Goal: Task Accomplishment & Management: Manage account settings

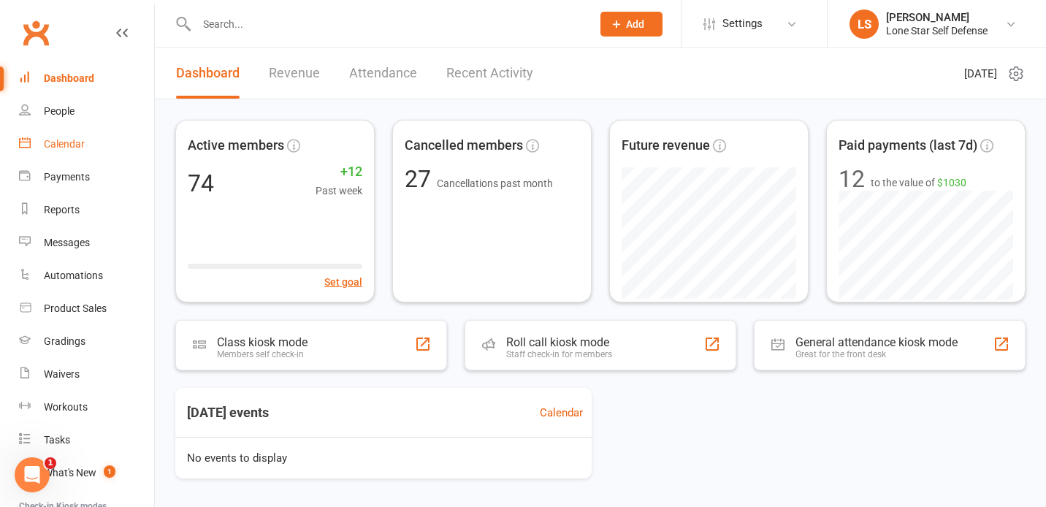
click at [71, 148] on div "Calendar" at bounding box center [64, 144] width 41 height 12
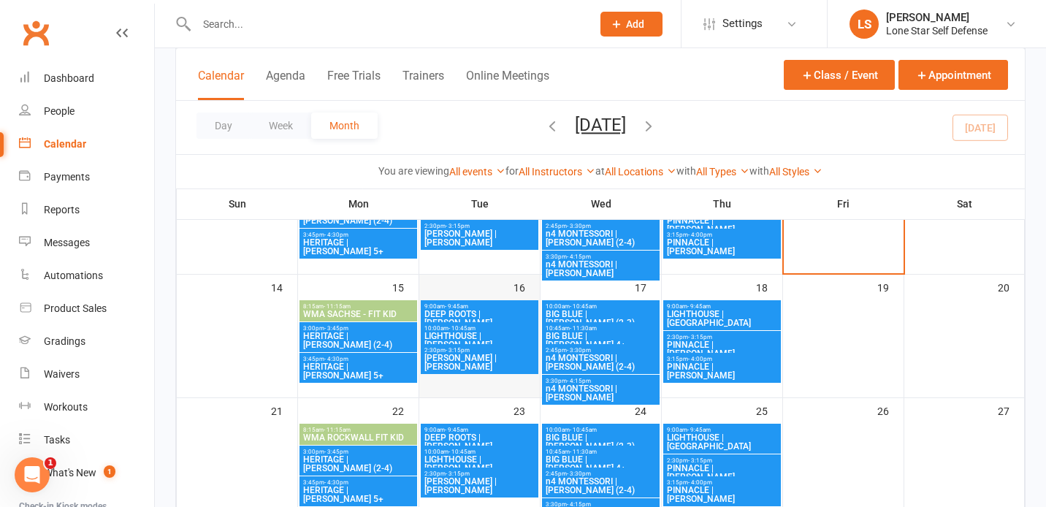
scroll to position [264, 0]
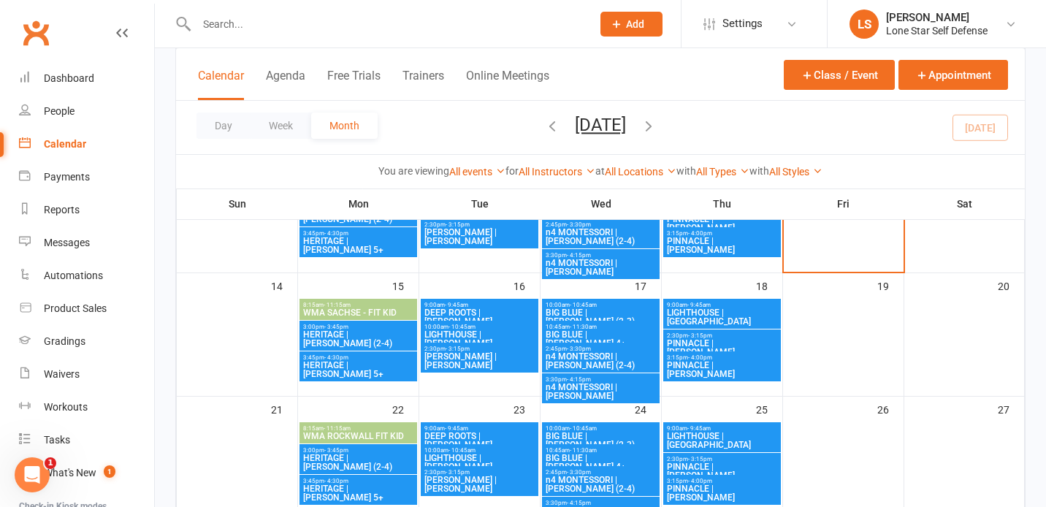
click at [388, 357] on span "3:45pm - 4:30pm" at bounding box center [358, 357] width 112 height 7
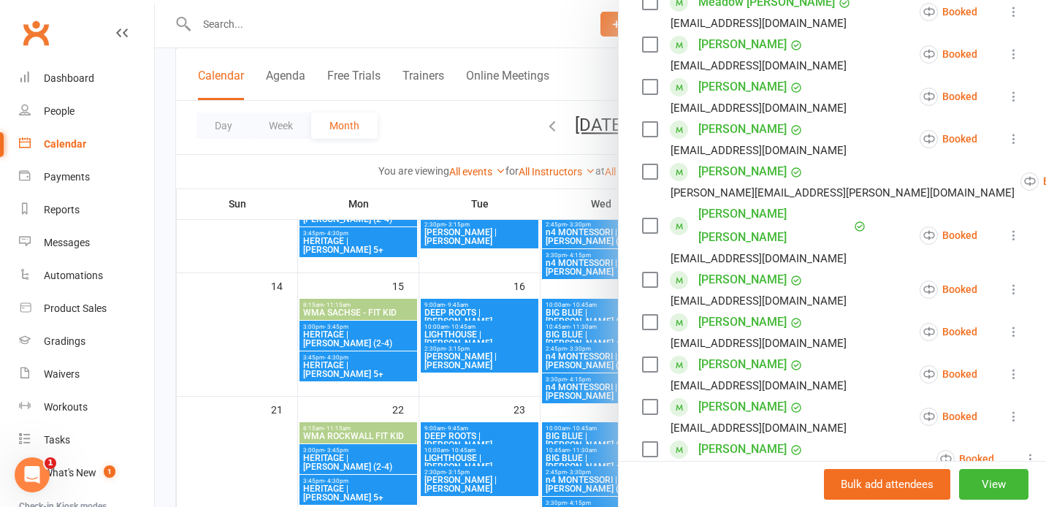
scroll to position [286, 0]
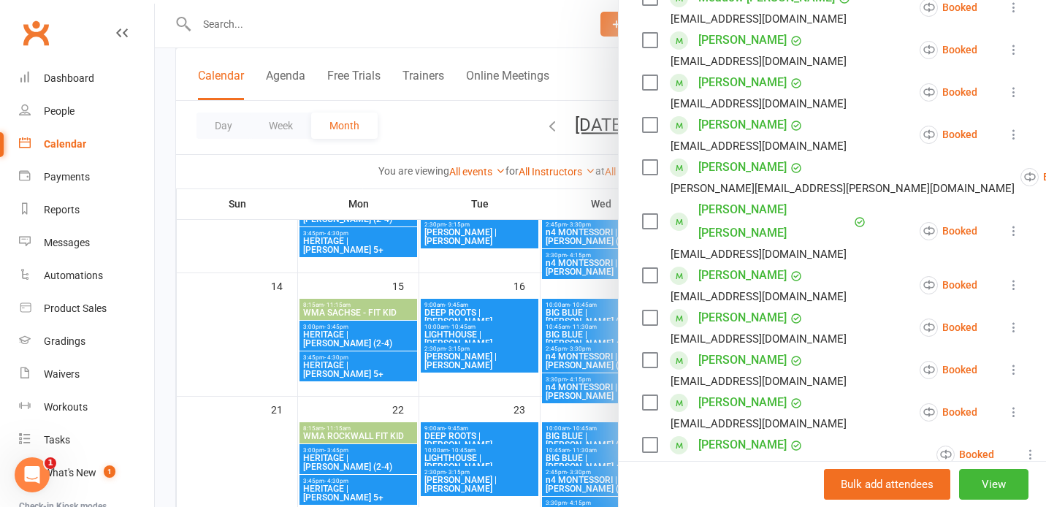
click at [1014, 405] on icon at bounding box center [1014, 412] width 15 height 15
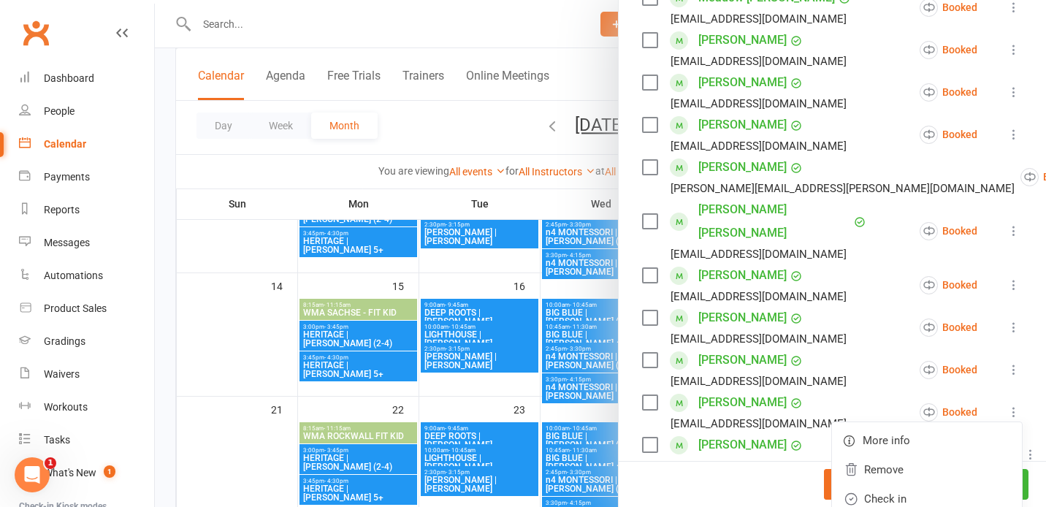
click at [655, 395] on label at bounding box center [649, 402] width 15 height 15
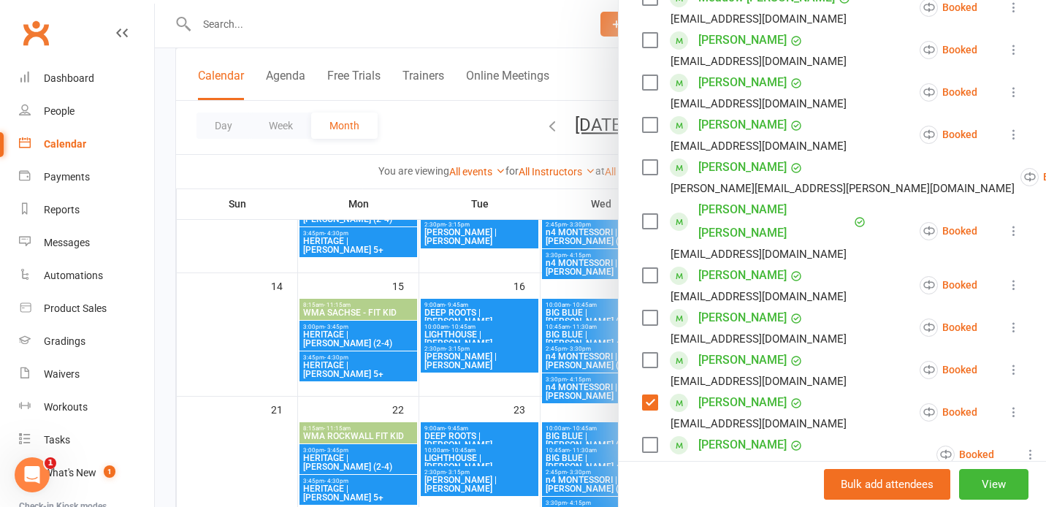
click at [650, 310] on label at bounding box center [649, 317] width 15 height 15
click at [652, 214] on label at bounding box center [649, 221] width 15 height 15
click at [1010, 405] on icon at bounding box center [1014, 412] width 15 height 15
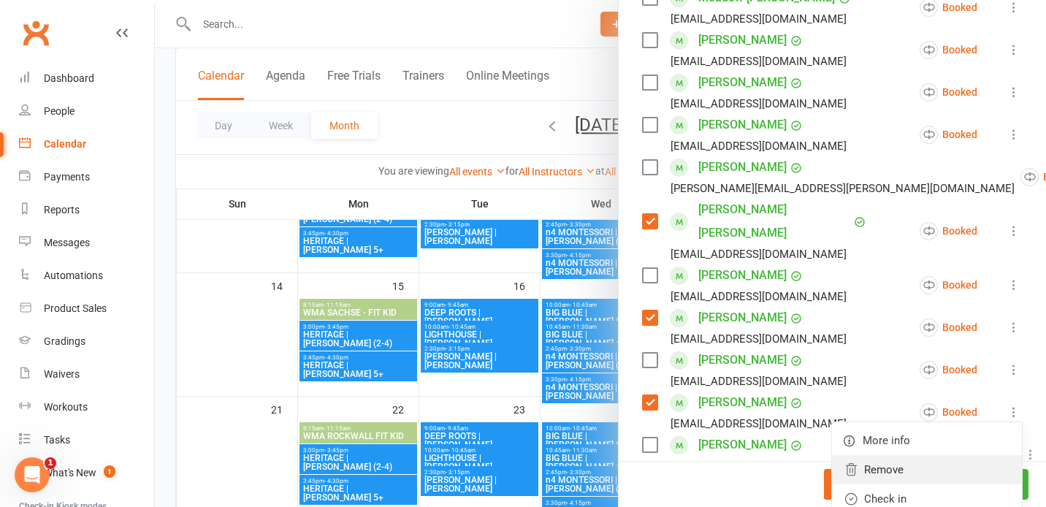
click at [931, 455] on link "Remove" at bounding box center [927, 469] width 190 height 29
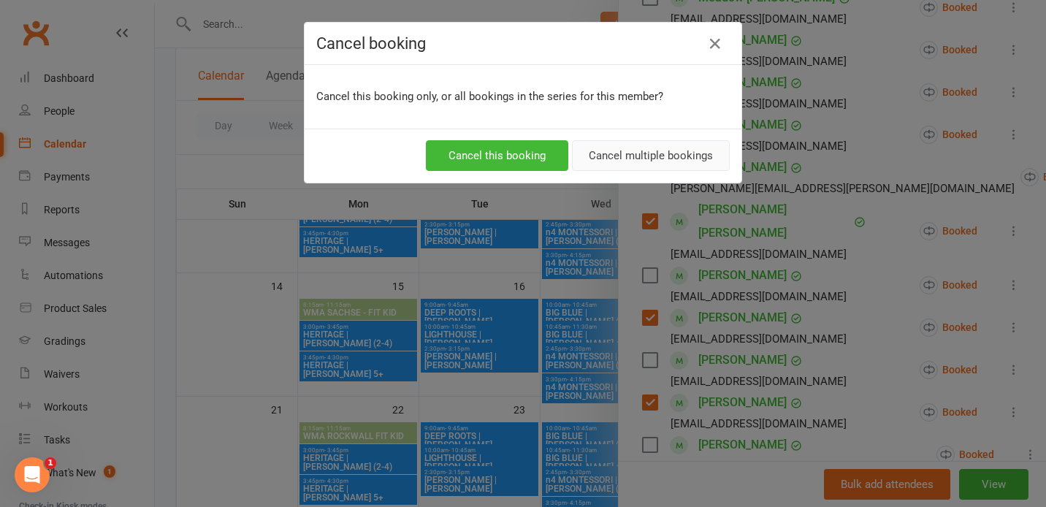
click at [658, 154] on button "Cancel multiple bookings" at bounding box center [651, 155] width 158 height 31
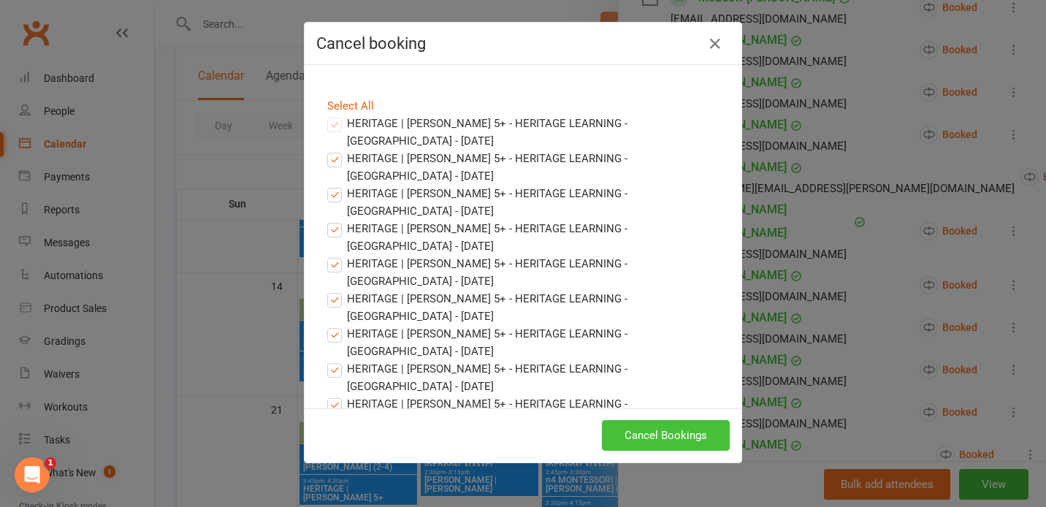
click at [634, 435] on button "Cancel Bookings" at bounding box center [666, 435] width 128 height 31
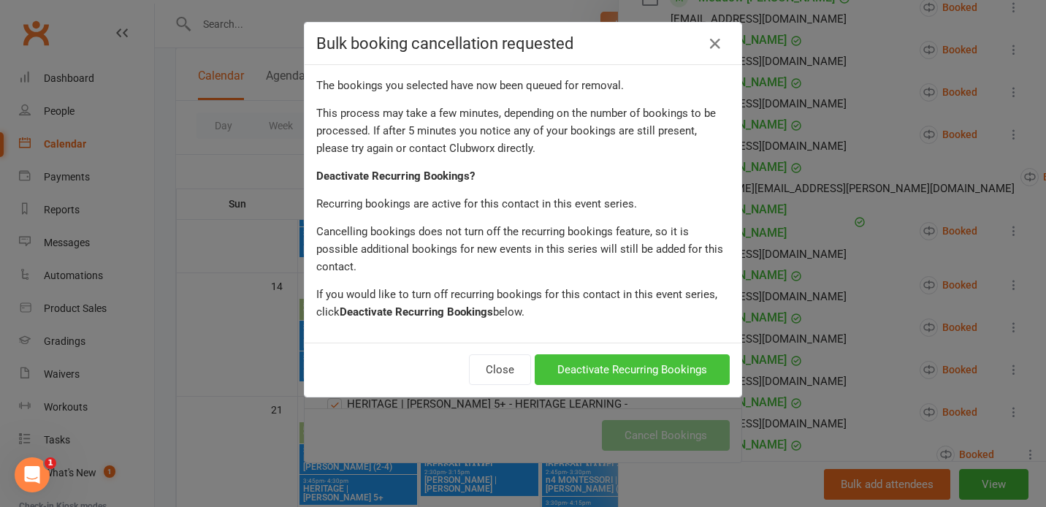
click at [629, 354] on button "Deactivate Recurring Bookings" at bounding box center [632, 369] width 195 height 31
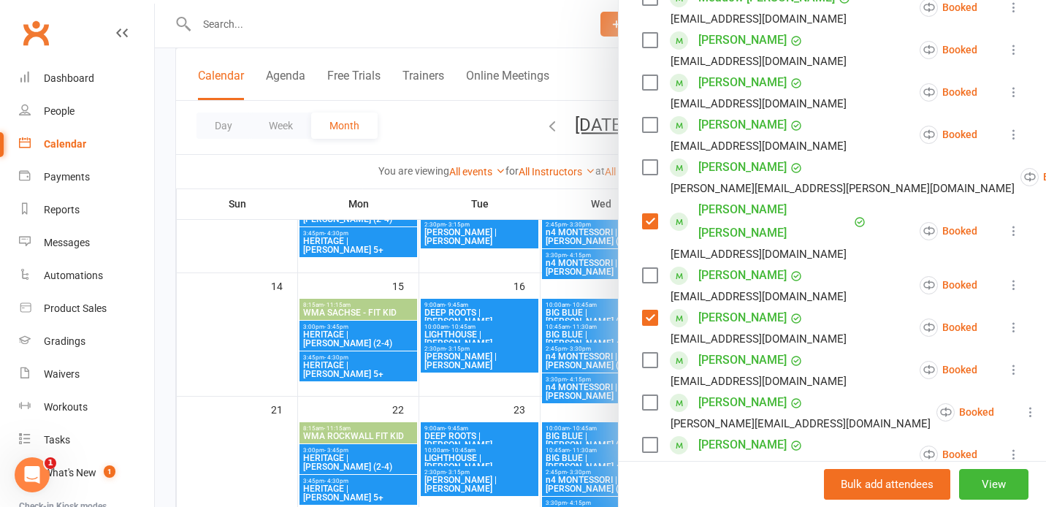
click at [344, 329] on div at bounding box center [600, 253] width 891 height 507
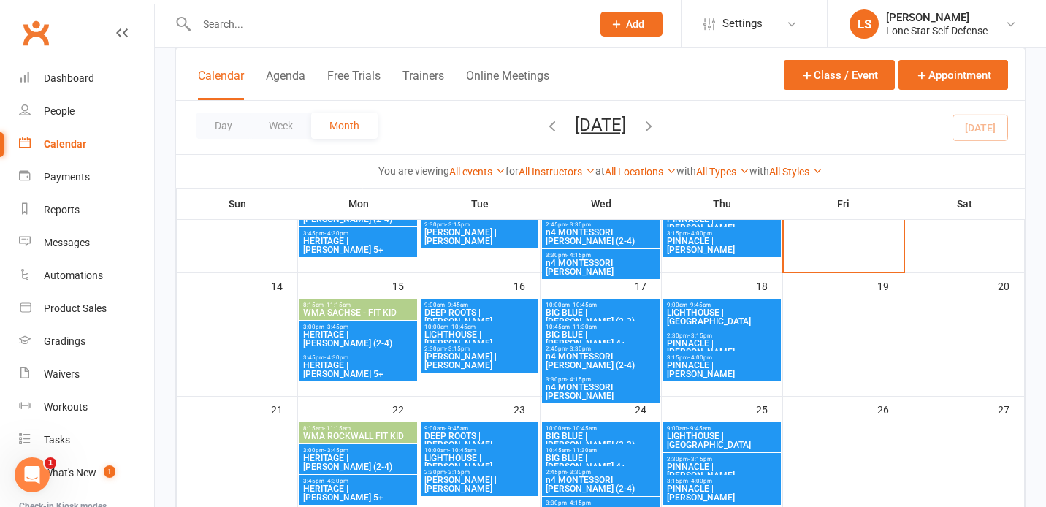
click at [328, 337] on span "HERITAGE | [PERSON_NAME] (2-4)" at bounding box center [358, 339] width 112 height 18
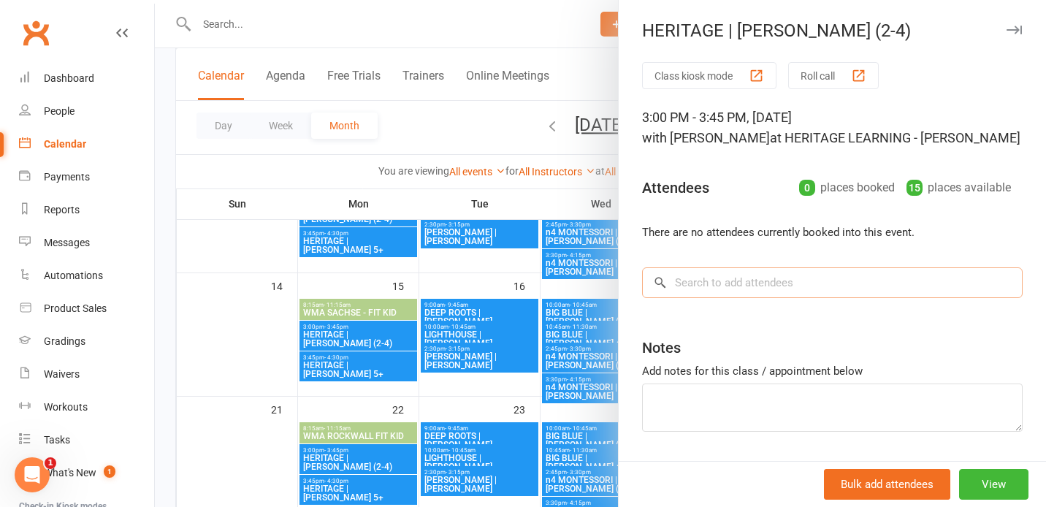
click at [708, 290] on input "search" at bounding box center [832, 282] width 381 height 31
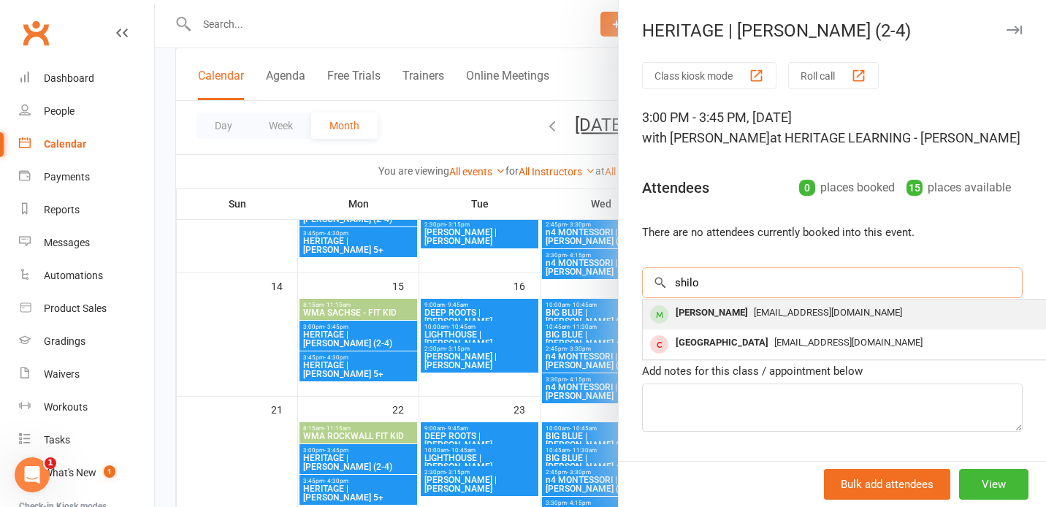
type input "shilo"
click at [715, 310] on div "[PERSON_NAME]" at bounding box center [712, 312] width 84 height 21
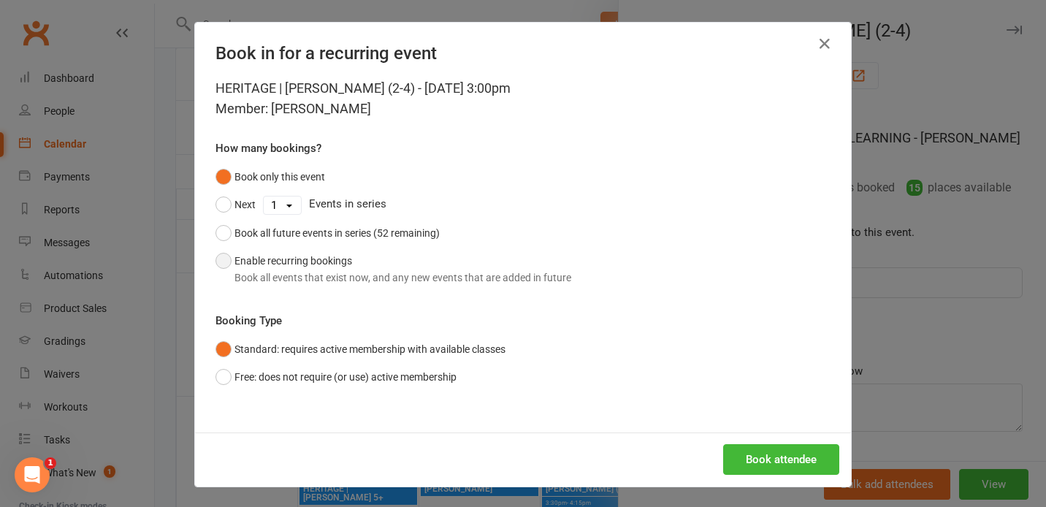
click at [335, 254] on button "Enable recurring bookings Book all events that exist now, and any new events th…" at bounding box center [394, 269] width 356 height 45
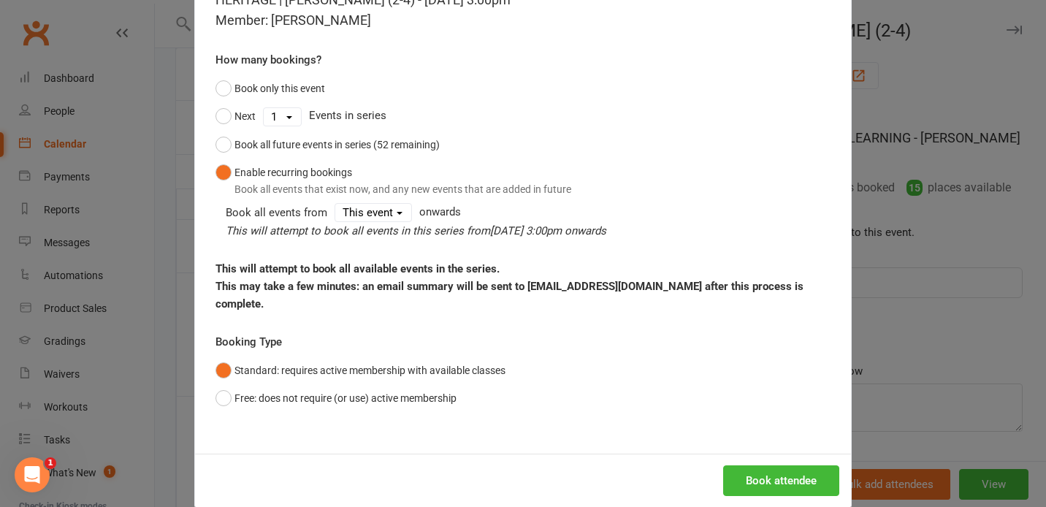
scroll to position [89, 0]
click at [777, 465] on button "Book attendee" at bounding box center [781, 480] width 116 height 31
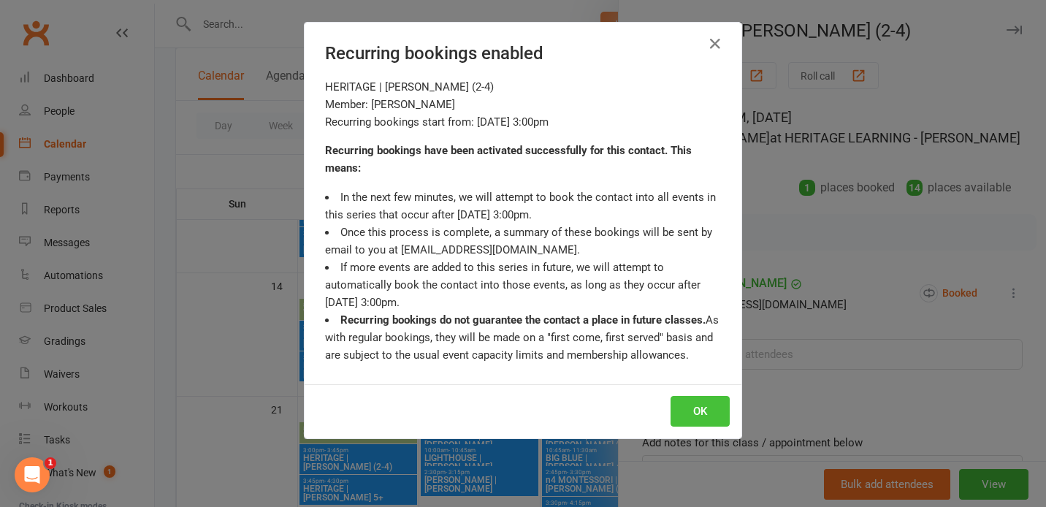
click at [714, 408] on button "OK" at bounding box center [700, 411] width 59 height 31
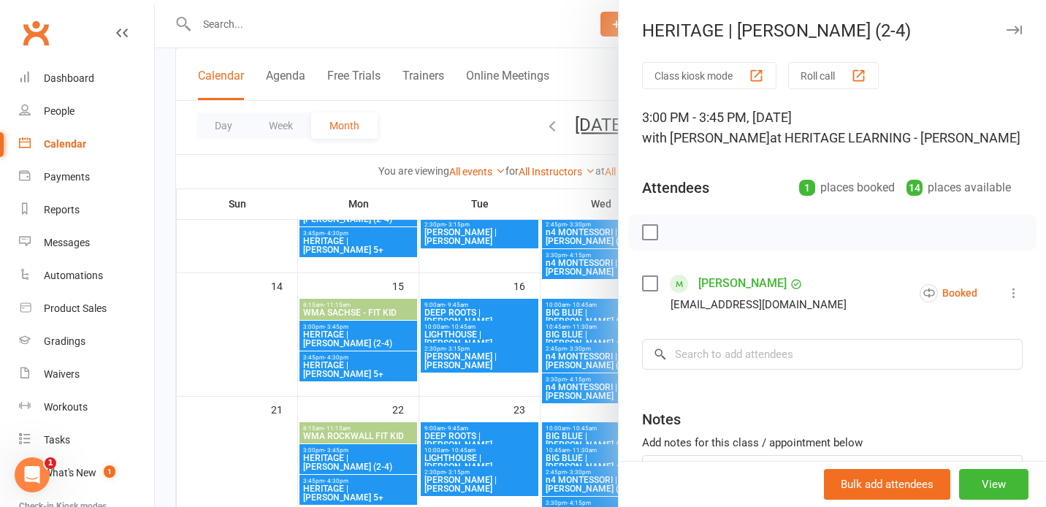
click at [389, 362] on div at bounding box center [600, 253] width 891 height 507
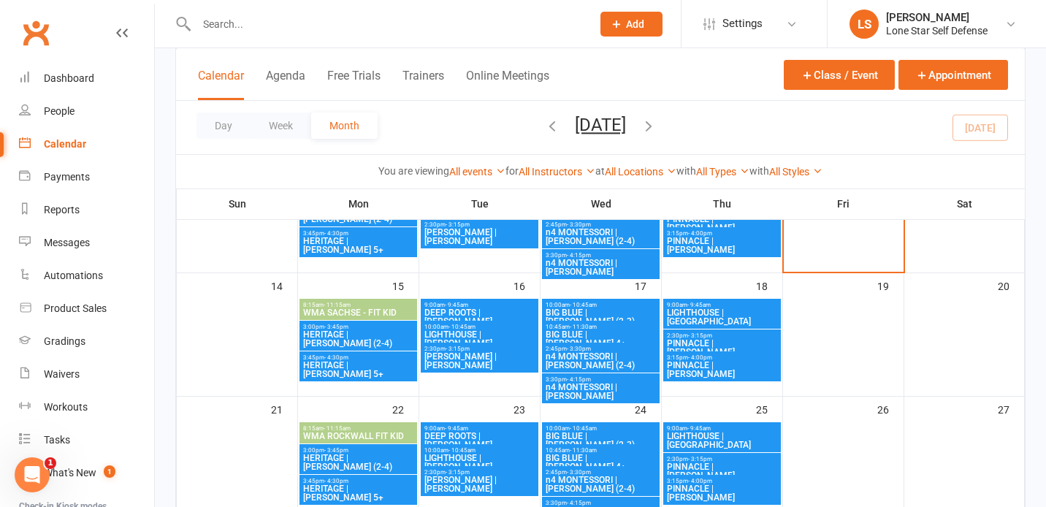
click at [376, 361] on span "HERITAGE | [PERSON_NAME] 5+" at bounding box center [358, 370] width 112 height 18
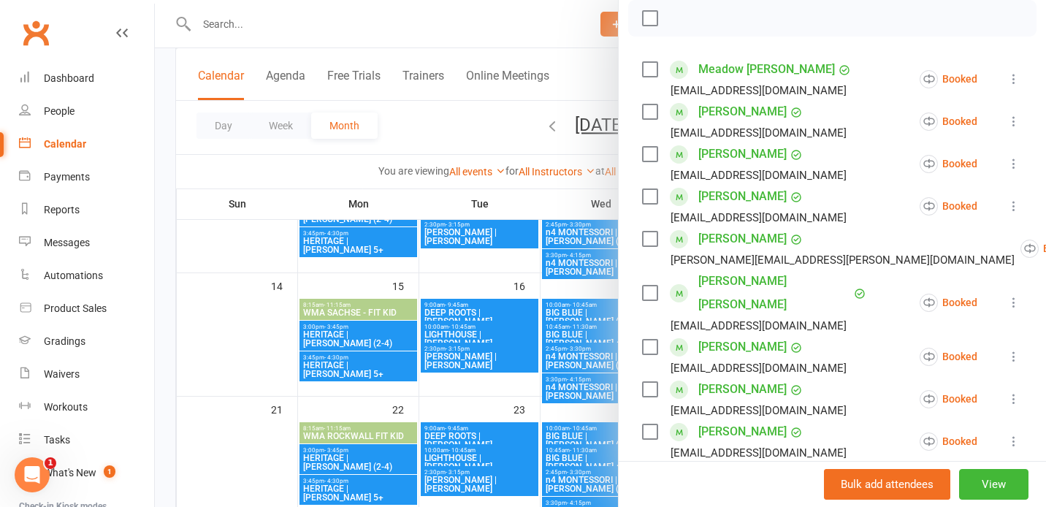
scroll to position [216, 0]
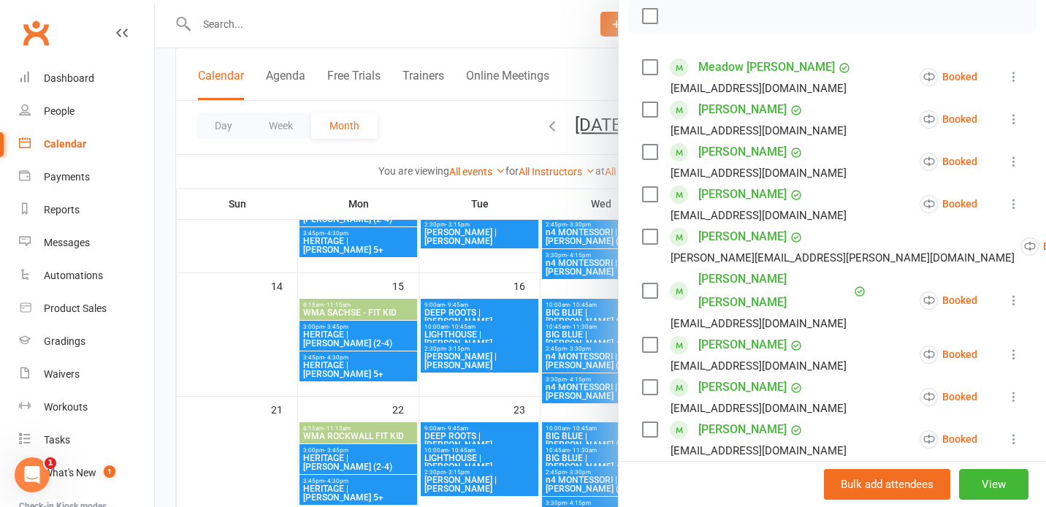
click at [1012, 293] on icon at bounding box center [1014, 300] width 15 height 15
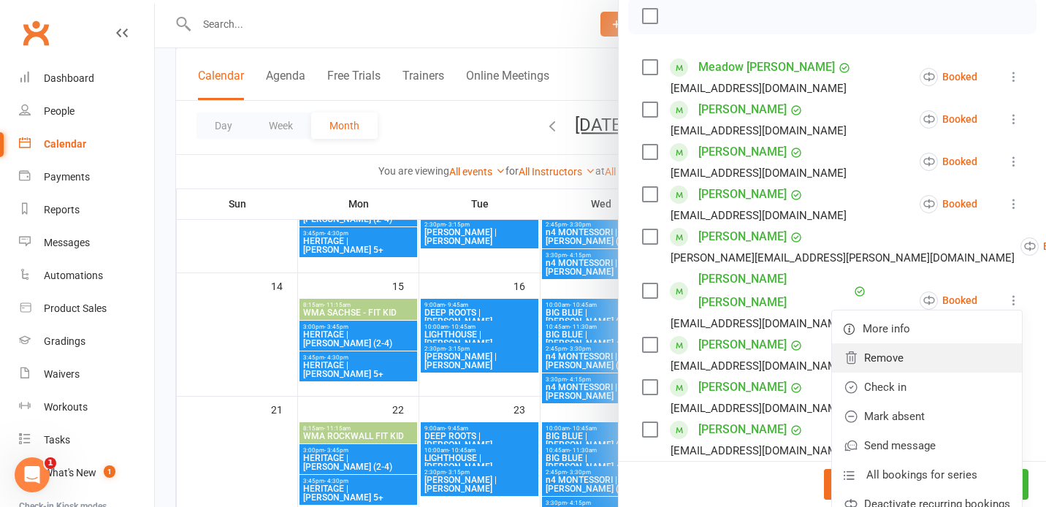
click at [942, 347] on link "Remove" at bounding box center [927, 357] width 190 height 29
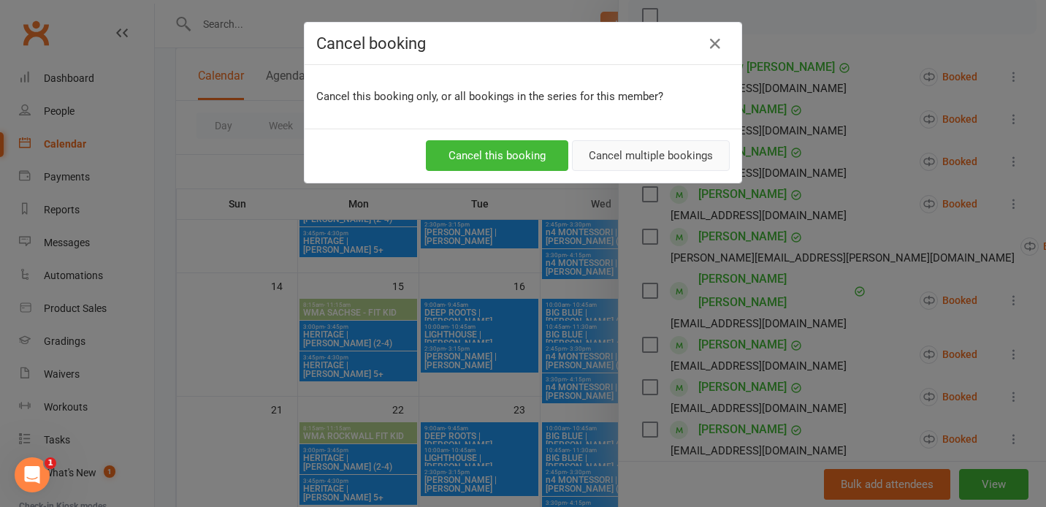
click at [628, 160] on button "Cancel multiple bookings" at bounding box center [651, 155] width 158 height 31
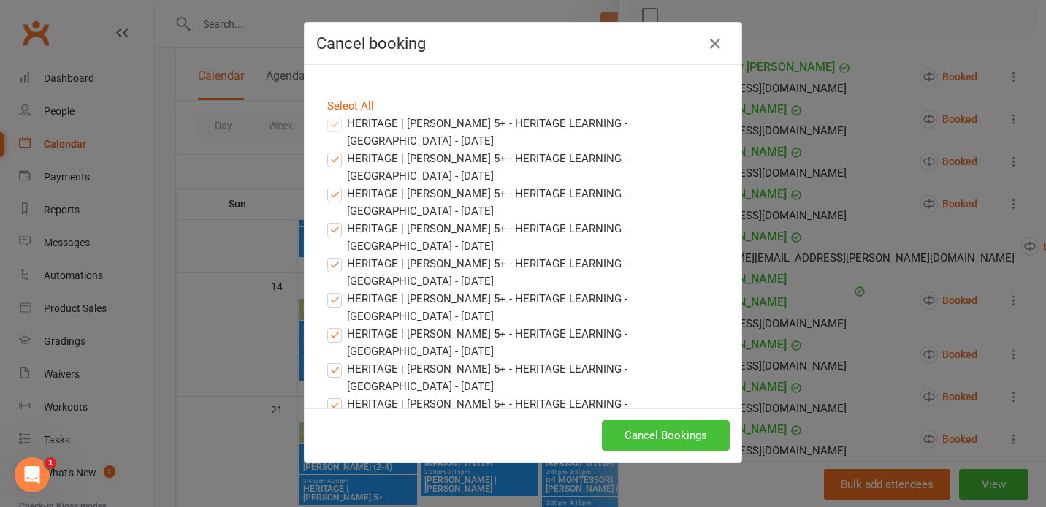
click at [632, 429] on button "Cancel Bookings" at bounding box center [666, 435] width 128 height 31
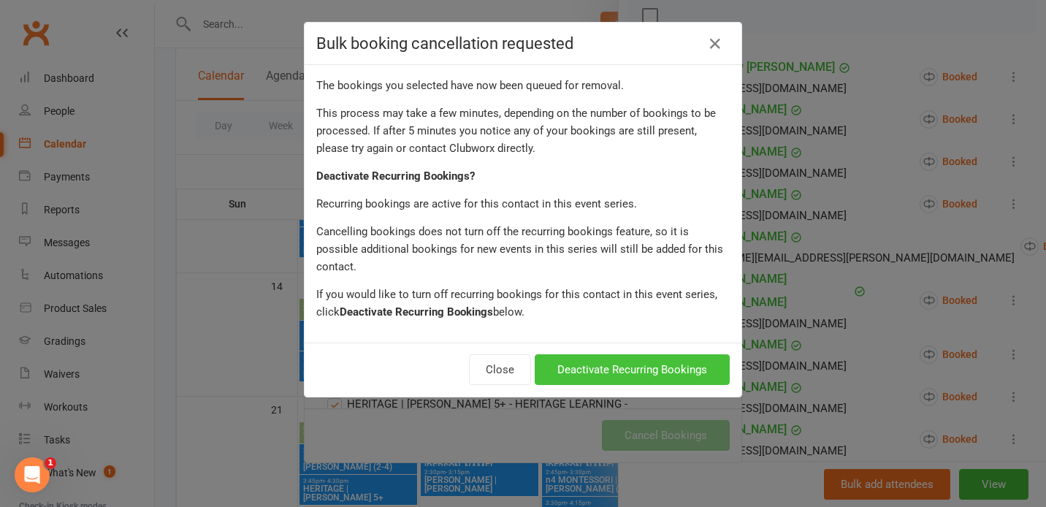
click at [630, 354] on button "Deactivate Recurring Bookings" at bounding box center [632, 369] width 195 height 31
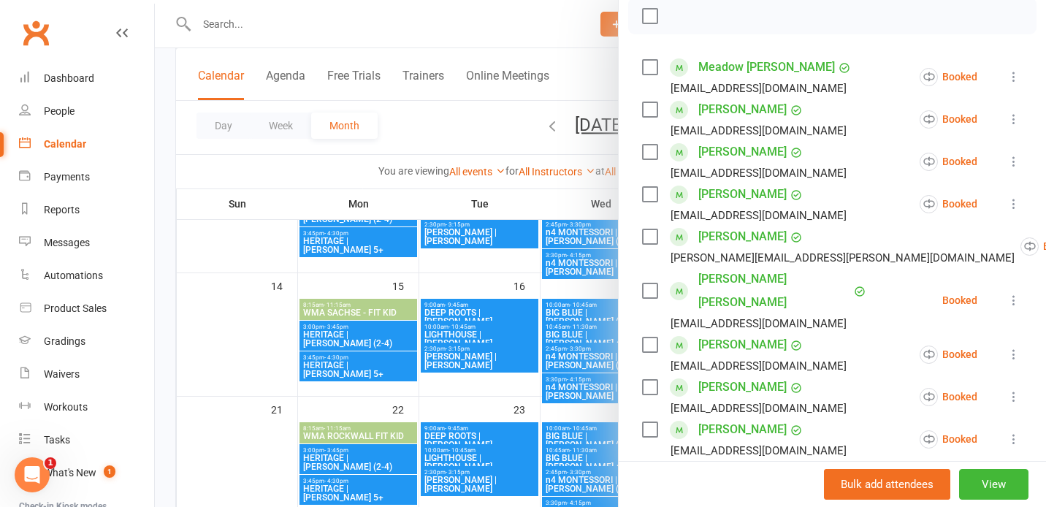
click at [360, 341] on div at bounding box center [600, 253] width 891 height 507
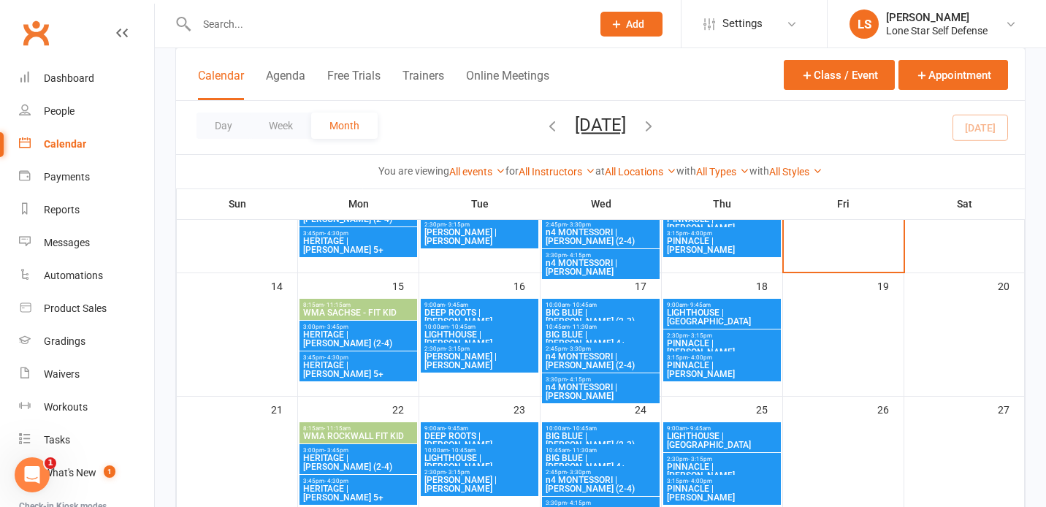
click at [360, 338] on span "HERITAGE | [PERSON_NAME] (2-4)" at bounding box center [358, 339] width 112 height 18
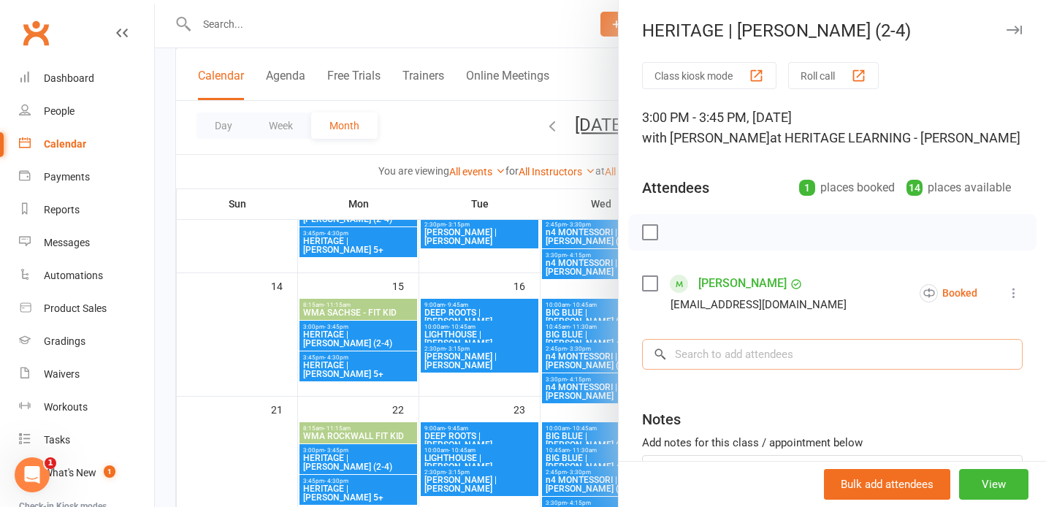
click at [685, 340] on input "search" at bounding box center [832, 354] width 381 height 31
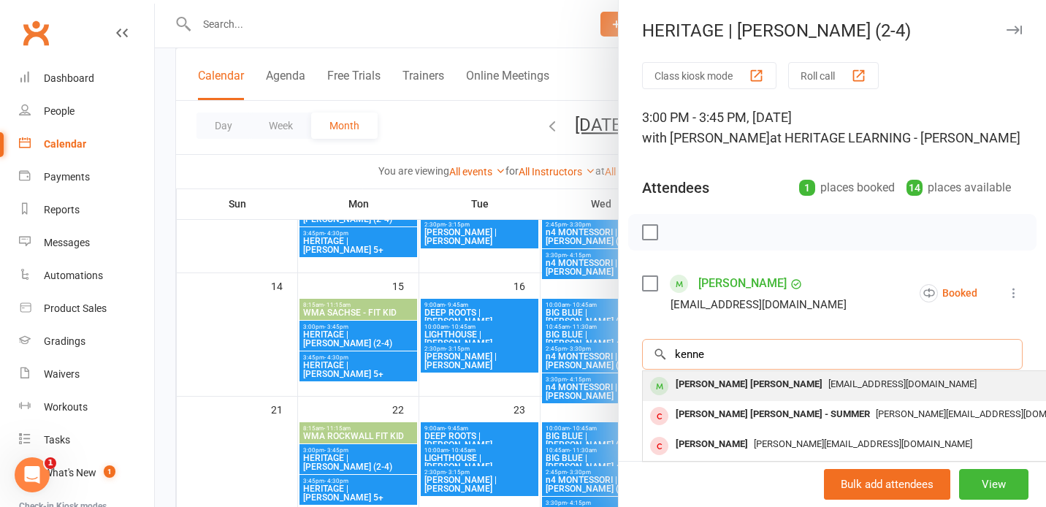
type input "kenne"
click at [695, 392] on div "[PERSON_NAME] [PERSON_NAME]" at bounding box center [749, 384] width 159 height 21
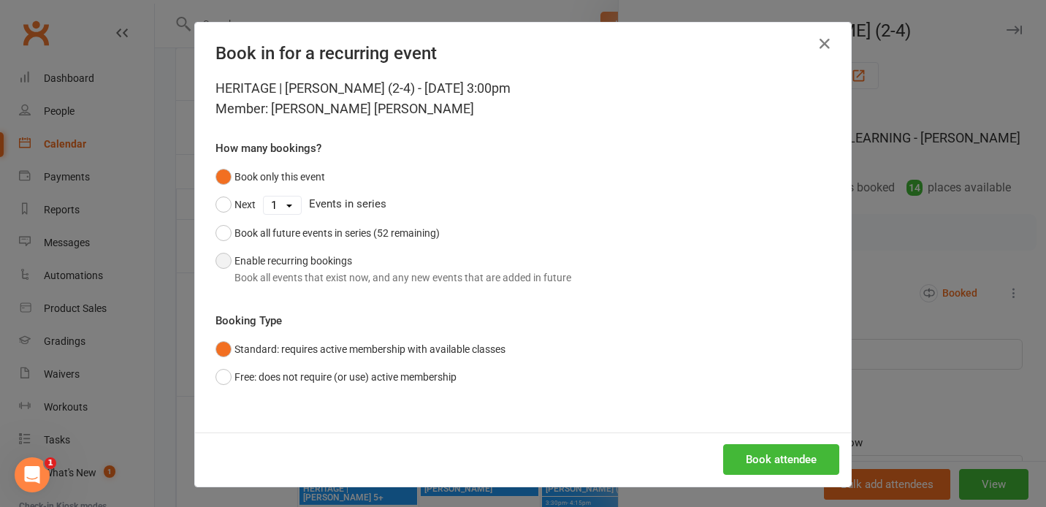
click at [462, 259] on button "Enable recurring bookings Book all events that exist now, and any new events th…" at bounding box center [394, 269] width 356 height 45
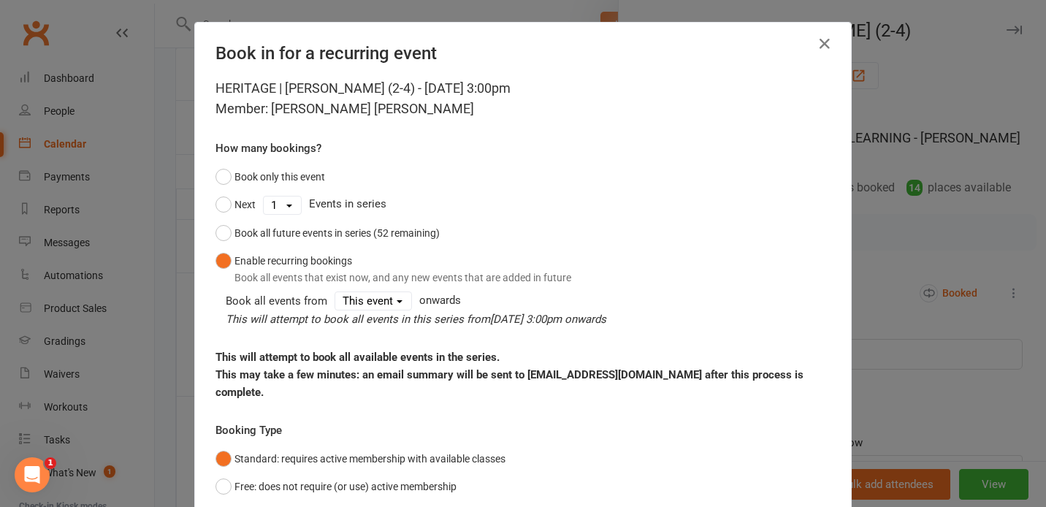
scroll to position [94, 0]
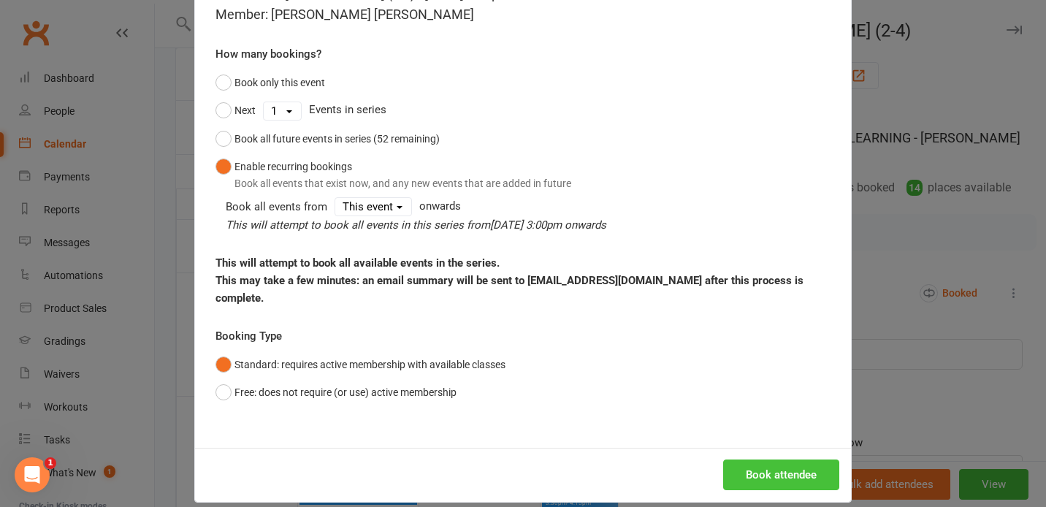
click at [758, 460] on button "Book attendee" at bounding box center [781, 475] width 116 height 31
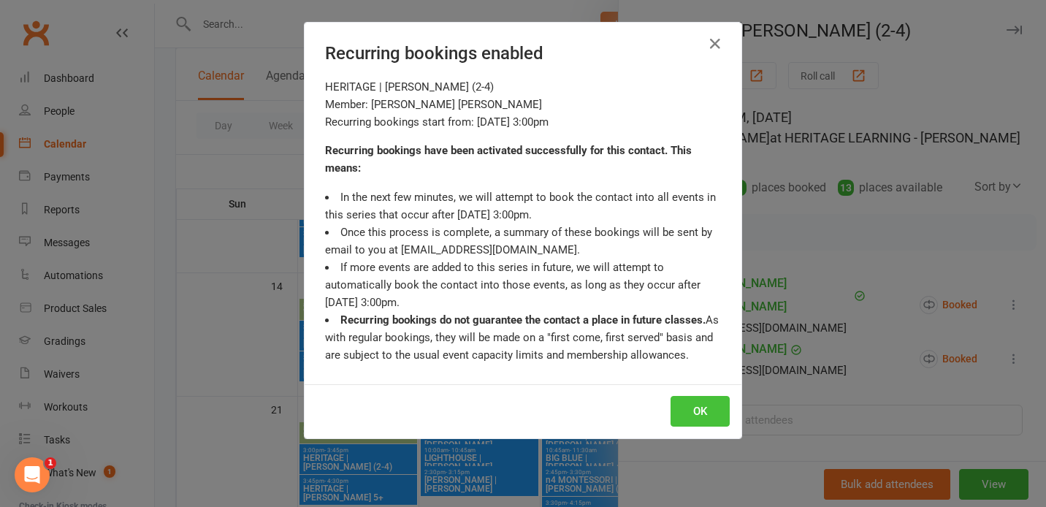
click at [699, 416] on button "OK" at bounding box center [700, 411] width 59 height 31
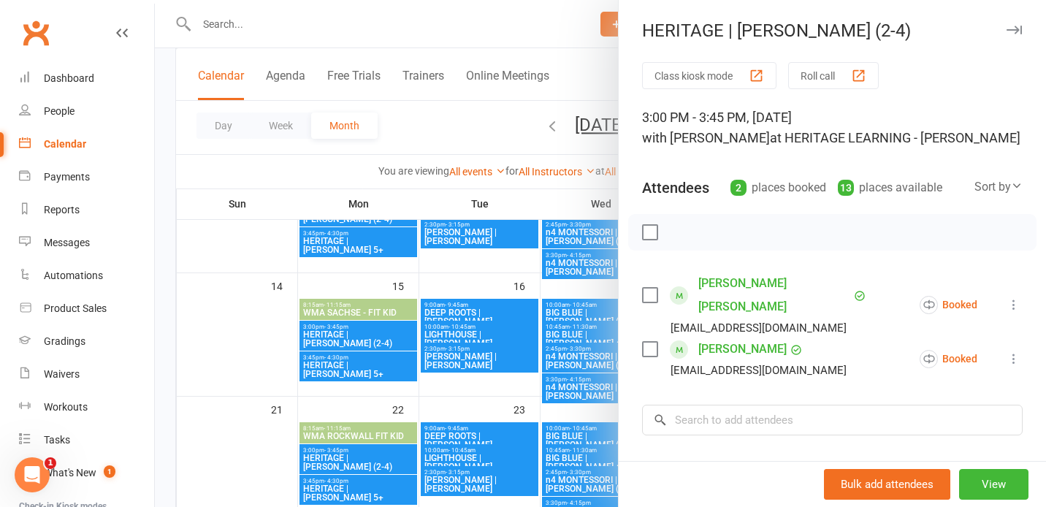
click at [386, 367] on div at bounding box center [600, 253] width 891 height 507
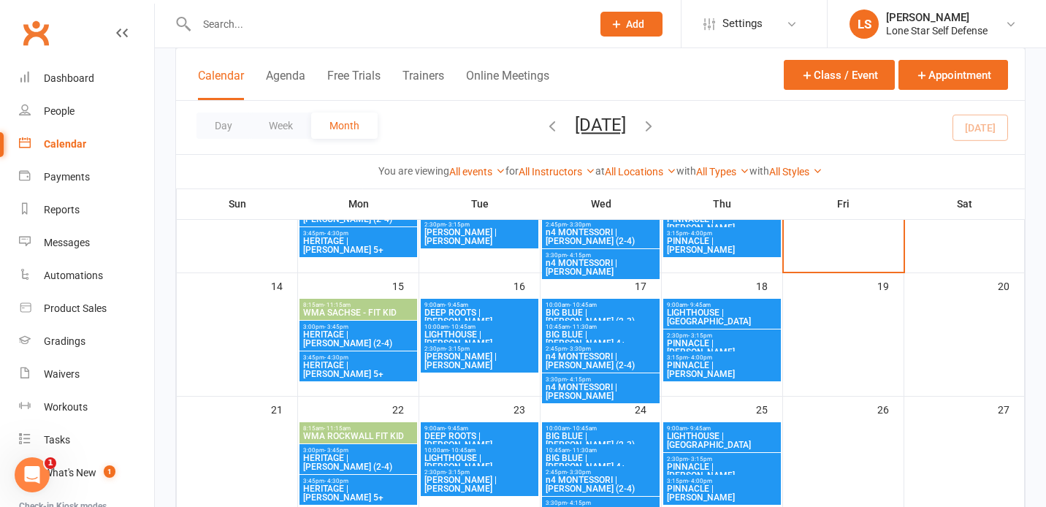
click at [375, 364] on span "HERITAGE | [PERSON_NAME] 5+" at bounding box center [358, 370] width 112 height 18
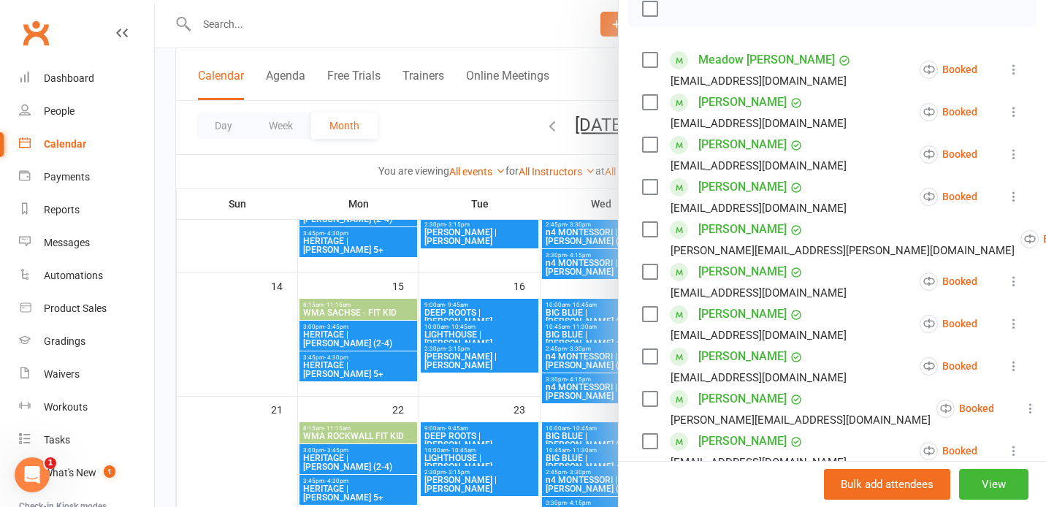
scroll to position [226, 0]
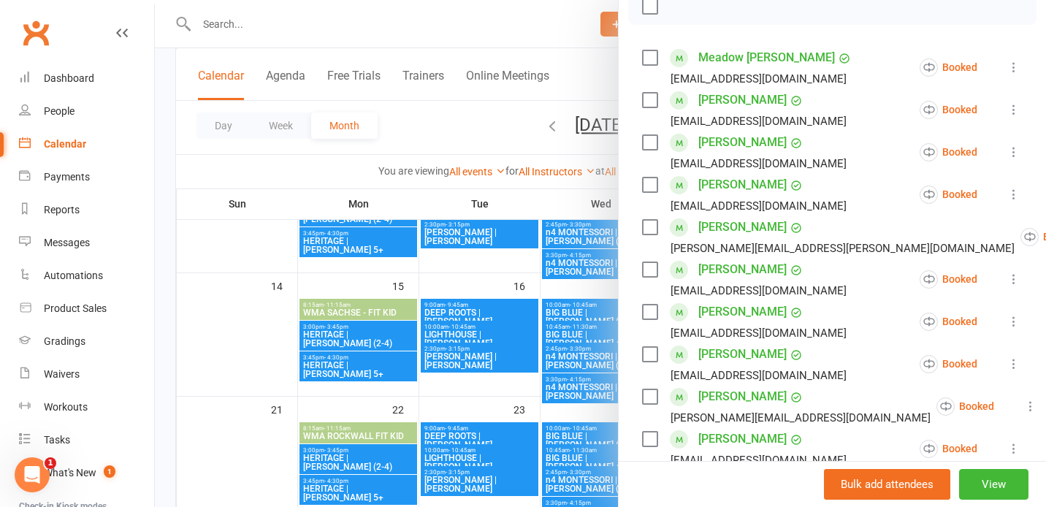
click at [1017, 321] on icon at bounding box center [1014, 321] width 15 height 15
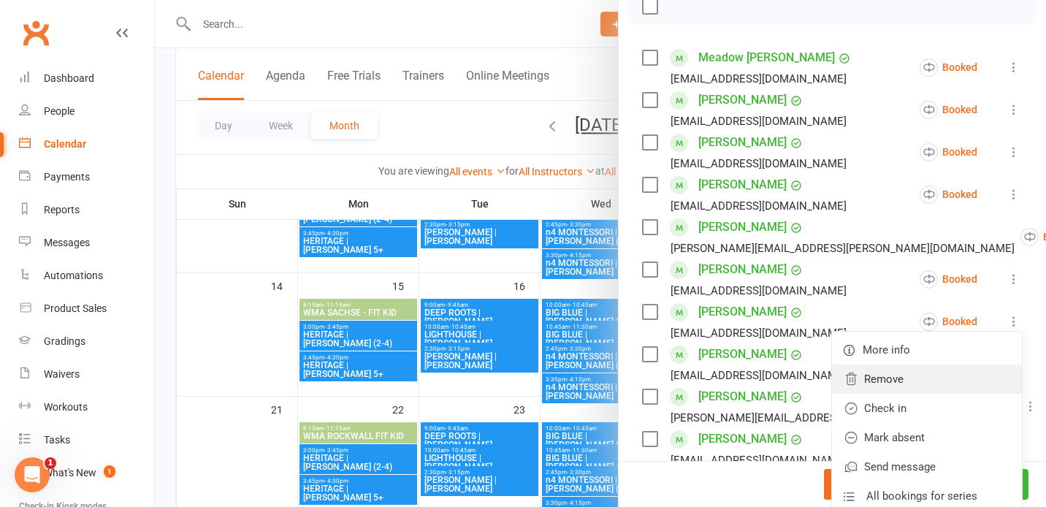
click at [934, 381] on link "Remove" at bounding box center [927, 379] width 190 height 29
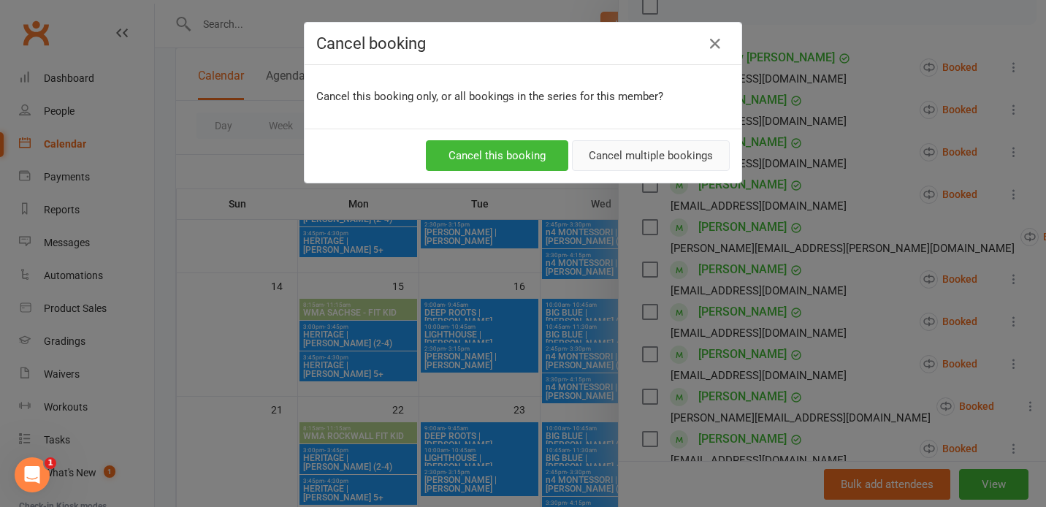
click at [622, 161] on button "Cancel multiple bookings" at bounding box center [651, 155] width 158 height 31
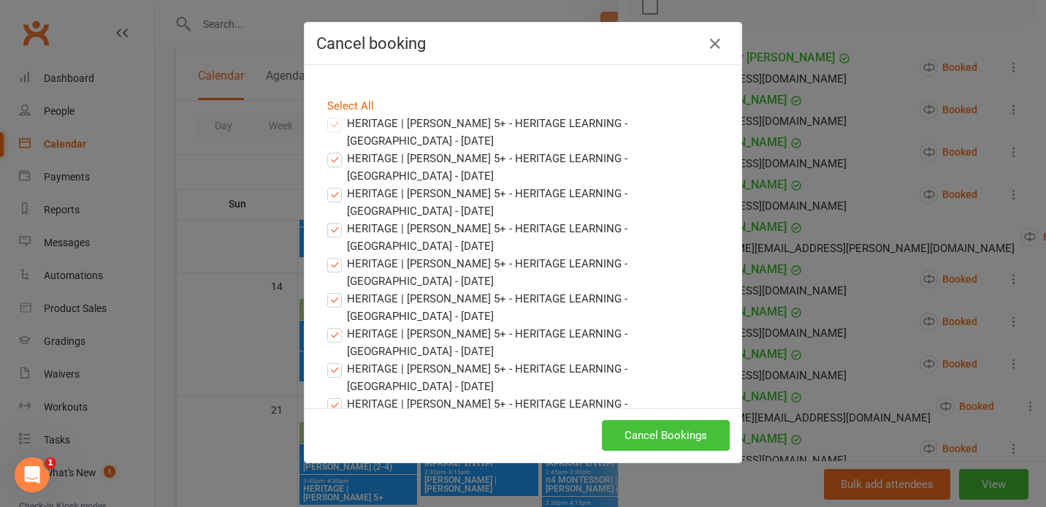
click at [648, 430] on button "Cancel Bookings" at bounding box center [666, 435] width 128 height 31
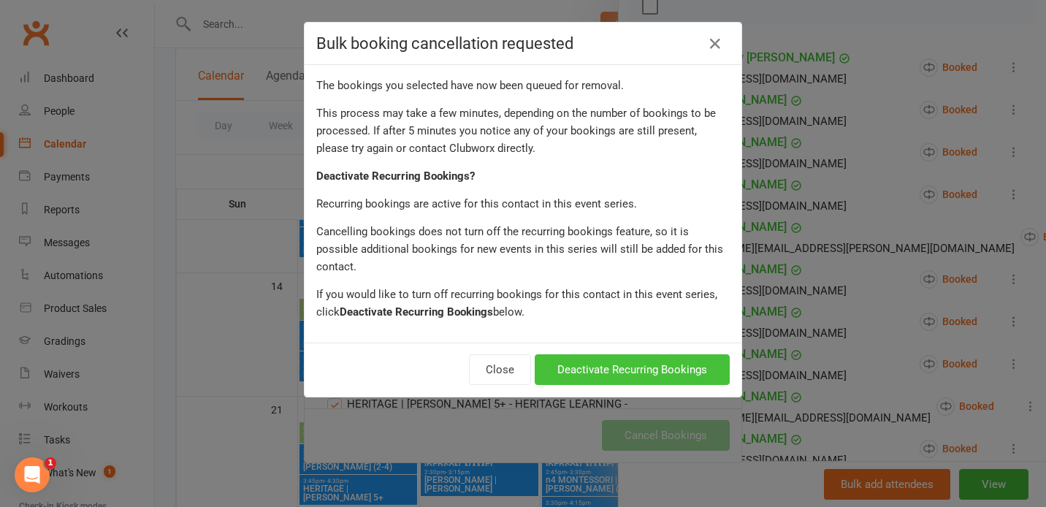
click at [589, 358] on button "Deactivate Recurring Bookings" at bounding box center [632, 369] width 195 height 31
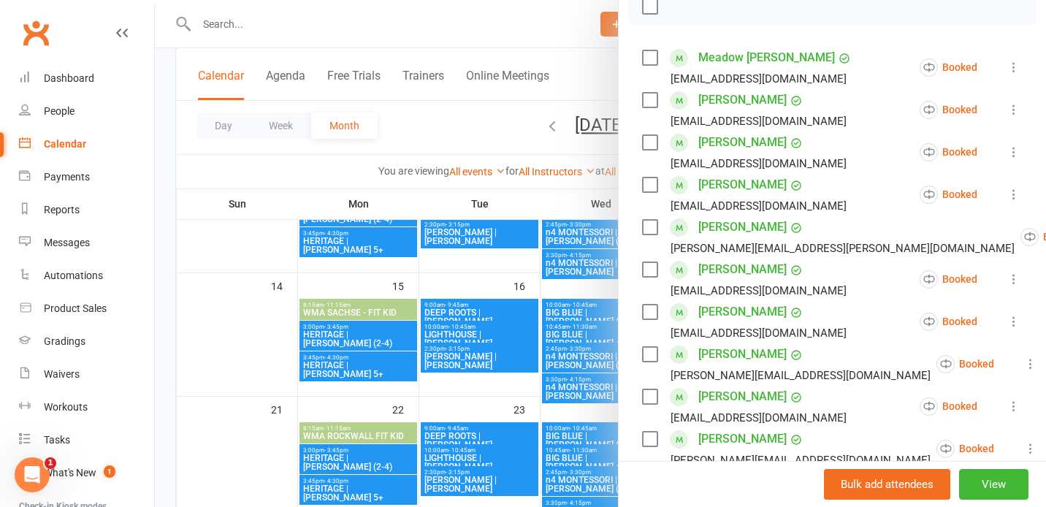
click at [340, 329] on div at bounding box center [600, 253] width 891 height 507
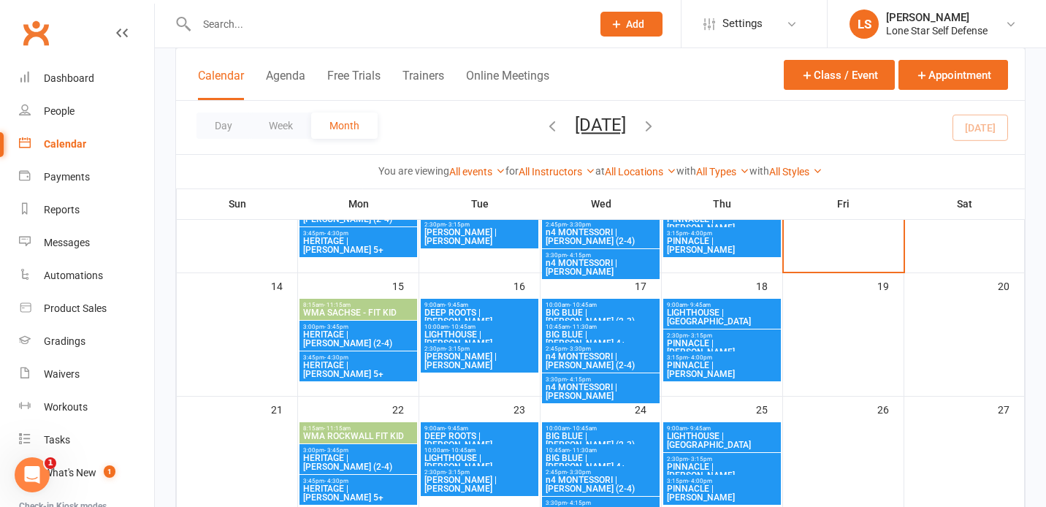
click at [329, 330] on span "HERITAGE | [PERSON_NAME] (2-4)" at bounding box center [358, 339] width 112 height 18
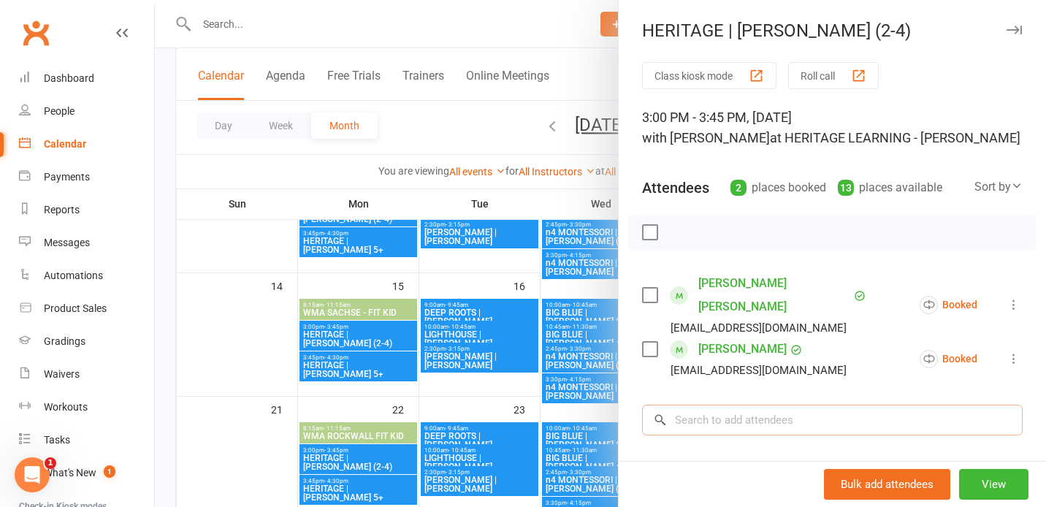
click at [723, 405] on input "search" at bounding box center [832, 420] width 381 height 31
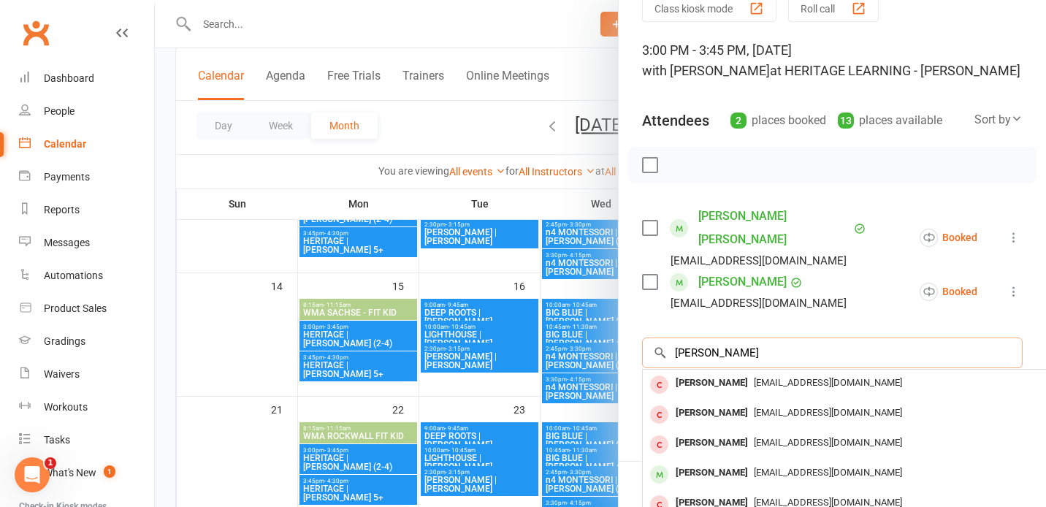
scroll to position [85, 0]
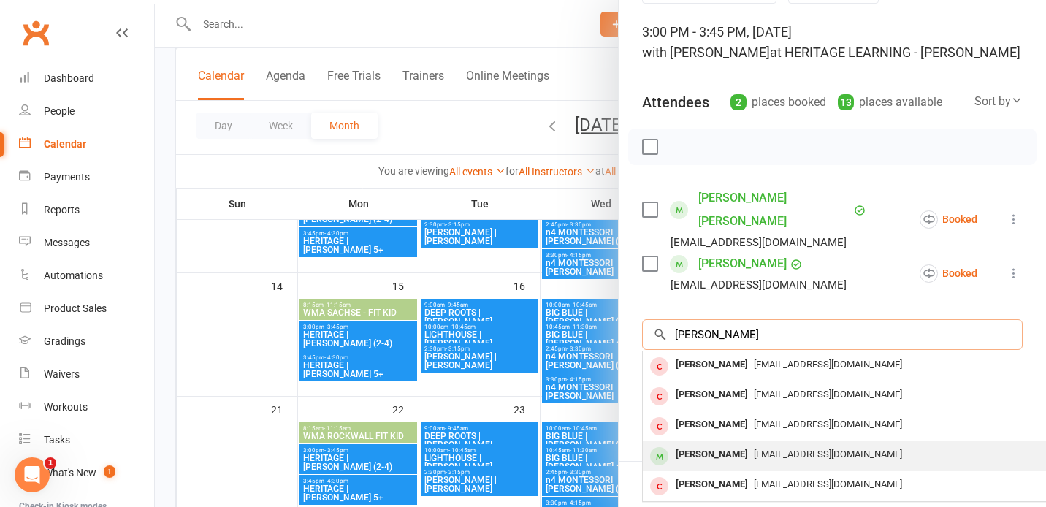
type input "[PERSON_NAME]"
click at [698, 444] on div "[PERSON_NAME]" at bounding box center [712, 454] width 84 height 21
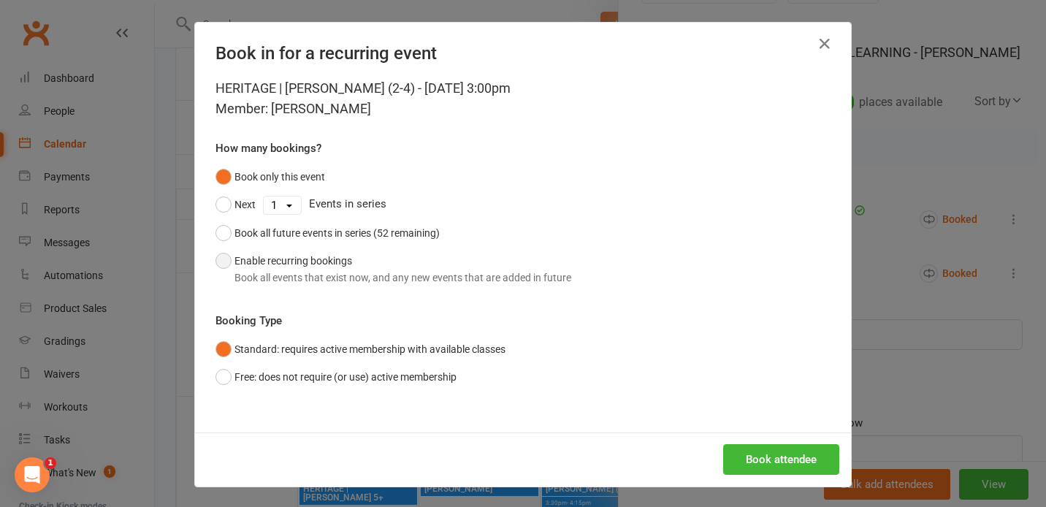
click at [405, 275] on div "Book all events that exist now, and any new events that are added in future" at bounding box center [403, 278] width 337 height 16
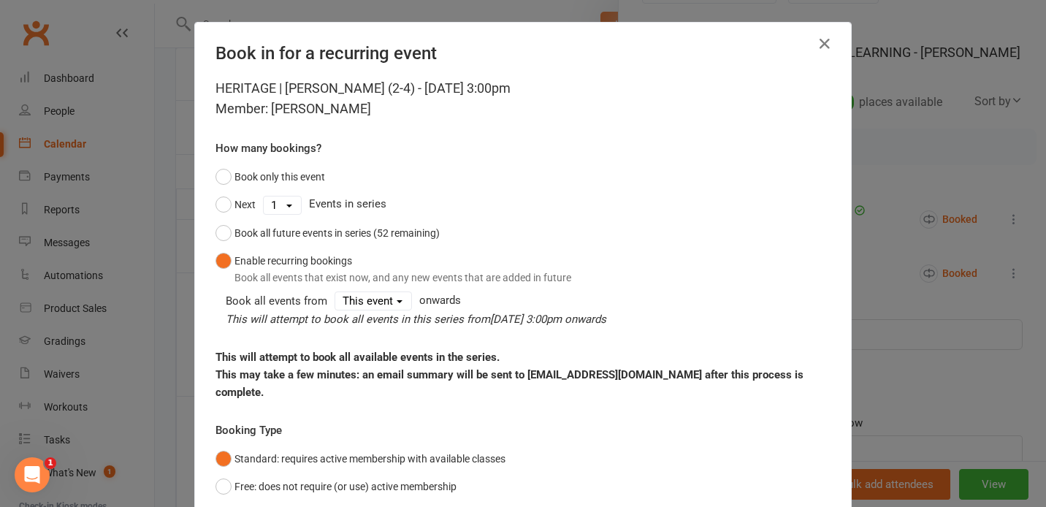
scroll to position [94, 0]
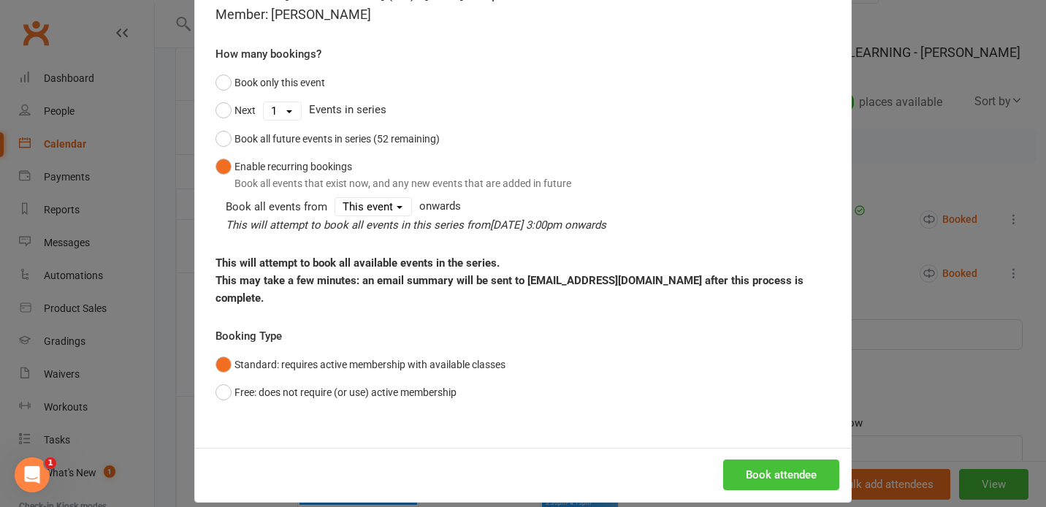
click at [762, 460] on button "Book attendee" at bounding box center [781, 475] width 116 height 31
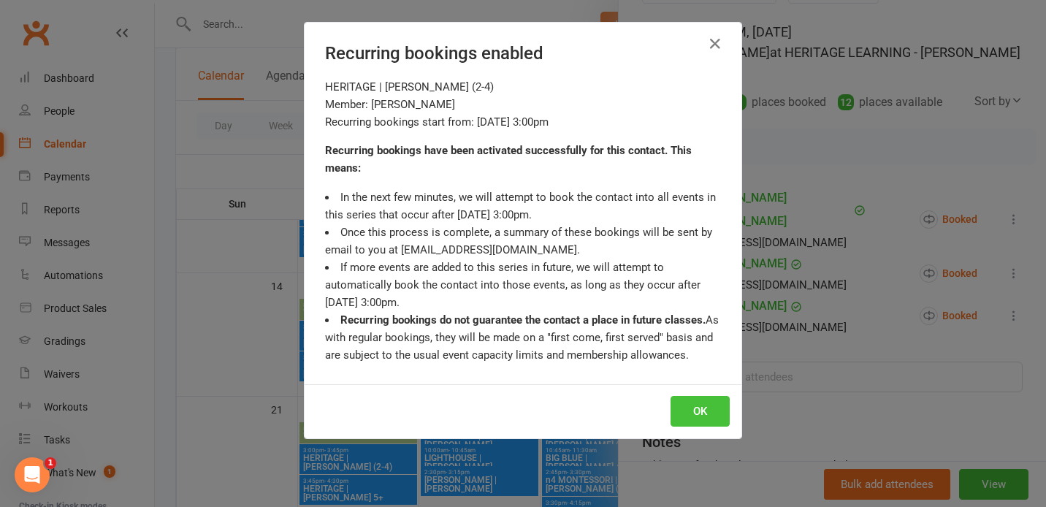
click at [706, 406] on button "OK" at bounding box center [700, 411] width 59 height 31
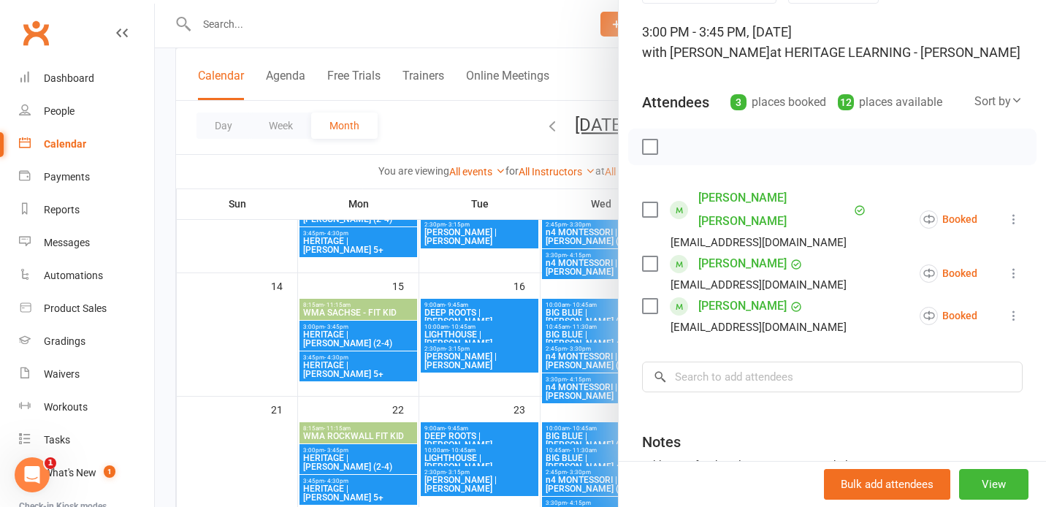
click at [384, 268] on div at bounding box center [600, 253] width 891 height 507
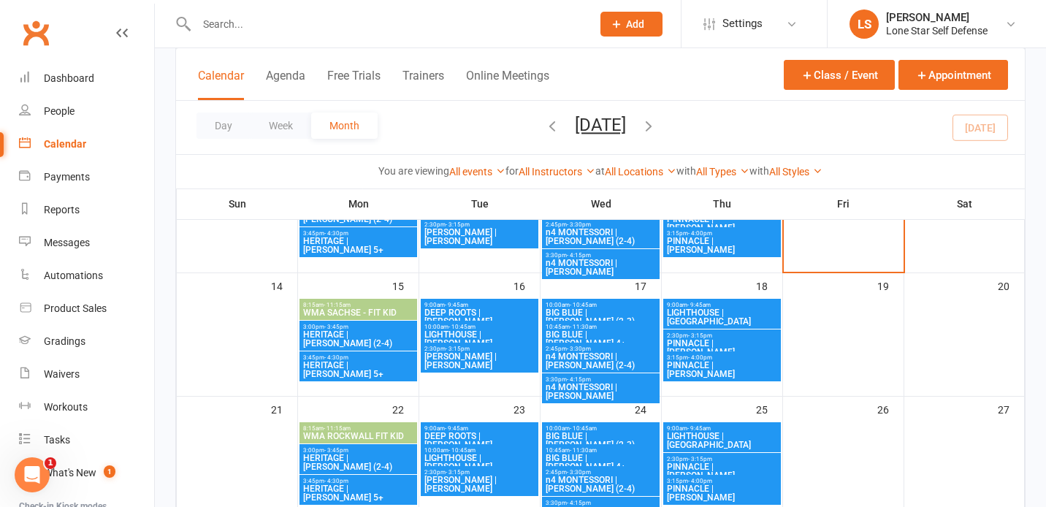
click at [617, 313] on span "BIG BLUE | [PERSON_NAME] (2-3)" at bounding box center [601, 317] width 112 height 18
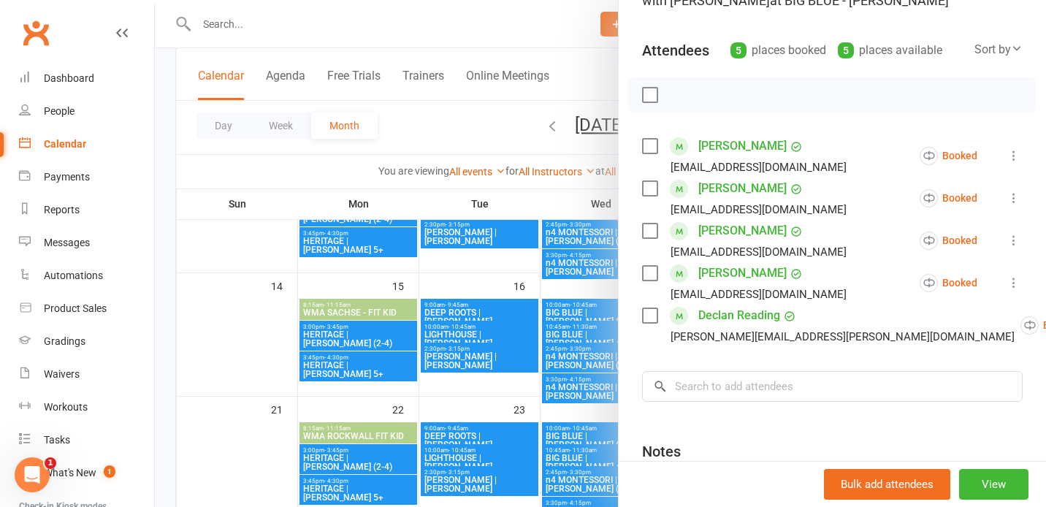
scroll to position [148, 0]
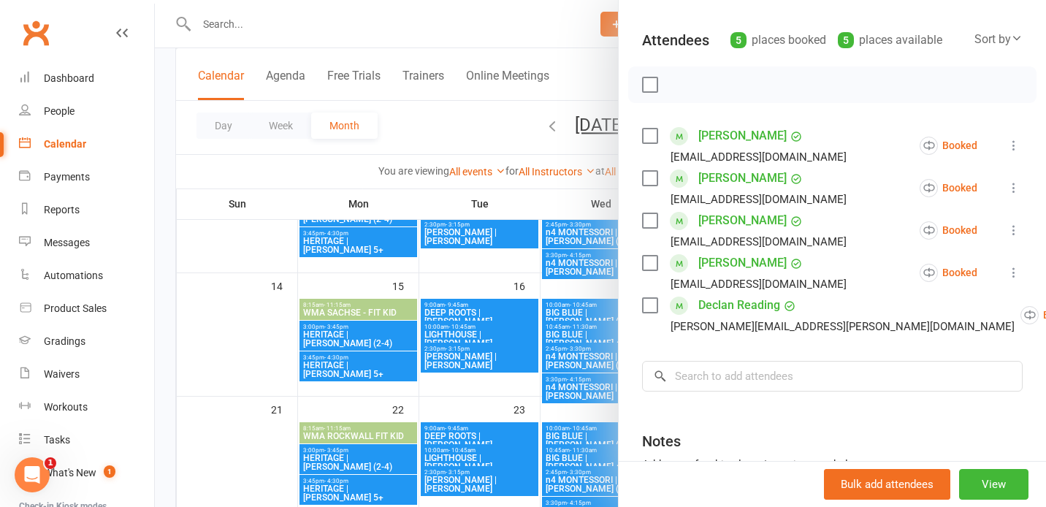
click at [614, 335] on div at bounding box center [600, 253] width 891 height 507
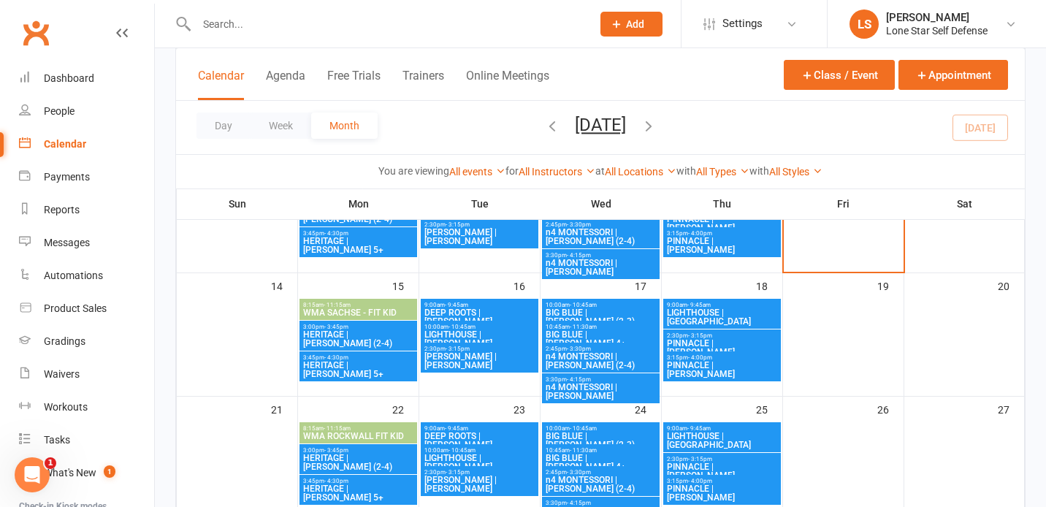
click at [601, 332] on span "BIG BLUE | [PERSON_NAME] 4+" at bounding box center [601, 339] width 112 height 18
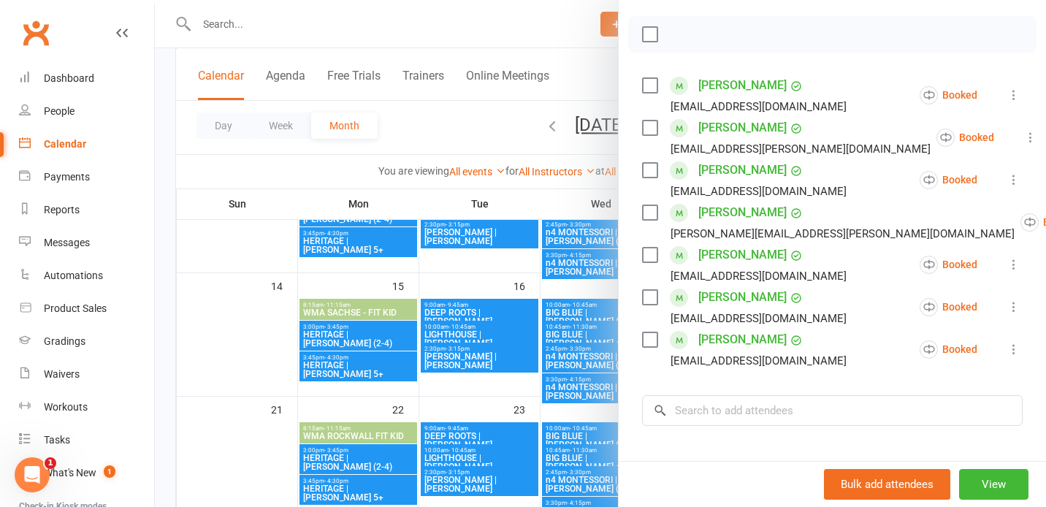
scroll to position [188, 0]
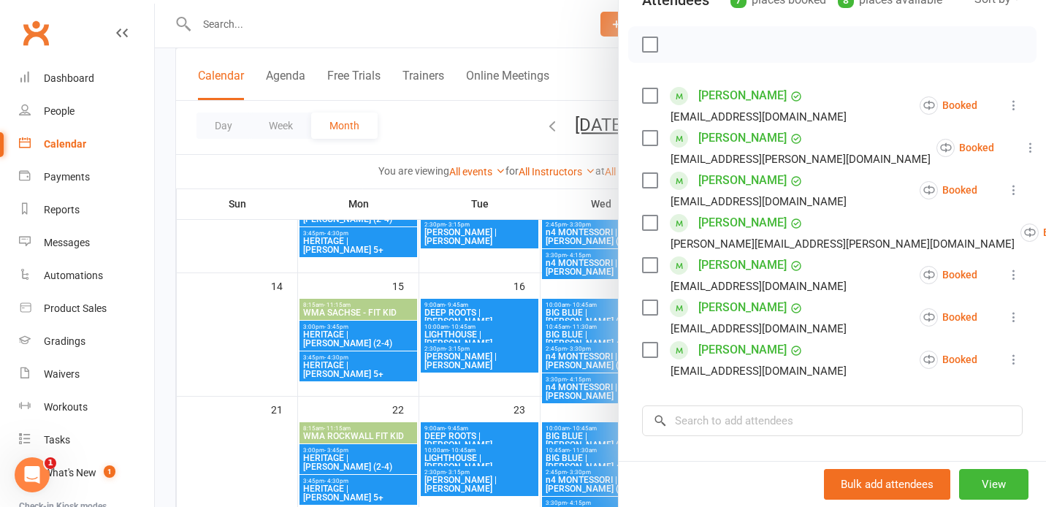
click at [573, 284] on div at bounding box center [600, 253] width 891 height 507
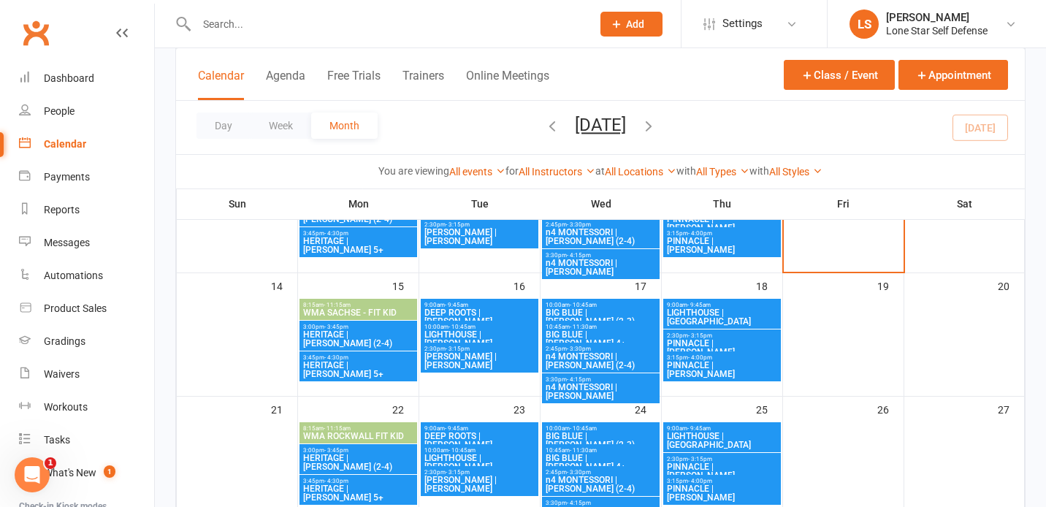
click at [584, 308] on span "BIG BLUE | [PERSON_NAME] (2-3)" at bounding box center [601, 317] width 112 height 18
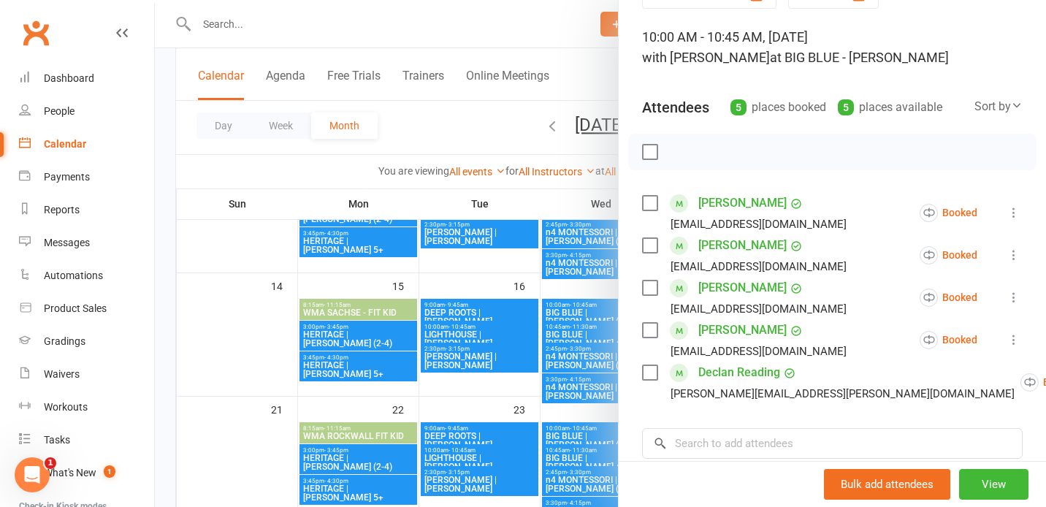
scroll to position [82, 0]
click at [1012, 293] on icon at bounding box center [1014, 296] width 15 height 15
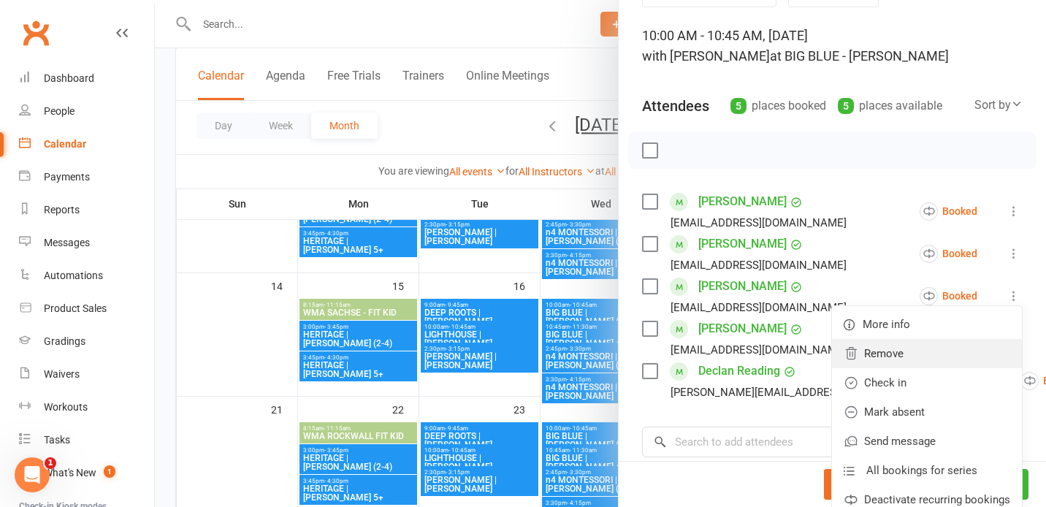
click at [924, 350] on link "Remove" at bounding box center [927, 353] width 190 height 29
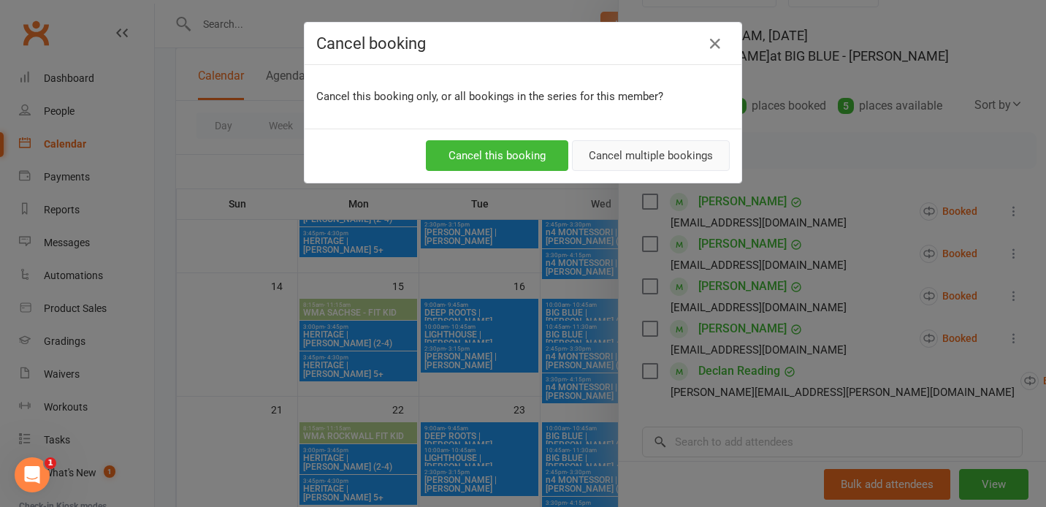
click at [674, 163] on button "Cancel multiple bookings" at bounding box center [651, 155] width 158 height 31
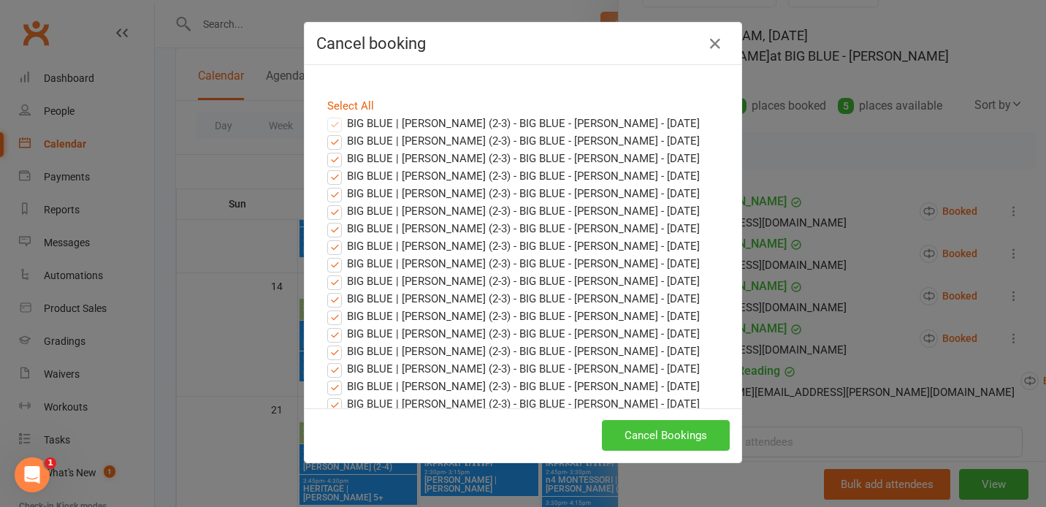
click at [648, 435] on button "Cancel Bookings" at bounding box center [666, 435] width 128 height 31
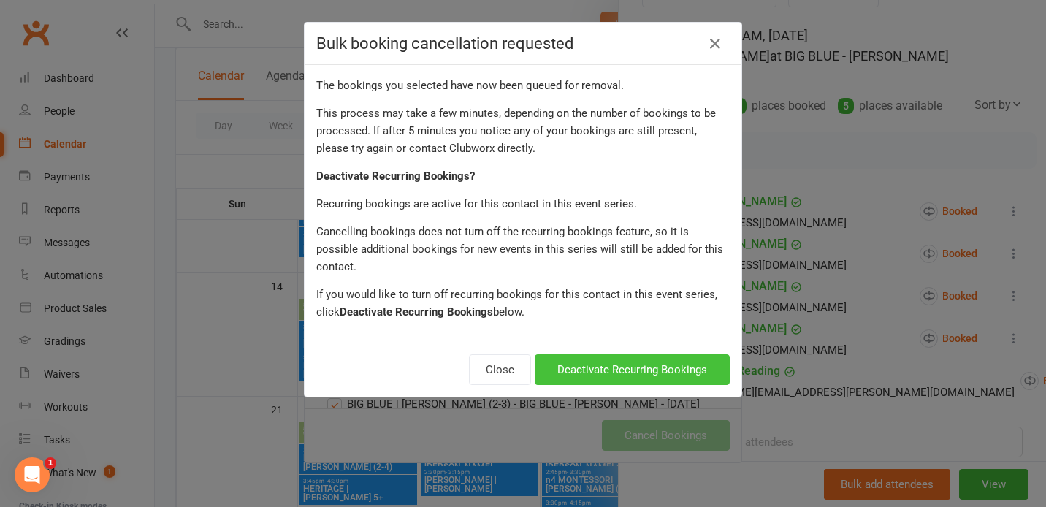
click at [641, 359] on button "Deactivate Recurring Bookings" at bounding box center [632, 369] width 195 height 31
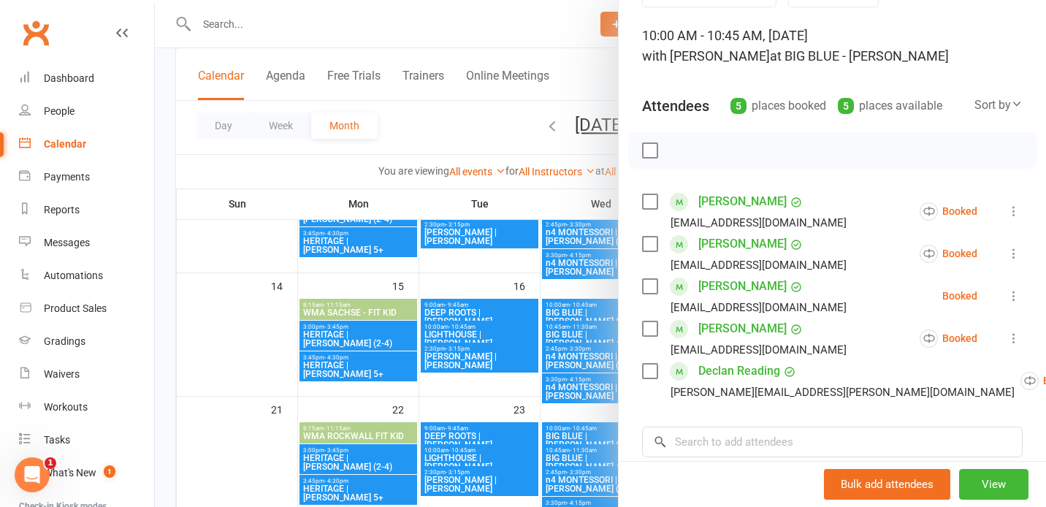
click at [576, 289] on div at bounding box center [600, 253] width 891 height 507
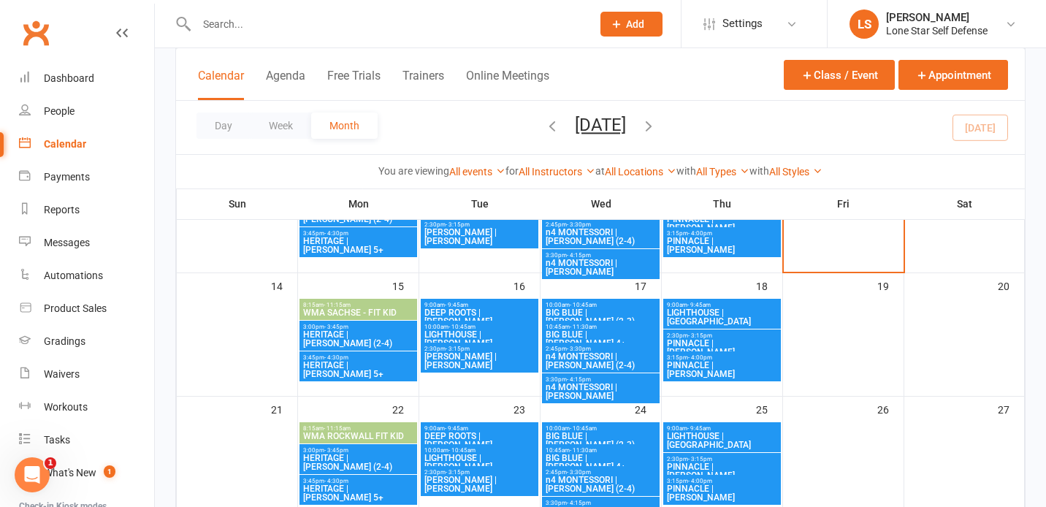
click at [563, 327] on span "10:45am - 11:30am" at bounding box center [601, 327] width 112 height 7
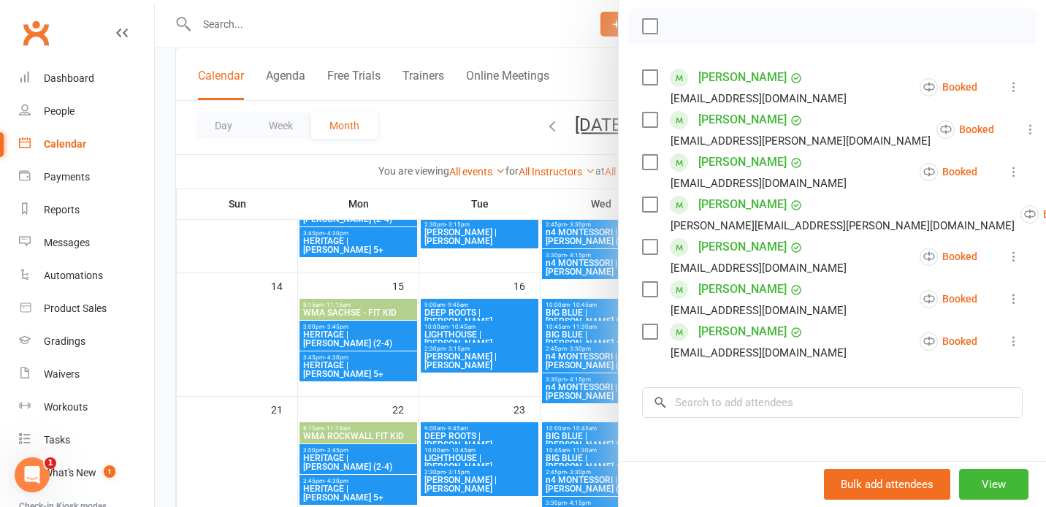
scroll to position [334, 0]
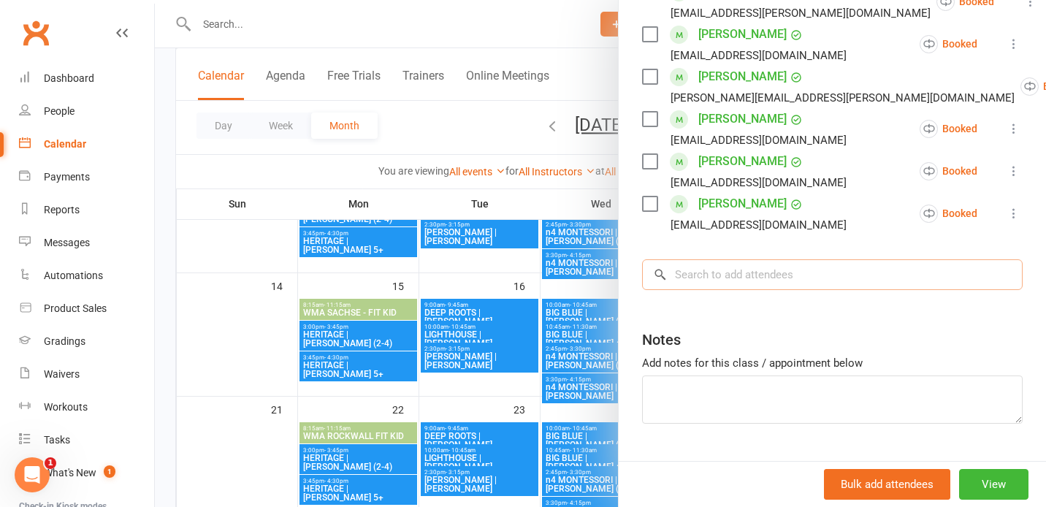
click at [706, 275] on input "search" at bounding box center [832, 274] width 381 height 31
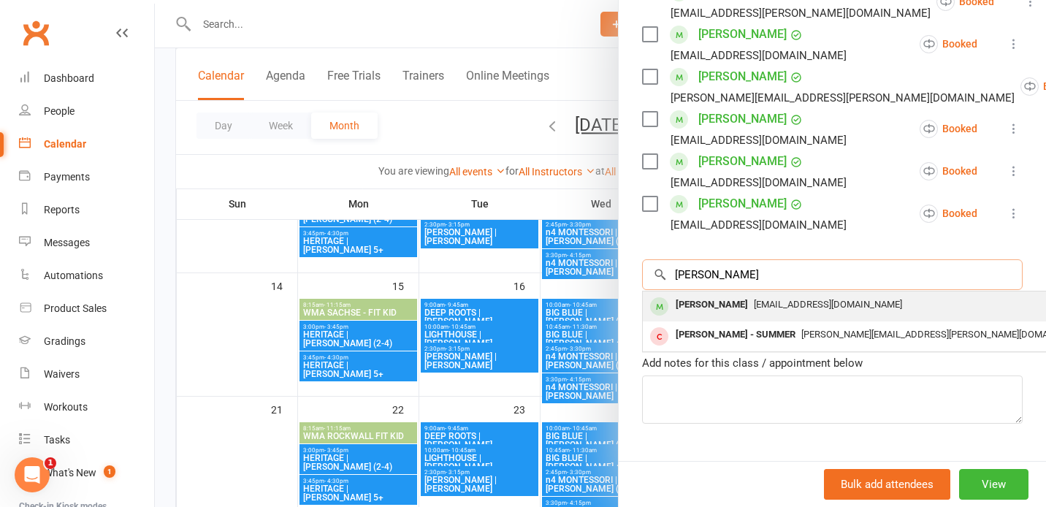
type input "[PERSON_NAME]"
click at [703, 303] on div "[PERSON_NAME]" at bounding box center [712, 304] width 84 height 21
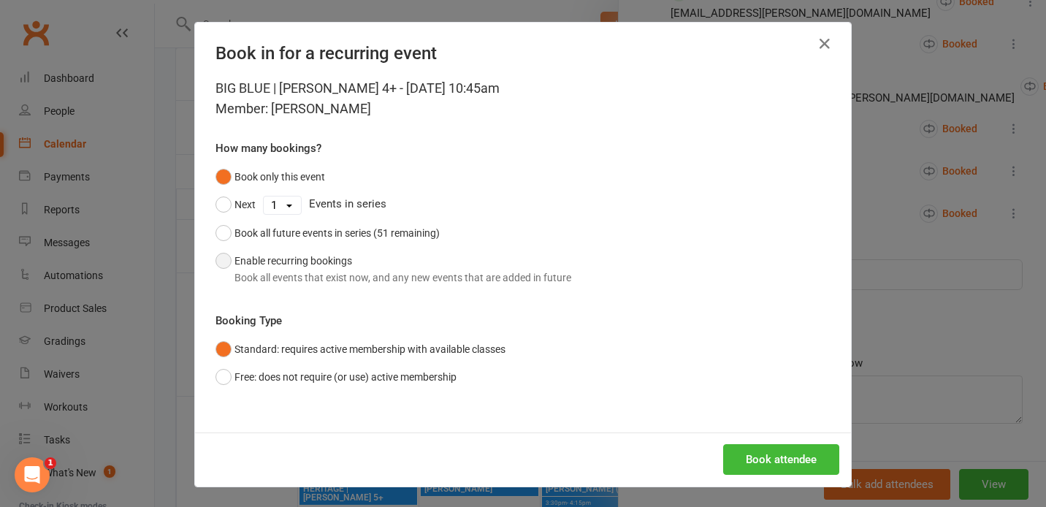
click at [434, 267] on button "Enable recurring bookings Book all events that exist now, and any new events th…" at bounding box center [394, 269] width 356 height 45
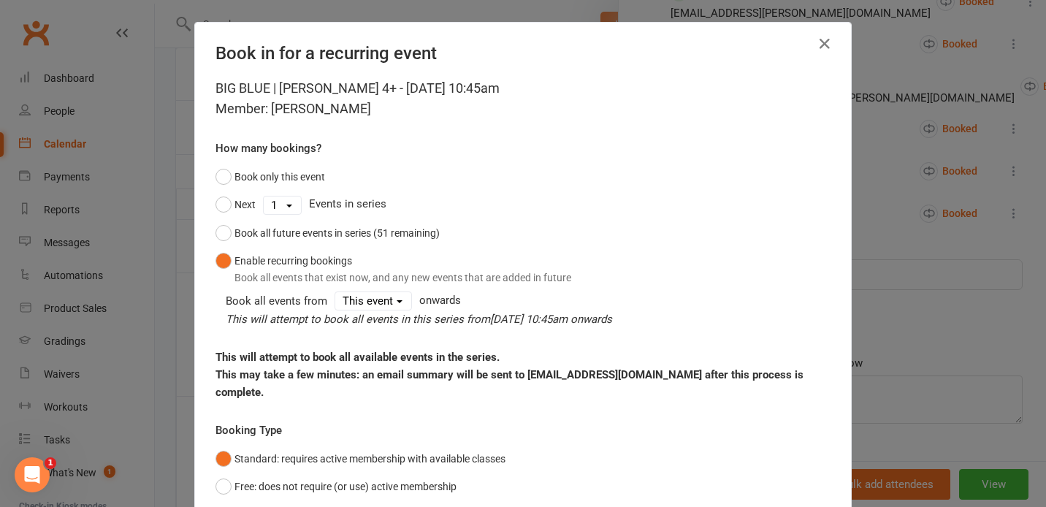
scroll to position [94, 0]
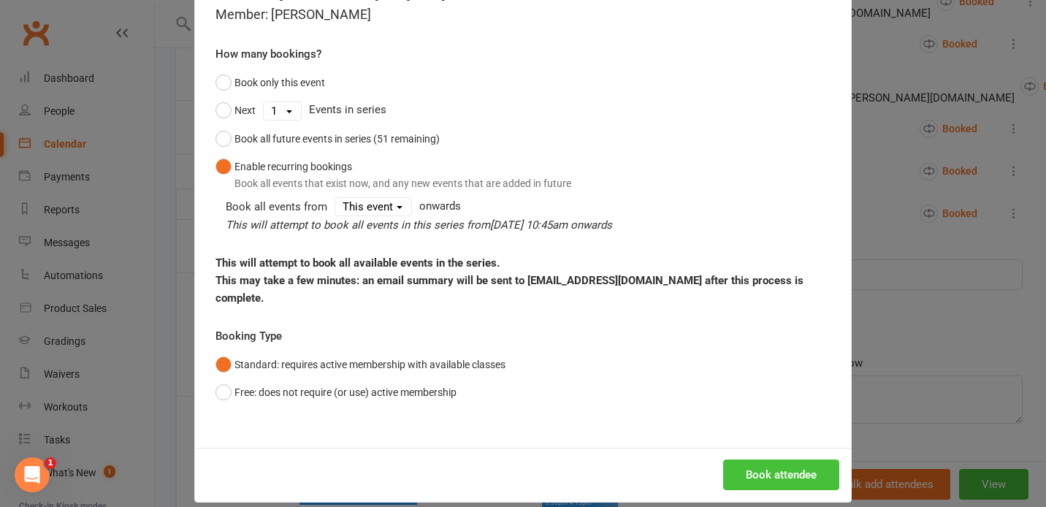
click at [755, 460] on button "Book attendee" at bounding box center [781, 475] width 116 height 31
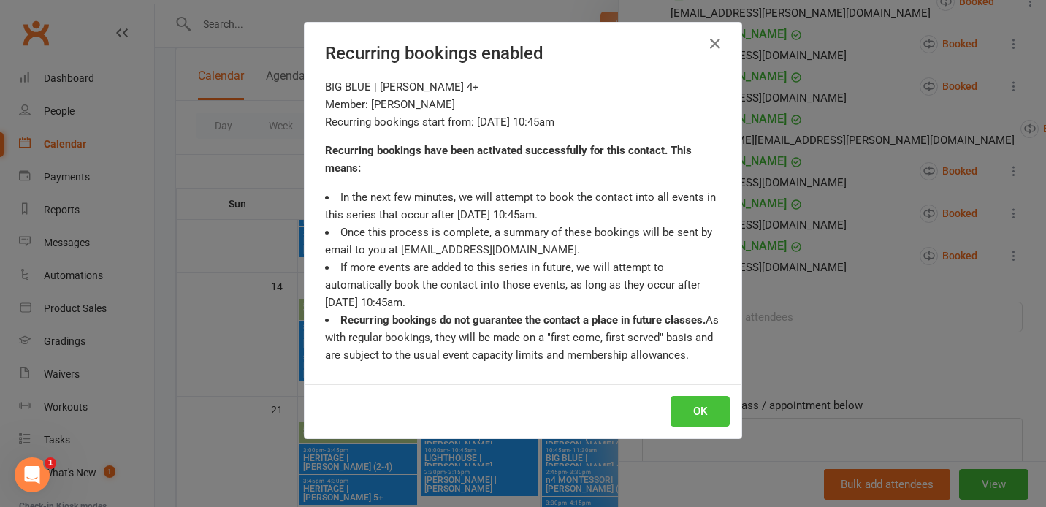
click at [688, 416] on button "OK" at bounding box center [700, 411] width 59 height 31
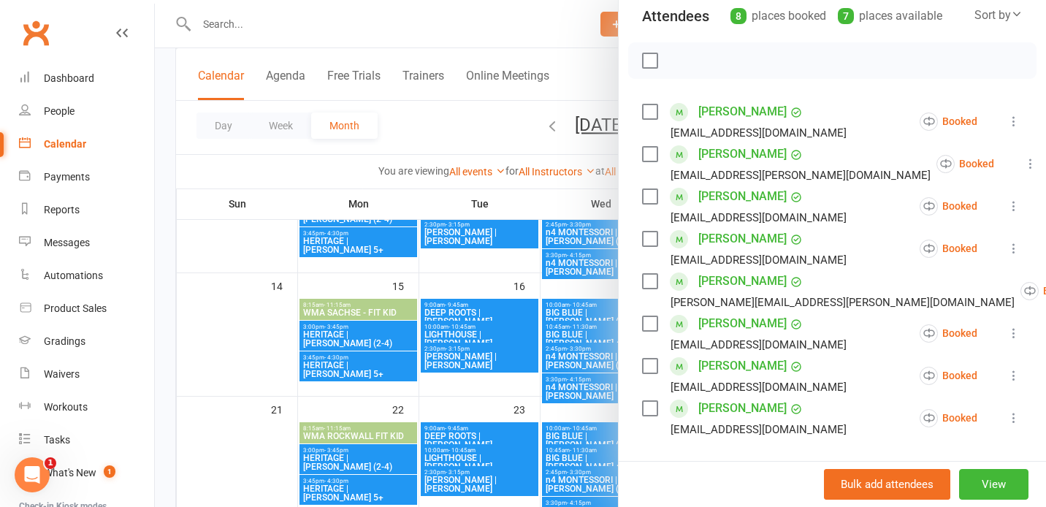
scroll to position [168, 0]
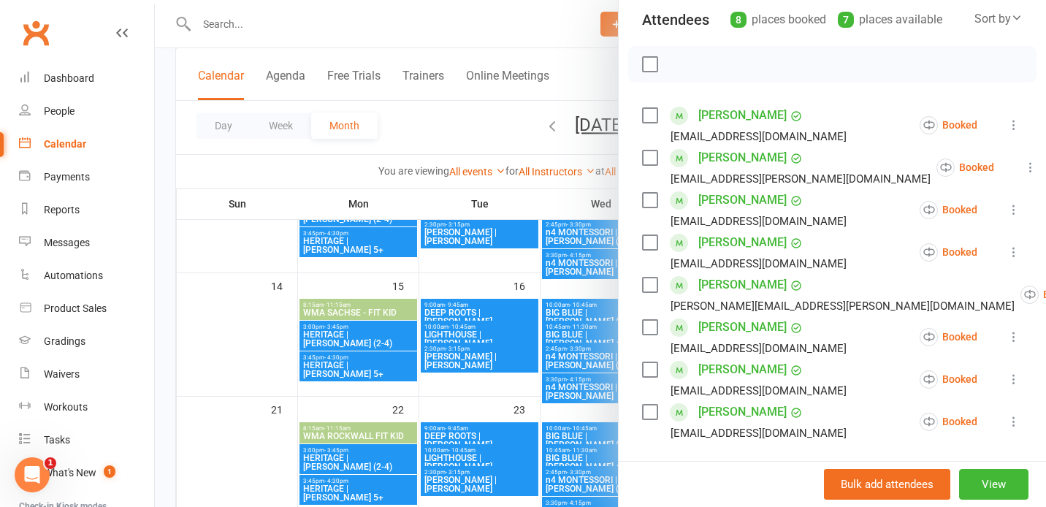
click at [864, 70] on div at bounding box center [832, 64] width 408 height 37
click at [1011, 419] on icon at bounding box center [1014, 421] width 15 height 15
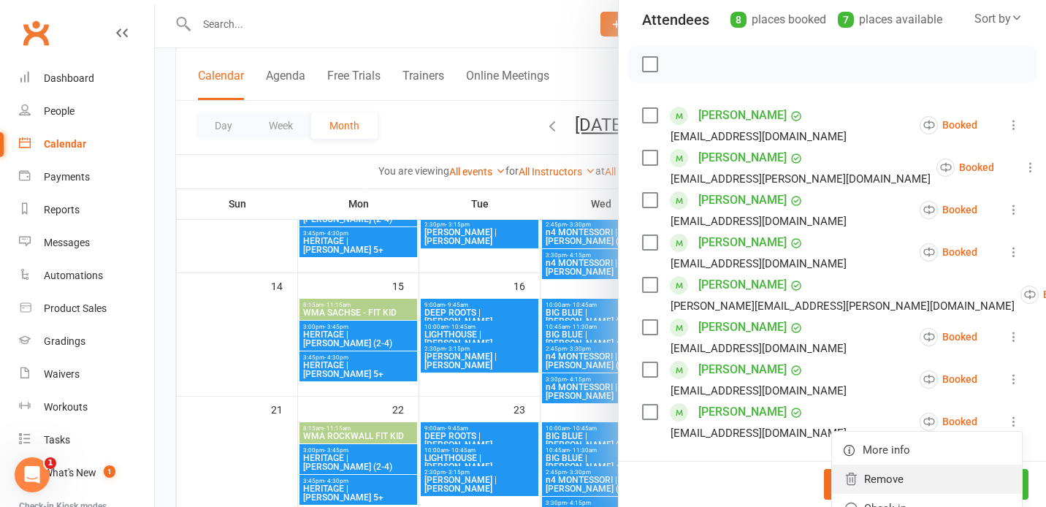
click at [930, 470] on link "Remove" at bounding box center [927, 479] width 190 height 29
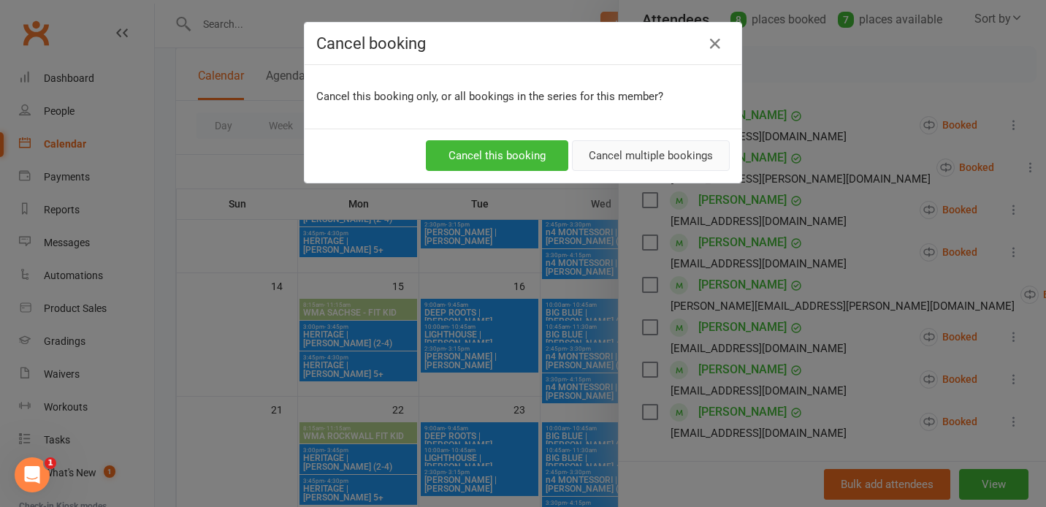
click at [666, 152] on button "Cancel multiple bookings" at bounding box center [651, 155] width 158 height 31
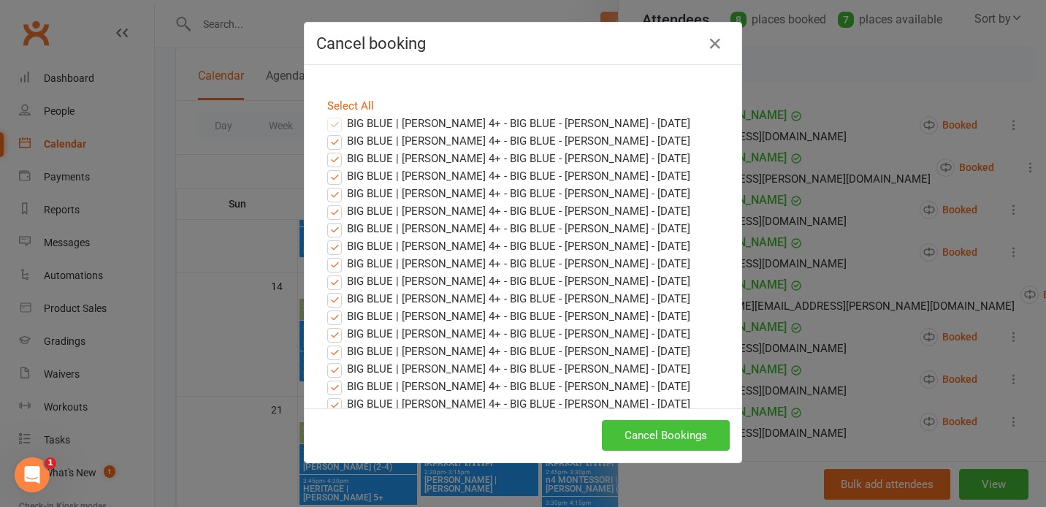
click at [636, 434] on button "Cancel Bookings" at bounding box center [666, 435] width 128 height 31
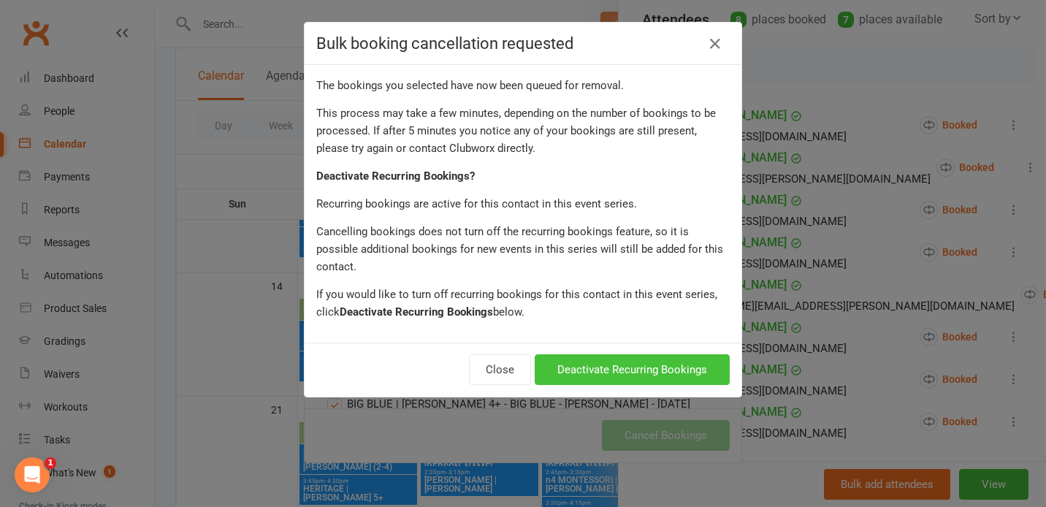
click at [630, 354] on button "Deactivate Recurring Bookings" at bounding box center [632, 369] width 195 height 31
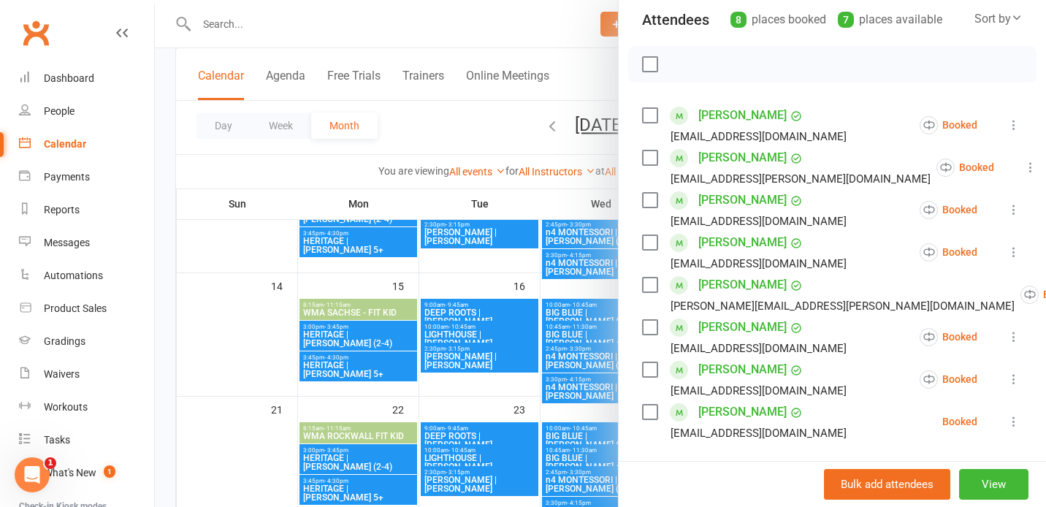
click at [601, 338] on div at bounding box center [600, 253] width 891 height 507
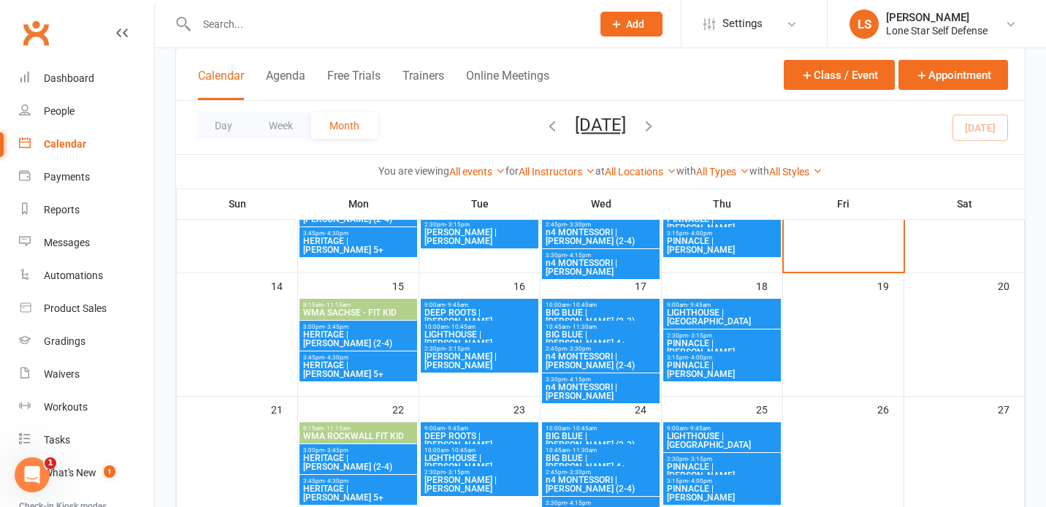
click at [608, 314] on span "BIG BLUE | [PERSON_NAME] (2-3)" at bounding box center [601, 317] width 112 height 18
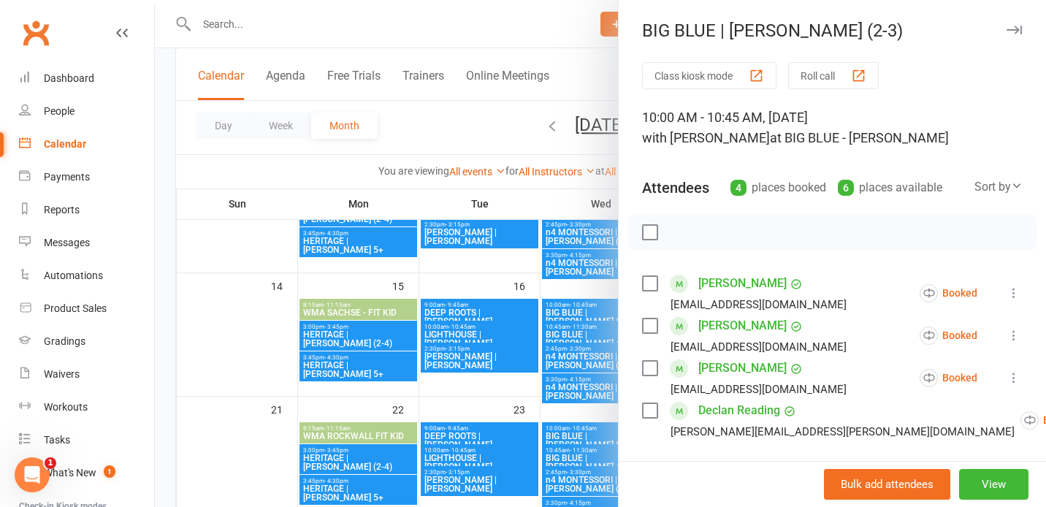
scroll to position [97, 0]
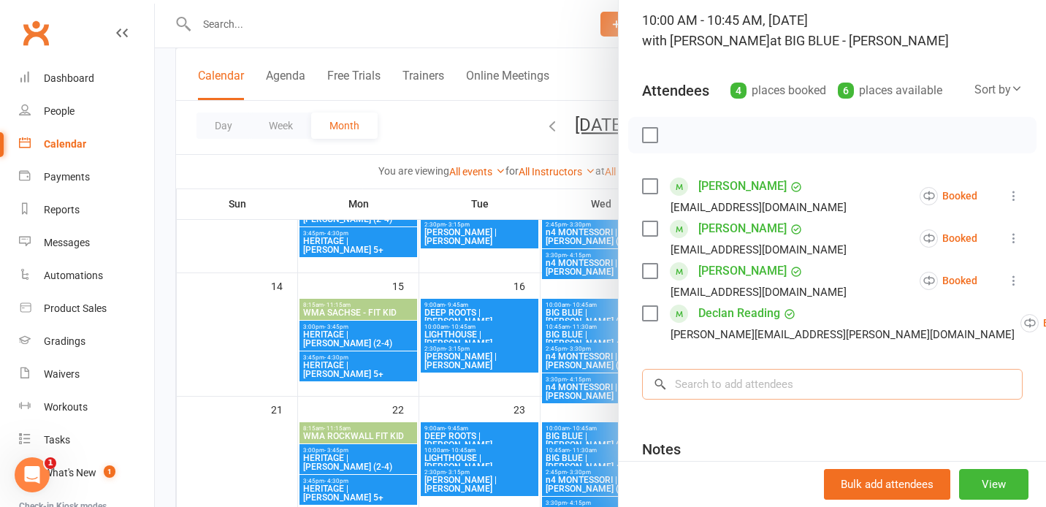
click at [720, 377] on input "search" at bounding box center [832, 384] width 381 height 31
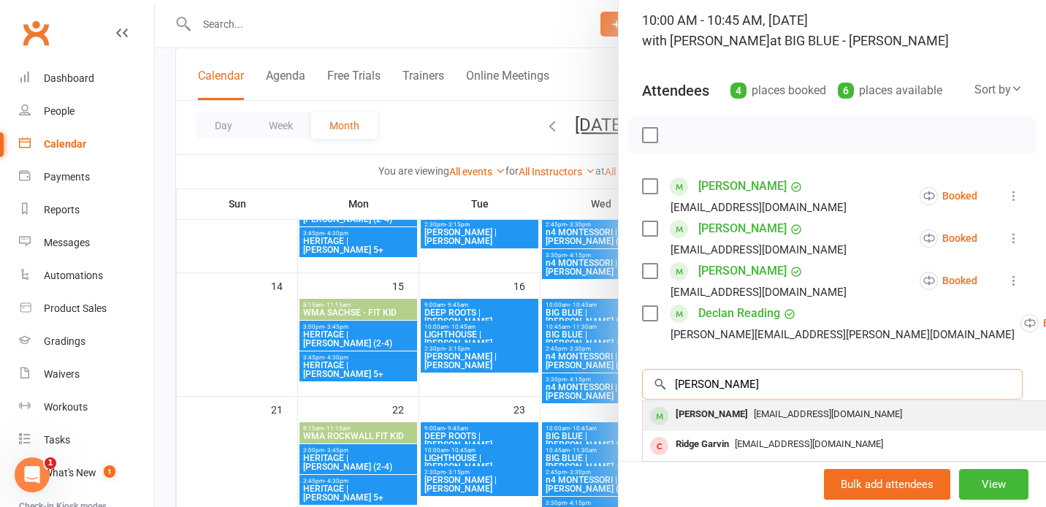
type input "[PERSON_NAME]"
click at [707, 415] on div "[PERSON_NAME]" at bounding box center [712, 414] width 84 height 21
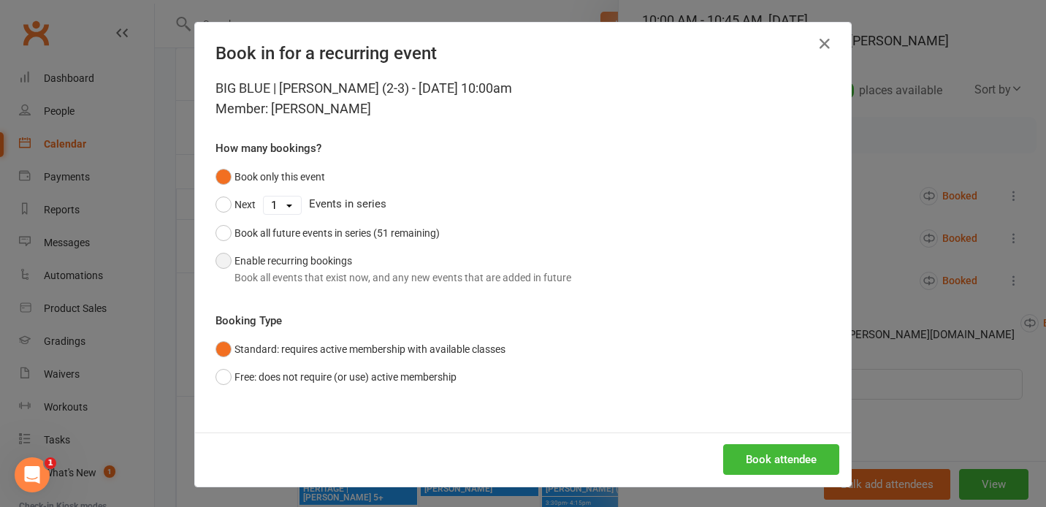
click at [397, 259] on button "Enable recurring bookings Book all events that exist now, and any new events th…" at bounding box center [394, 269] width 356 height 45
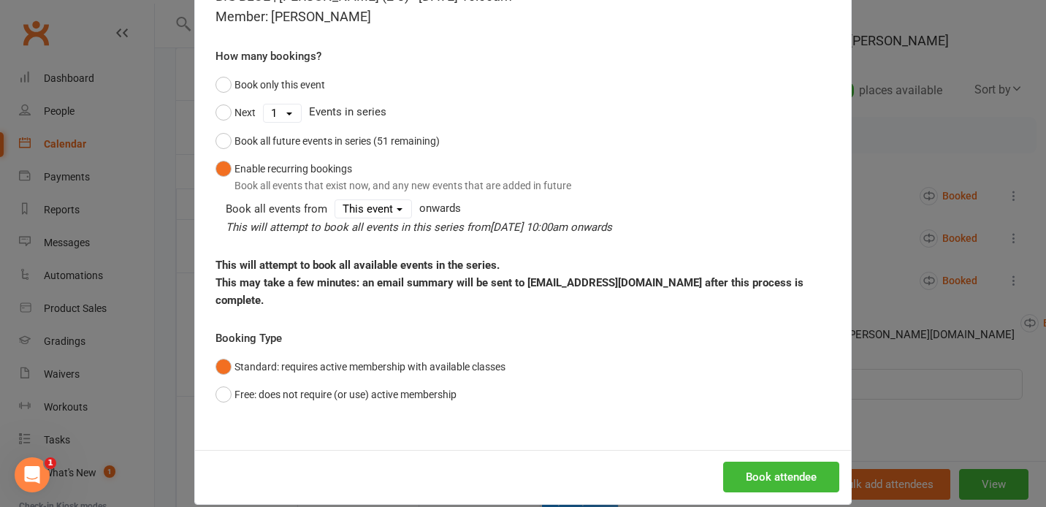
scroll to position [94, 0]
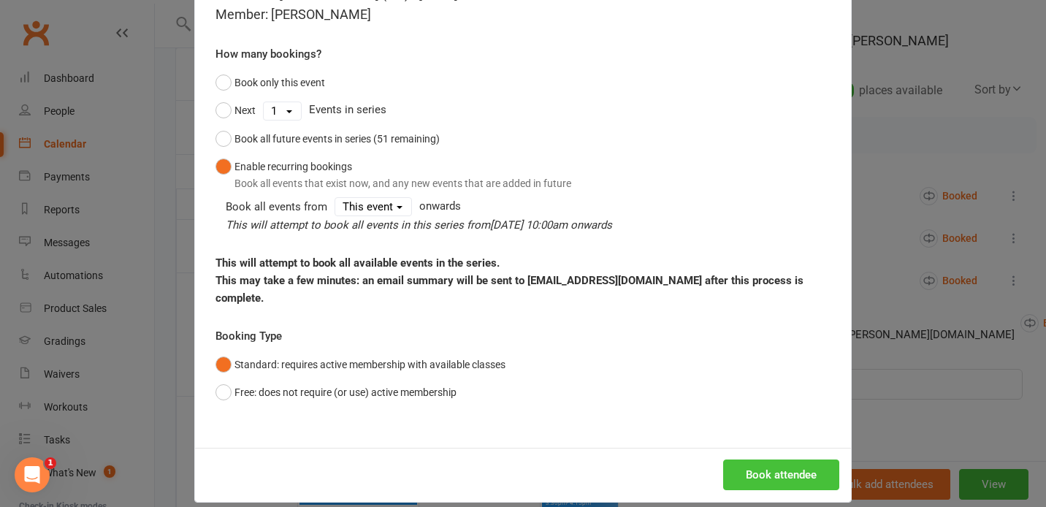
click at [763, 460] on button "Book attendee" at bounding box center [781, 475] width 116 height 31
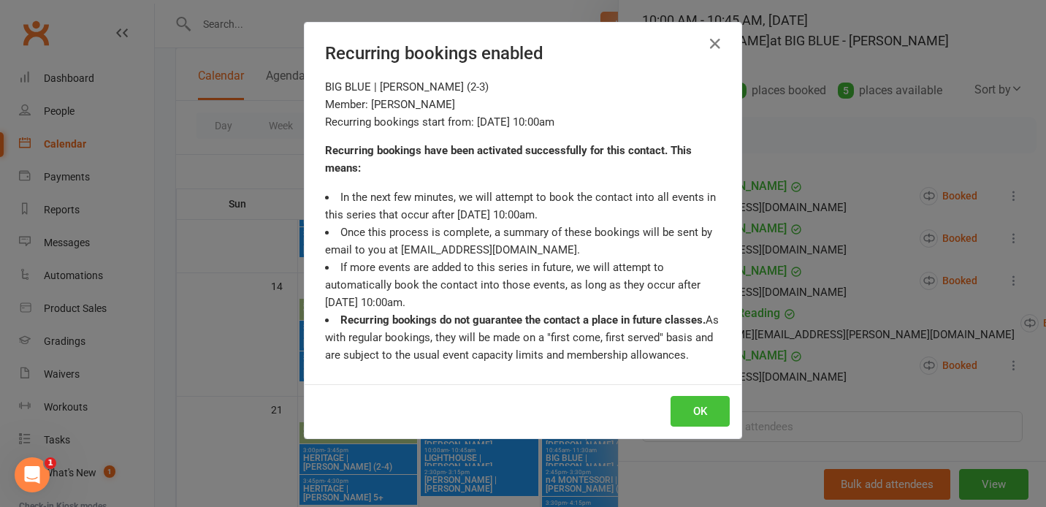
click at [705, 419] on button "OK" at bounding box center [700, 411] width 59 height 31
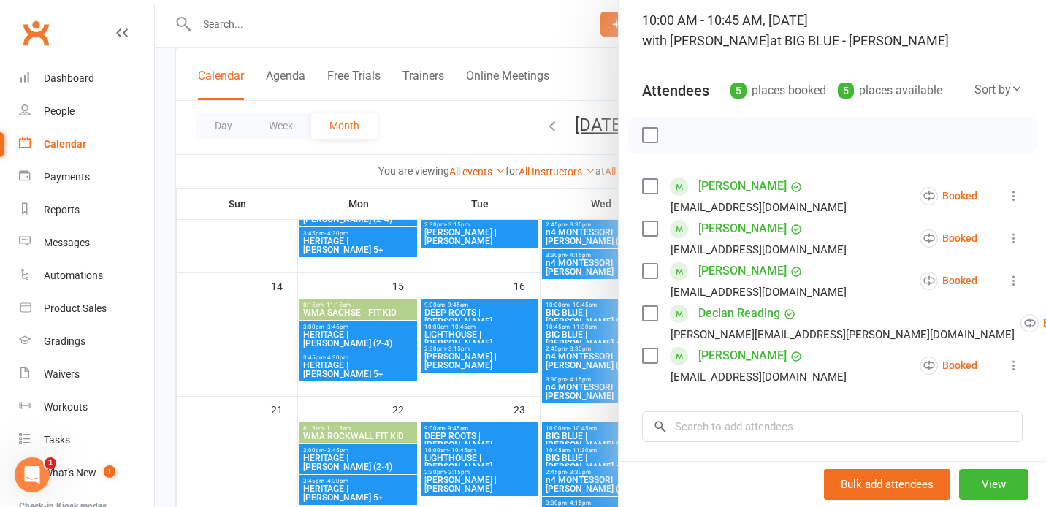
click at [603, 78] on div at bounding box center [600, 253] width 891 height 507
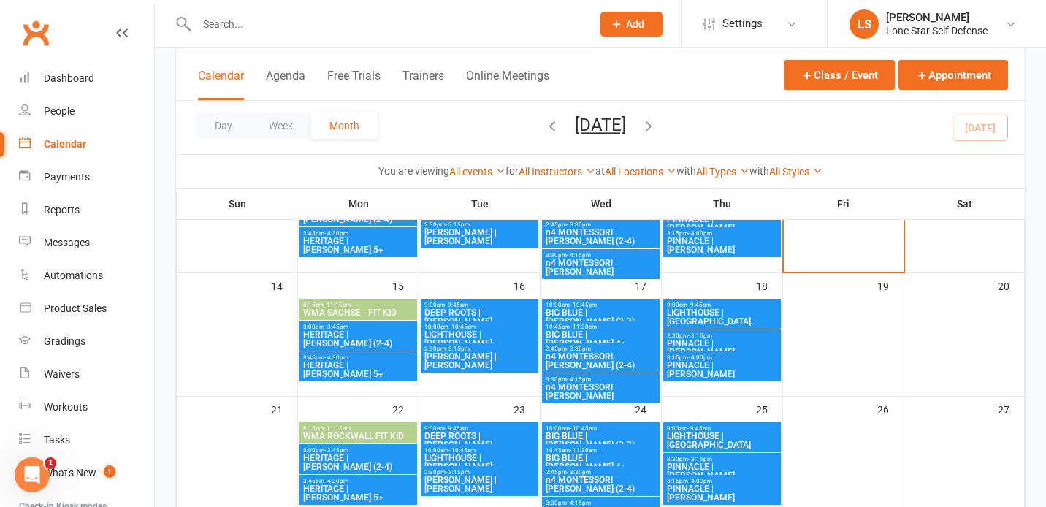
click at [603, 361] on span "n4 MONTESSORI | [PERSON_NAME] (2-4)" at bounding box center [601, 361] width 112 height 18
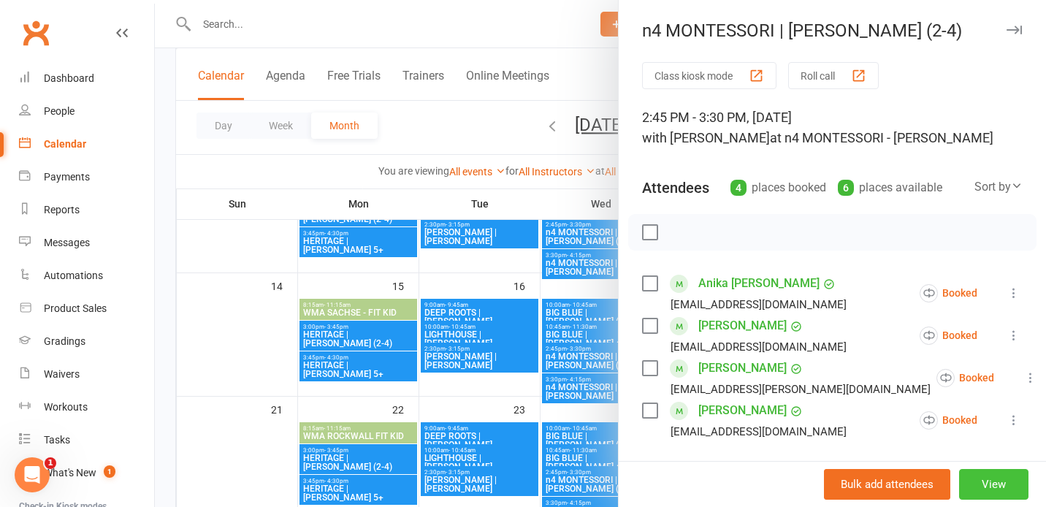
click at [985, 475] on button "View" at bounding box center [993, 484] width 69 height 31
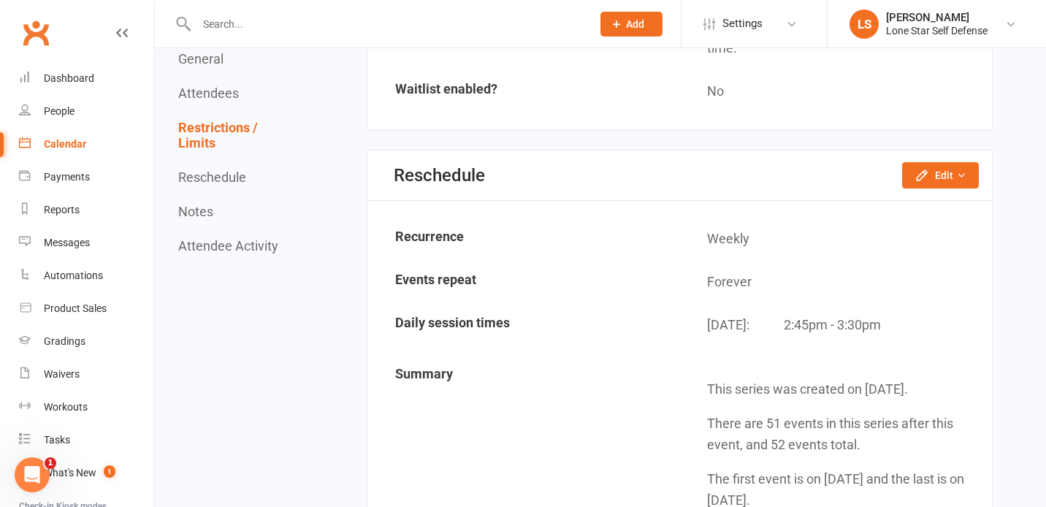
scroll to position [1360, 0]
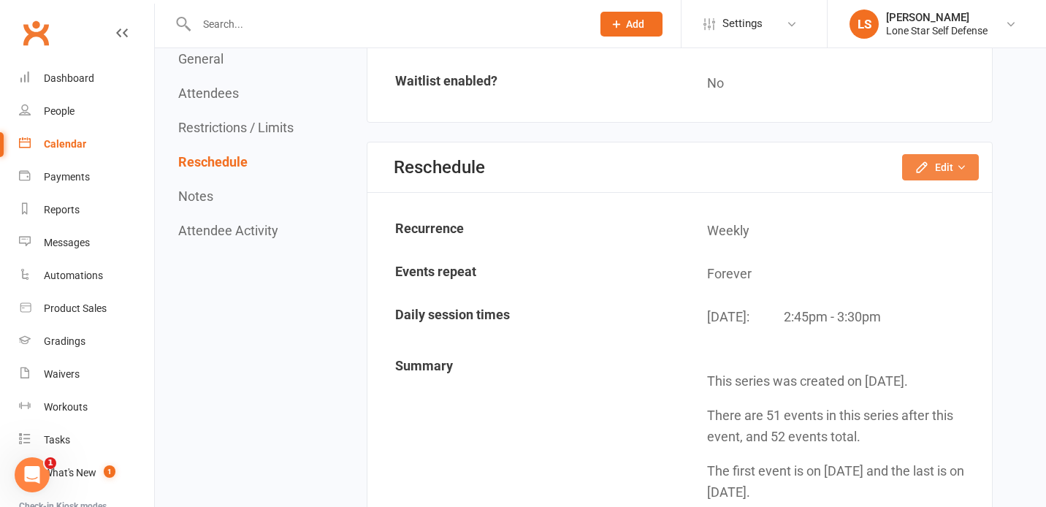
click at [936, 160] on button "Edit" at bounding box center [940, 167] width 77 height 26
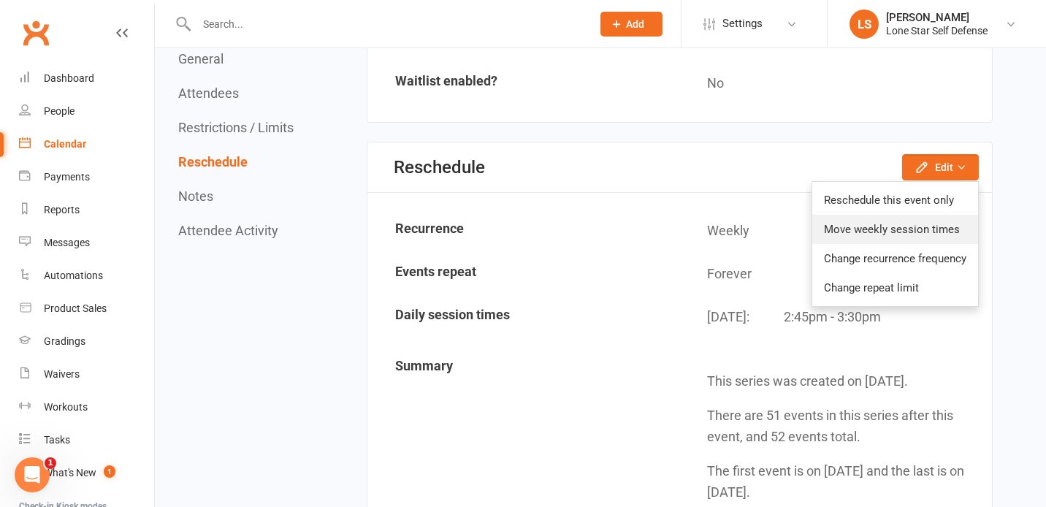
click at [905, 226] on link "Move weekly session times" at bounding box center [895, 229] width 166 height 29
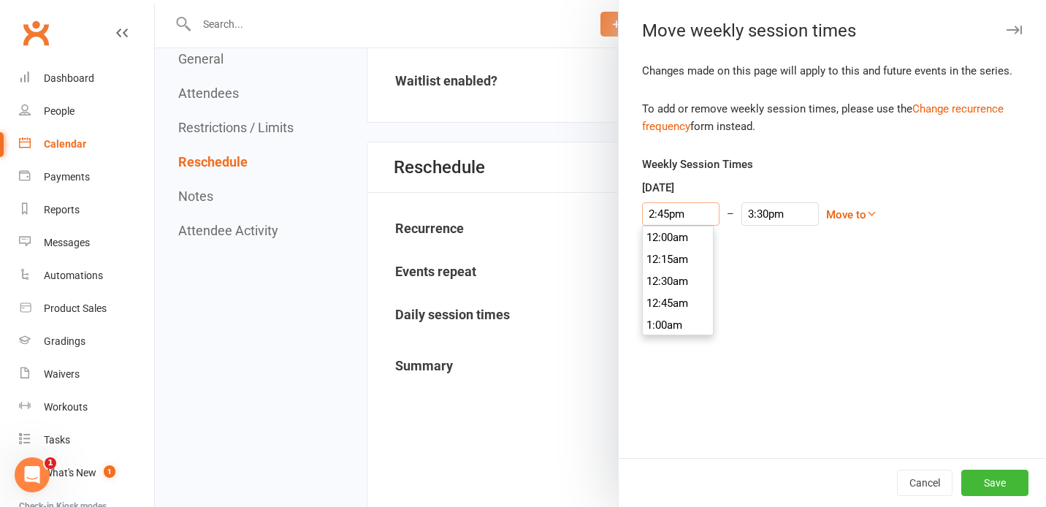
click at [675, 214] on input "2:45pm" at bounding box center [680, 213] width 77 height 23
type input "2:00pm"
type input "2:45pm"
click at [661, 251] on li "2:00pm" at bounding box center [678, 249] width 70 height 22
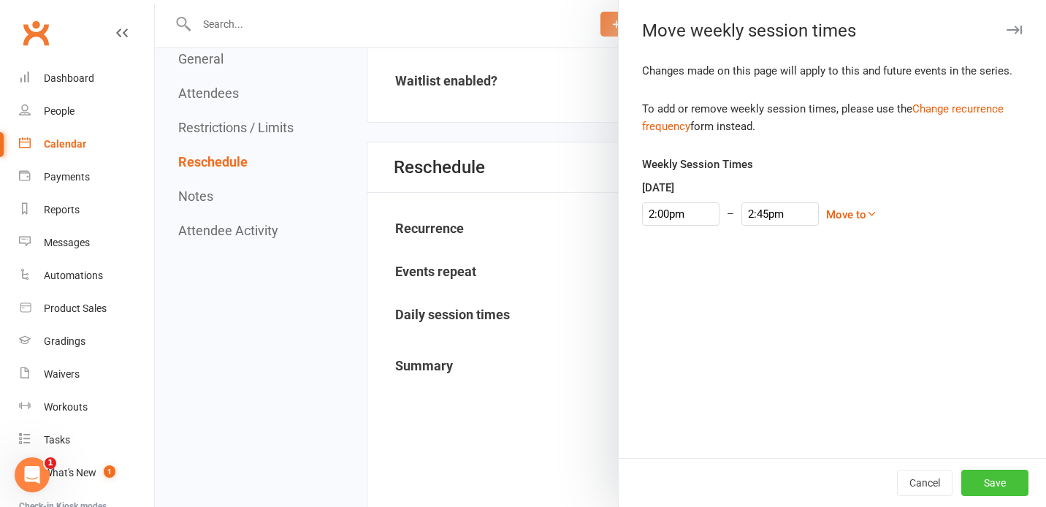
click at [983, 483] on button "Save" at bounding box center [994, 483] width 67 height 26
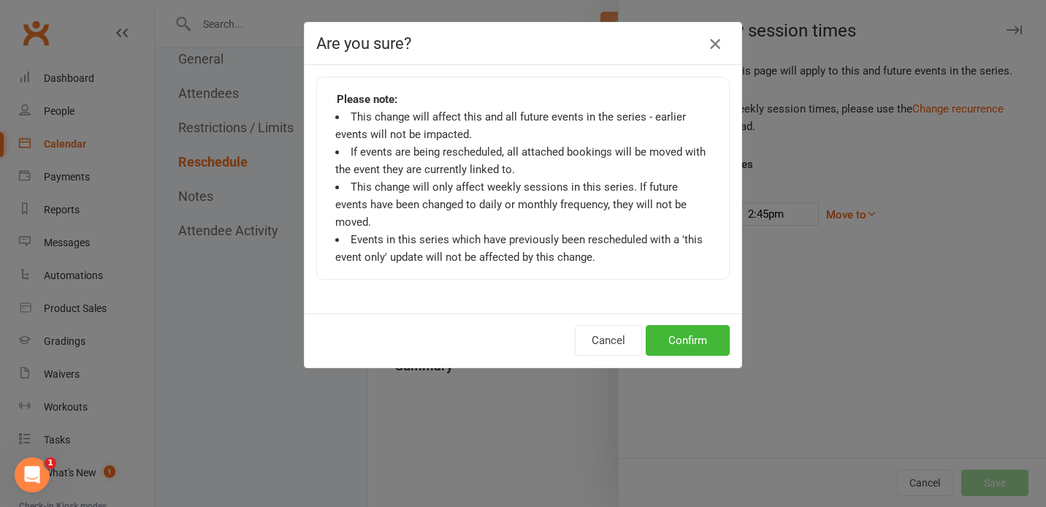
click at [714, 42] on icon "button" at bounding box center [715, 44] width 18 height 18
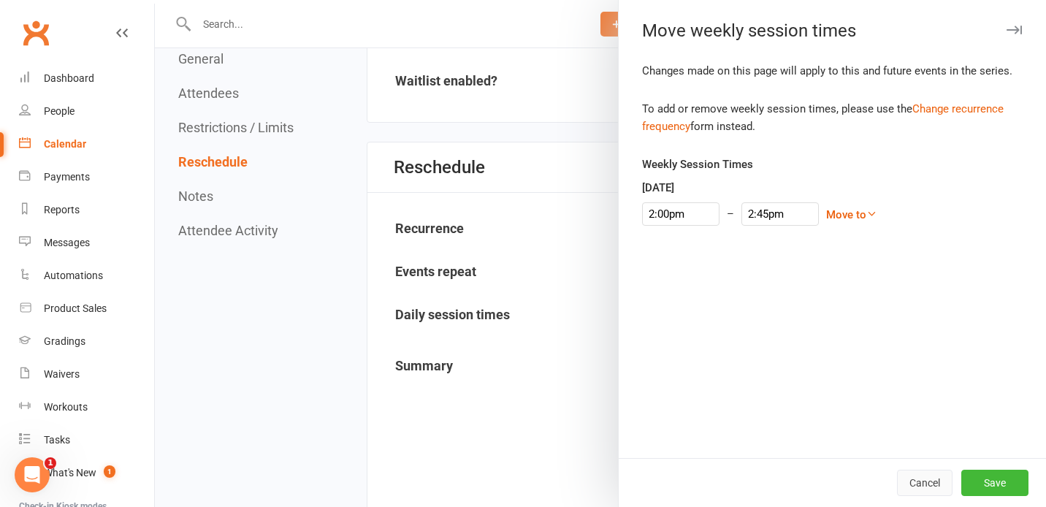
click at [920, 487] on button "Cancel" at bounding box center [925, 483] width 56 height 26
click at [974, 481] on button "Save" at bounding box center [994, 483] width 67 height 26
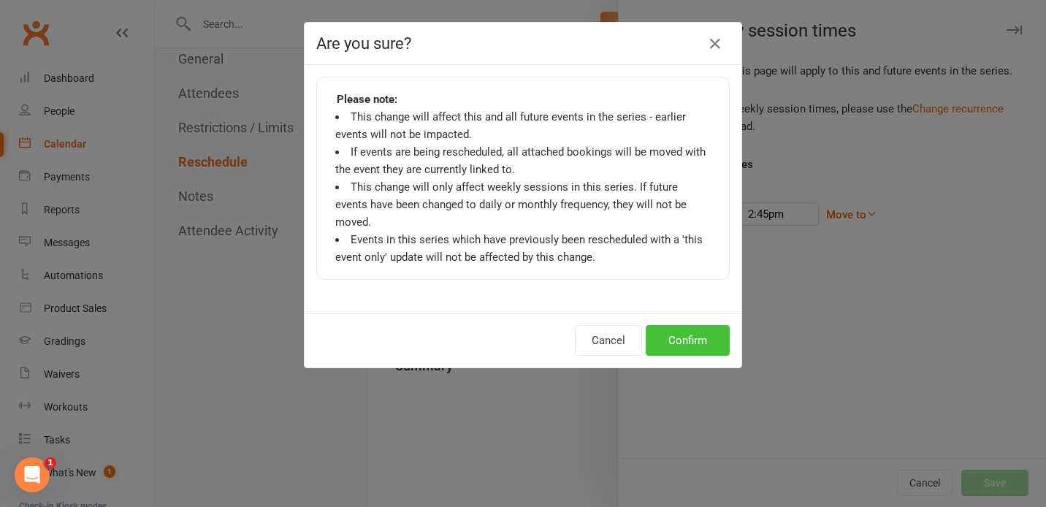
click at [673, 325] on button "Confirm" at bounding box center [688, 340] width 84 height 31
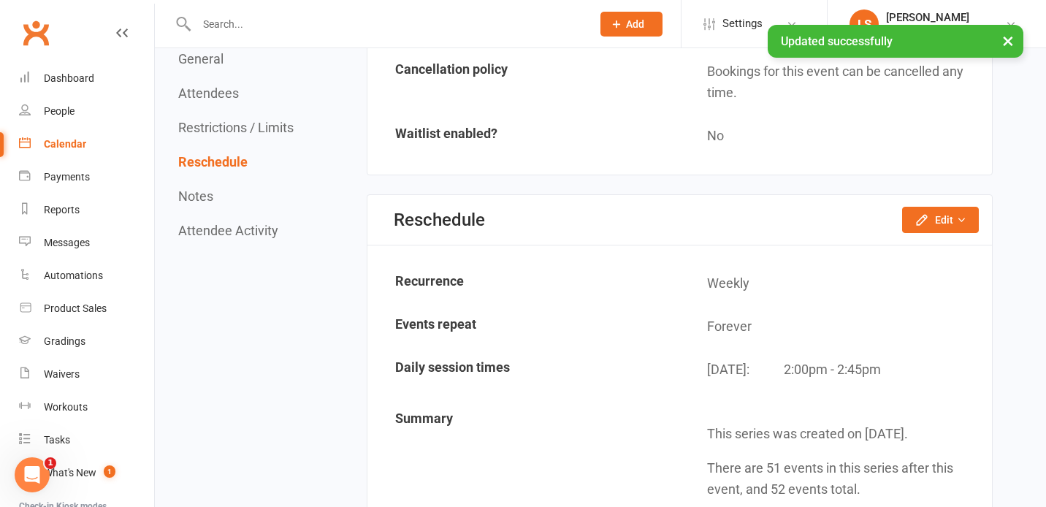
scroll to position [1305, 0]
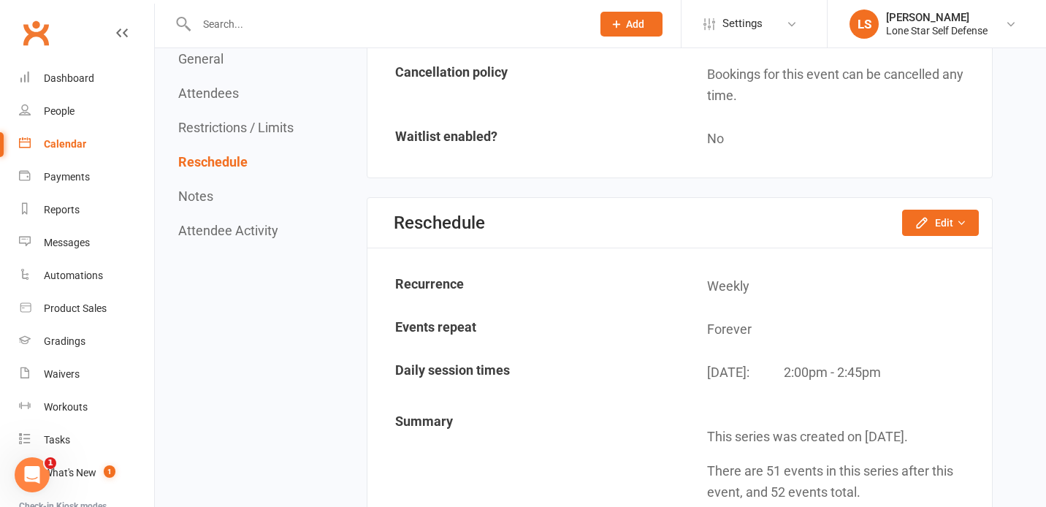
click at [69, 153] on link "Calendar" at bounding box center [86, 144] width 135 height 33
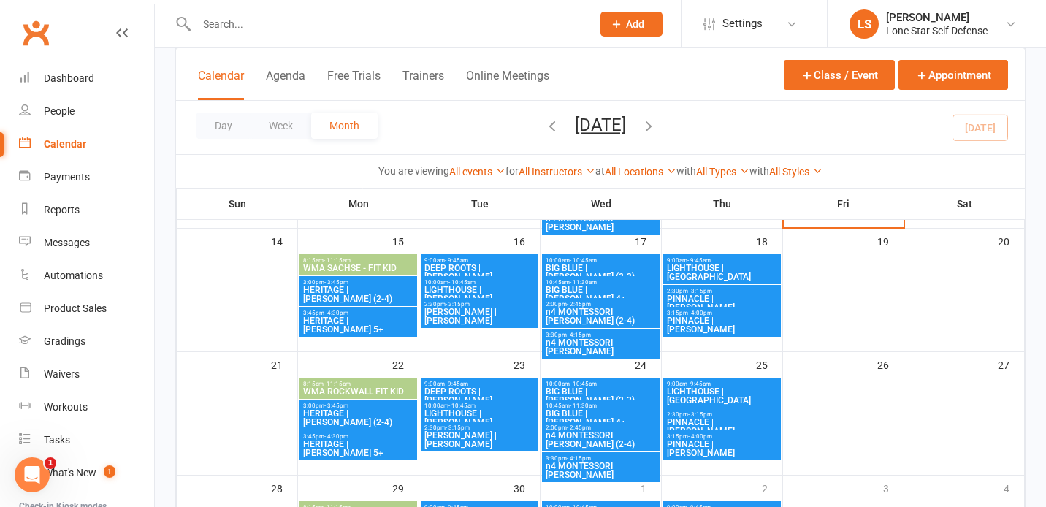
scroll to position [296, 0]
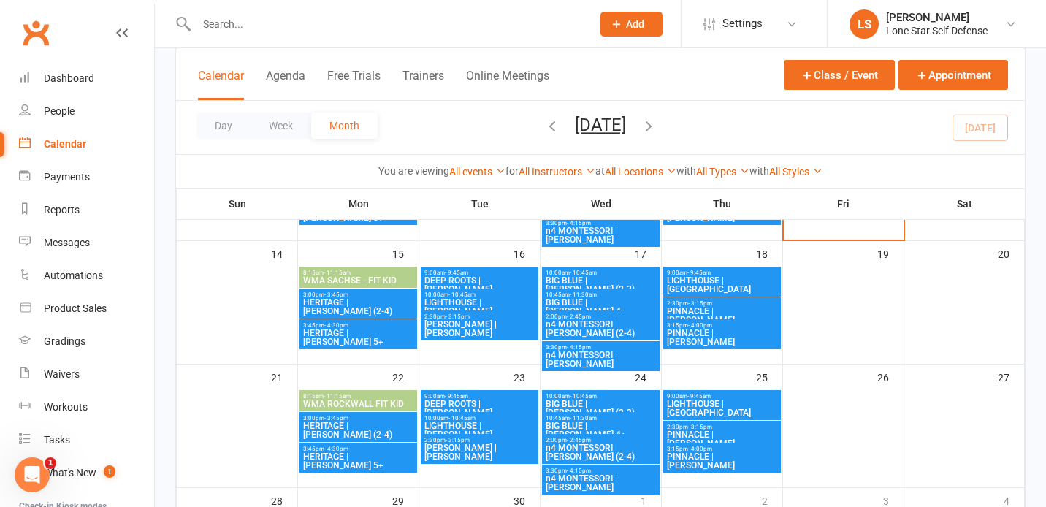
click at [590, 351] on span "n4 MONTESSORI | [PERSON_NAME]" at bounding box center [601, 360] width 112 height 18
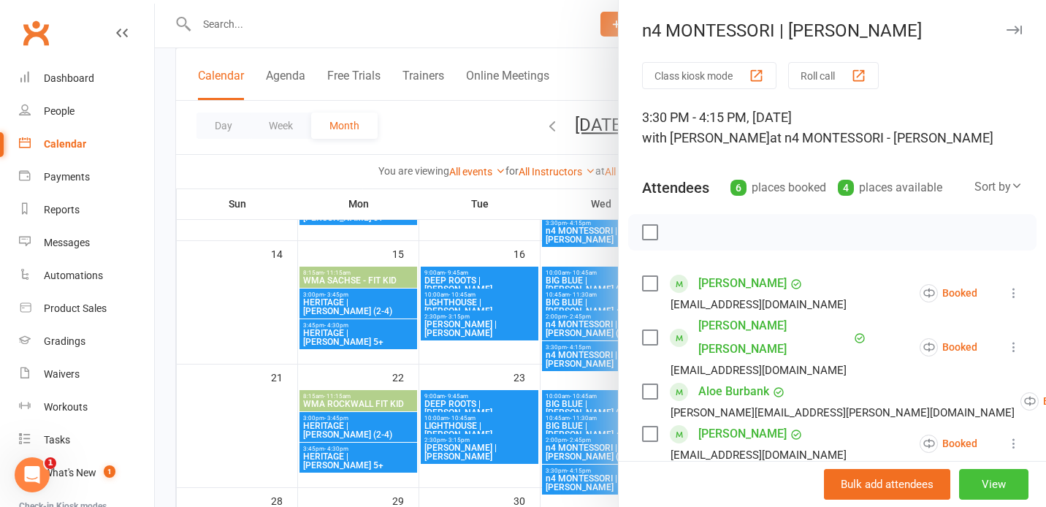
click at [996, 489] on button "View" at bounding box center [993, 484] width 69 height 31
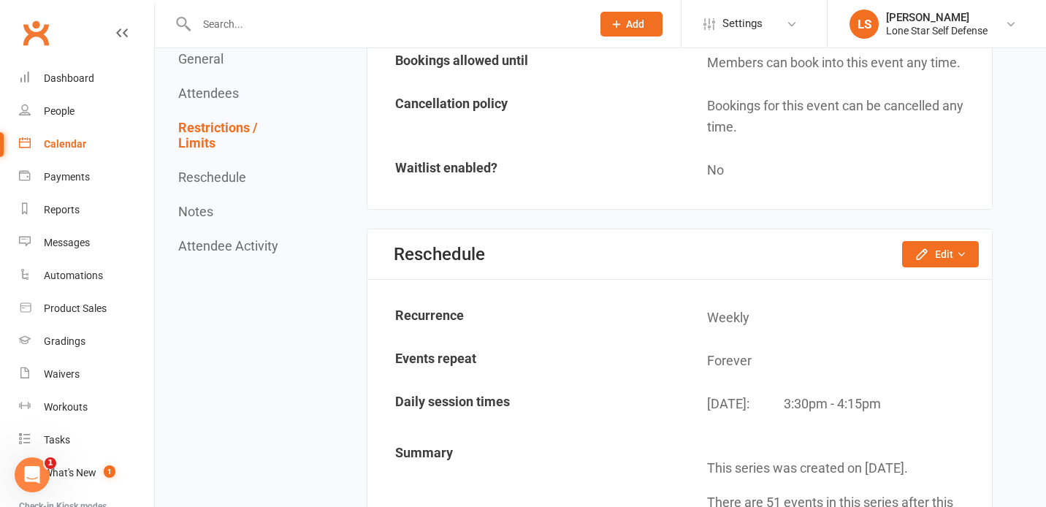
scroll to position [1387, 0]
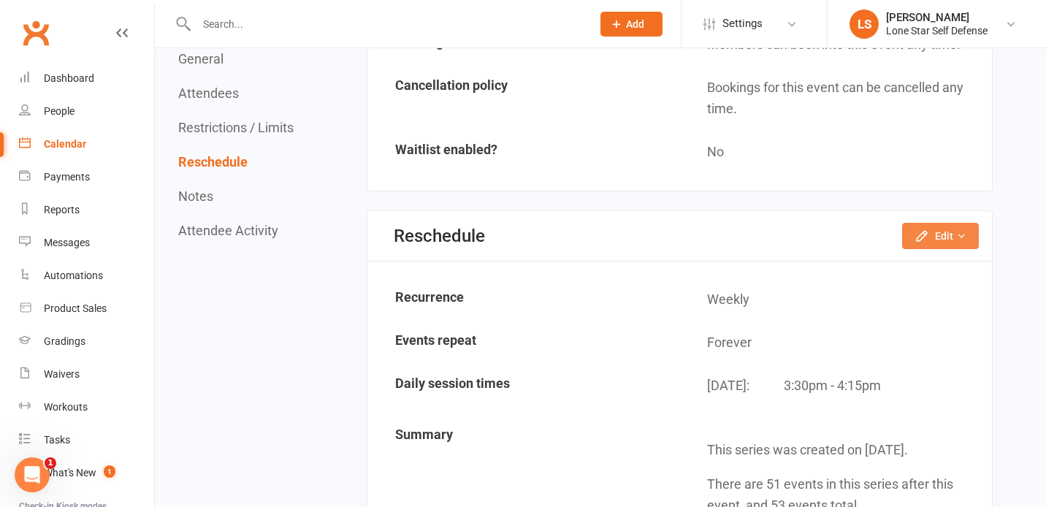
click at [944, 232] on button "Edit" at bounding box center [940, 236] width 77 height 26
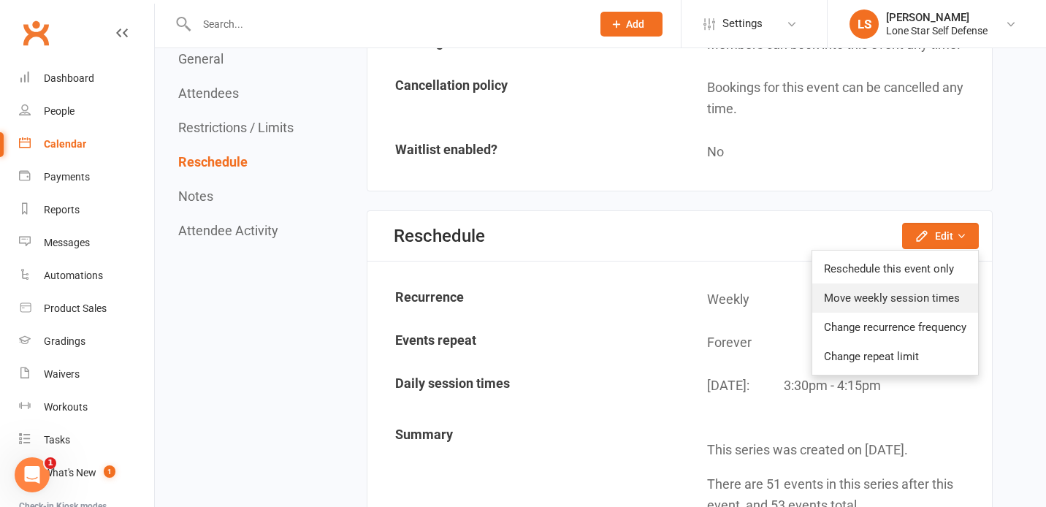
click at [880, 303] on link "Move weekly session times" at bounding box center [895, 297] width 166 height 29
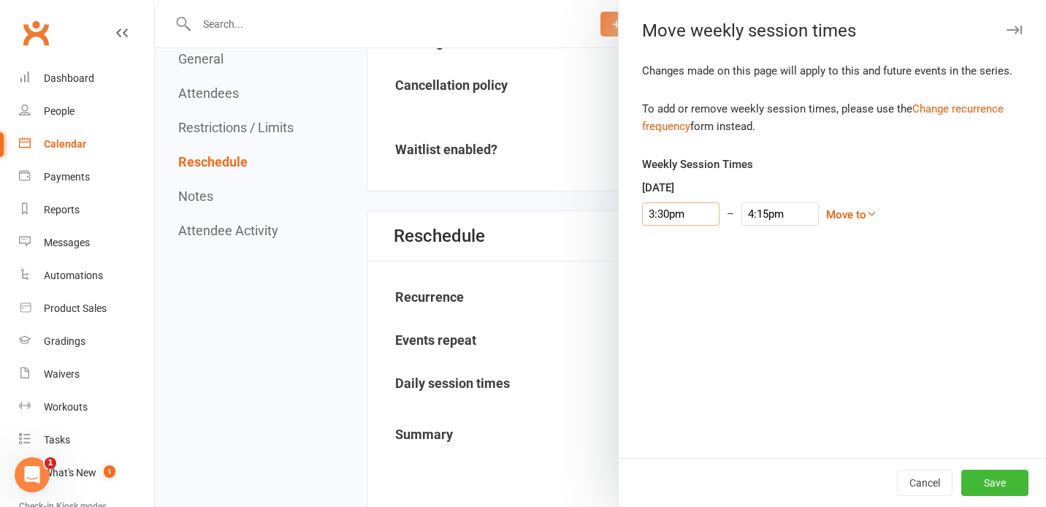
click at [655, 210] on input "3:30pm" at bounding box center [680, 213] width 77 height 23
type input "2:45pm"
type input "3:30pm"
click at [665, 263] on li "2:45pm" at bounding box center [678, 262] width 70 height 22
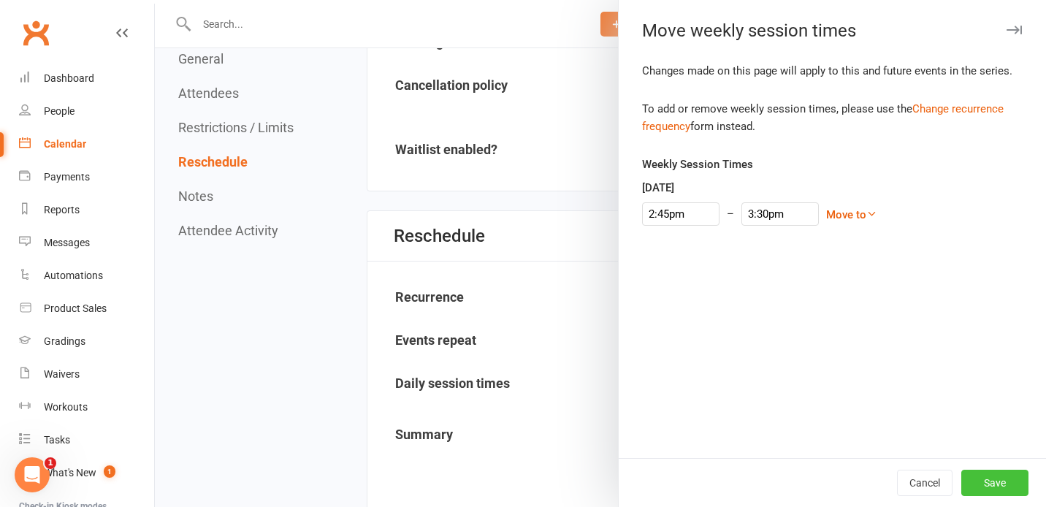
click at [980, 476] on button "Save" at bounding box center [994, 483] width 67 height 26
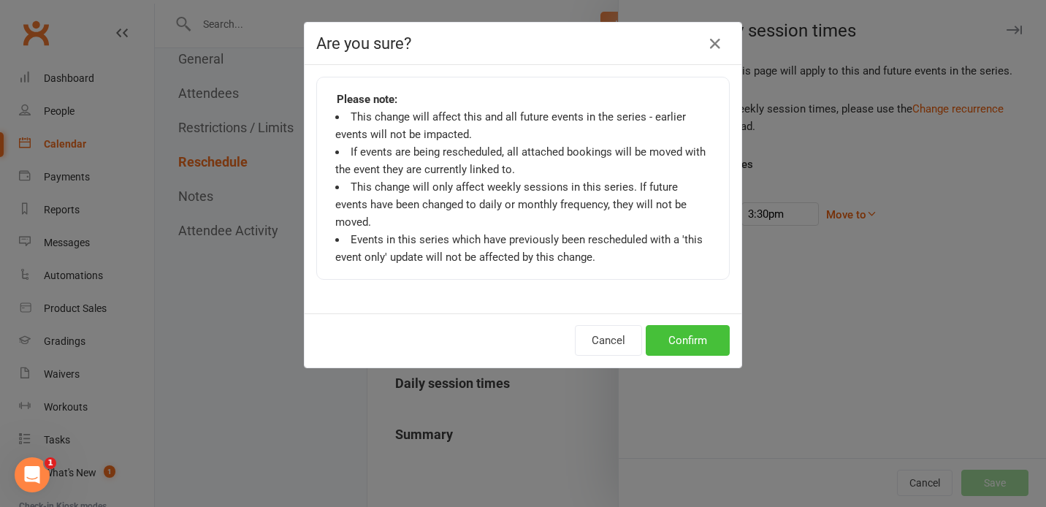
click at [722, 329] on button "Confirm" at bounding box center [688, 340] width 84 height 31
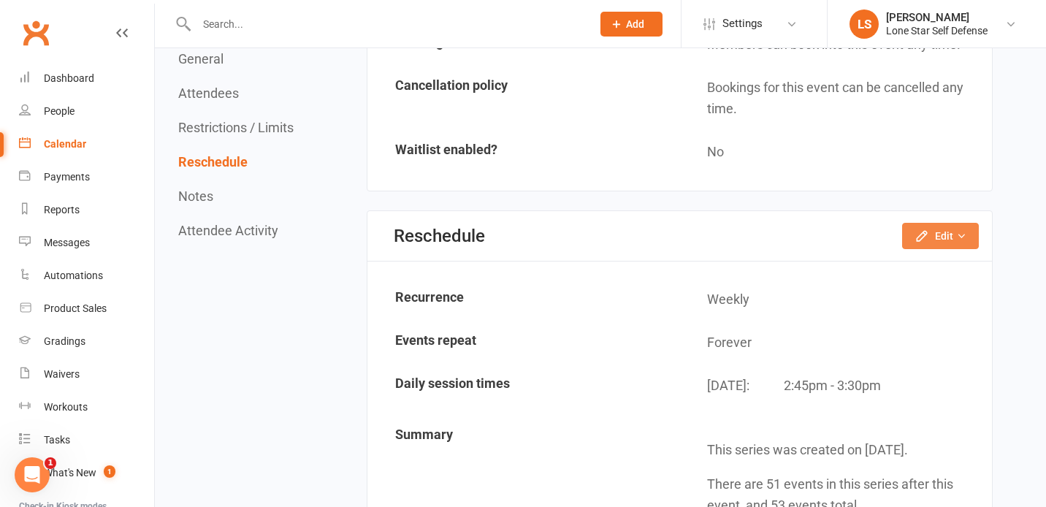
click at [957, 234] on icon "button" at bounding box center [961, 236] width 10 height 10
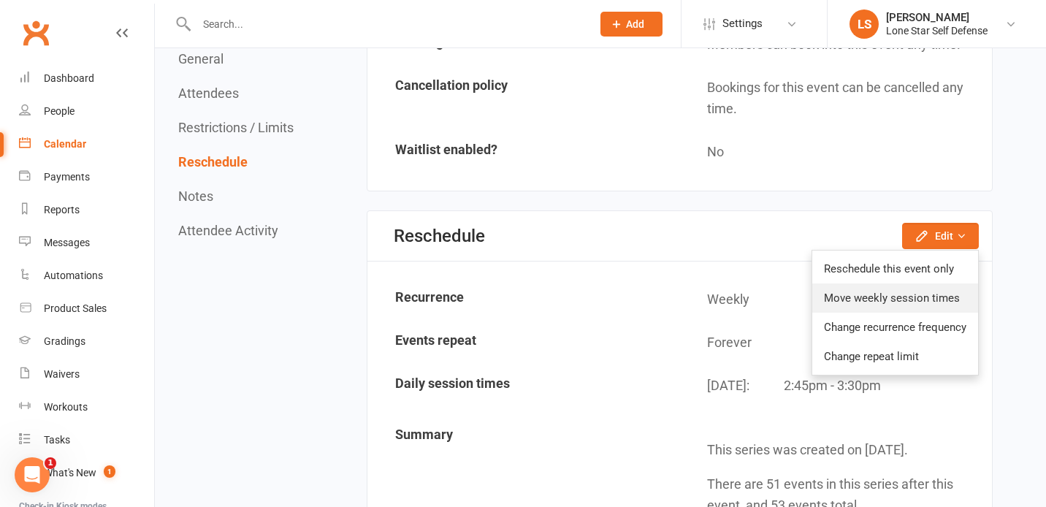
click at [912, 296] on link "Move weekly session times" at bounding box center [895, 297] width 166 height 29
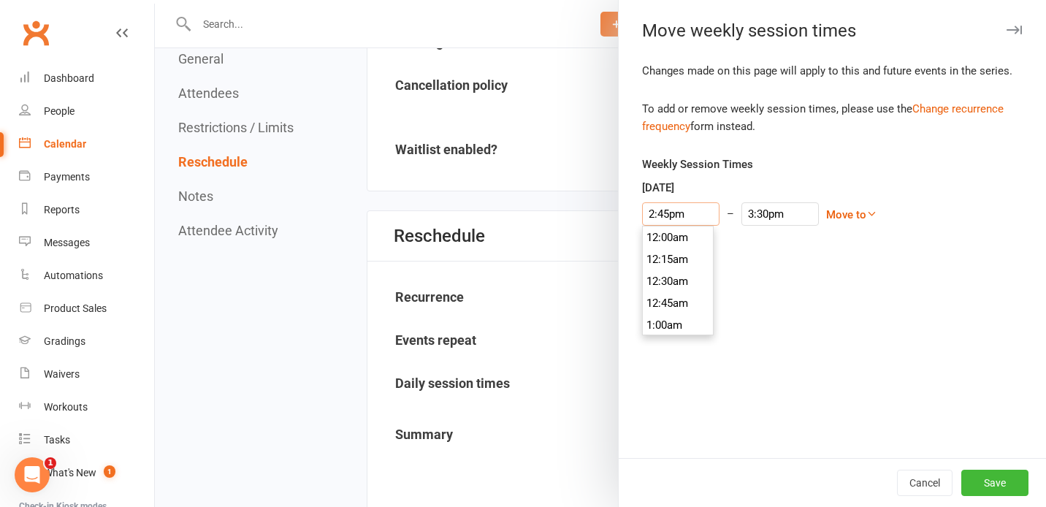
click at [676, 214] on input "2:45pm" at bounding box center [680, 213] width 77 height 23
type input "2:30pm"
type input "3:15pm"
click at [676, 245] on li "2:30pm" at bounding box center [678, 237] width 70 height 22
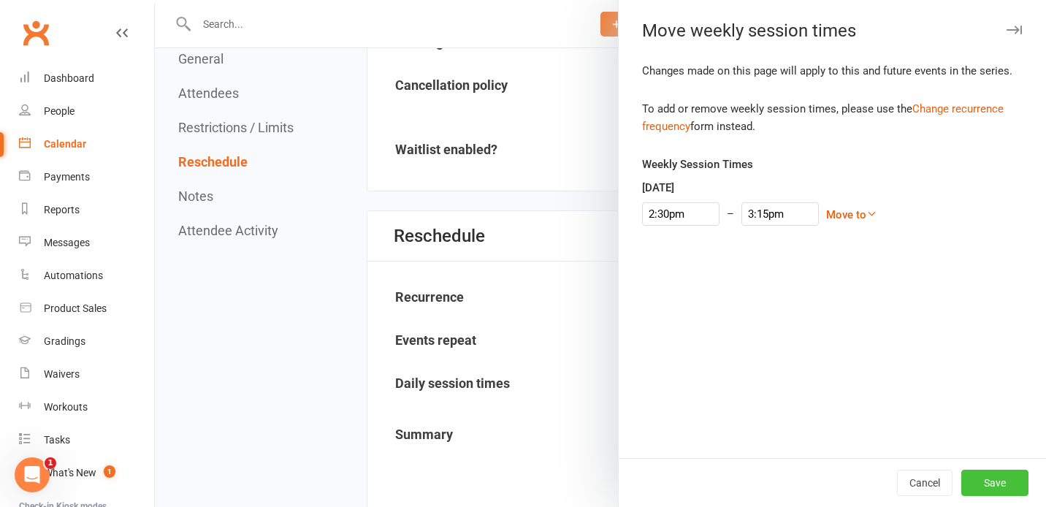
click at [996, 476] on button "Save" at bounding box center [994, 483] width 67 height 26
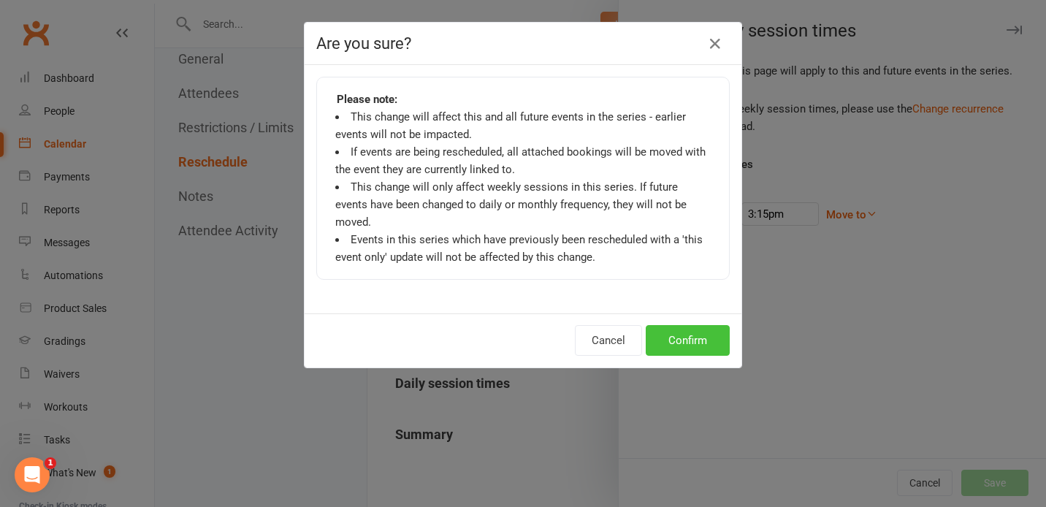
click at [689, 325] on button "Confirm" at bounding box center [688, 340] width 84 height 31
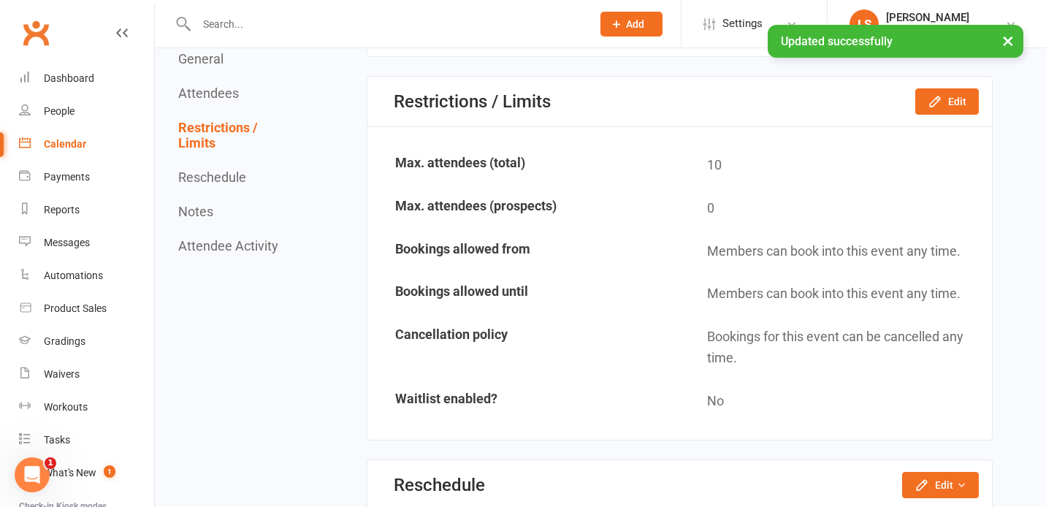
scroll to position [1134, 0]
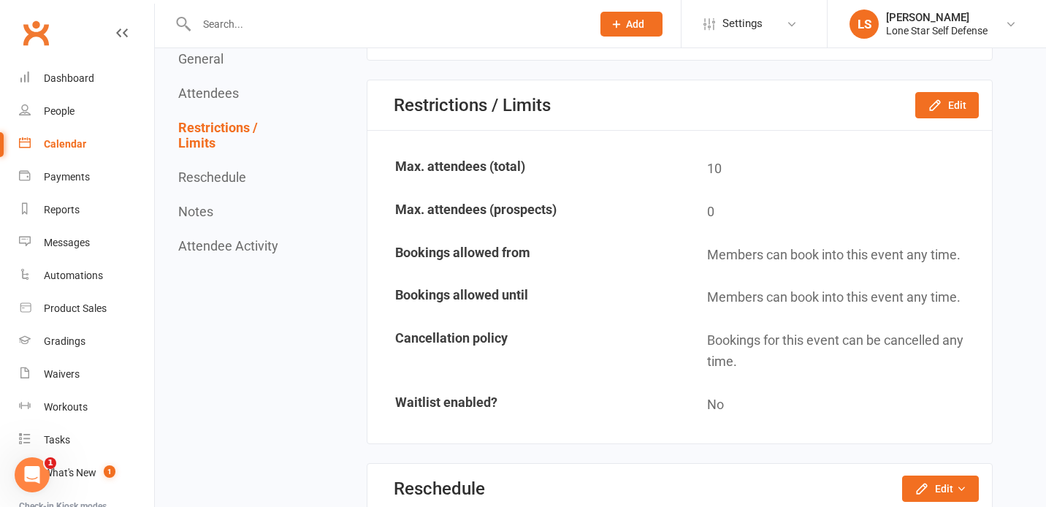
click at [64, 146] on div "Calendar" at bounding box center [65, 144] width 42 height 12
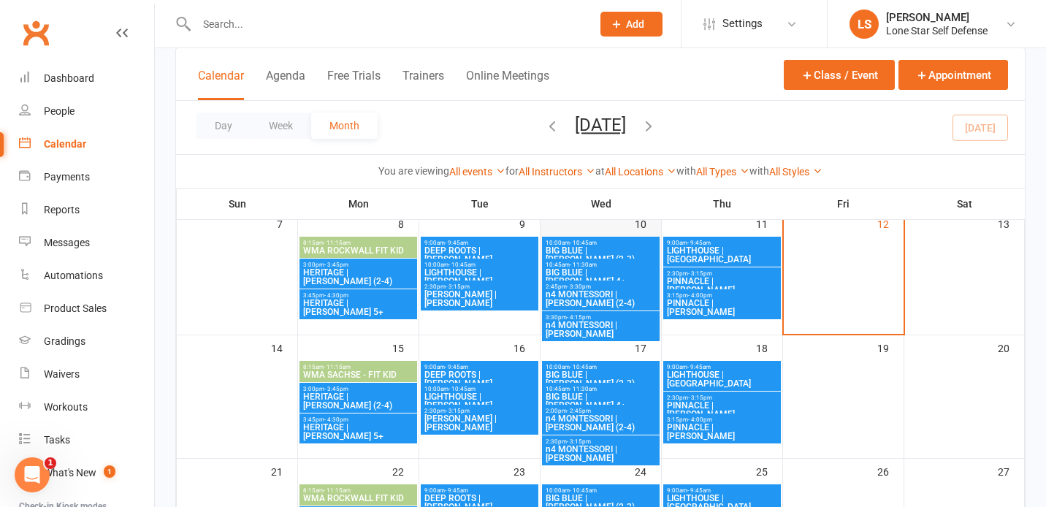
scroll to position [202, 0]
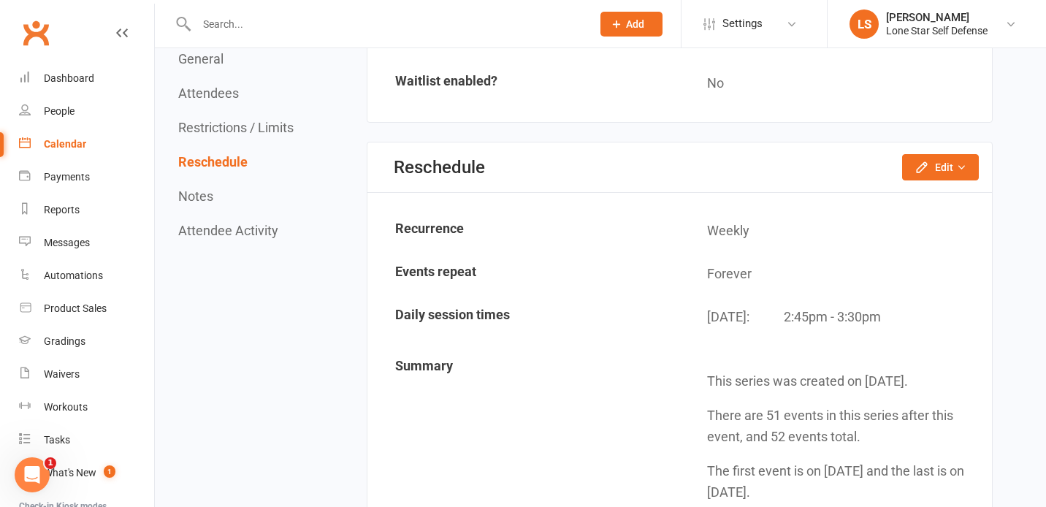
click at [72, 137] on link "Calendar" at bounding box center [86, 144] width 135 height 33
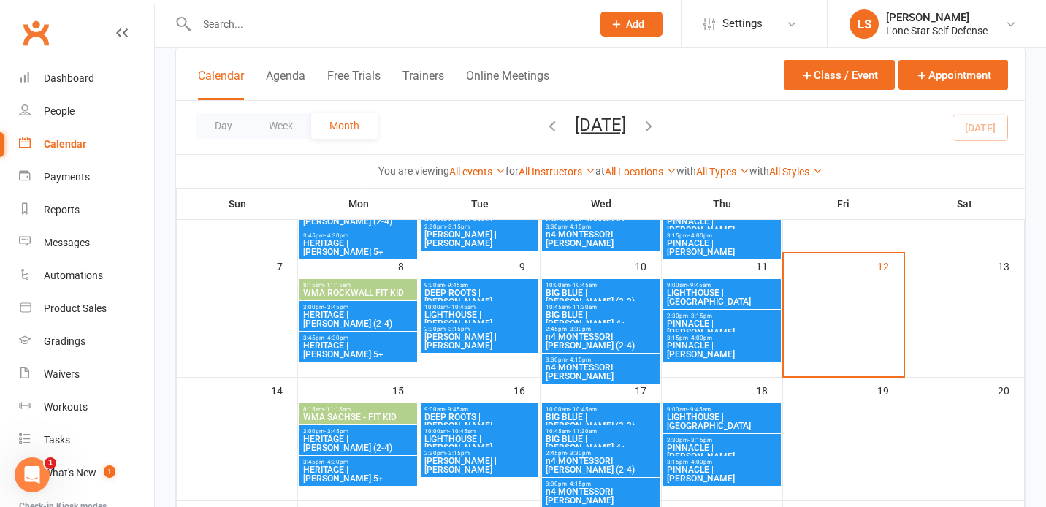
scroll to position [162, 0]
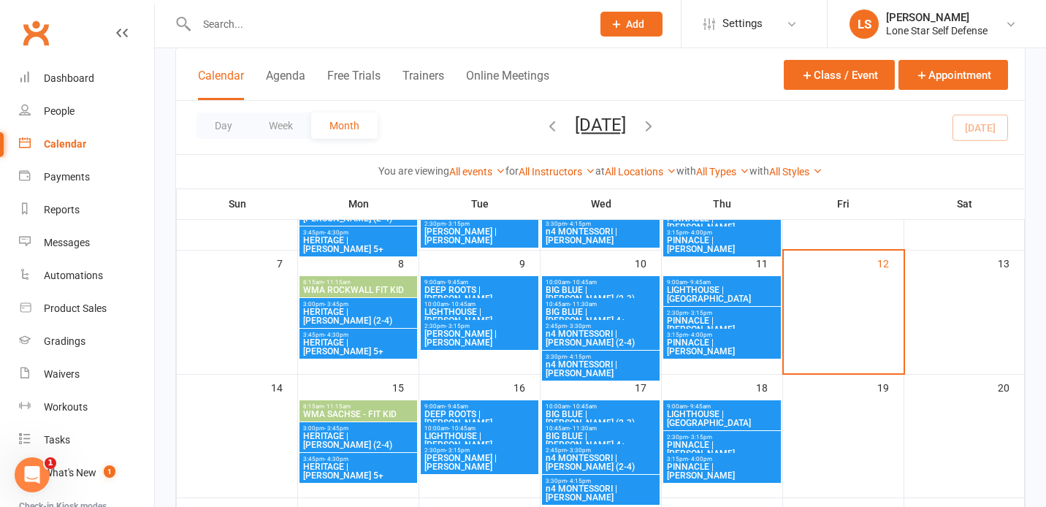
click at [582, 360] on span "n4 MONTESSORI | [PERSON_NAME]" at bounding box center [601, 369] width 112 height 18
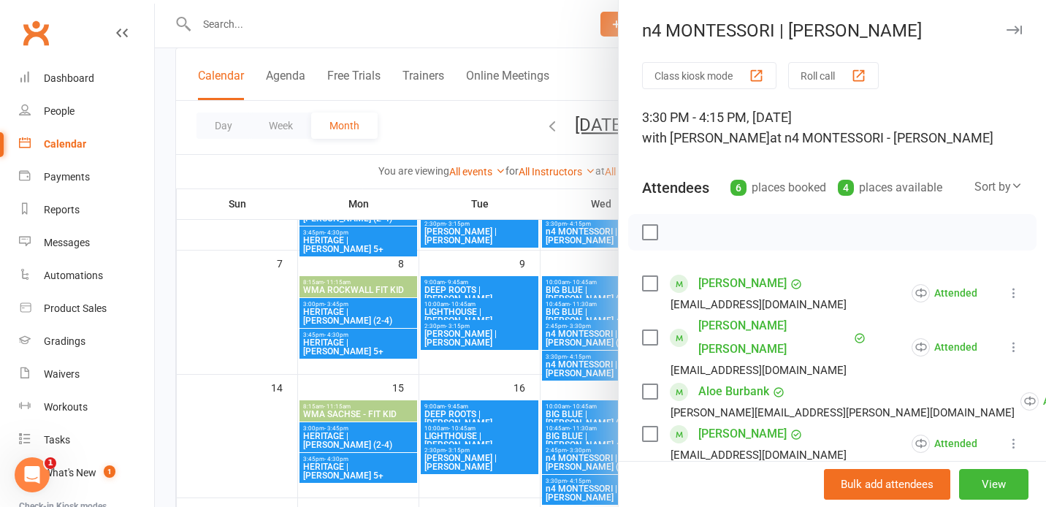
click at [587, 343] on div at bounding box center [600, 253] width 891 height 507
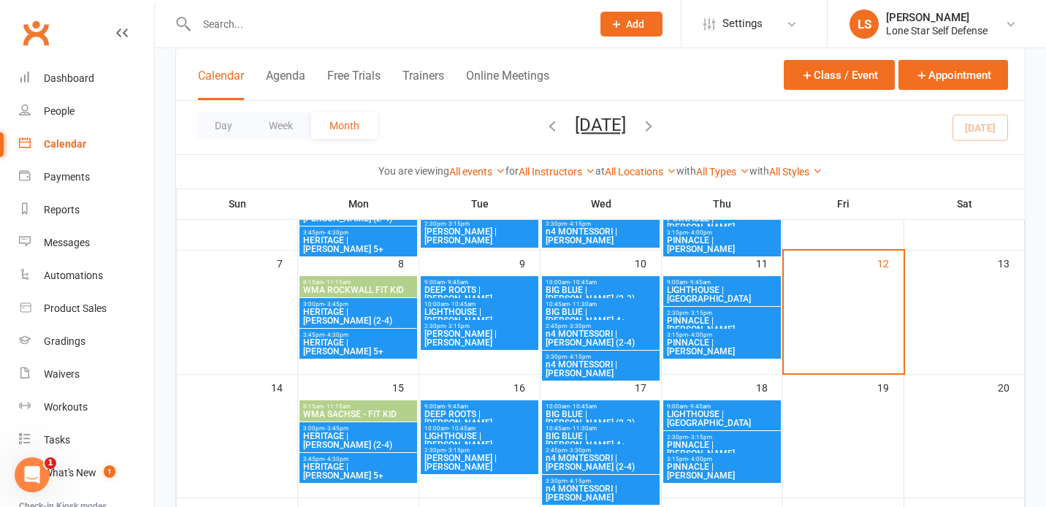
click at [584, 340] on span "n4 MONTESSORI | [PERSON_NAME] (2-4)" at bounding box center [601, 338] width 112 height 18
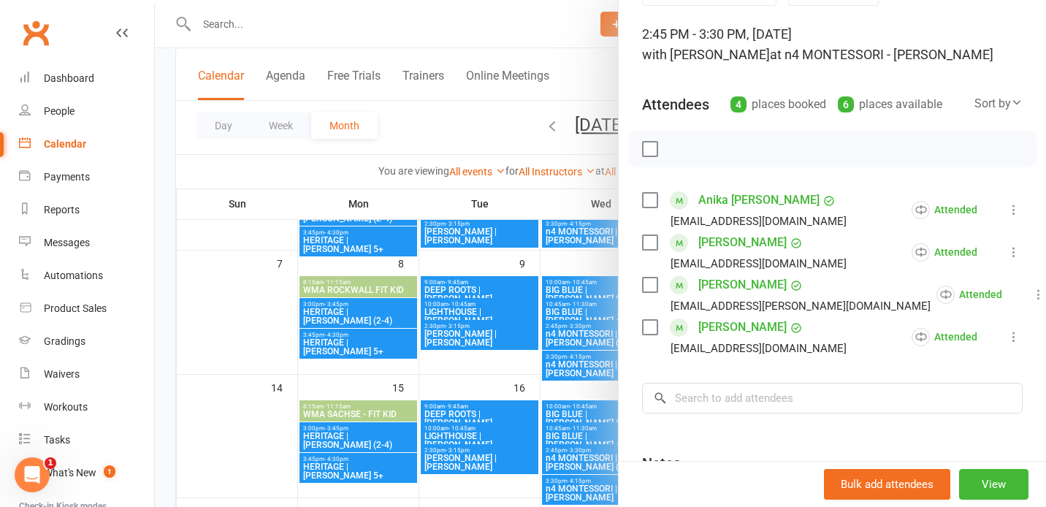
scroll to position [85, 0]
click at [1010, 213] on icon at bounding box center [1014, 208] width 15 height 15
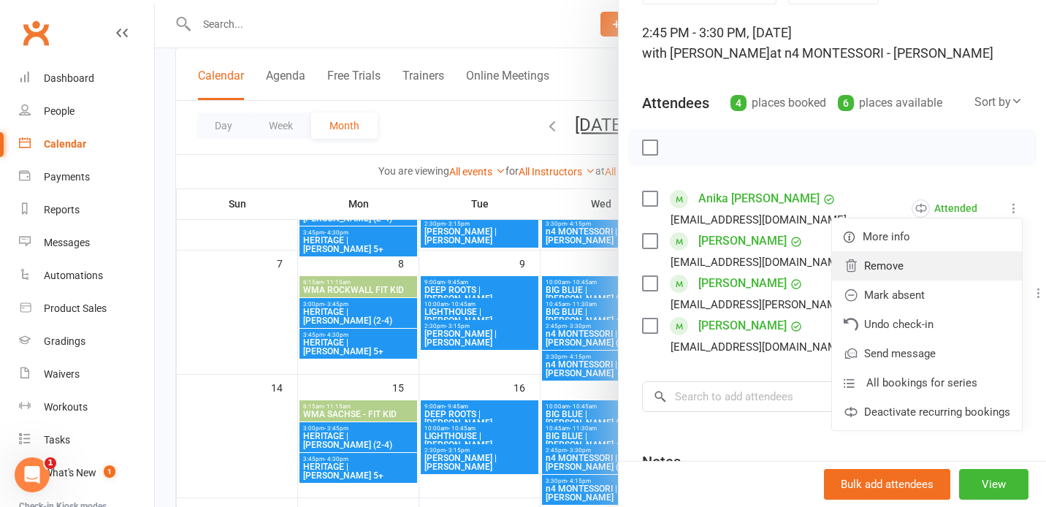
click at [941, 260] on link "Remove" at bounding box center [927, 265] width 190 height 29
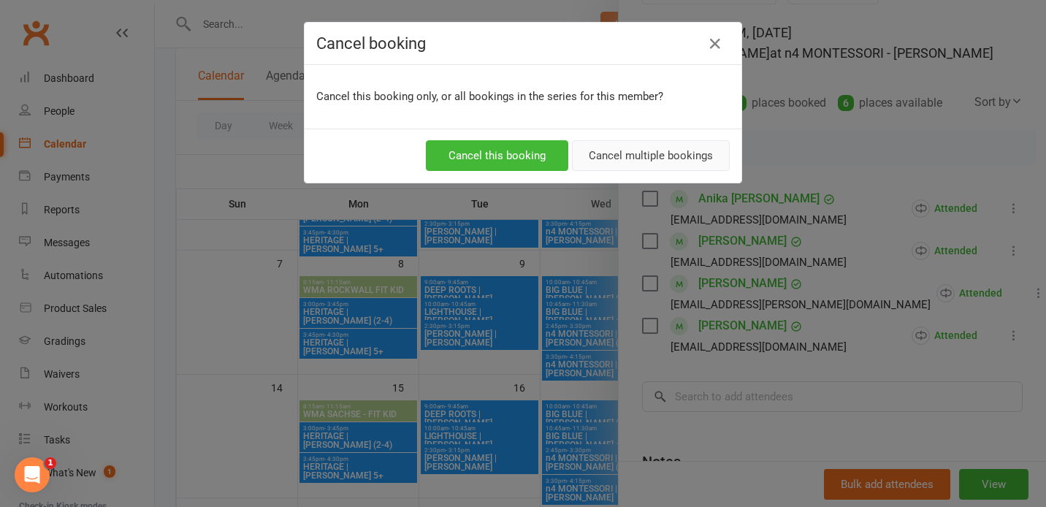
click at [598, 152] on button "Cancel multiple bookings" at bounding box center [651, 155] width 158 height 31
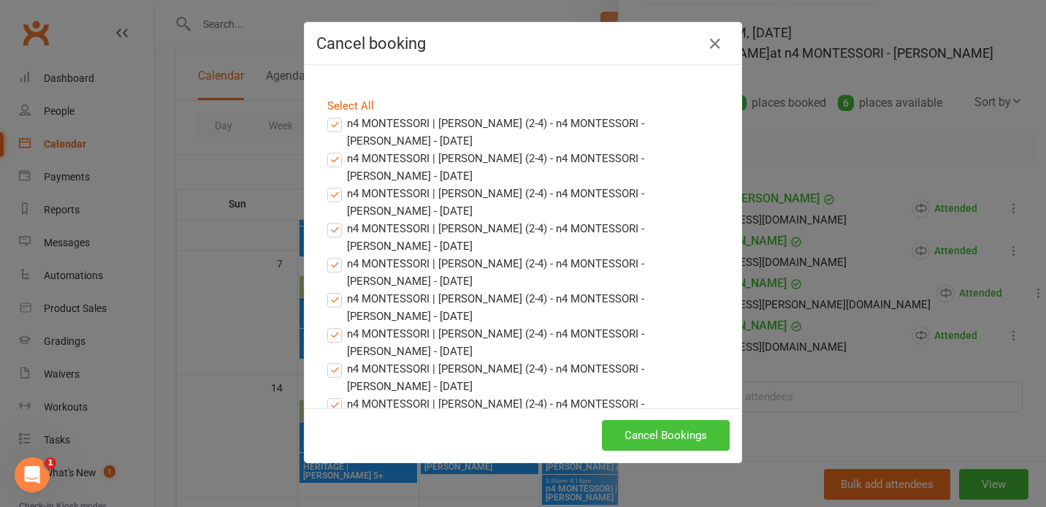
click at [622, 424] on button "Cancel Bookings" at bounding box center [666, 435] width 128 height 31
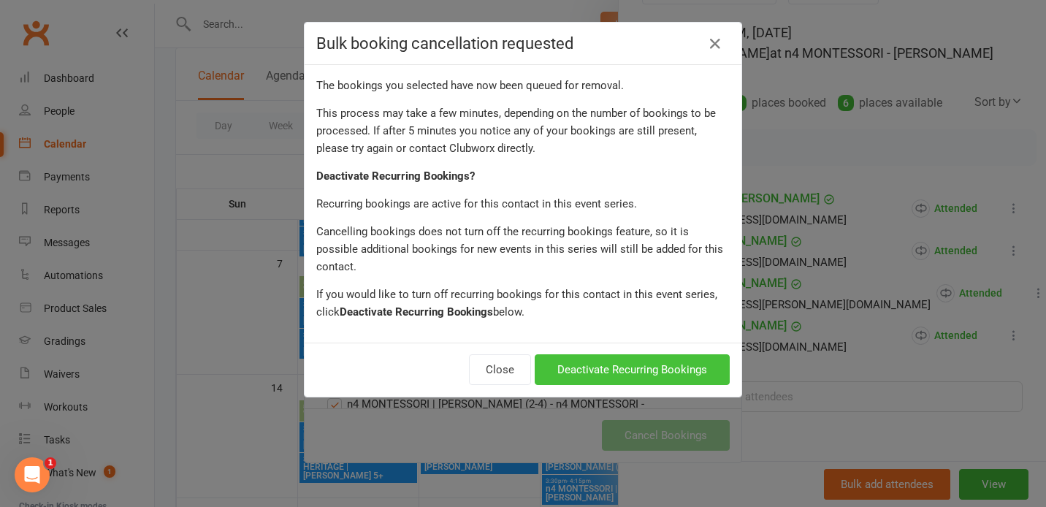
click at [622, 354] on button "Deactivate Recurring Bookings" at bounding box center [632, 369] width 195 height 31
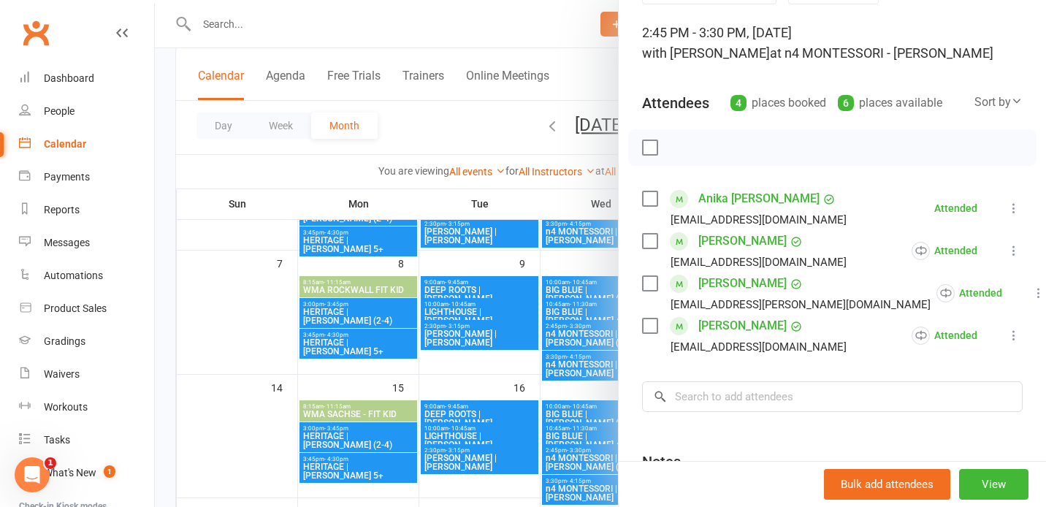
click at [595, 373] on div at bounding box center [600, 253] width 891 height 507
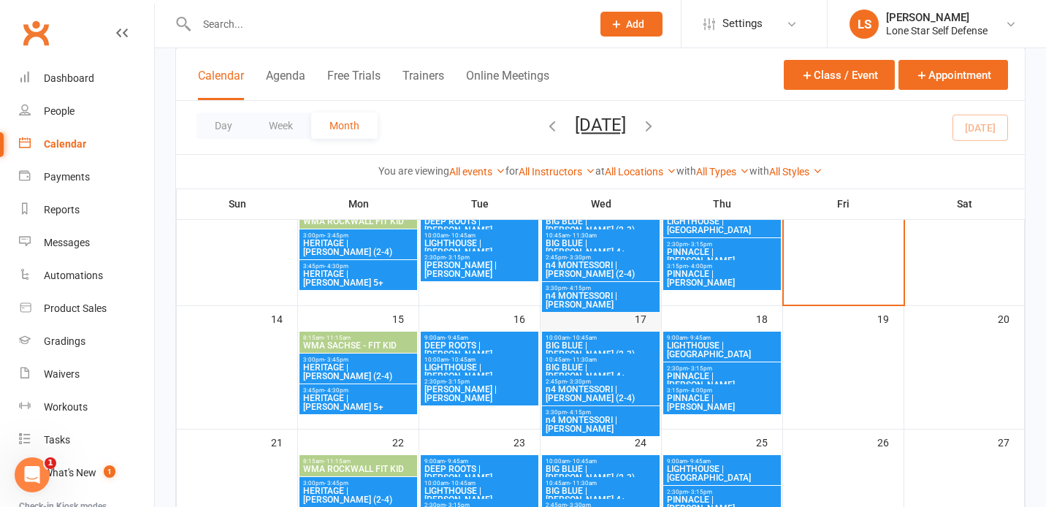
scroll to position [234, 0]
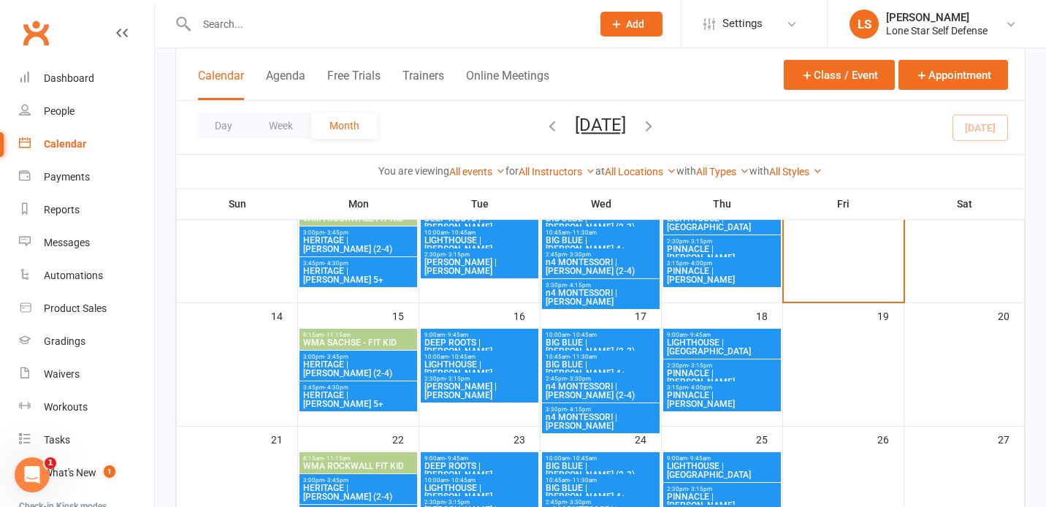
click at [579, 408] on span "- 4:15pm" at bounding box center [579, 409] width 24 height 7
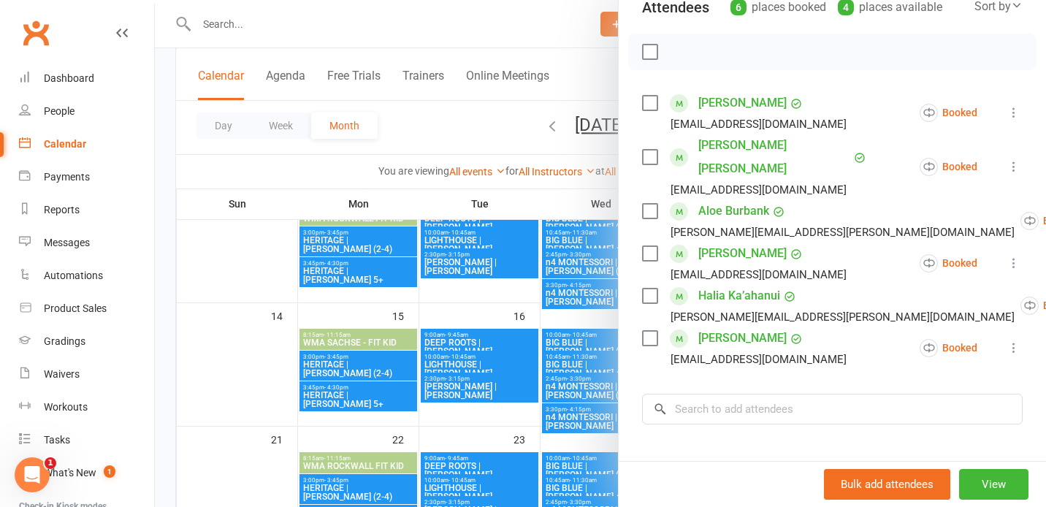
scroll to position [181, 0]
click at [707, 393] on input "search" at bounding box center [832, 408] width 381 height 31
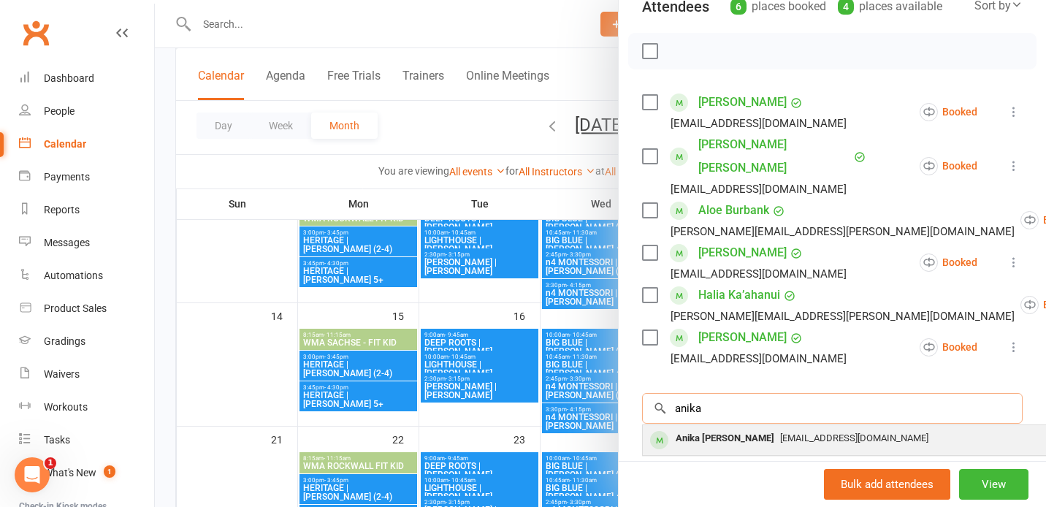
type input "anika"
click at [707, 428] on div "Anika [PERSON_NAME]" at bounding box center [725, 438] width 110 height 21
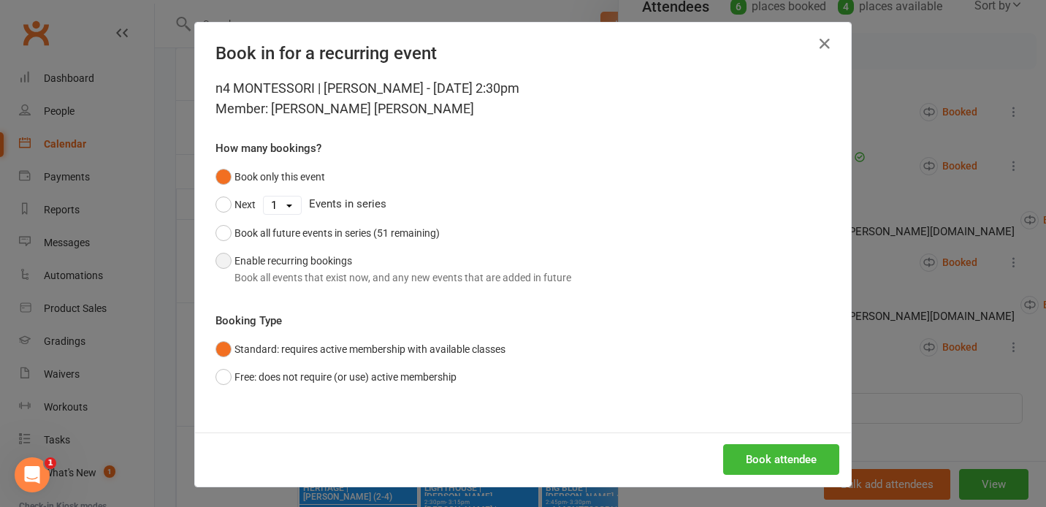
click at [361, 276] on div "Book all events that exist now, and any new events that are added in future" at bounding box center [403, 278] width 337 height 16
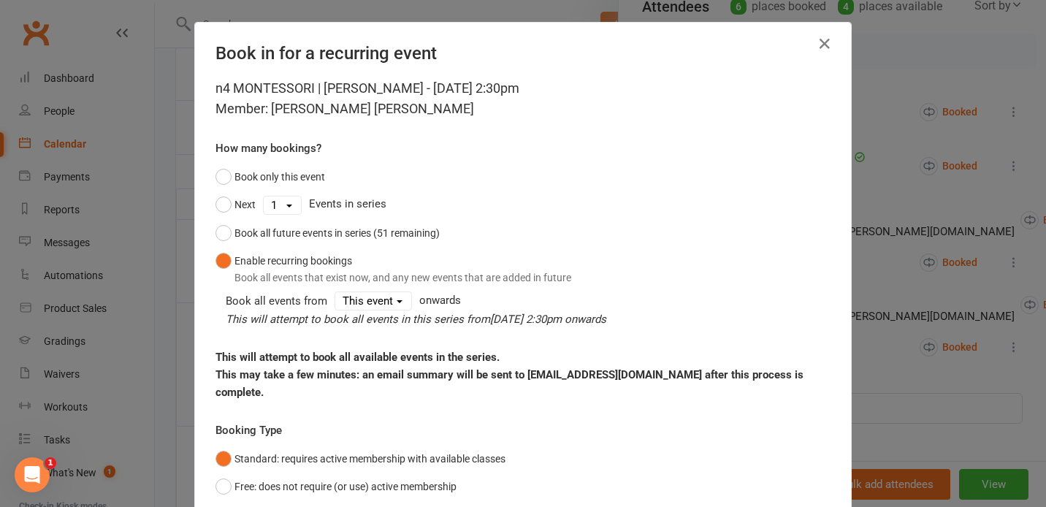
scroll to position [94, 0]
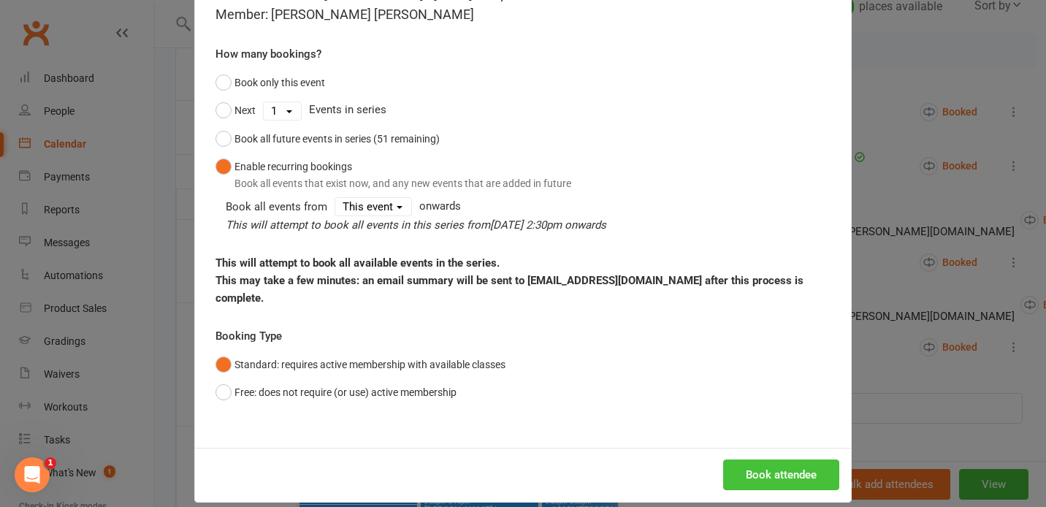
click at [763, 460] on button "Book attendee" at bounding box center [781, 475] width 116 height 31
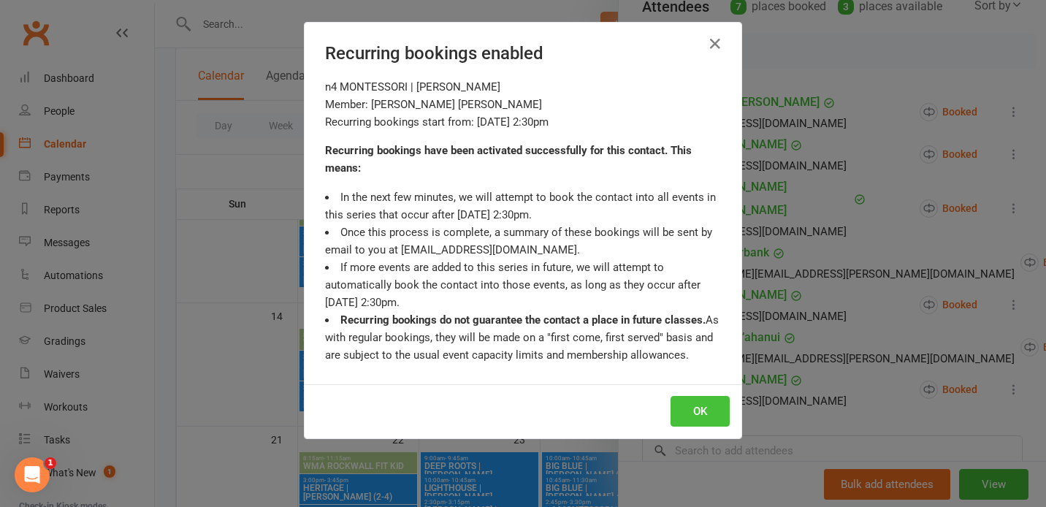
click at [704, 417] on button "OK" at bounding box center [700, 411] width 59 height 31
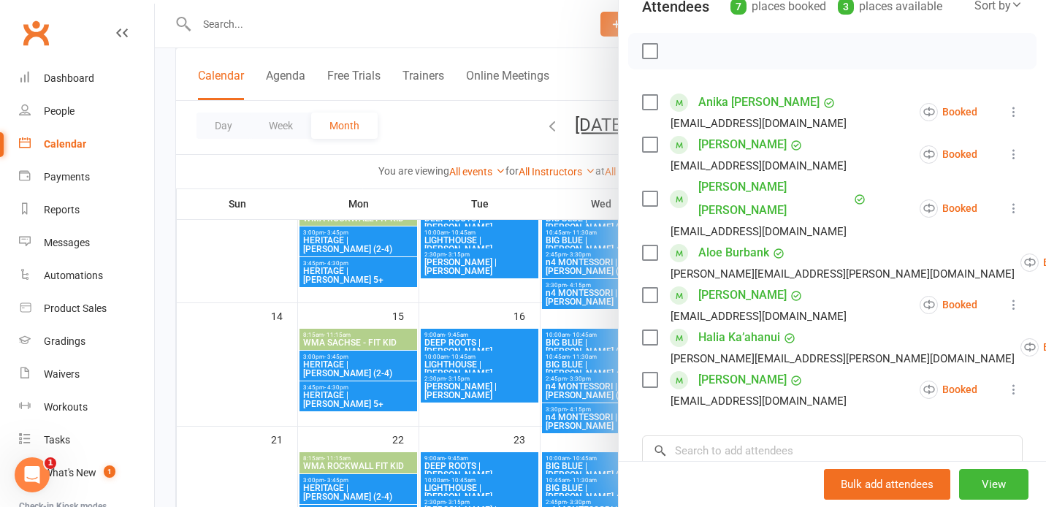
click at [557, 381] on div at bounding box center [600, 253] width 891 height 507
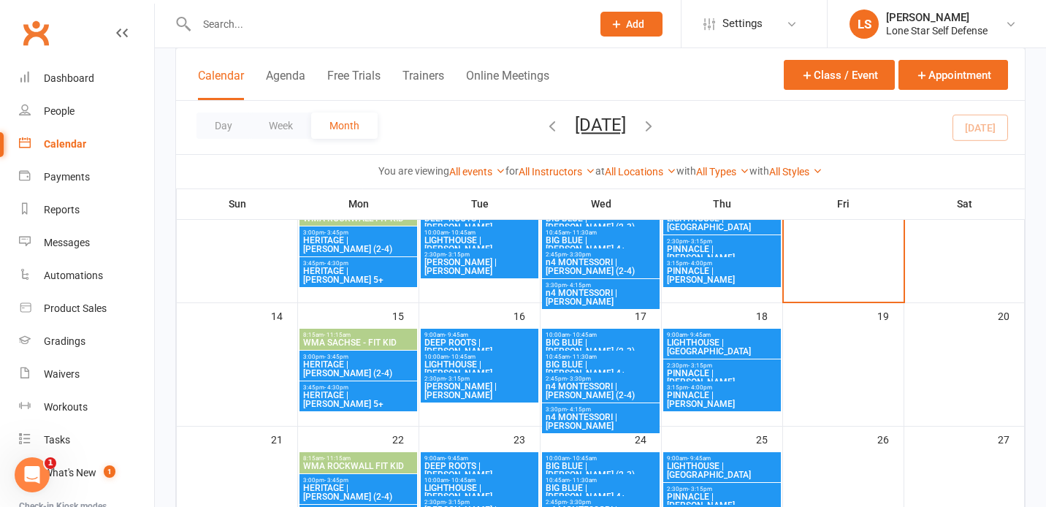
click at [571, 386] on span "n4 MONTESSORI | [PERSON_NAME] (2-4)" at bounding box center [601, 391] width 112 height 18
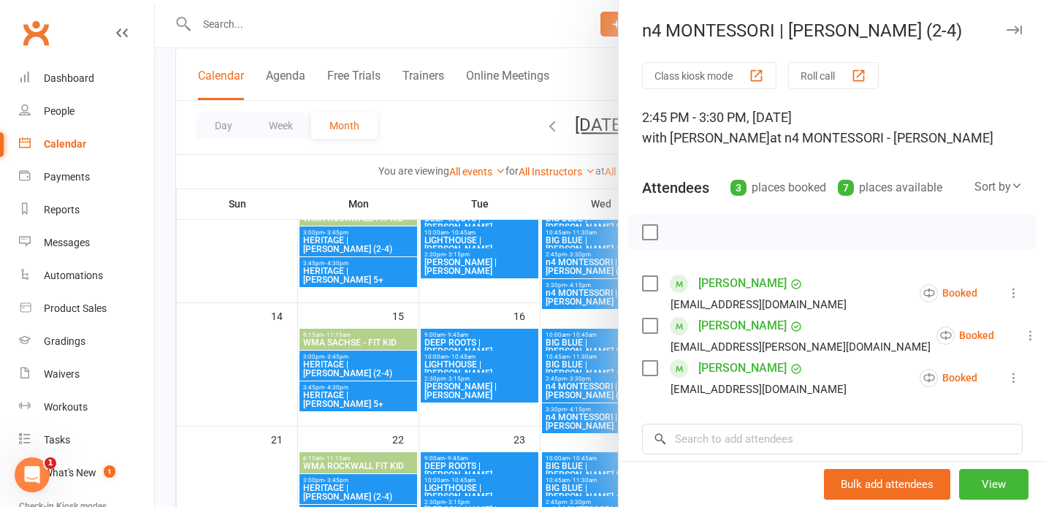
click at [1011, 300] on icon at bounding box center [1014, 293] width 15 height 15
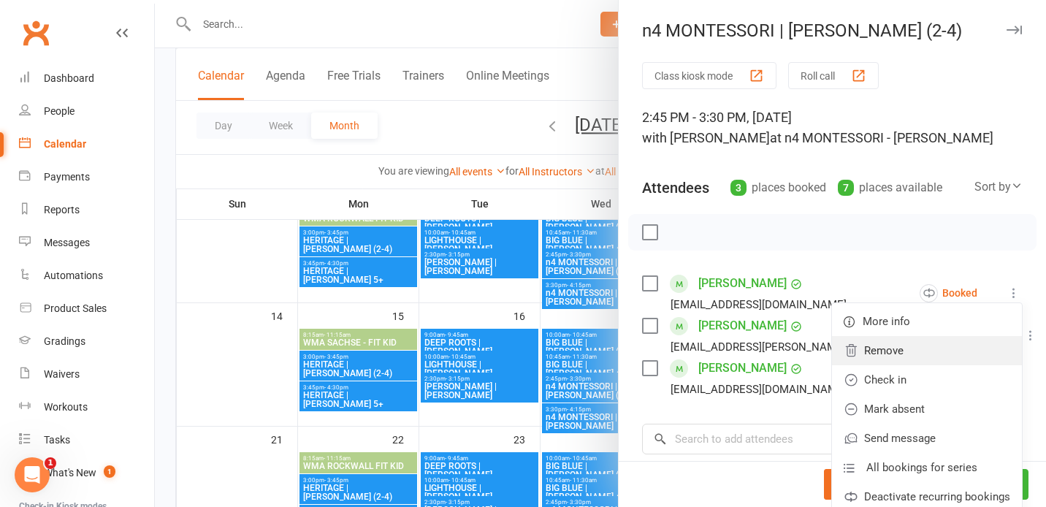
click at [930, 351] on link "Remove" at bounding box center [927, 350] width 190 height 29
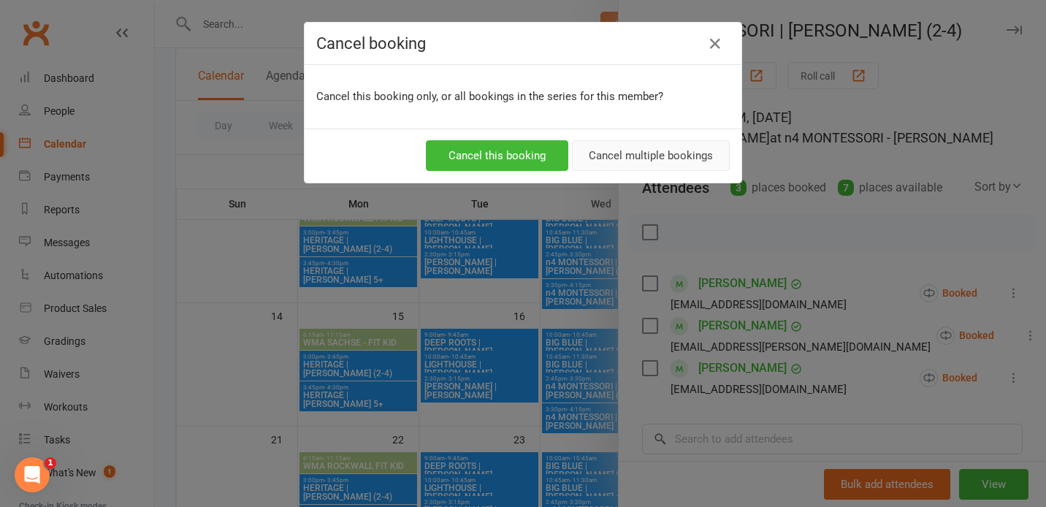
click at [704, 164] on button "Cancel multiple bookings" at bounding box center [651, 155] width 158 height 31
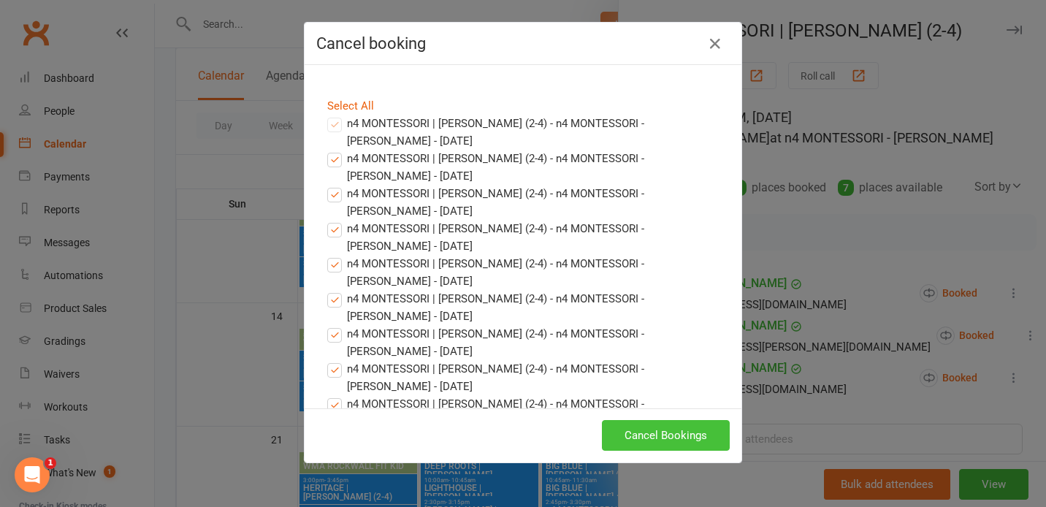
click at [663, 439] on button "Cancel Bookings" at bounding box center [666, 435] width 128 height 31
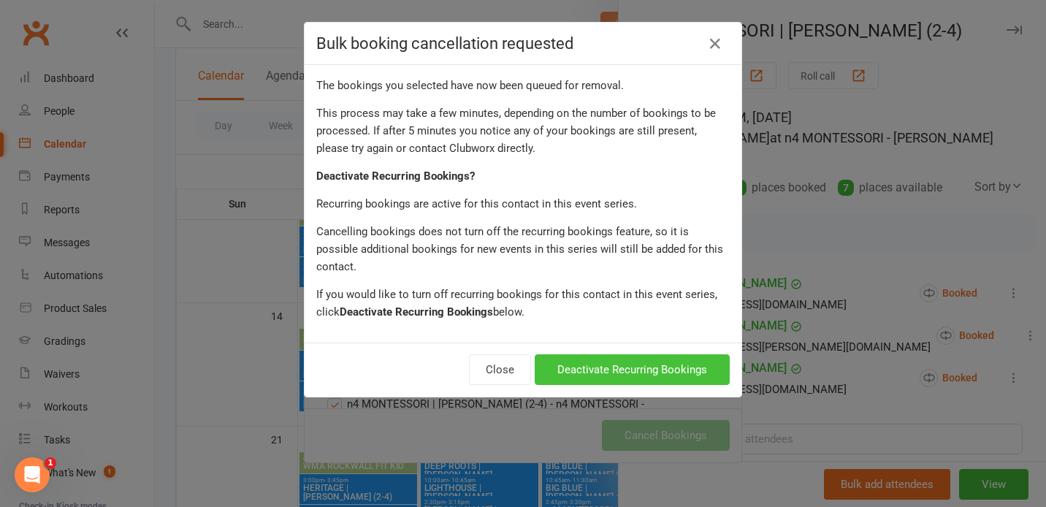
click at [644, 358] on button "Deactivate Recurring Bookings" at bounding box center [632, 369] width 195 height 31
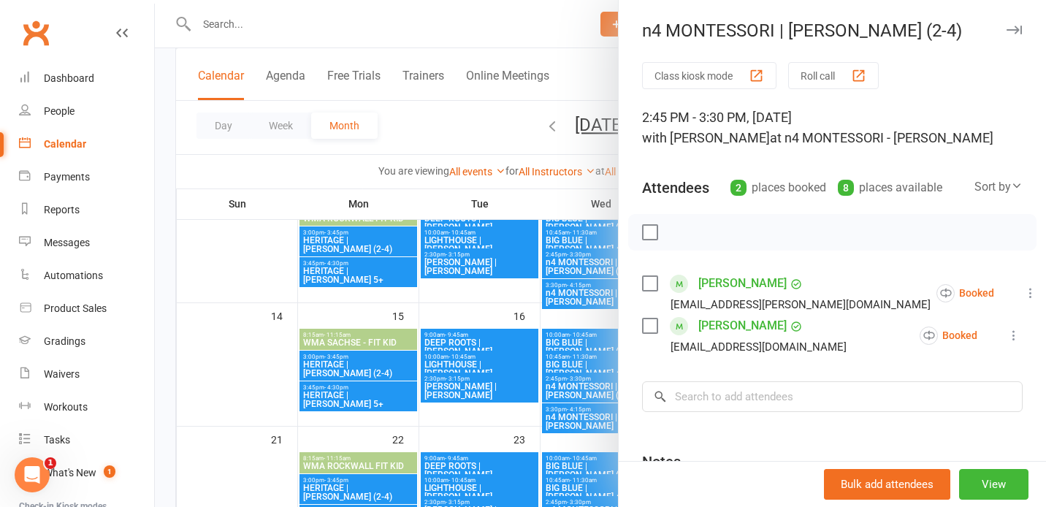
click at [577, 359] on div at bounding box center [600, 253] width 891 height 507
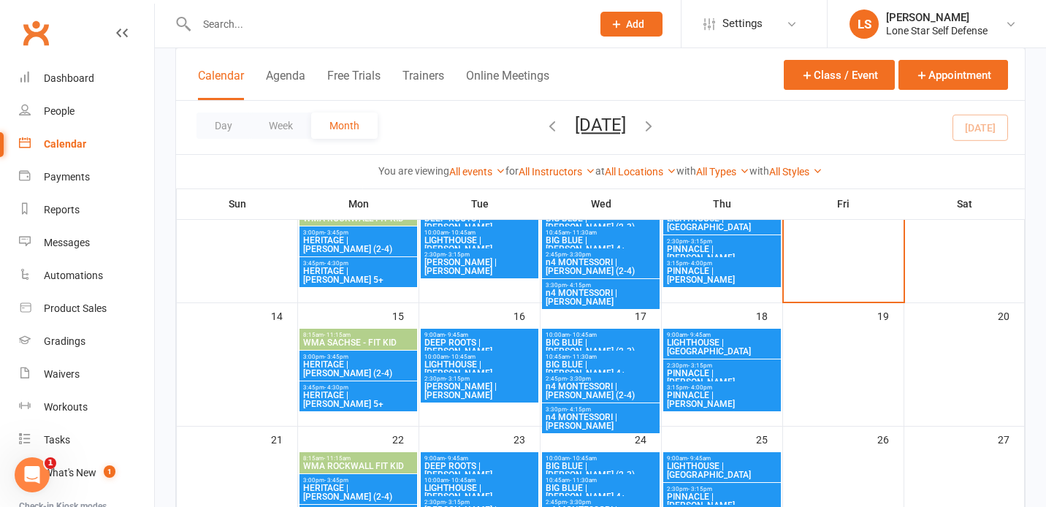
click at [568, 416] on span "n4 MONTESSORI | [PERSON_NAME]" at bounding box center [601, 422] width 112 height 18
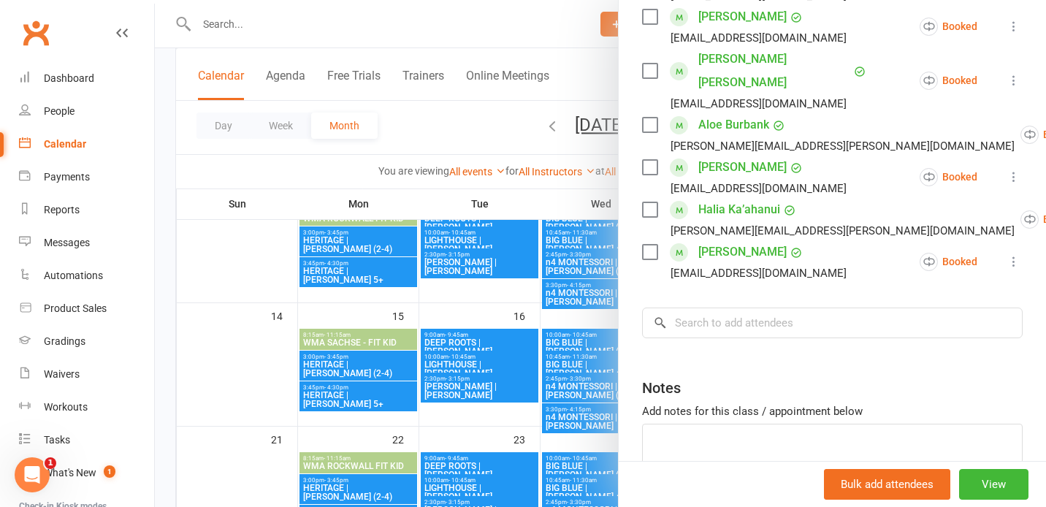
scroll to position [370, 0]
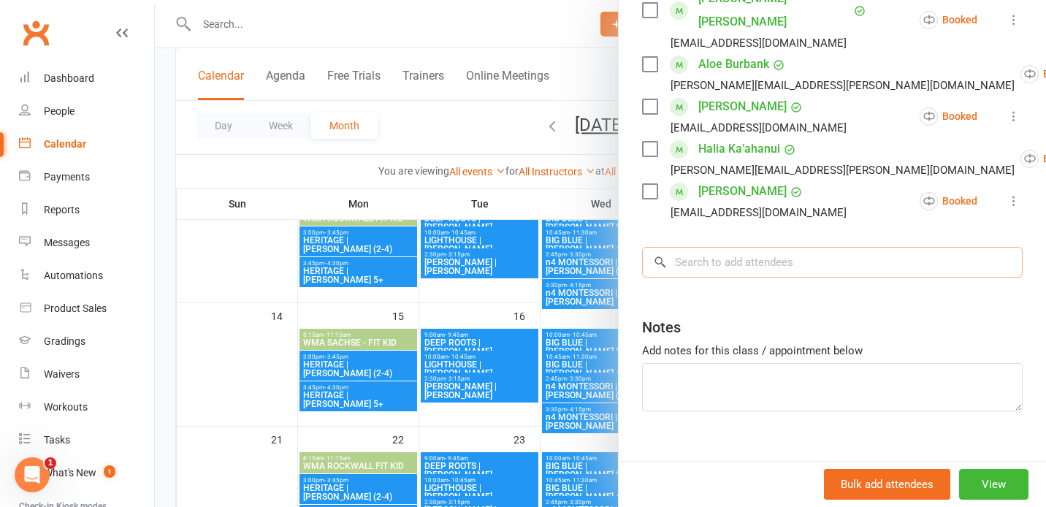
click at [739, 247] on input "search" at bounding box center [832, 262] width 381 height 31
type input "m"
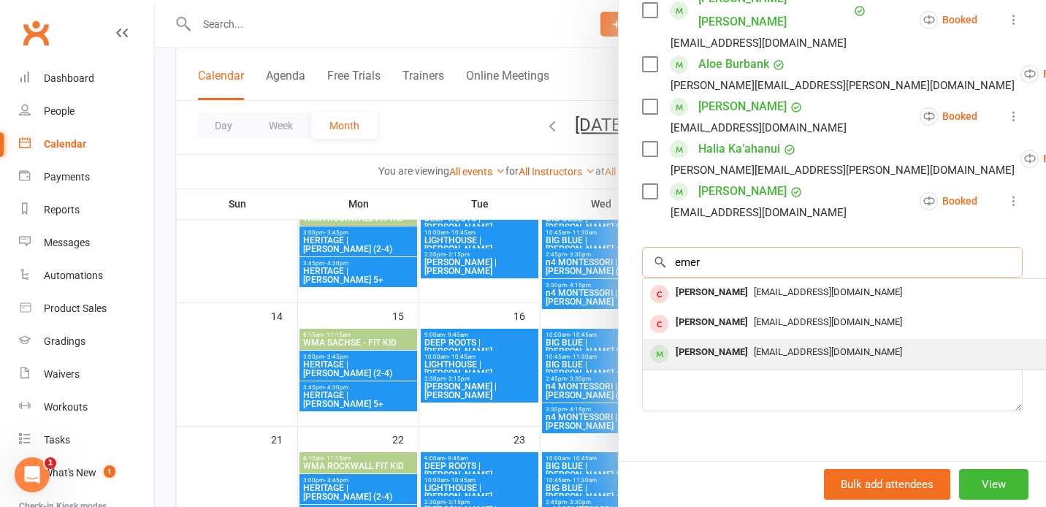
type input "emer"
click at [719, 342] on div "[PERSON_NAME]" at bounding box center [712, 352] width 84 height 21
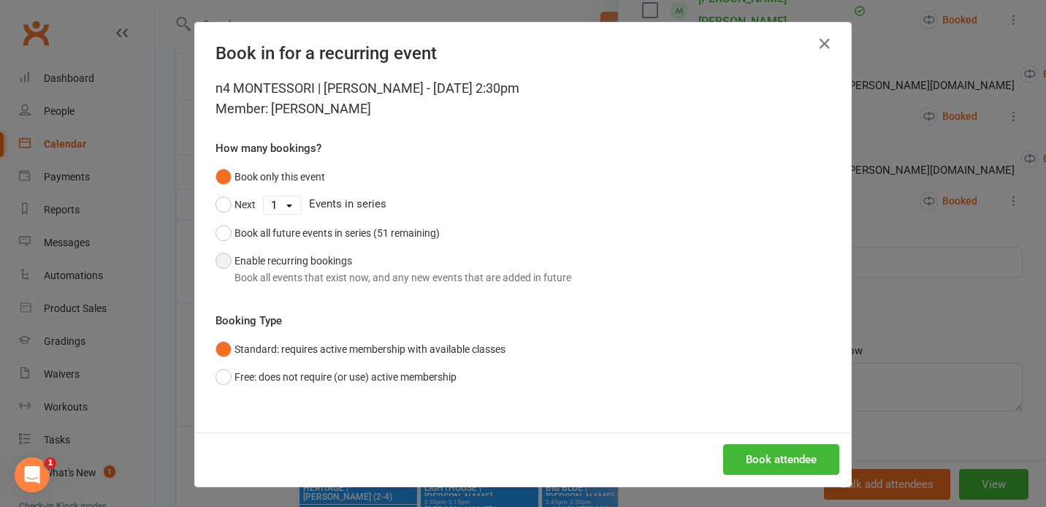
click at [454, 278] on div "Book all events that exist now, and any new events that are added in future" at bounding box center [403, 278] width 337 height 16
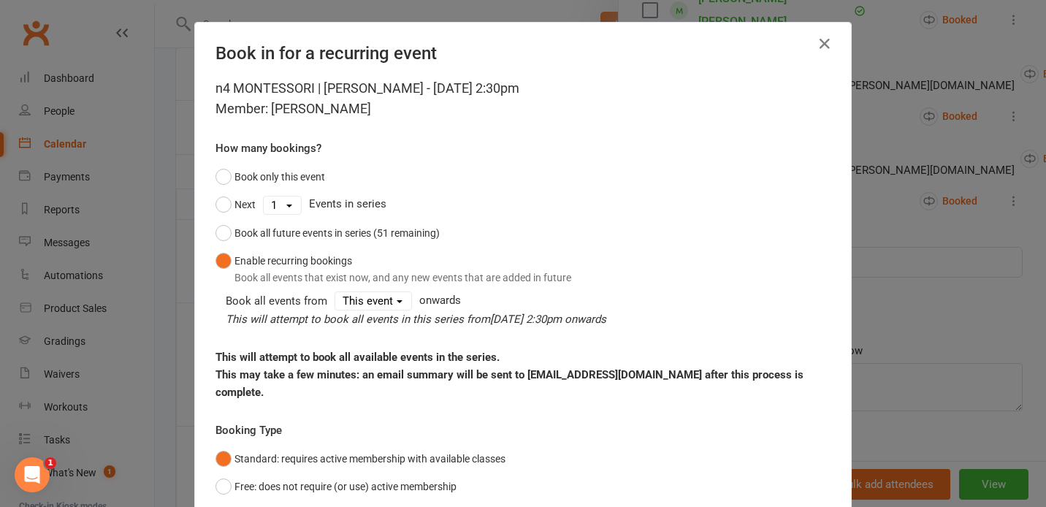
scroll to position [94, 0]
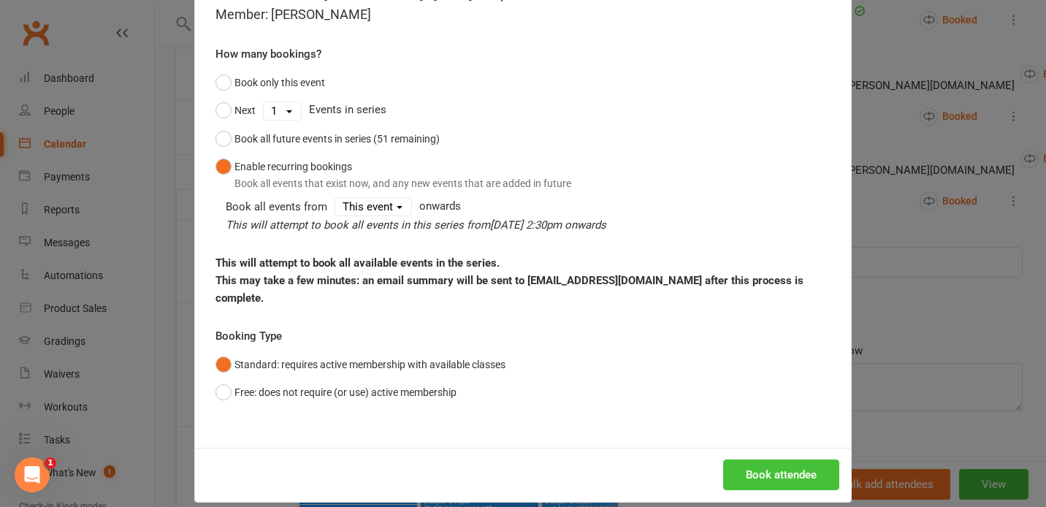
click at [742, 460] on button "Book attendee" at bounding box center [781, 475] width 116 height 31
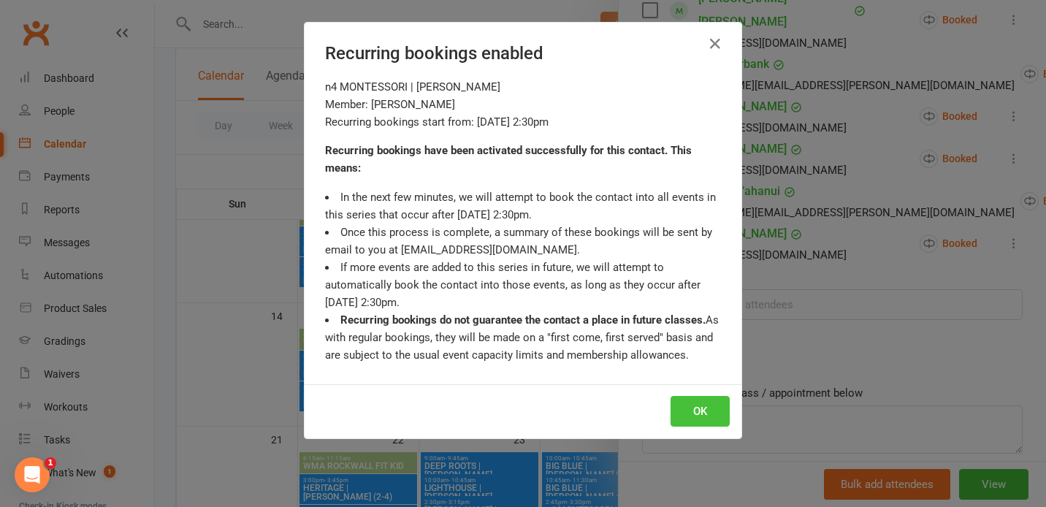
click at [703, 410] on button "OK" at bounding box center [700, 411] width 59 height 31
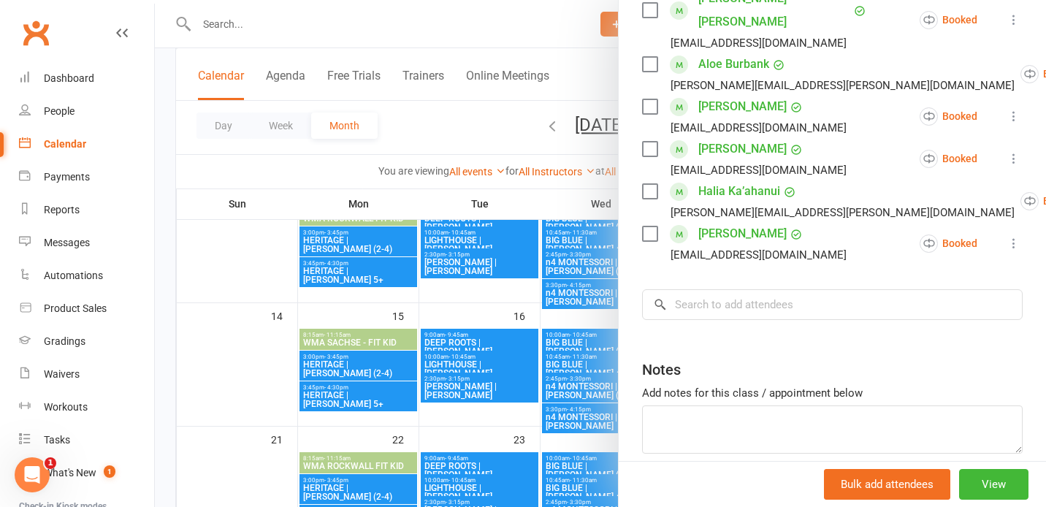
click at [583, 324] on div at bounding box center [600, 253] width 891 height 507
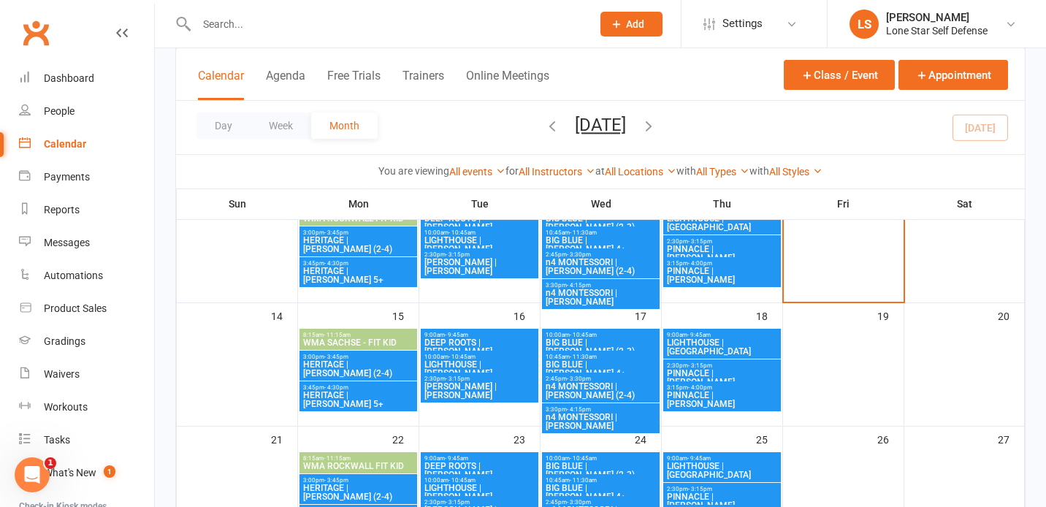
click at [586, 390] on span "n4 MONTESSORI | [PERSON_NAME] (2-4)" at bounding box center [601, 391] width 112 height 18
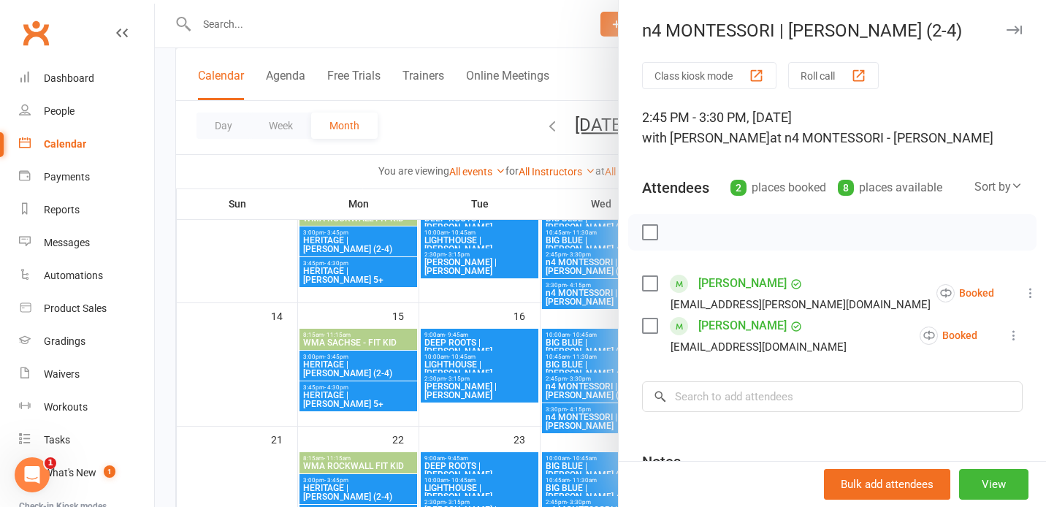
click at [1023, 293] on icon at bounding box center [1030, 293] width 15 height 15
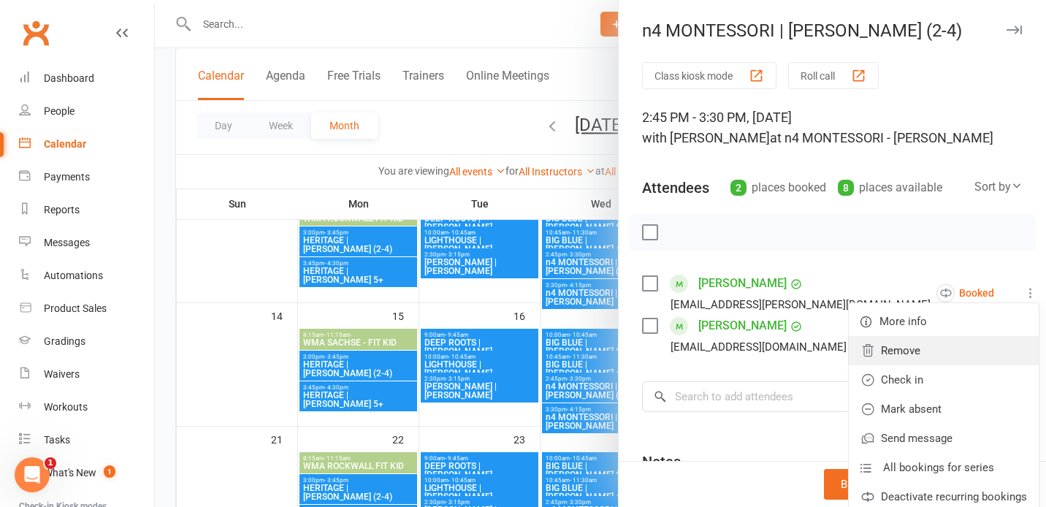
click at [898, 358] on link "Remove" at bounding box center [944, 350] width 190 height 29
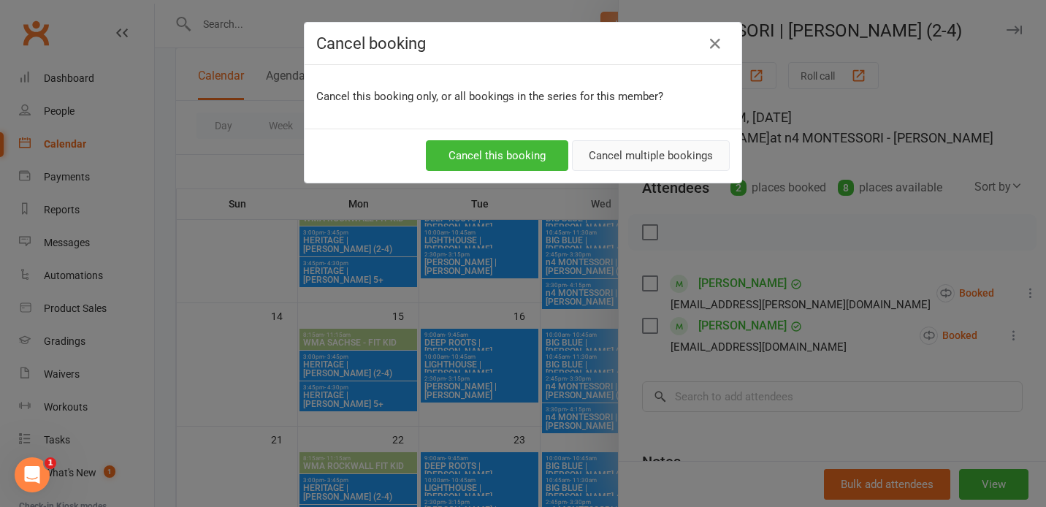
click at [636, 160] on button "Cancel multiple bookings" at bounding box center [651, 155] width 158 height 31
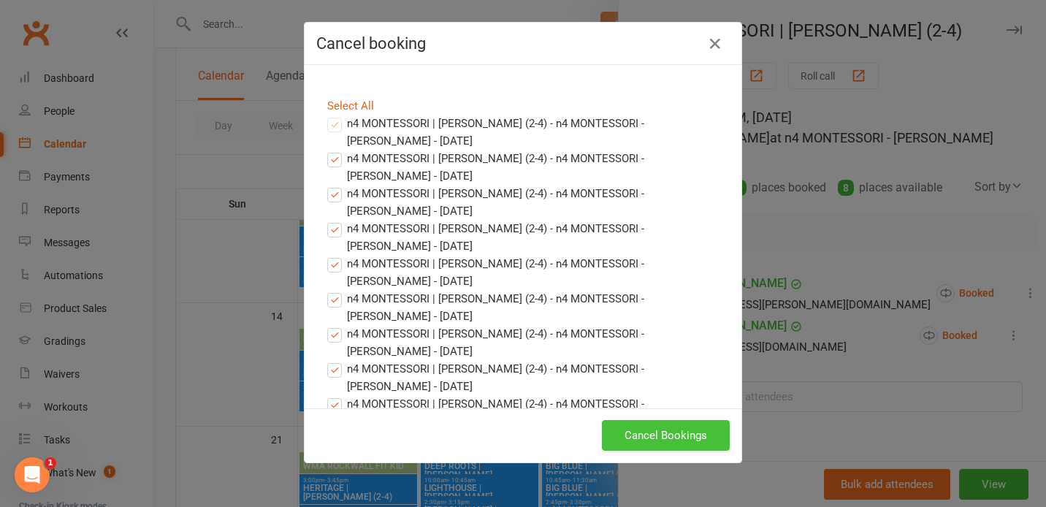
click at [636, 432] on button "Cancel Bookings" at bounding box center [666, 435] width 128 height 31
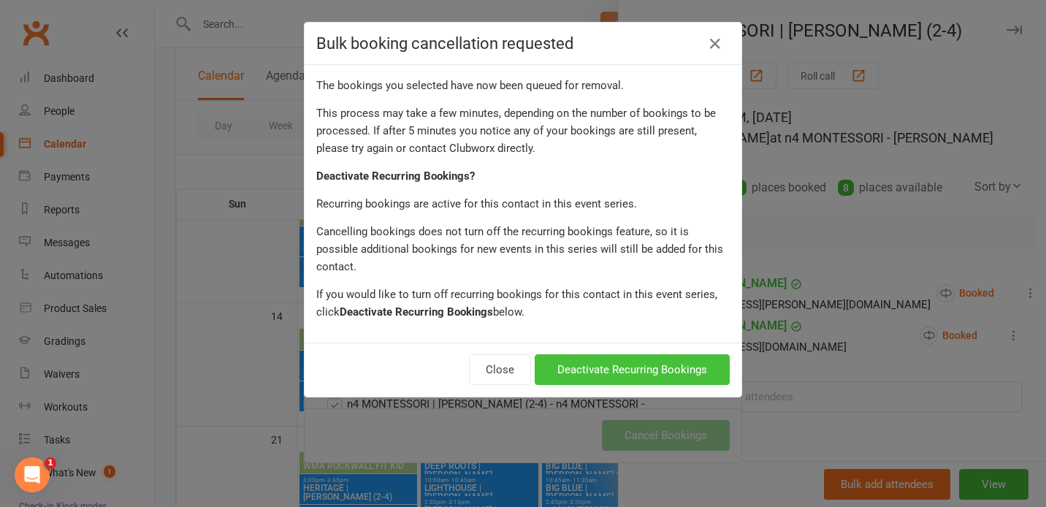
click at [611, 357] on button "Deactivate Recurring Bookings" at bounding box center [632, 369] width 195 height 31
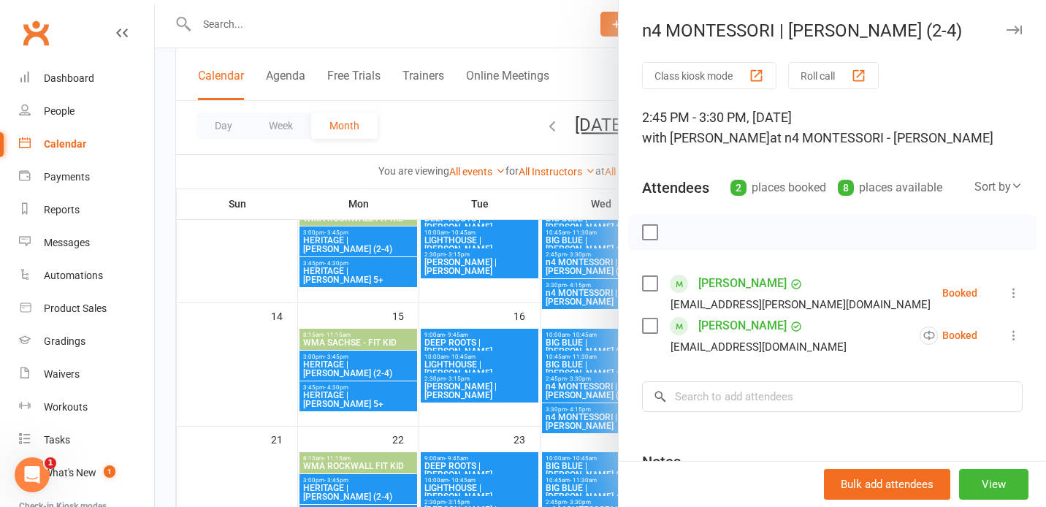
click at [533, 394] on div at bounding box center [600, 253] width 891 height 507
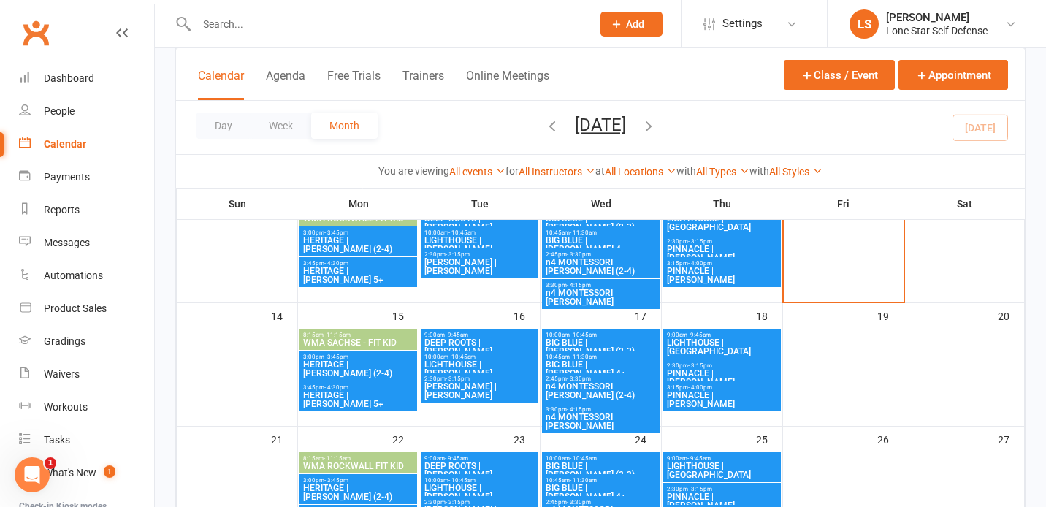
click at [587, 409] on span "- 4:15pm" at bounding box center [579, 409] width 24 height 7
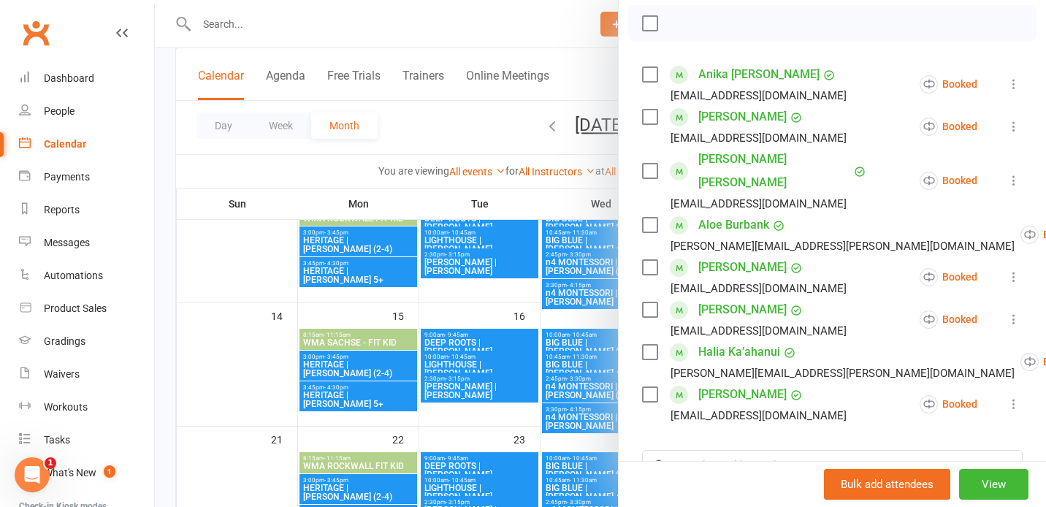
scroll to position [273, 0]
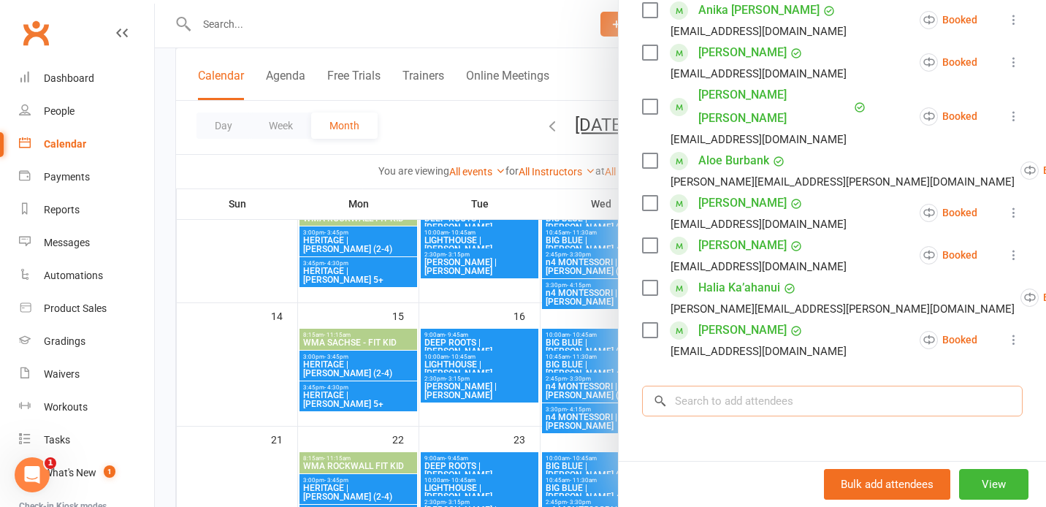
click at [715, 386] on input "search" at bounding box center [832, 401] width 381 height 31
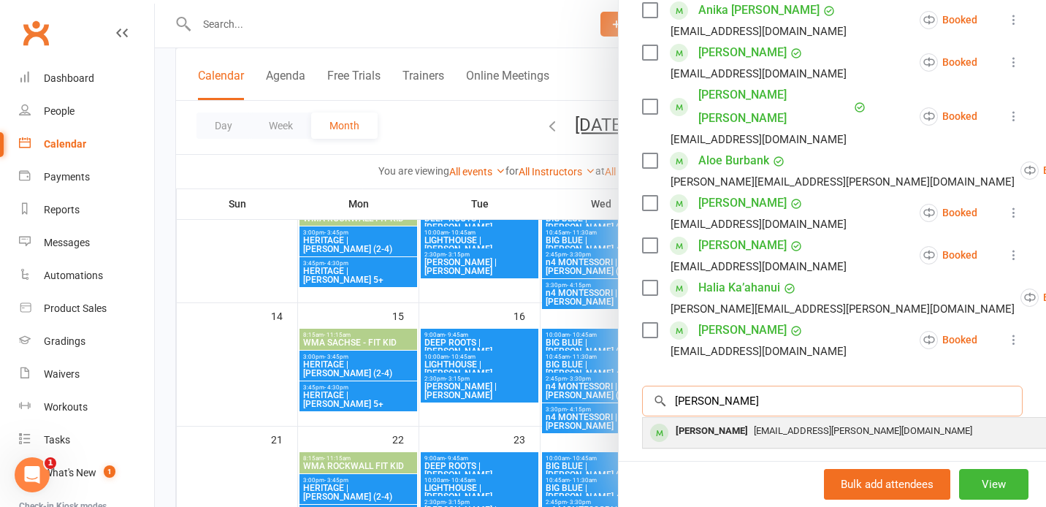
type input "arlen"
click at [712, 421] on div "[PERSON_NAME]" at bounding box center [712, 431] width 84 height 21
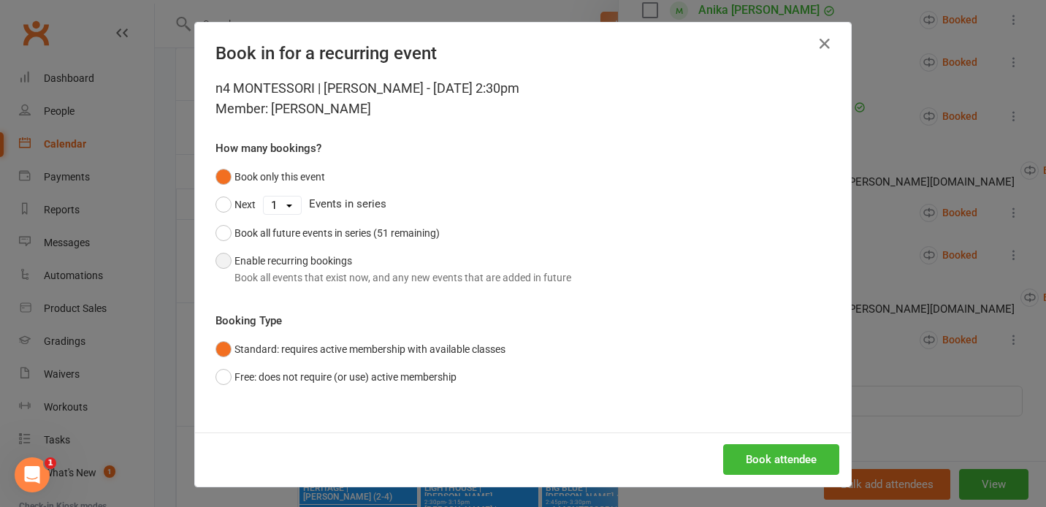
click at [457, 276] on div "Book all events that exist now, and any new events that are added in future" at bounding box center [403, 278] width 337 height 16
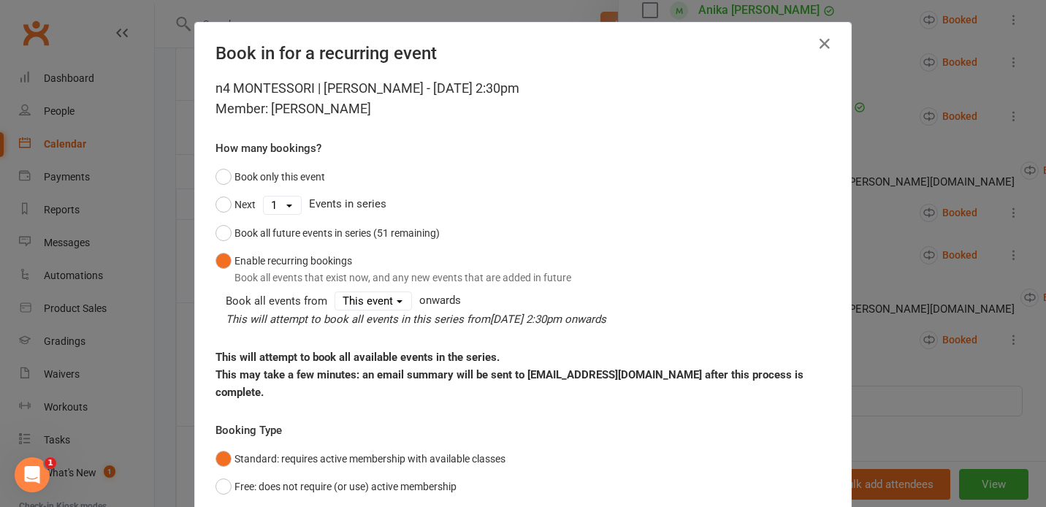
scroll to position [94, 0]
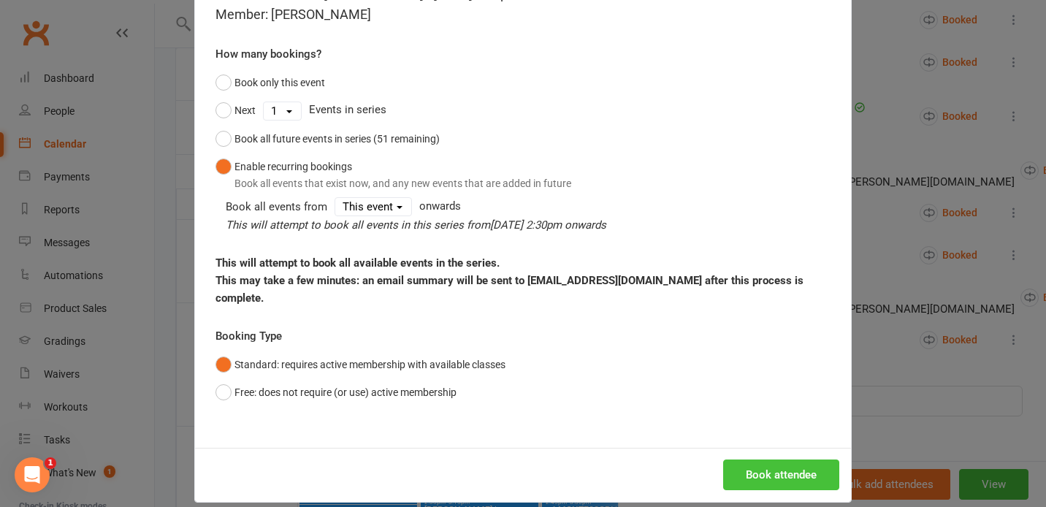
click at [761, 460] on button "Book attendee" at bounding box center [781, 475] width 116 height 31
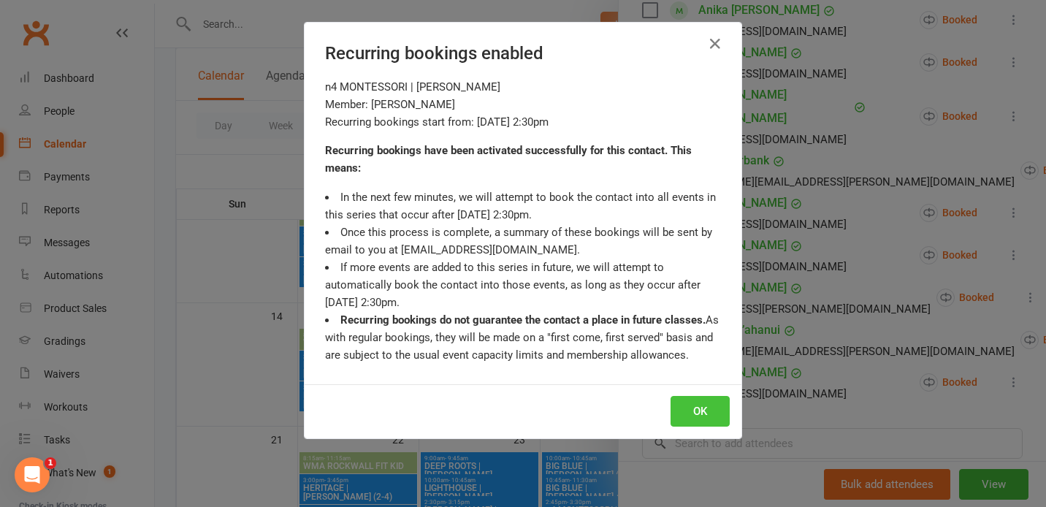
click at [710, 400] on button "OK" at bounding box center [700, 411] width 59 height 31
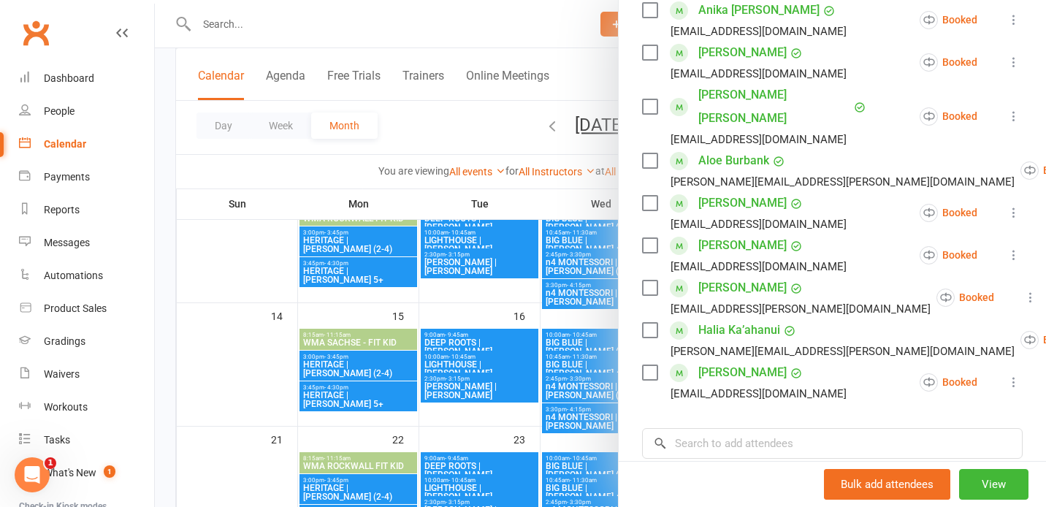
click at [599, 137] on div at bounding box center [600, 253] width 891 height 507
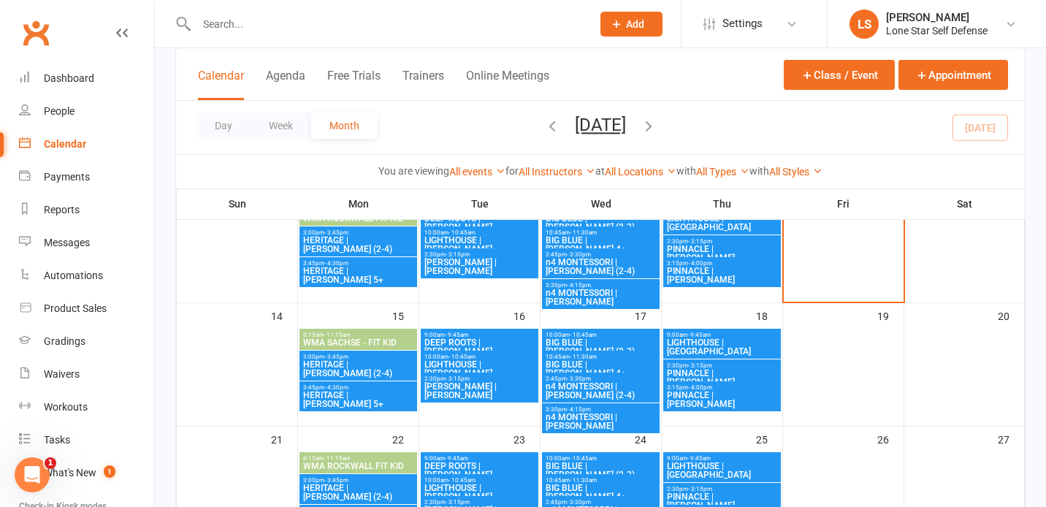
click at [750, 335] on span "9:00am - 9:45am" at bounding box center [722, 335] width 112 height 7
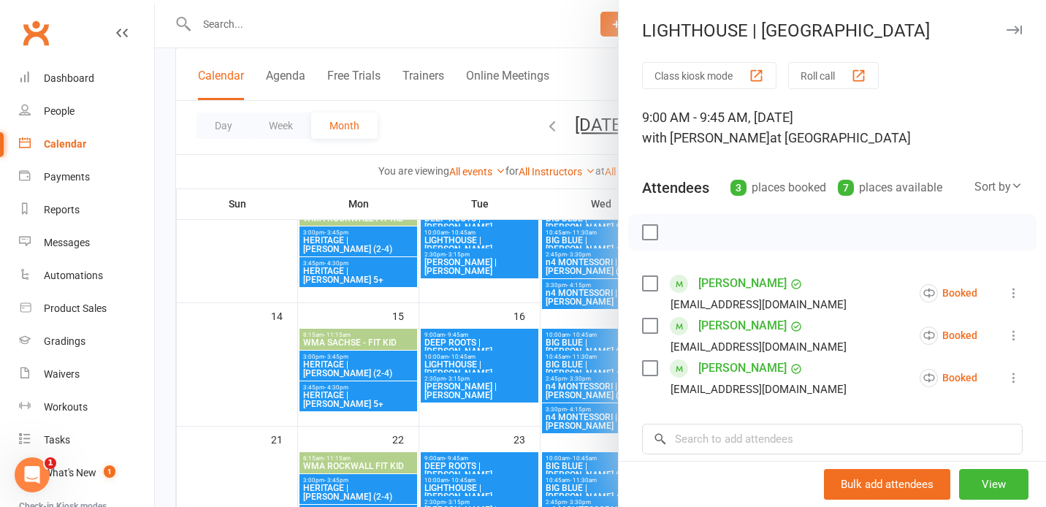
click at [607, 314] on div at bounding box center [600, 253] width 891 height 507
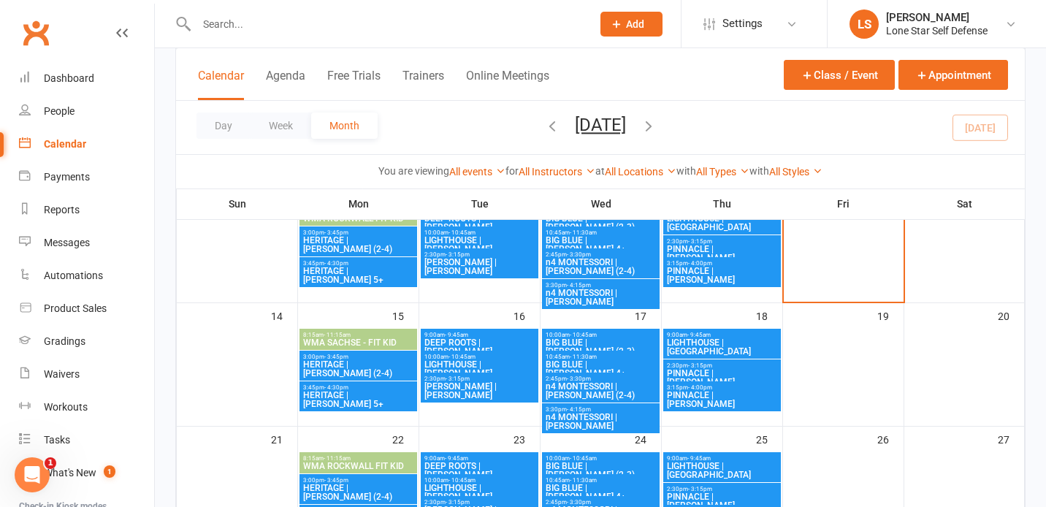
click at [701, 365] on span "- 3:15pm" at bounding box center [700, 365] width 24 height 7
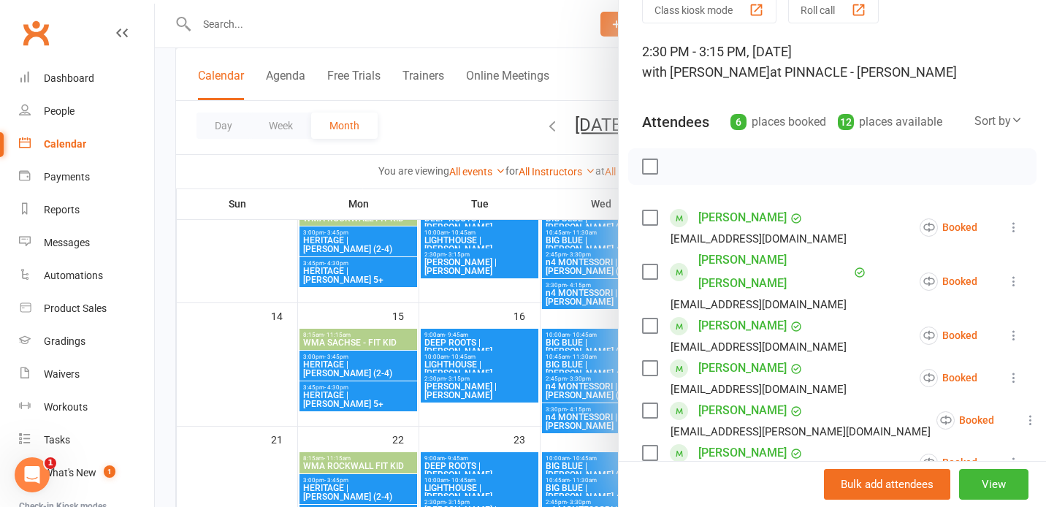
scroll to position [83, 0]
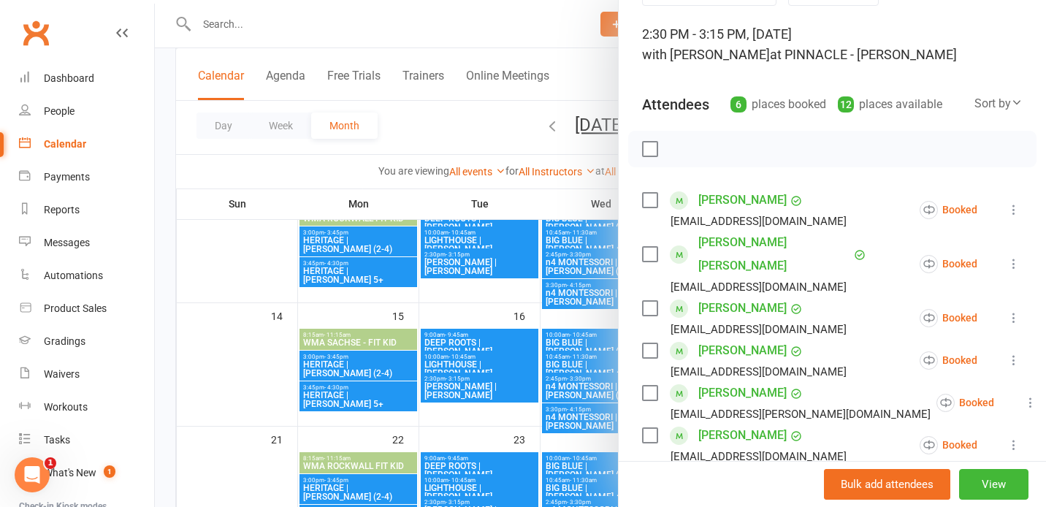
click at [1013, 207] on icon at bounding box center [1014, 209] width 15 height 15
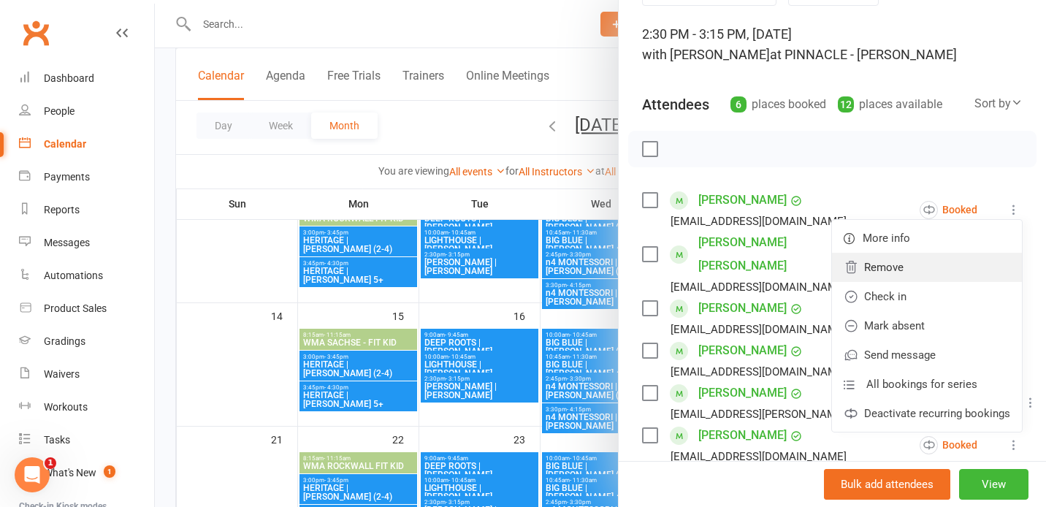
click at [918, 263] on link "Remove" at bounding box center [927, 267] width 190 height 29
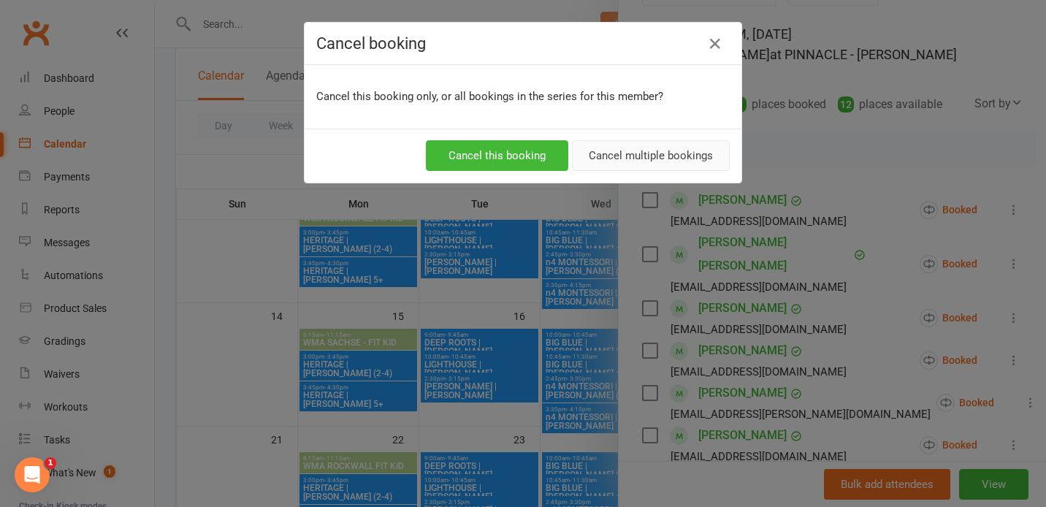
click at [668, 161] on button "Cancel multiple bookings" at bounding box center [651, 155] width 158 height 31
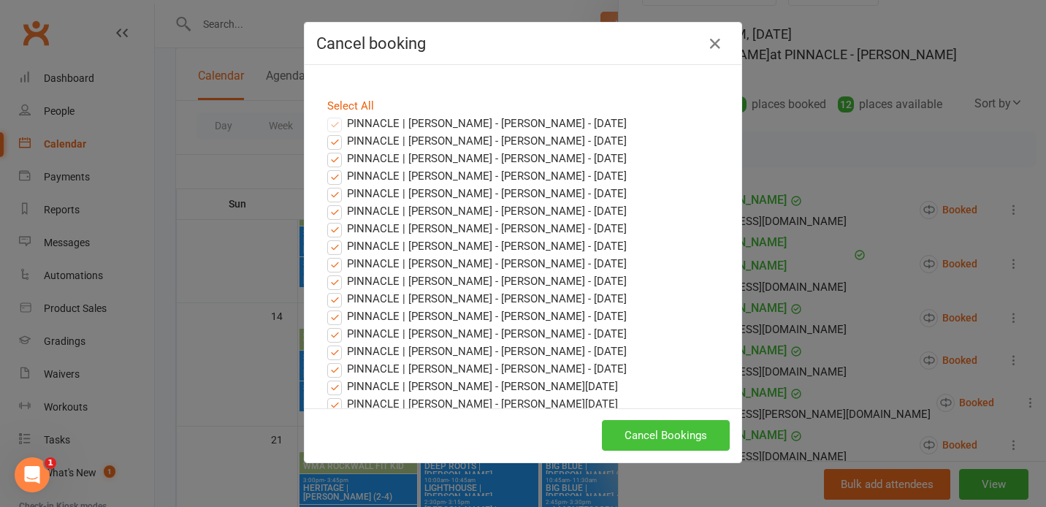
click at [664, 432] on button "Cancel Bookings" at bounding box center [666, 435] width 128 height 31
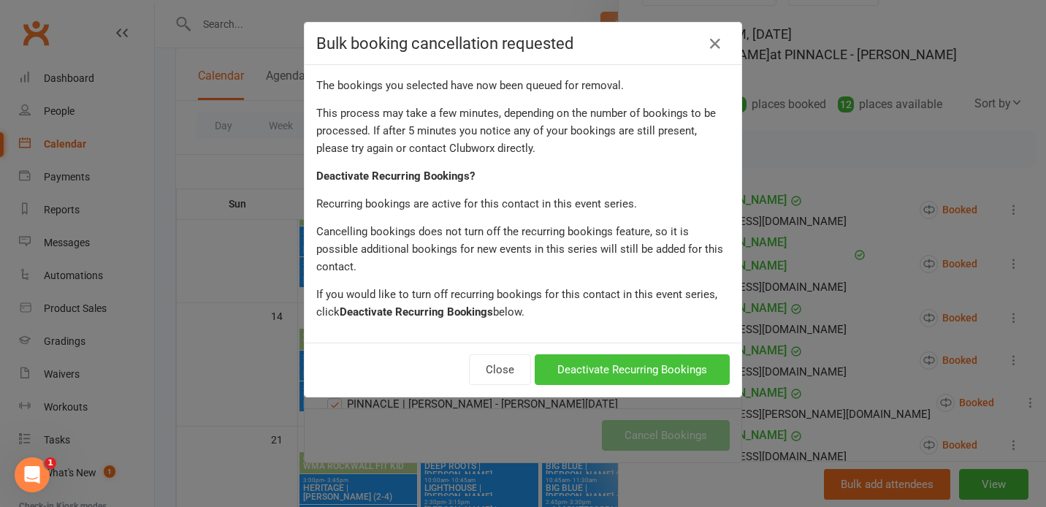
click at [663, 354] on button "Deactivate Recurring Bookings" at bounding box center [632, 369] width 195 height 31
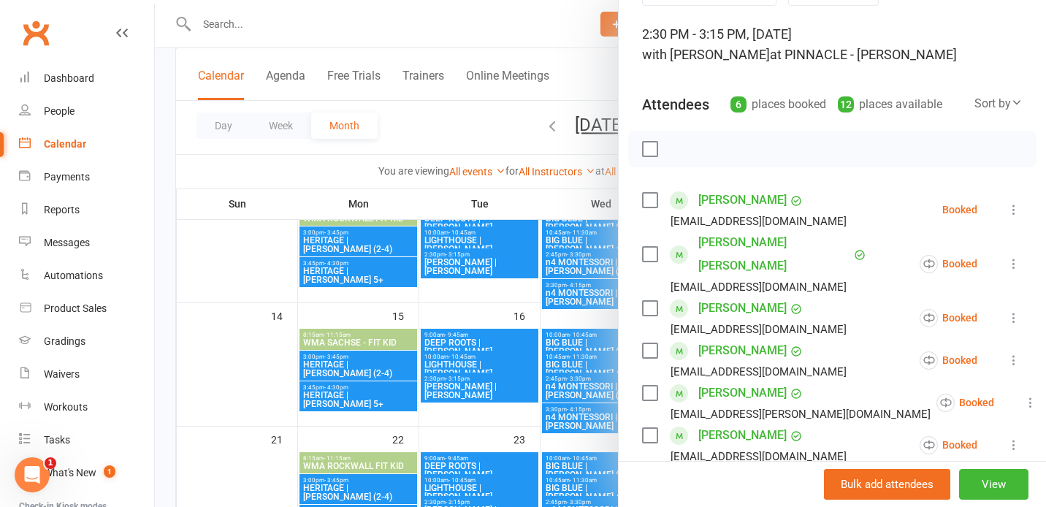
click at [576, 188] on div at bounding box center [600, 253] width 891 height 507
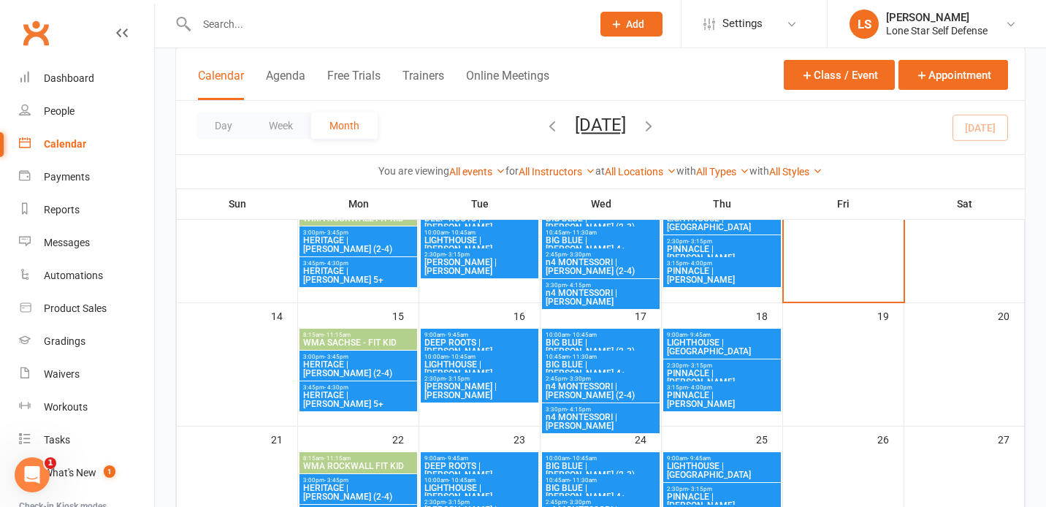
click at [722, 384] on span "3:15pm - 4:00pm" at bounding box center [722, 387] width 112 height 7
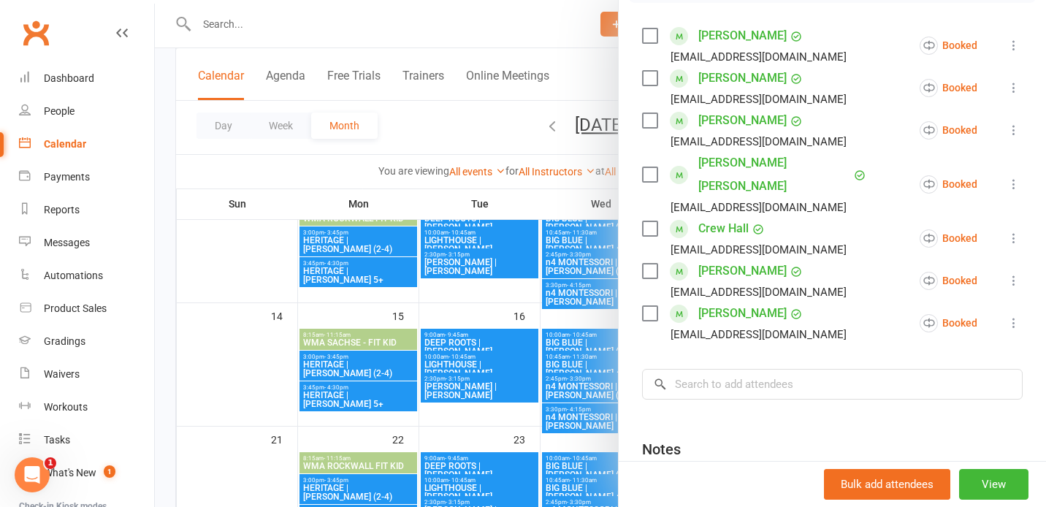
scroll to position [248, 0]
click at [775, 368] on input "search" at bounding box center [832, 383] width 381 height 31
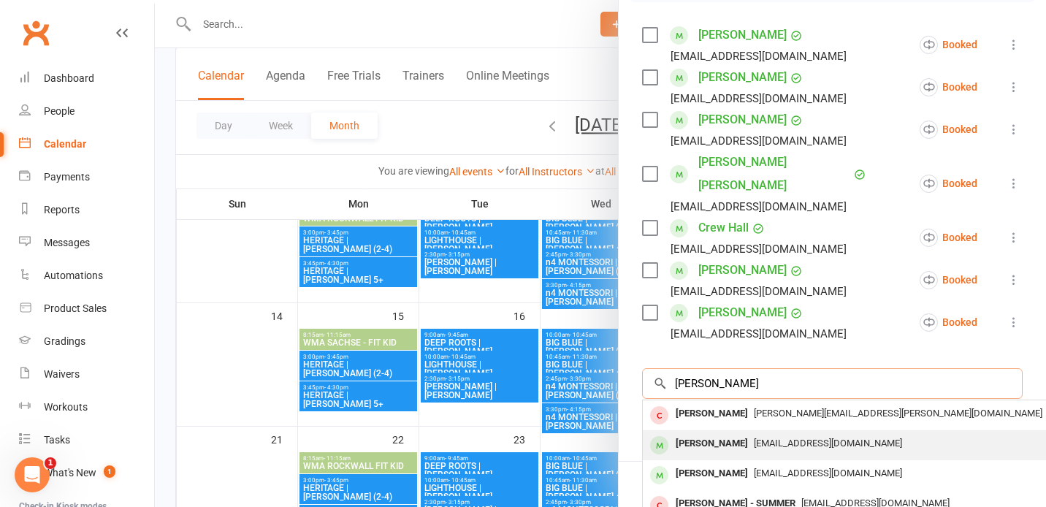
type input "nathan"
click at [768, 433] on div "mbevlin@gmail.com" at bounding box center [861, 443] width 425 height 21
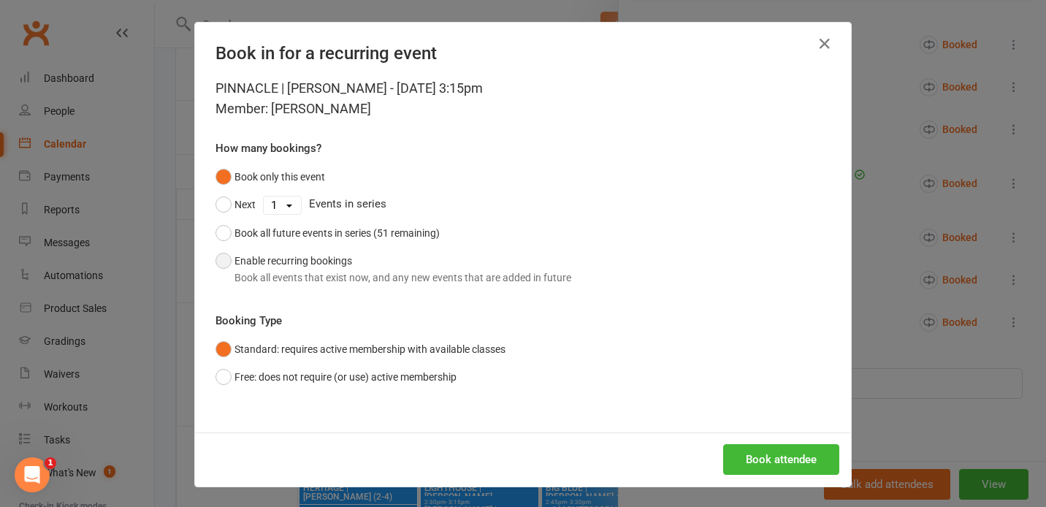
click at [376, 270] on div "Book all events that exist now, and any new events that are added in future" at bounding box center [403, 278] width 337 height 16
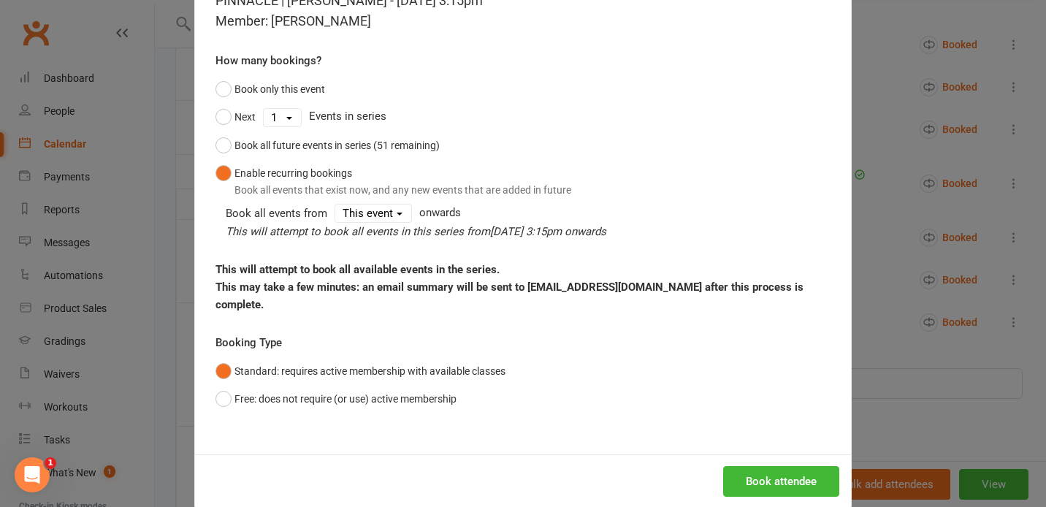
scroll to position [94, 0]
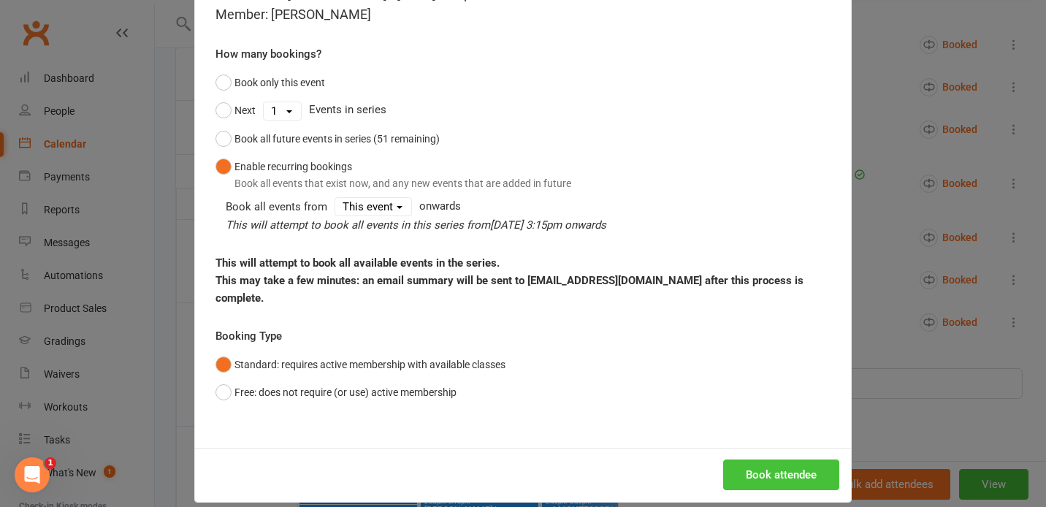
click at [747, 460] on button "Book attendee" at bounding box center [781, 475] width 116 height 31
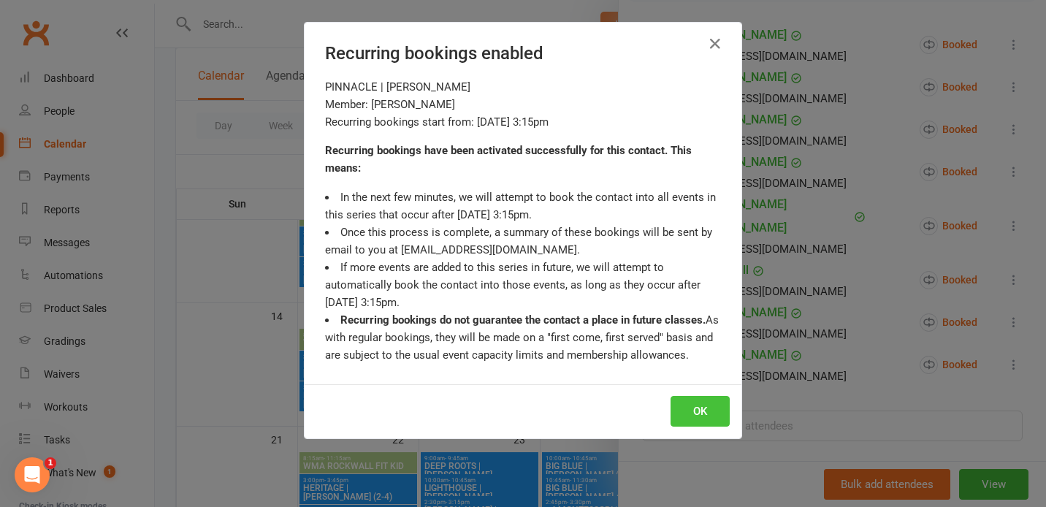
click at [695, 407] on button "OK" at bounding box center [700, 411] width 59 height 31
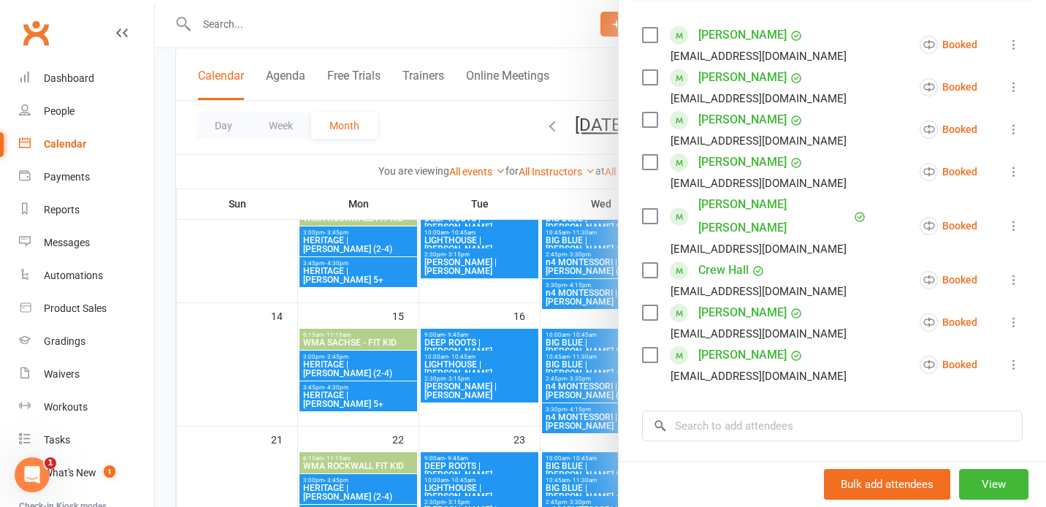
click at [575, 178] on div at bounding box center [600, 253] width 891 height 507
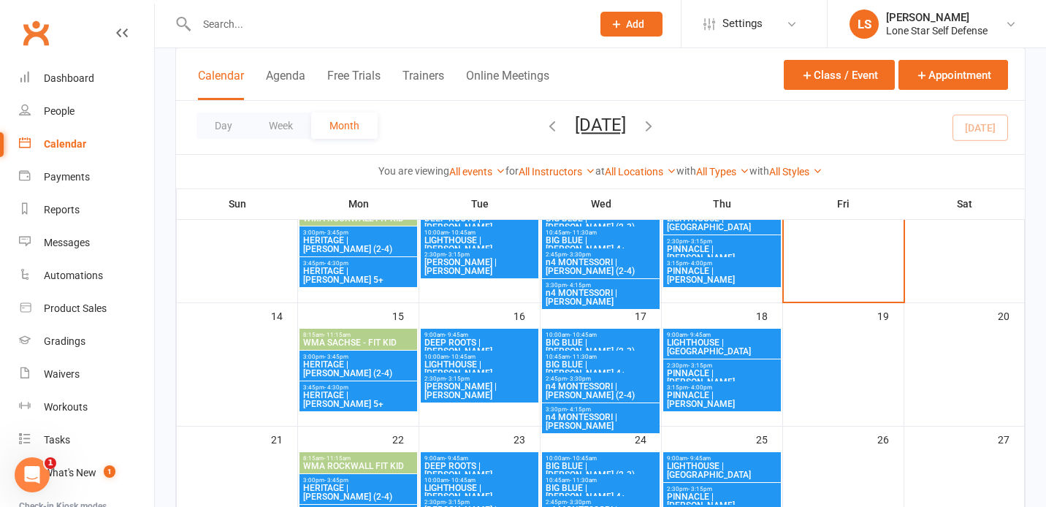
click at [737, 367] on span "2:30pm - 3:15pm" at bounding box center [722, 365] width 112 height 7
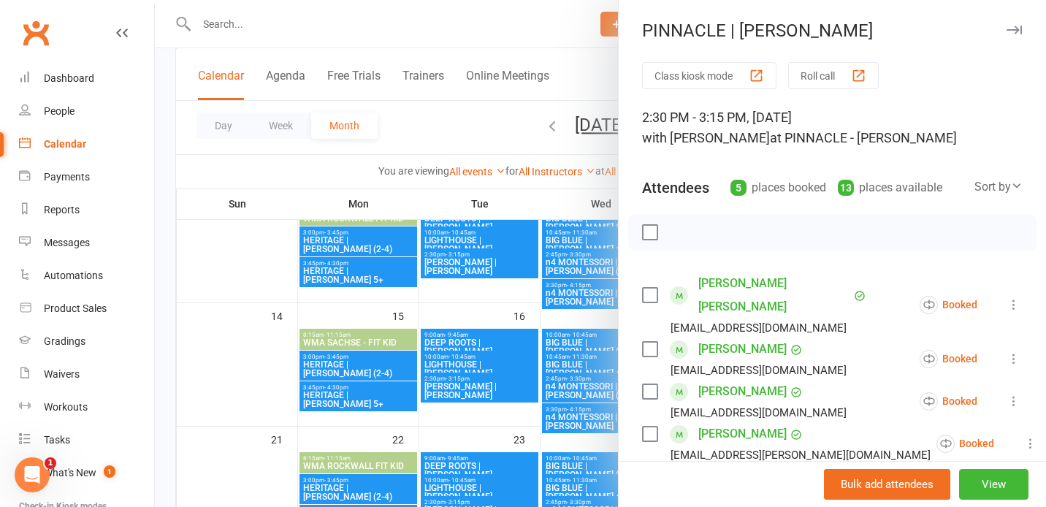
click at [1015, 351] on icon at bounding box center [1014, 358] width 15 height 15
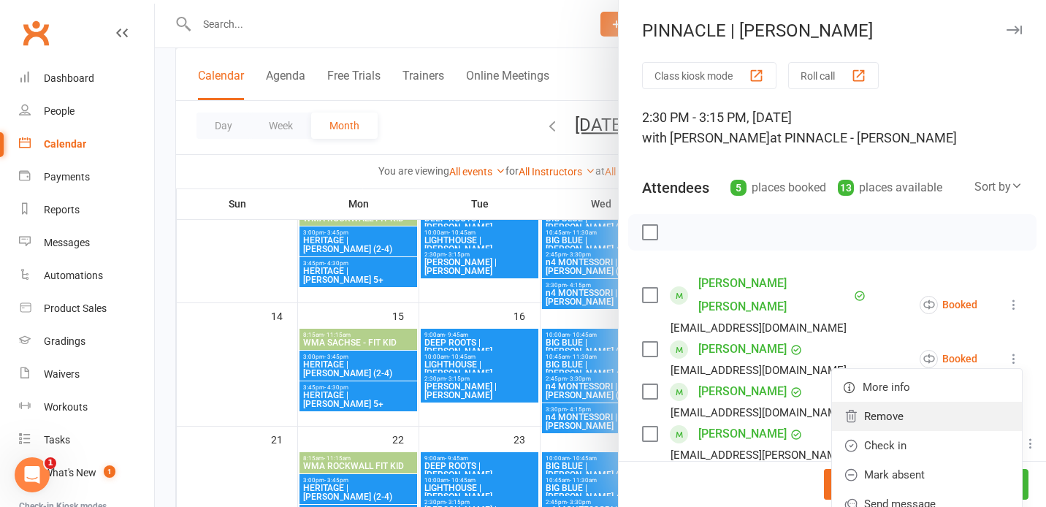
click at [947, 402] on link "Remove" at bounding box center [927, 416] width 190 height 29
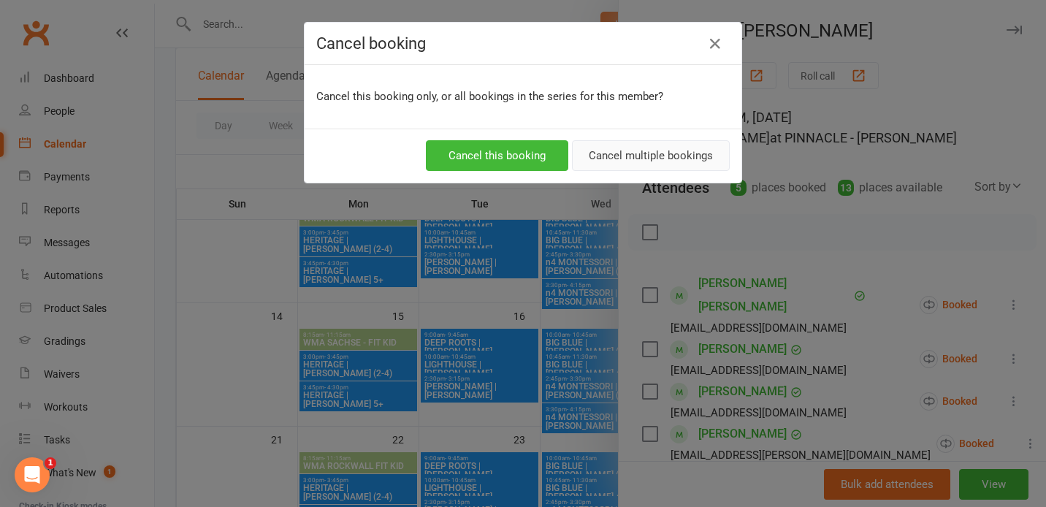
click at [616, 161] on button "Cancel multiple bookings" at bounding box center [651, 155] width 158 height 31
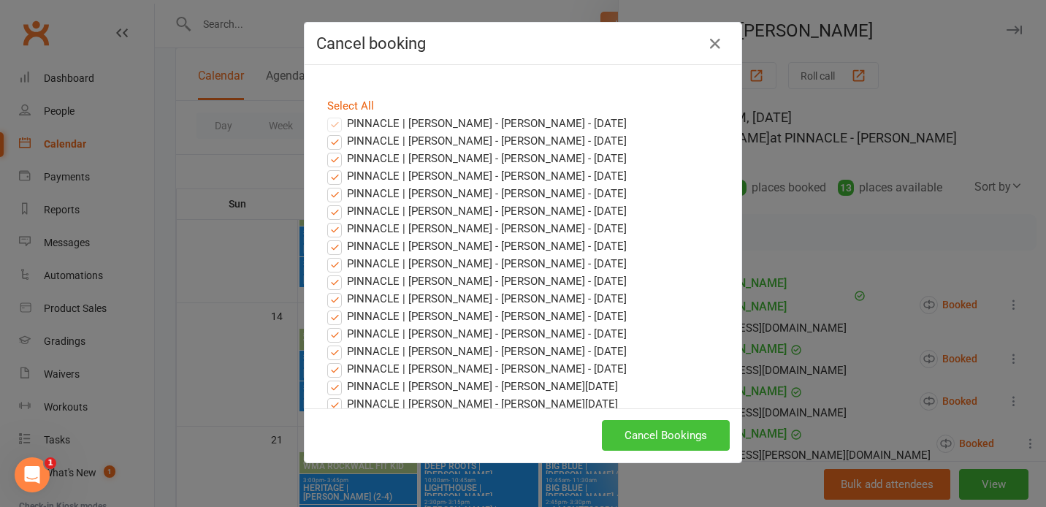
click at [625, 429] on button "Cancel Bookings" at bounding box center [666, 435] width 128 height 31
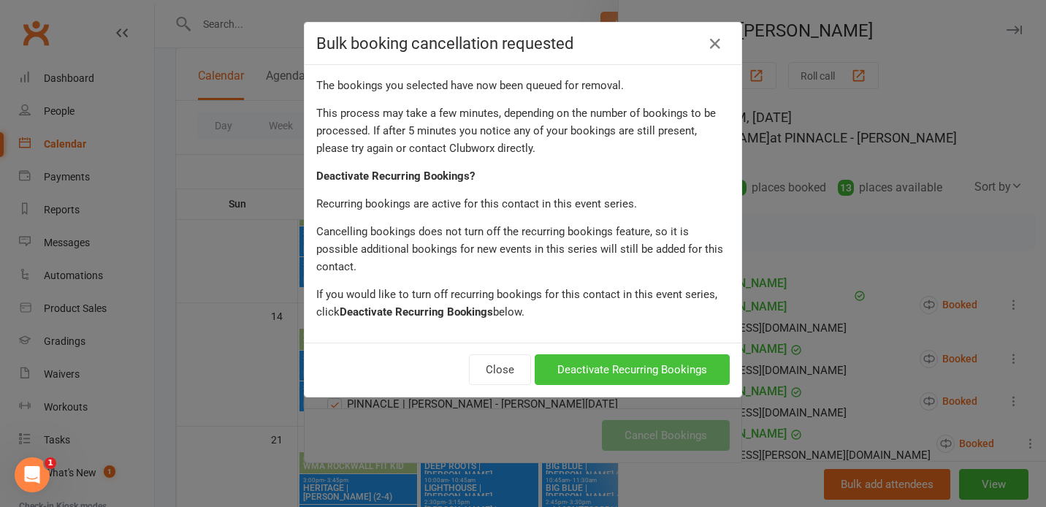
click at [619, 354] on button "Deactivate Recurring Bookings" at bounding box center [632, 369] width 195 height 31
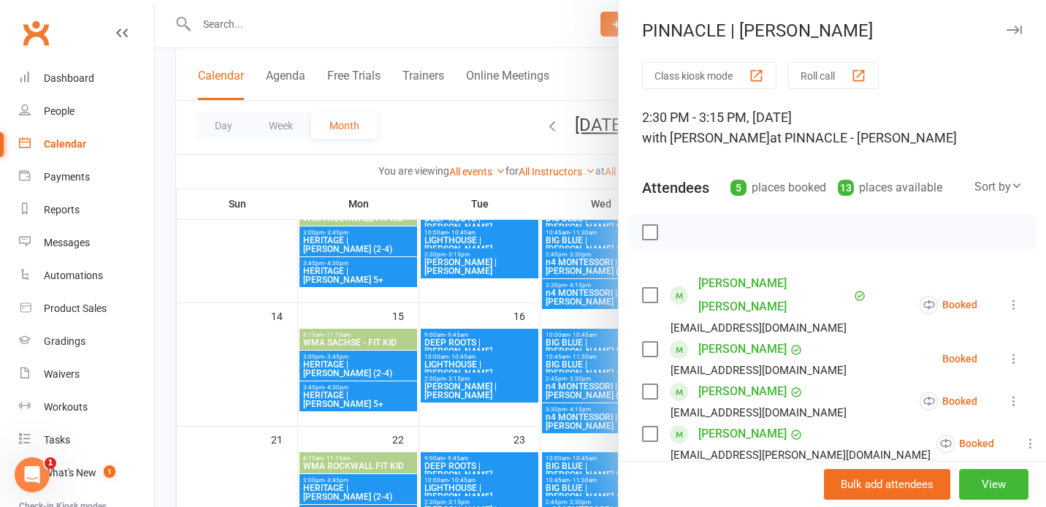
click at [584, 324] on div at bounding box center [600, 253] width 891 height 507
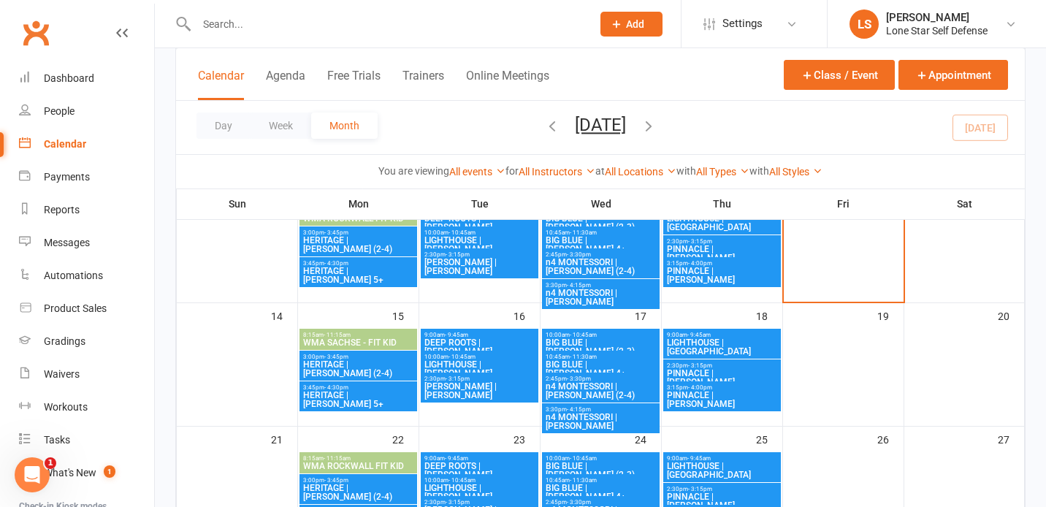
click at [719, 385] on span "3:15pm - 4:00pm" at bounding box center [722, 387] width 112 height 7
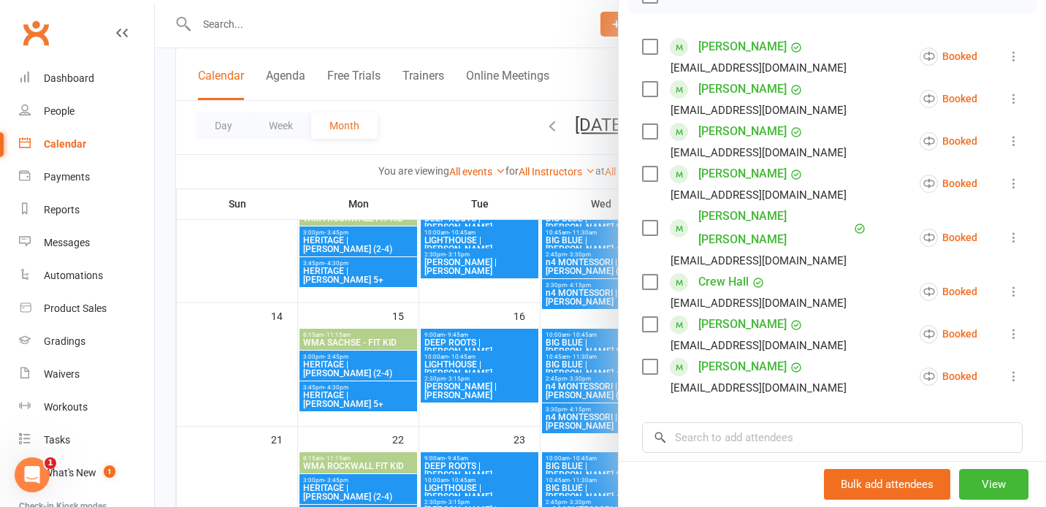
scroll to position [406, 0]
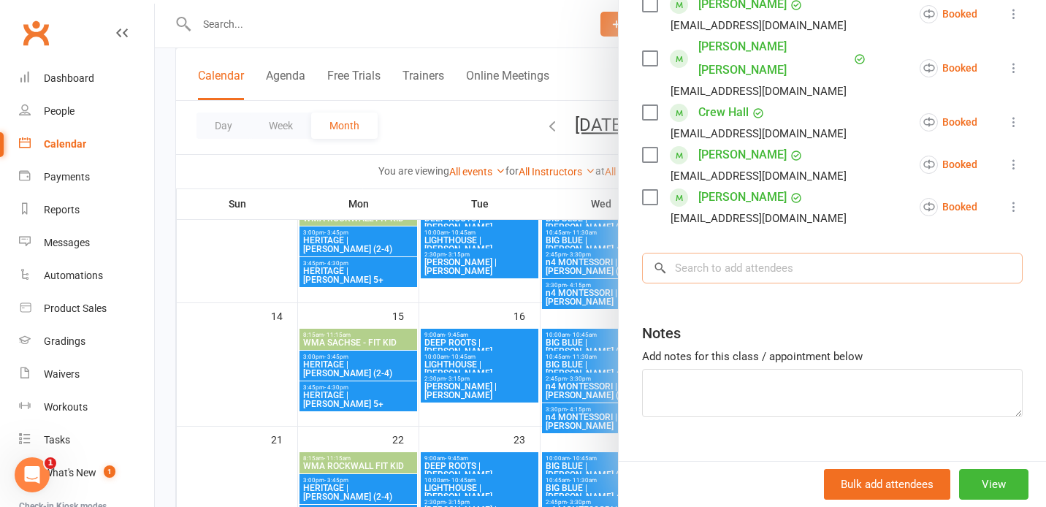
click at [762, 253] on input "search" at bounding box center [832, 268] width 381 height 31
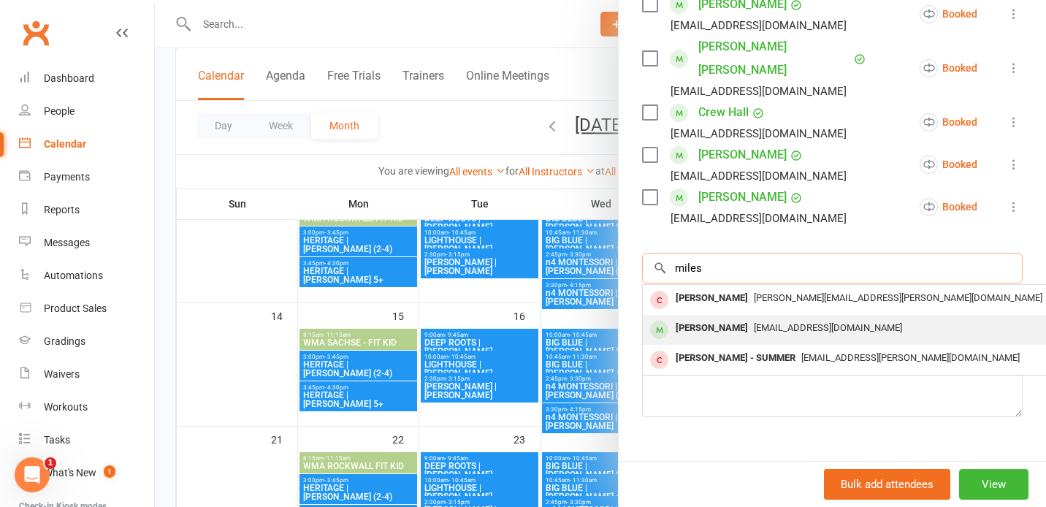
type input "miles"
click at [746, 318] on div "Miles Johansen" at bounding box center [712, 328] width 84 height 21
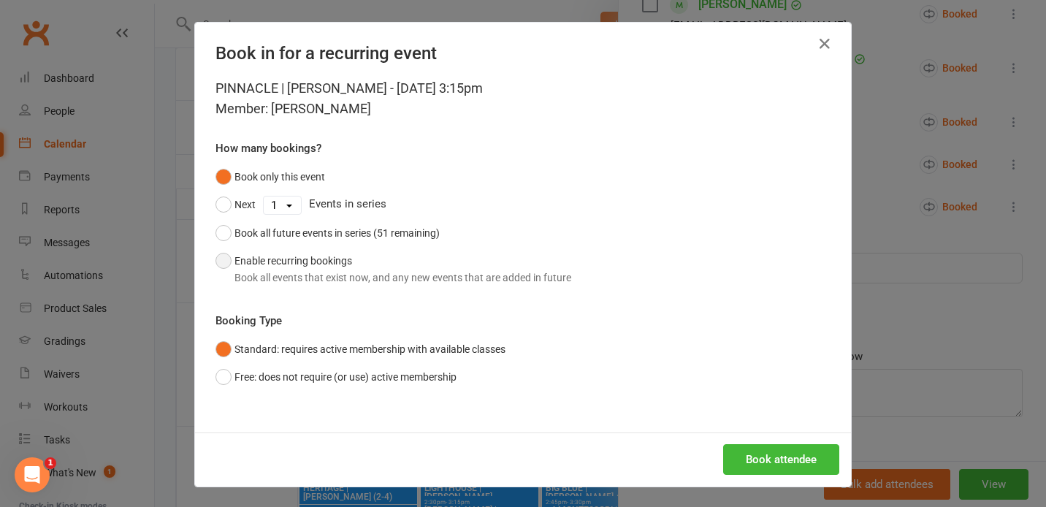
click at [441, 285] on div "Book all events that exist now, and any new events that are added in future" at bounding box center [403, 278] width 337 height 16
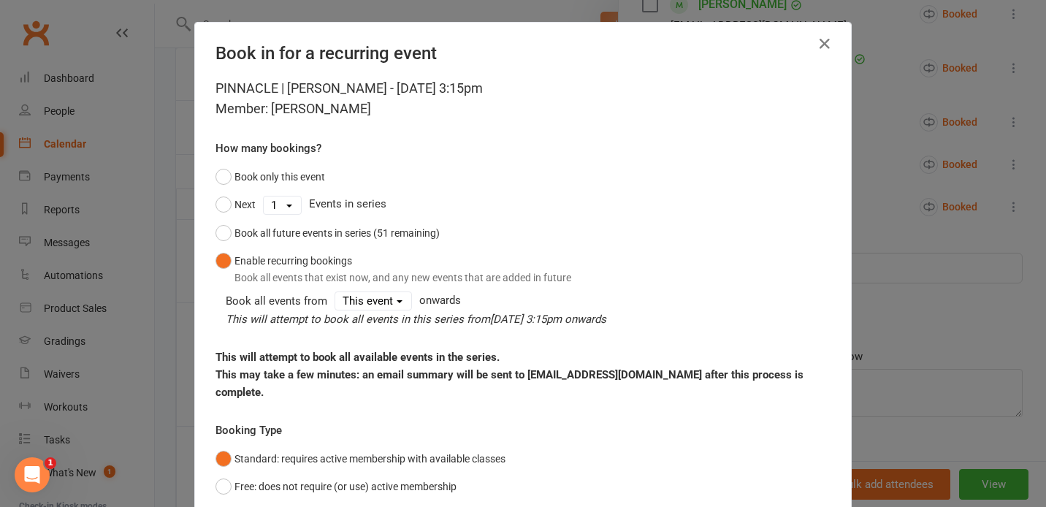
scroll to position [94, 0]
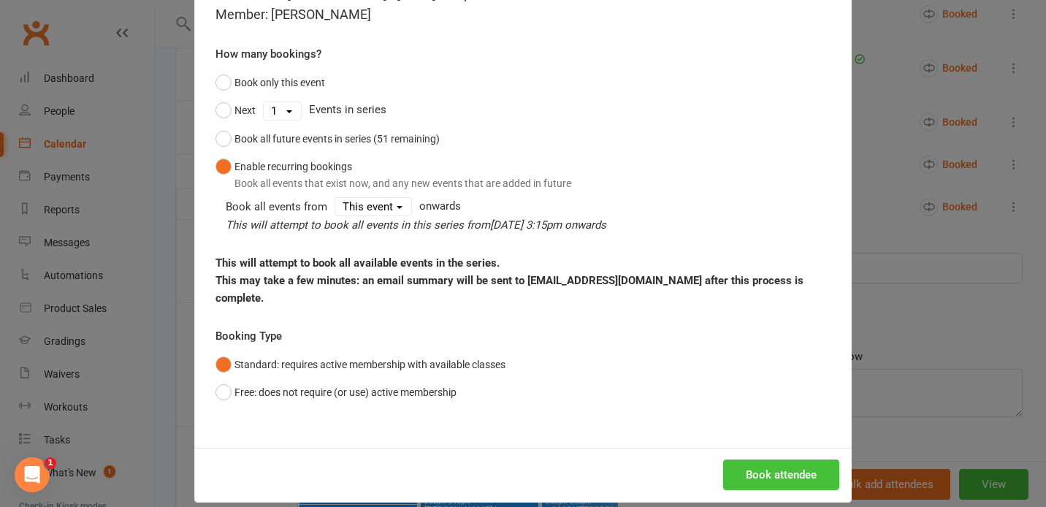
click at [764, 464] on button "Book attendee" at bounding box center [781, 475] width 116 height 31
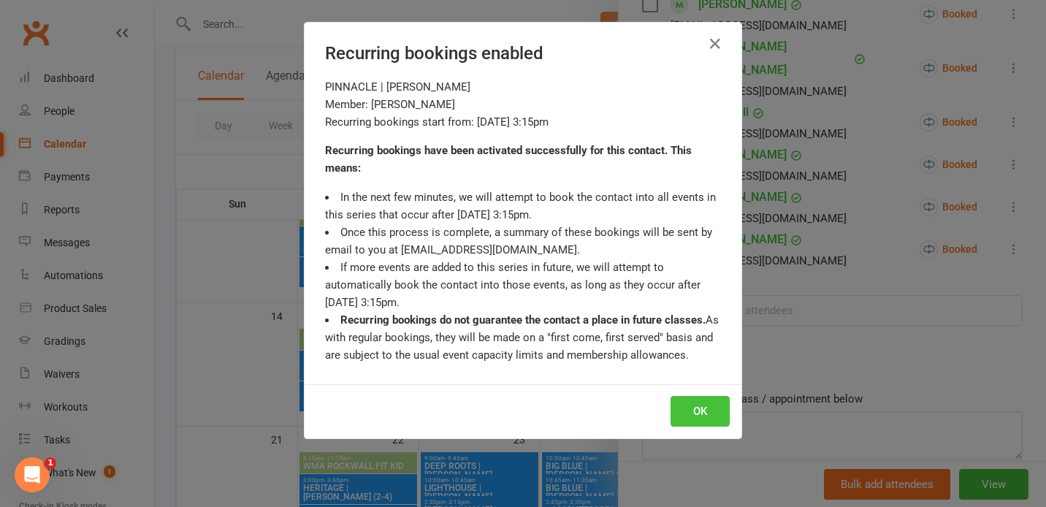
click at [699, 419] on button "OK" at bounding box center [700, 411] width 59 height 31
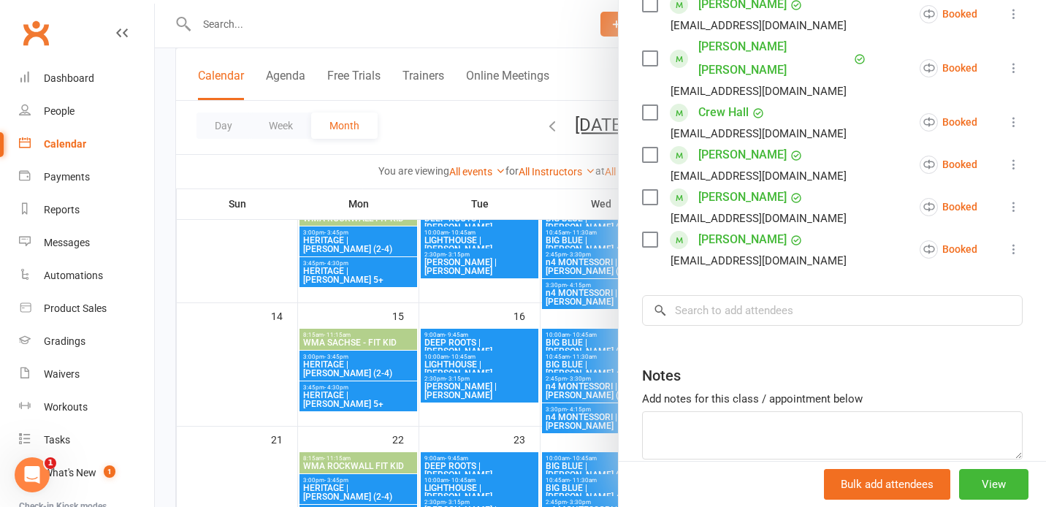
click at [548, 179] on div at bounding box center [600, 253] width 891 height 507
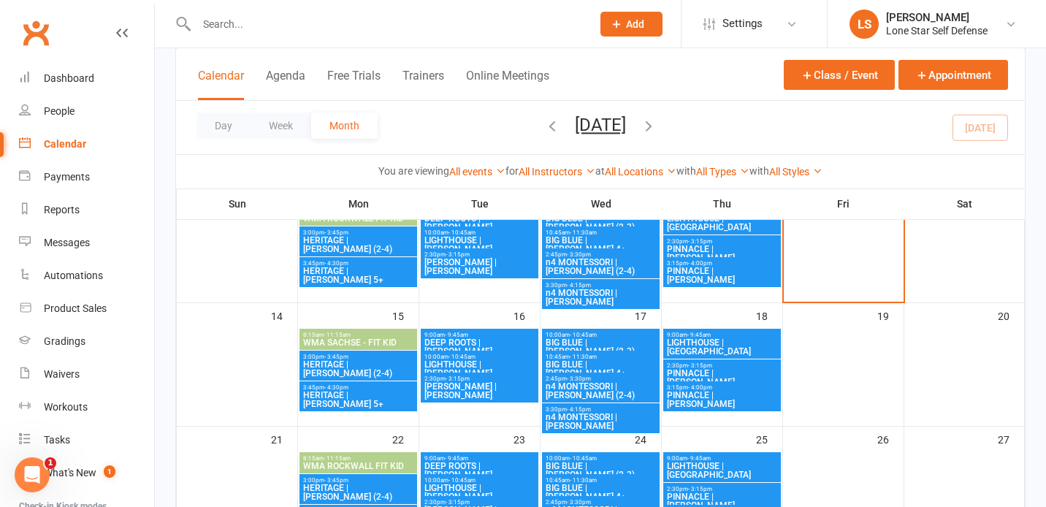
click at [726, 369] on span "PINNACLE | [PERSON_NAME]" at bounding box center [722, 378] width 112 height 18
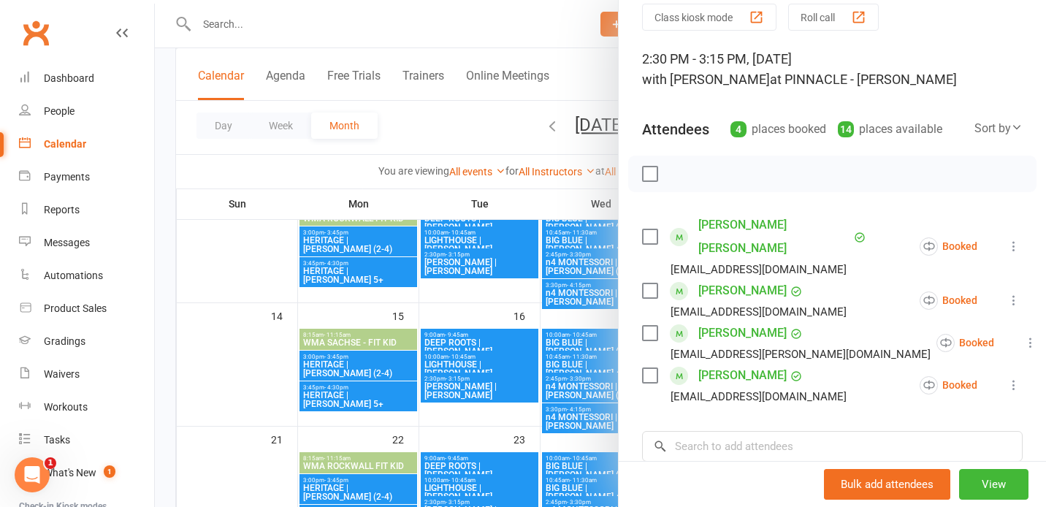
scroll to position [60, 0]
click at [1015, 291] on icon at bounding box center [1014, 298] width 15 height 15
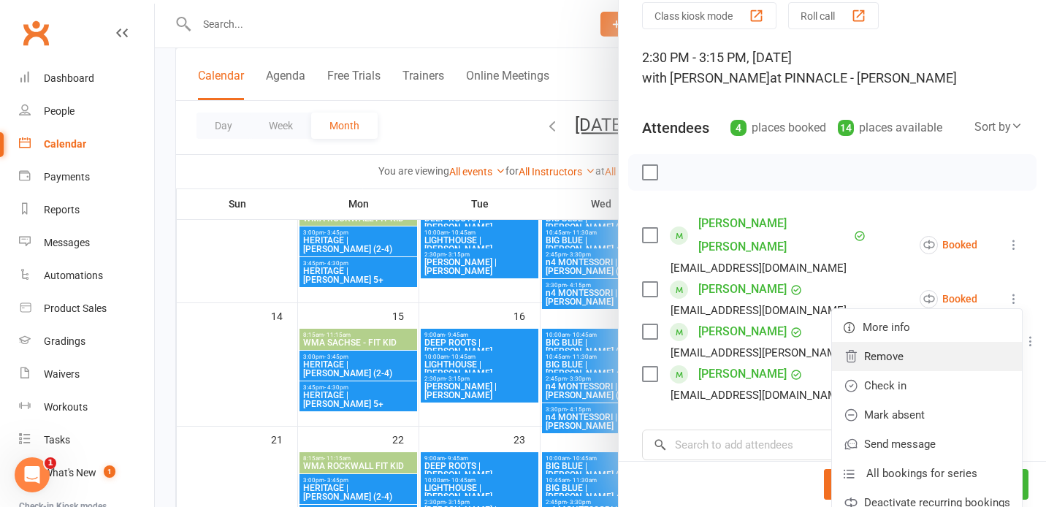
click at [940, 342] on link "Remove" at bounding box center [927, 356] width 190 height 29
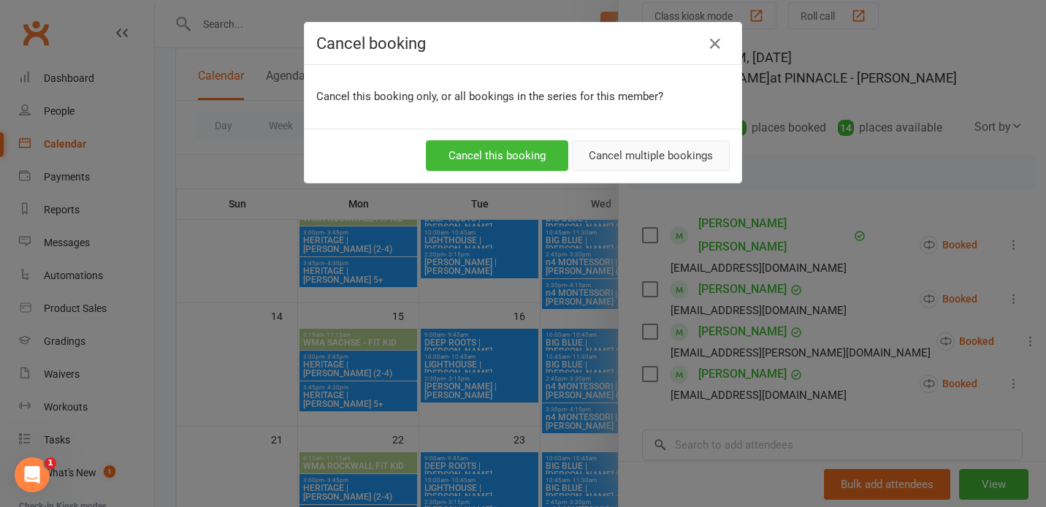
click at [663, 162] on button "Cancel multiple bookings" at bounding box center [651, 155] width 158 height 31
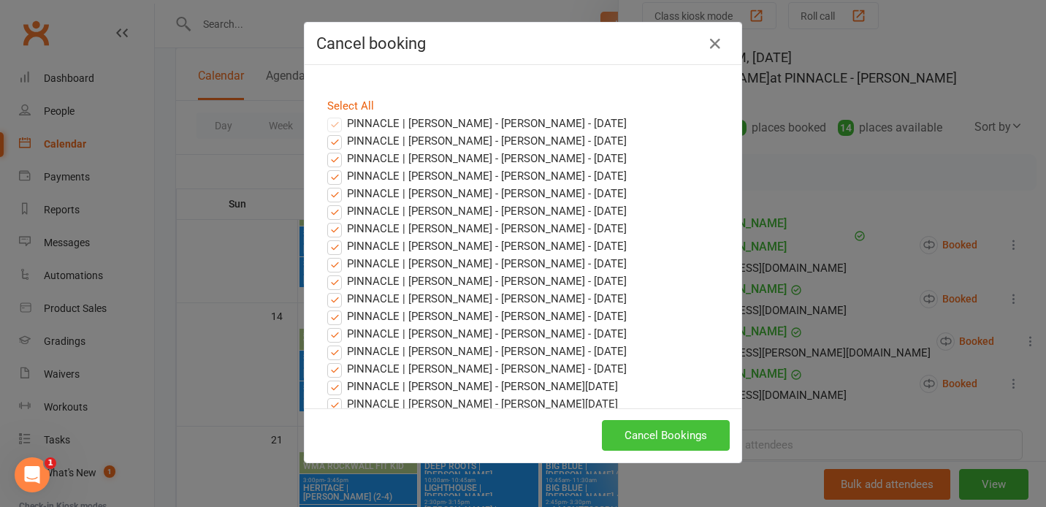
click at [623, 427] on button "Cancel Bookings" at bounding box center [666, 435] width 128 height 31
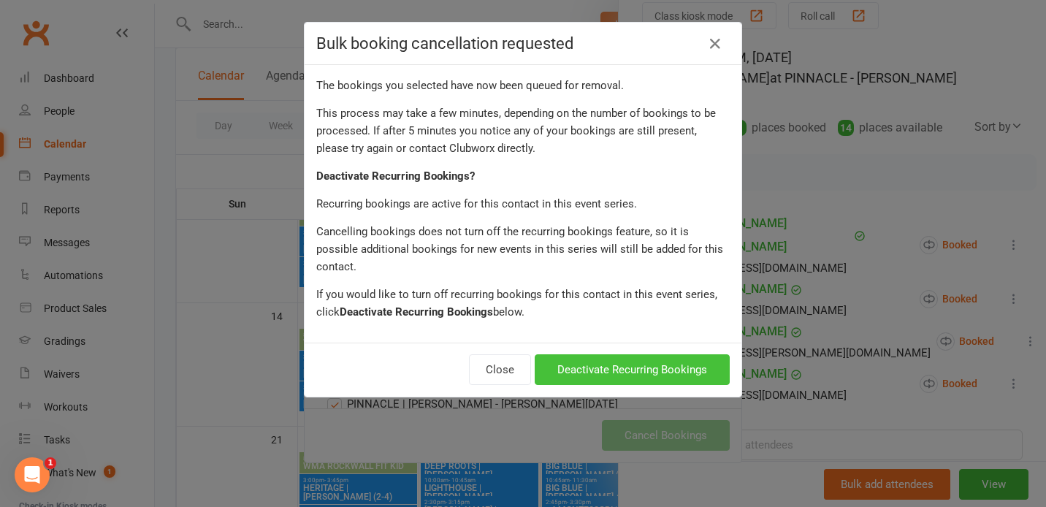
click at [621, 354] on button "Deactivate Recurring Bookings" at bounding box center [632, 369] width 195 height 31
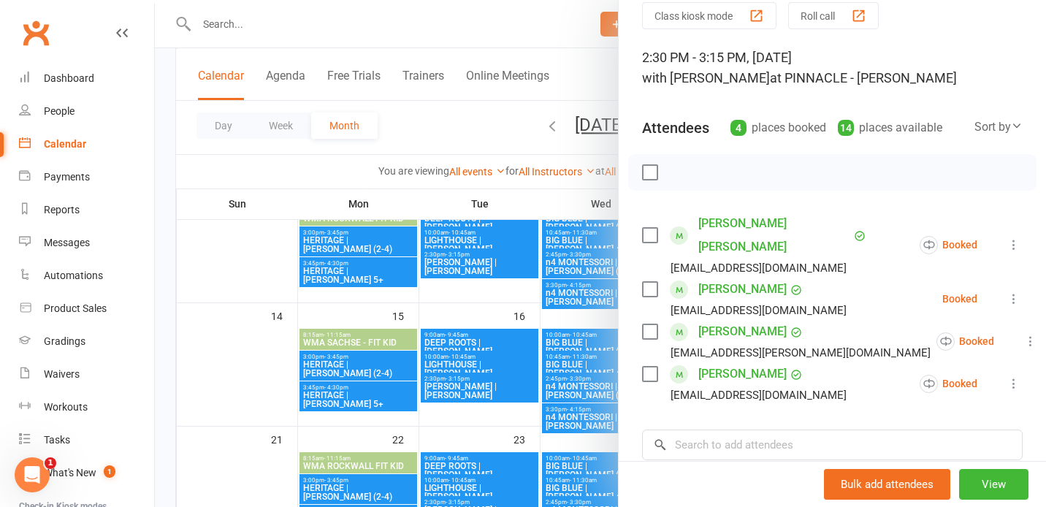
click at [587, 315] on div at bounding box center [600, 253] width 891 height 507
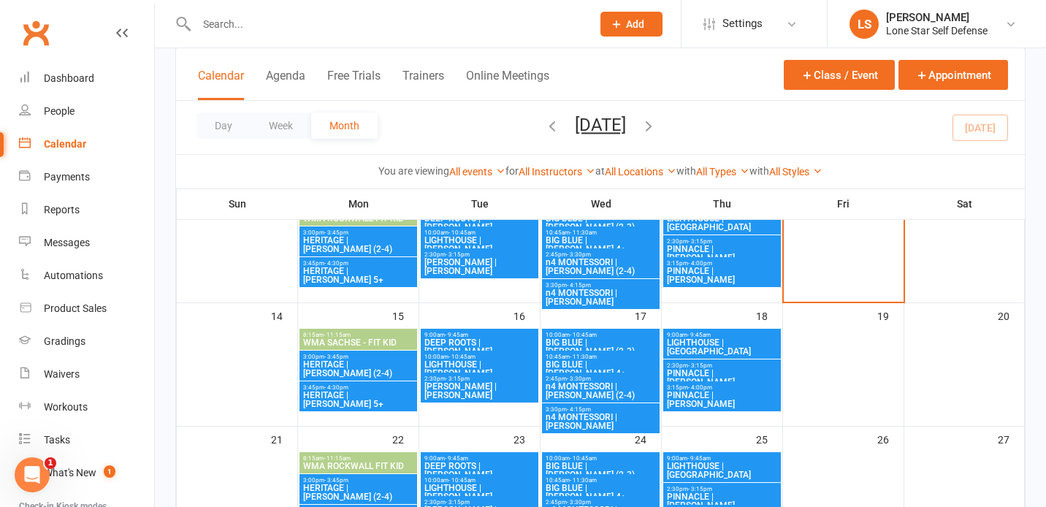
click at [714, 392] on span "PINNACLE | [PERSON_NAME]" at bounding box center [722, 400] width 112 height 18
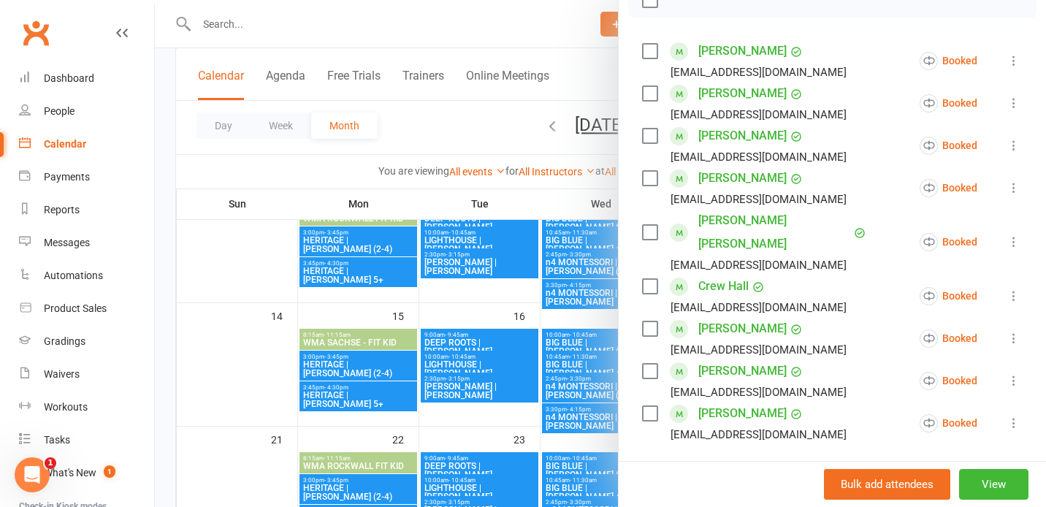
scroll to position [285, 0]
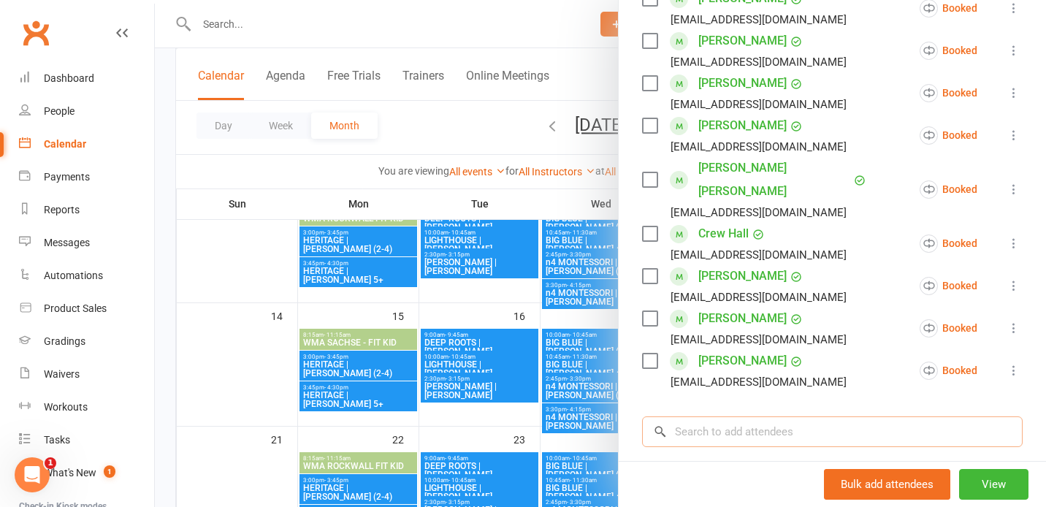
click at [772, 416] on input "search" at bounding box center [832, 431] width 381 height 31
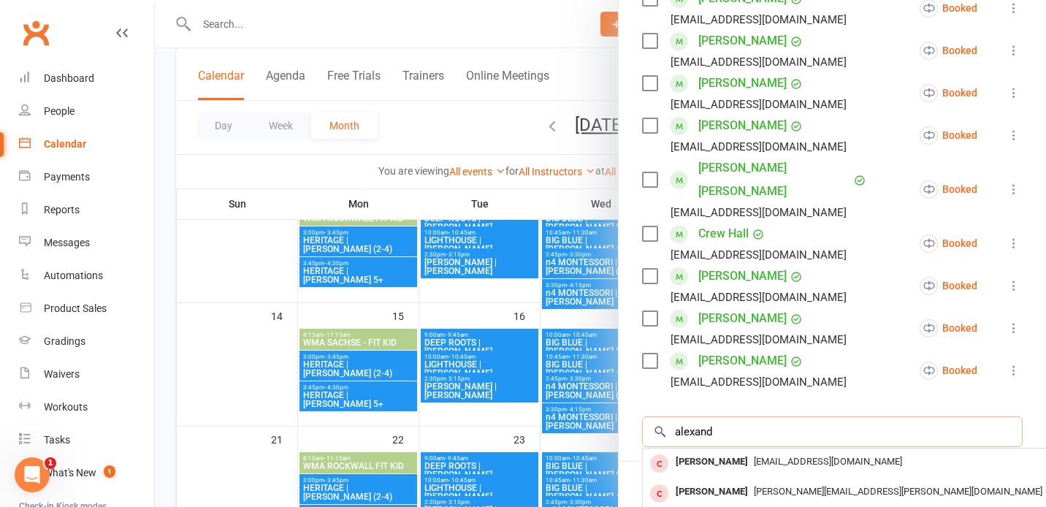
type input "alexand"
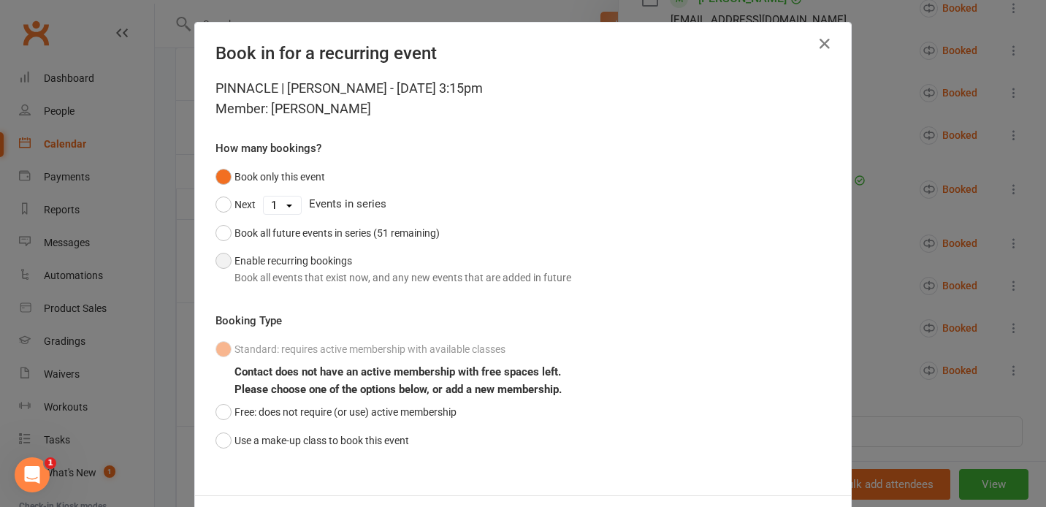
click at [424, 247] on button "Enable recurring bookings Book all events that exist now, and any new events th…" at bounding box center [394, 269] width 356 height 45
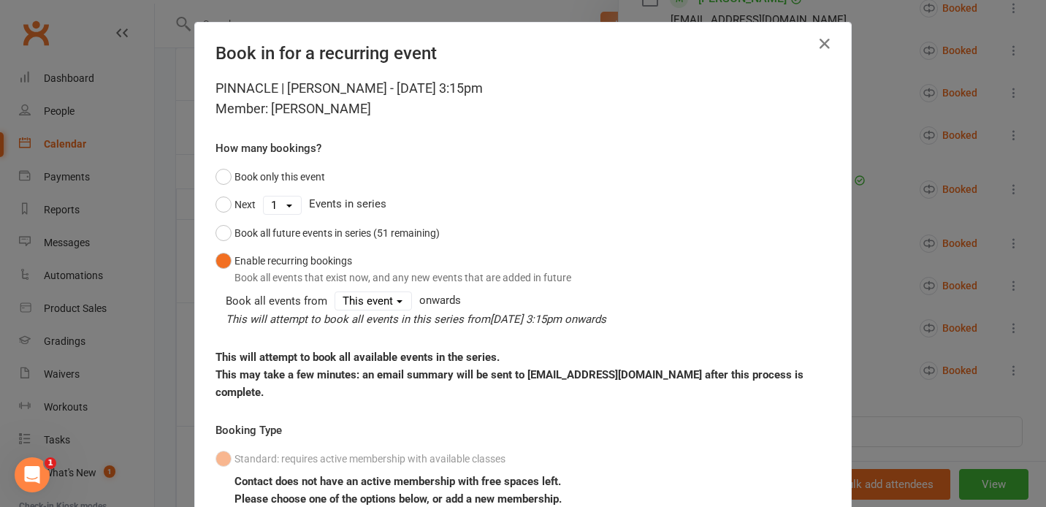
scroll to position [129, 0]
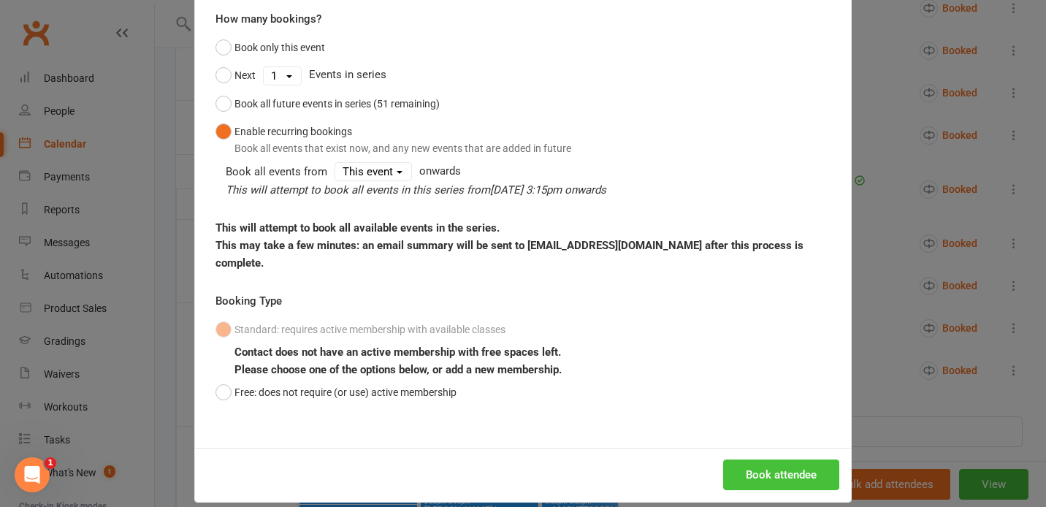
click at [736, 460] on button "Book attendee" at bounding box center [781, 475] width 116 height 31
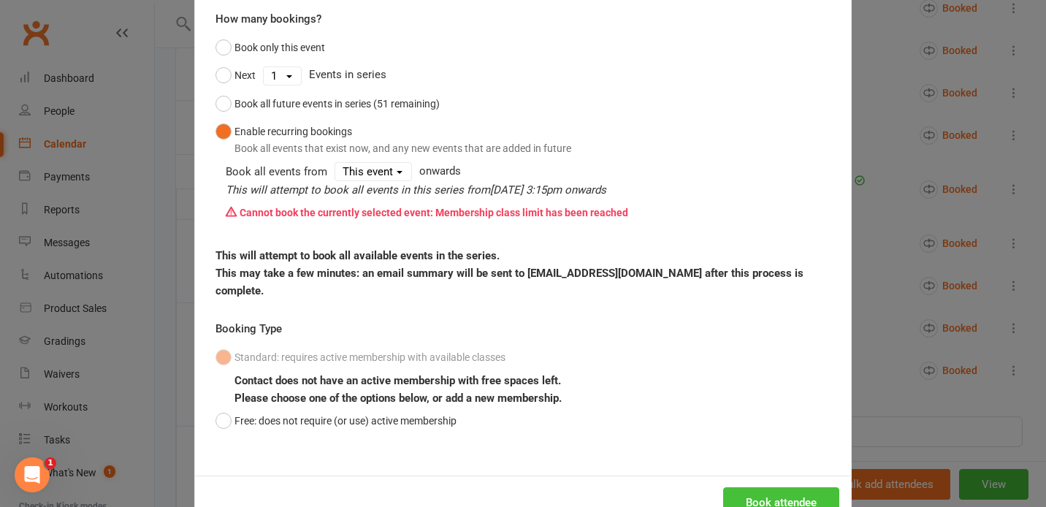
click at [747, 487] on button "Book attendee" at bounding box center [781, 502] width 116 height 31
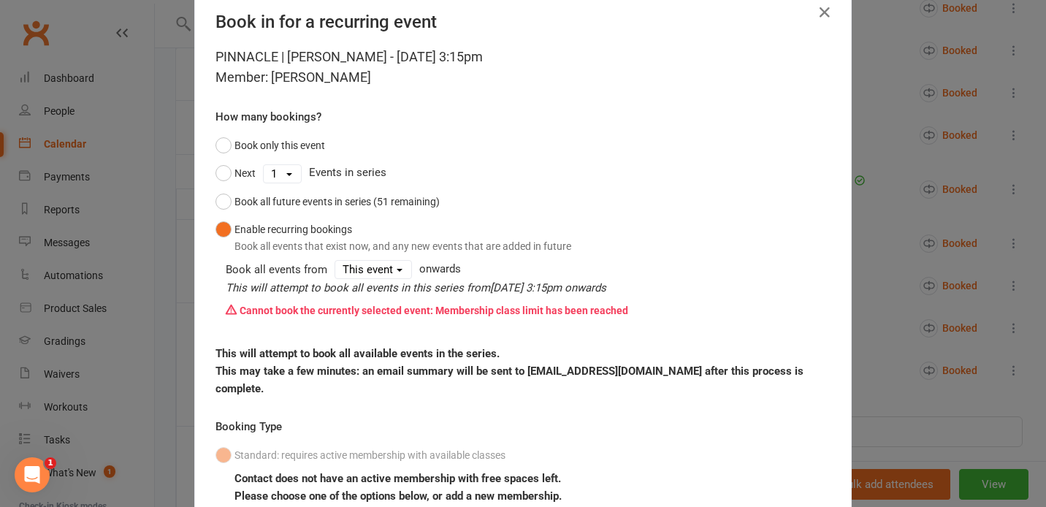
scroll to position [0, 0]
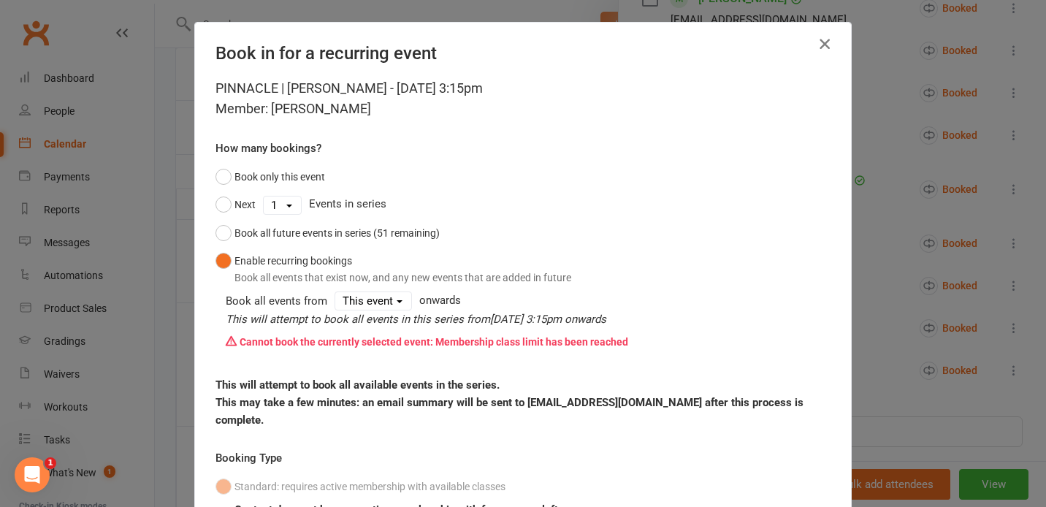
click at [822, 36] on icon "button" at bounding box center [825, 44] width 18 height 18
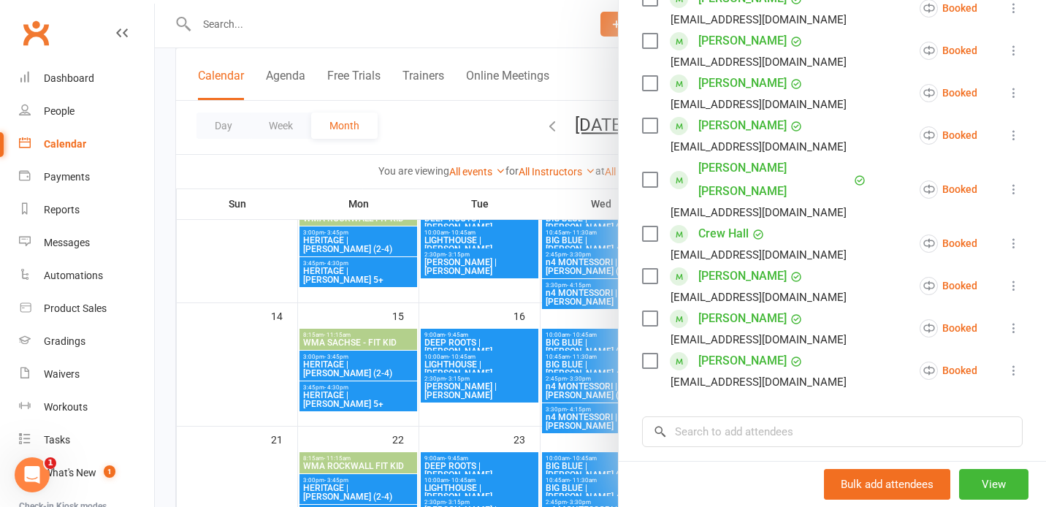
click at [508, 180] on div at bounding box center [600, 253] width 891 height 507
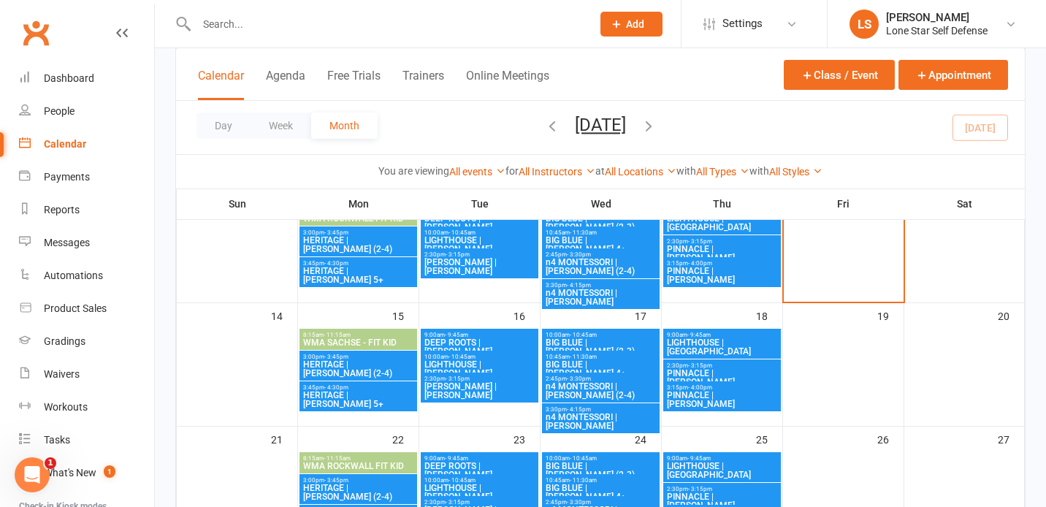
click at [753, 362] on span "2:30pm - 3:15pm" at bounding box center [722, 365] width 112 height 7
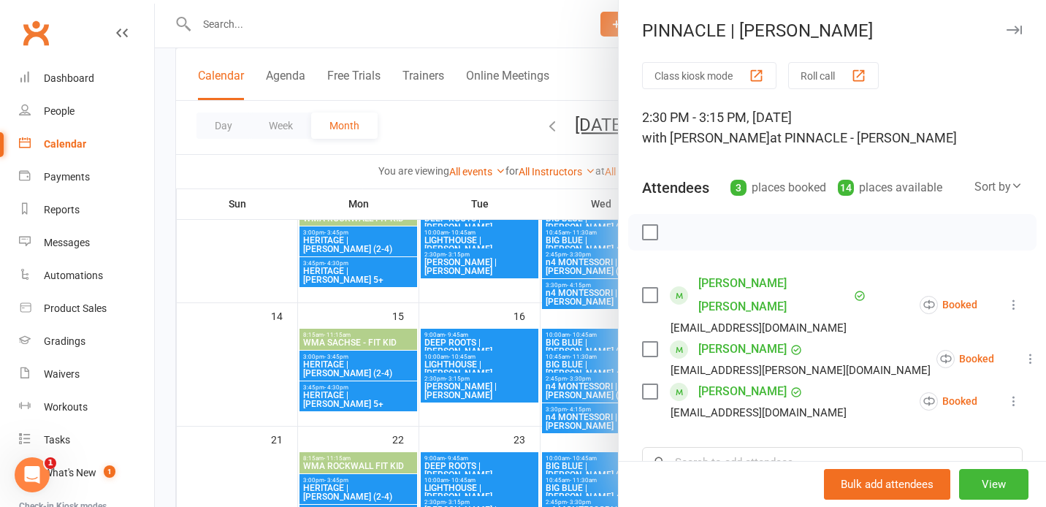
click at [590, 312] on div at bounding box center [600, 253] width 891 height 507
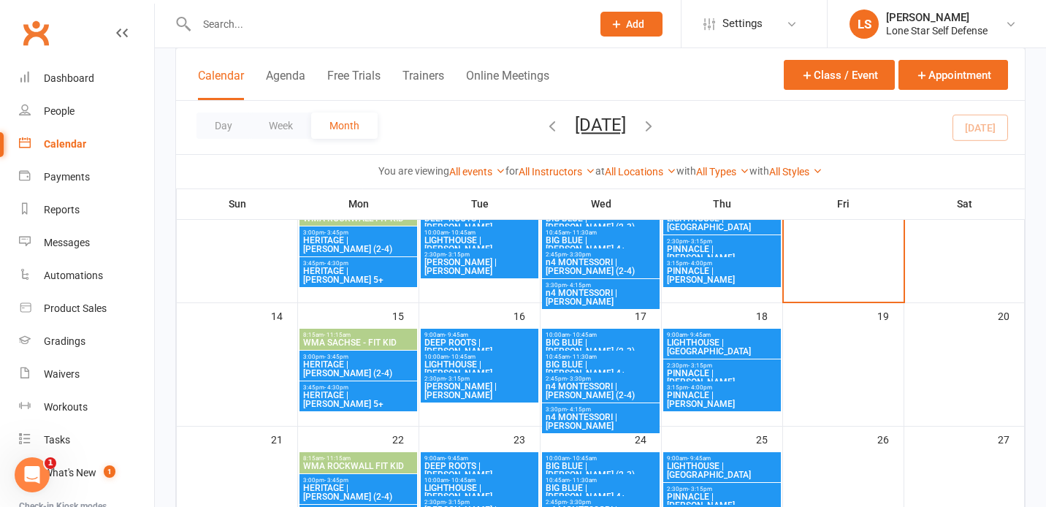
click at [759, 392] on span "PINNACLE | [PERSON_NAME]" at bounding box center [722, 400] width 112 height 18
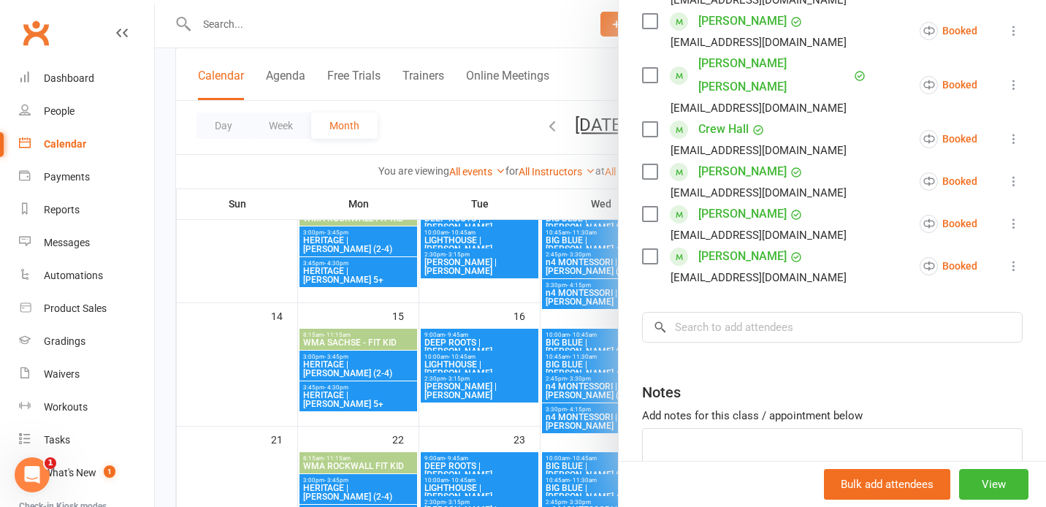
scroll to position [454, 0]
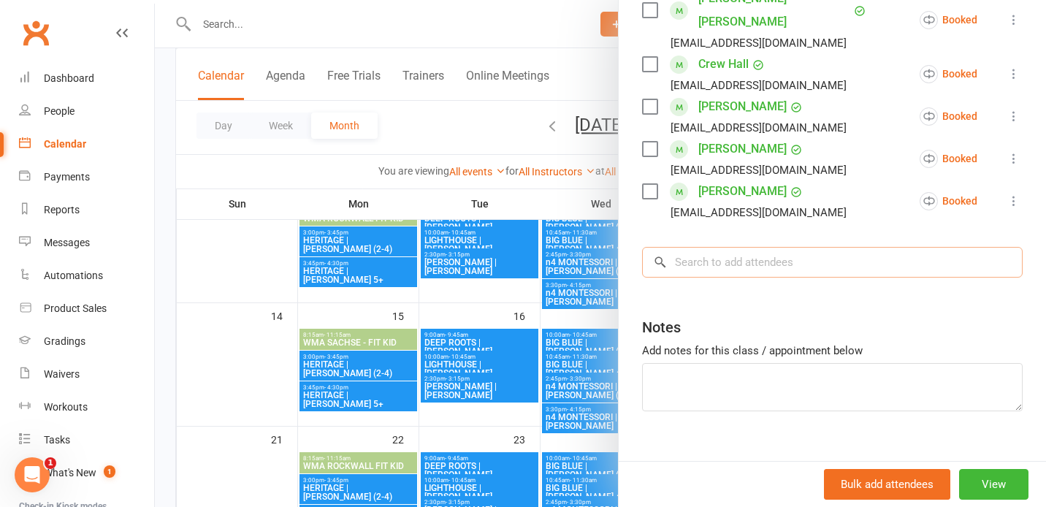
click at [739, 247] on input "search" at bounding box center [832, 262] width 381 height 31
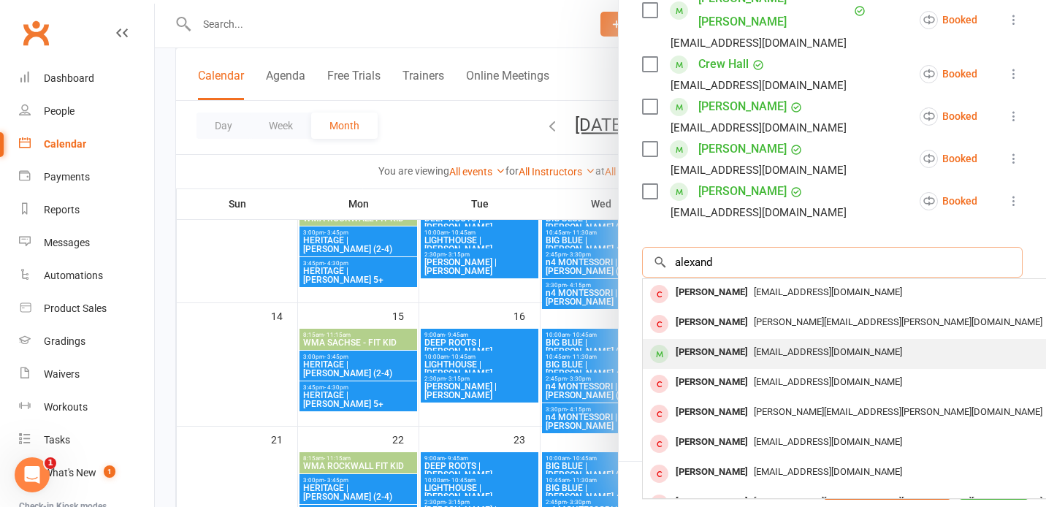
type input "alexand"
click at [720, 343] on div "Alexander Norman superoge33@gmail.com" at bounding box center [861, 354] width 437 height 30
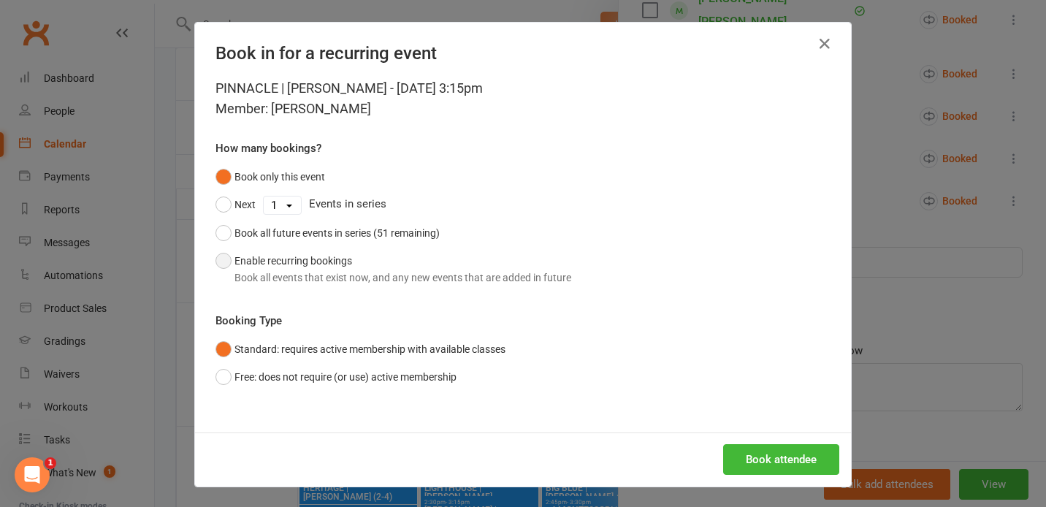
click at [360, 267] on button "Enable recurring bookings Book all events that exist now, and any new events th…" at bounding box center [394, 269] width 356 height 45
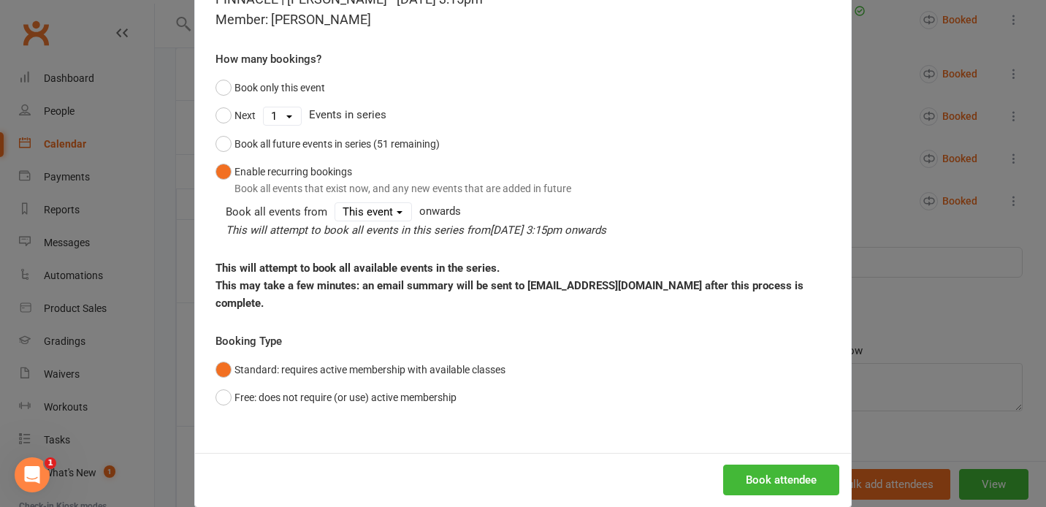
scroll to position [94, 0]
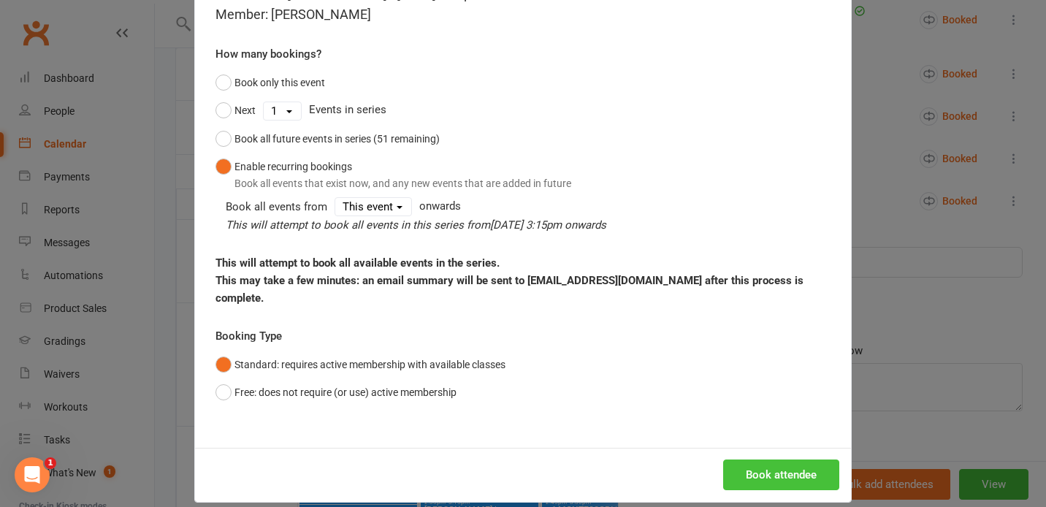
click at [777, 460] on button "Book attendee" at bounding box center [781, 475] width 116 height 31
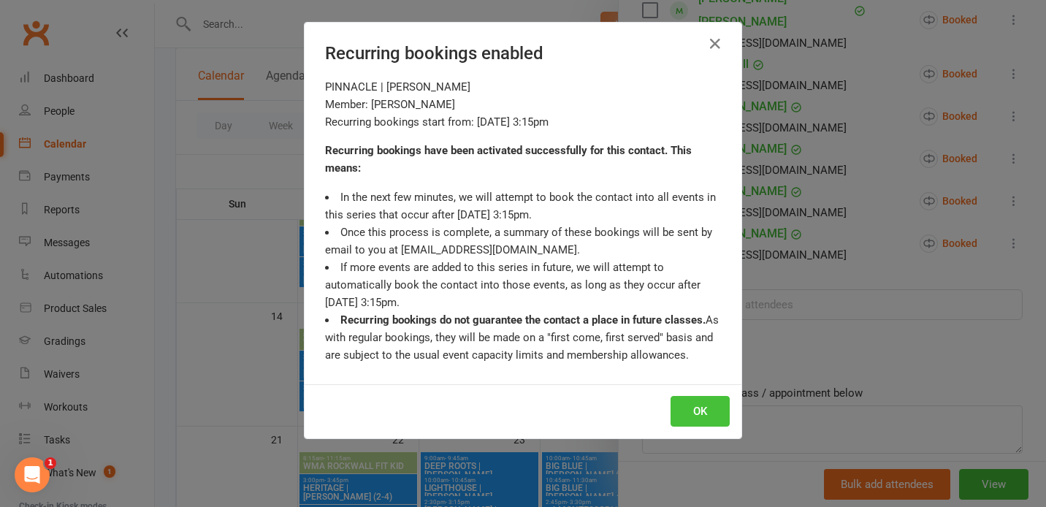
click at [705, 418] on button "OK" at bounding box center [700, 411] width 59 height 31
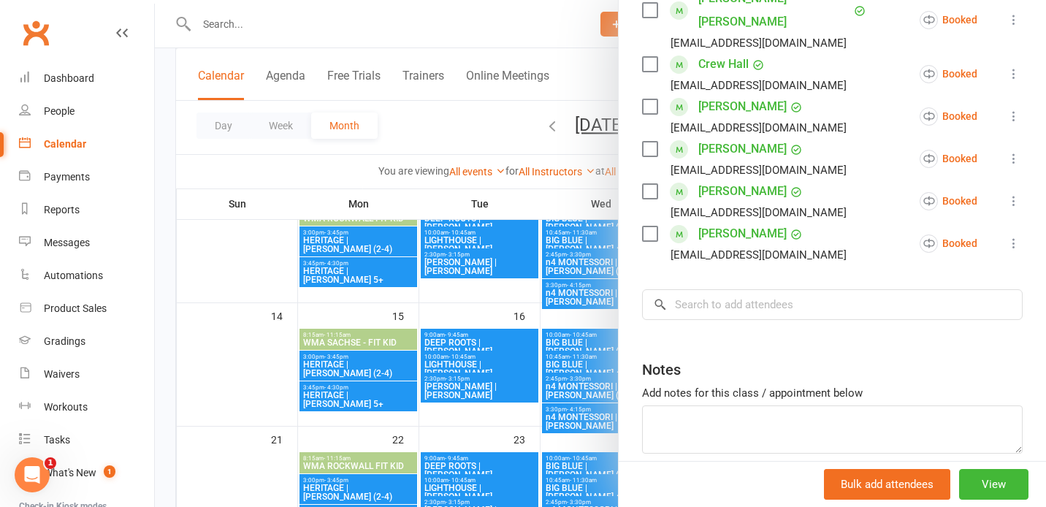
click at [573, 197] on div at bounding box center [600, 253] width 891 height 507
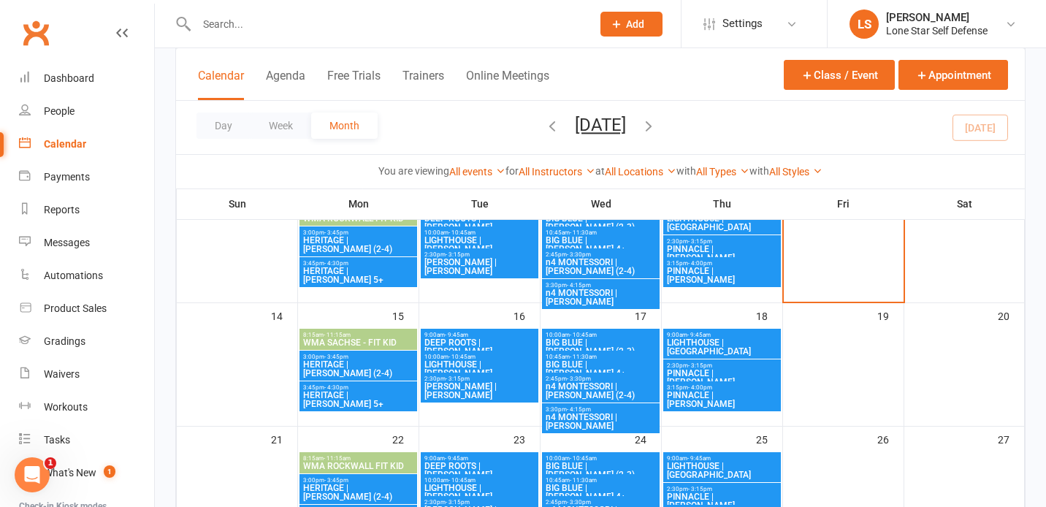
click at [727, 369] on span "PINNACLE | [PERSON_NAME]" at bounding box center [722, 378] width 112 height 18
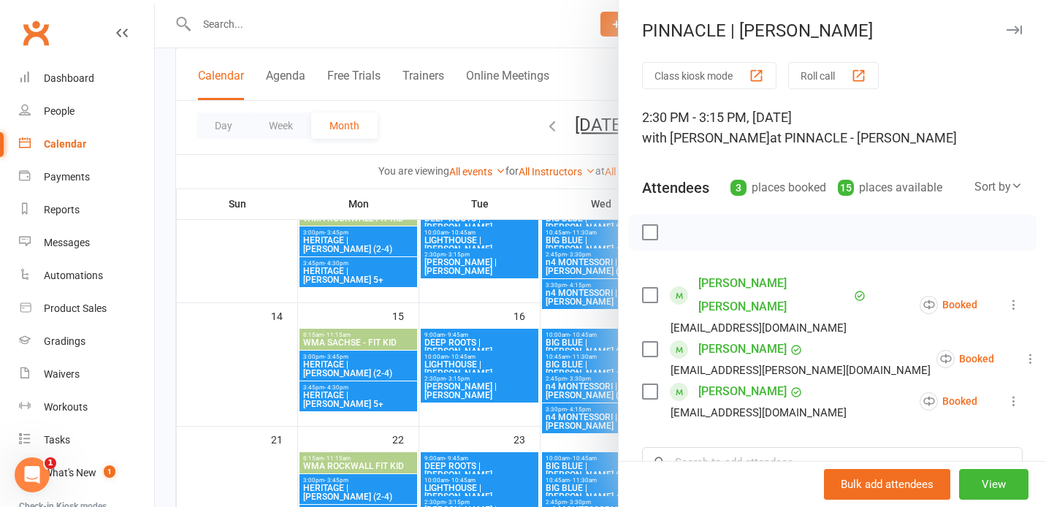
scroll to position [45, 0]
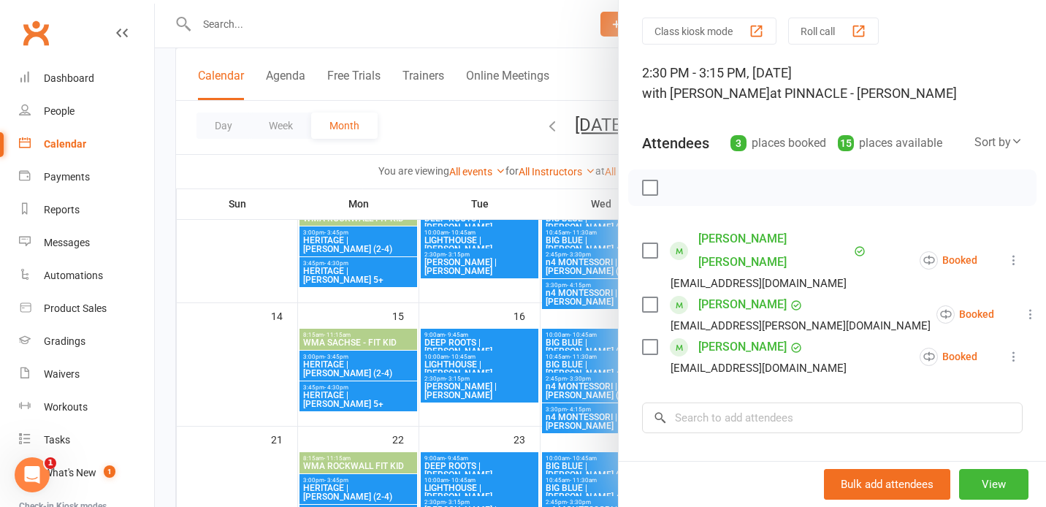
click at [1011, 349] on icon at bounding box center [1014, 356] width 15 height 15
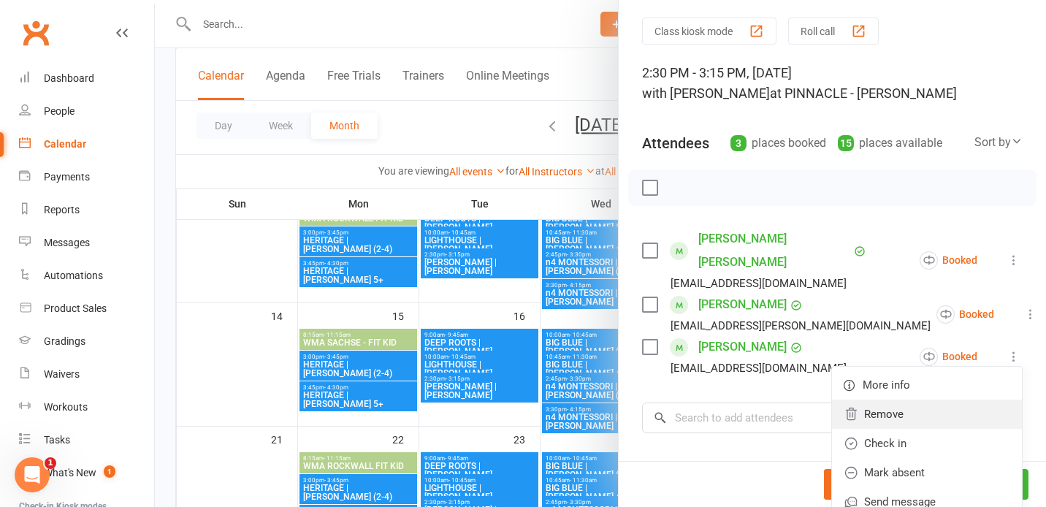
click at [950, 400] on link "Remove" at bounding box center [927, 414] width 190 height 29
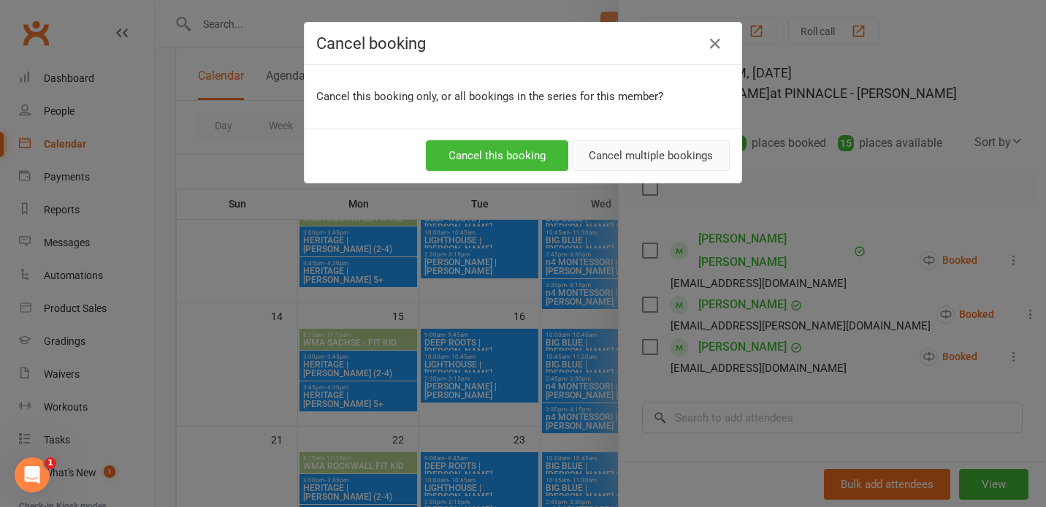
click at [646, 165] on button "Cancel multiple bookings" at bounding box center [651, 155] width 158 height 31
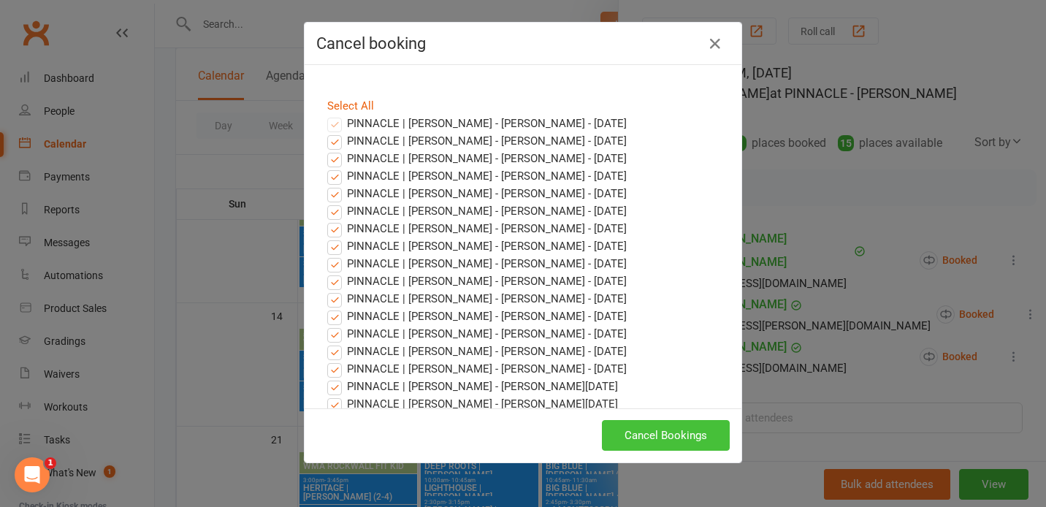
click at [630, 438] on button "Cancel Bookings" at bounding box center [666, 435] width 128 height 31
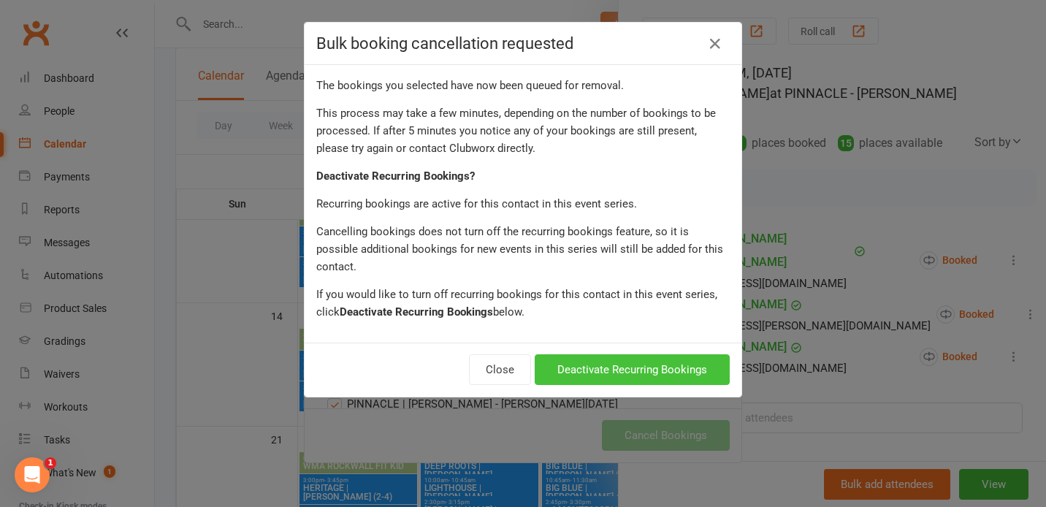
click at [643, 354] on button "Deactivate Recurring Bookings" at bounding box center [632, 369] width 195 height 31
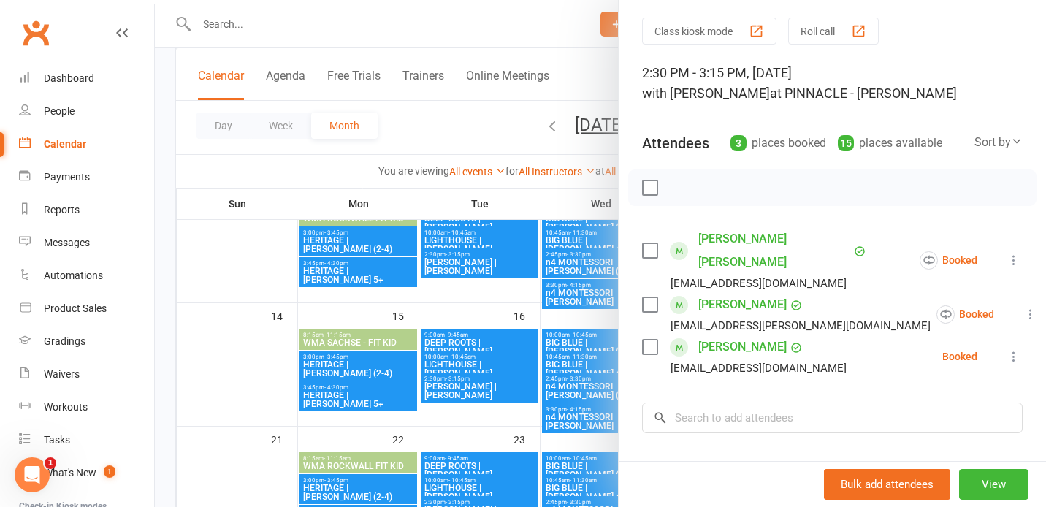
click at [582, 310] on div at bounding box center [600, 253] width 891 height 507
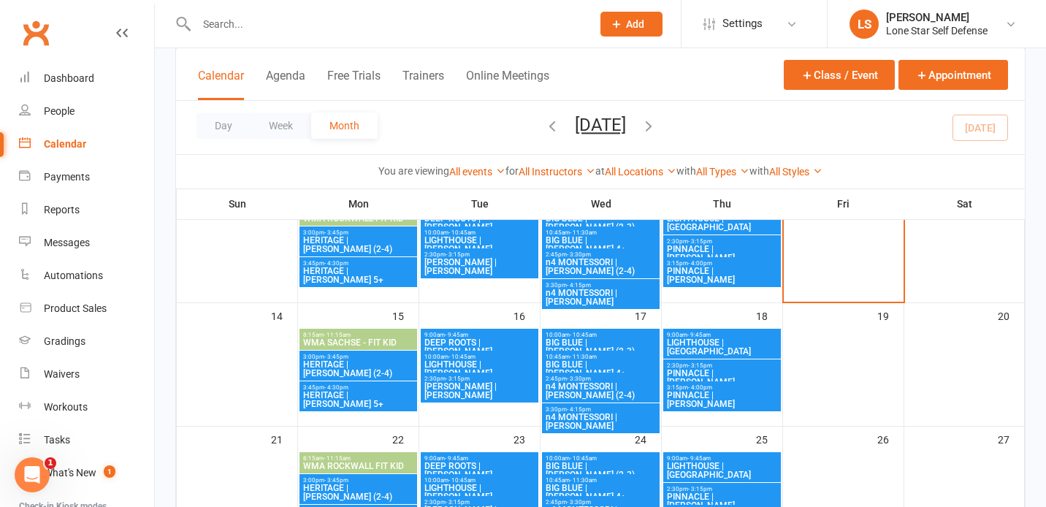
click at [750, 396] on span "PINNACLE | [PERSON_NAME]" at bounding box center [722, 400] width 112 height 18
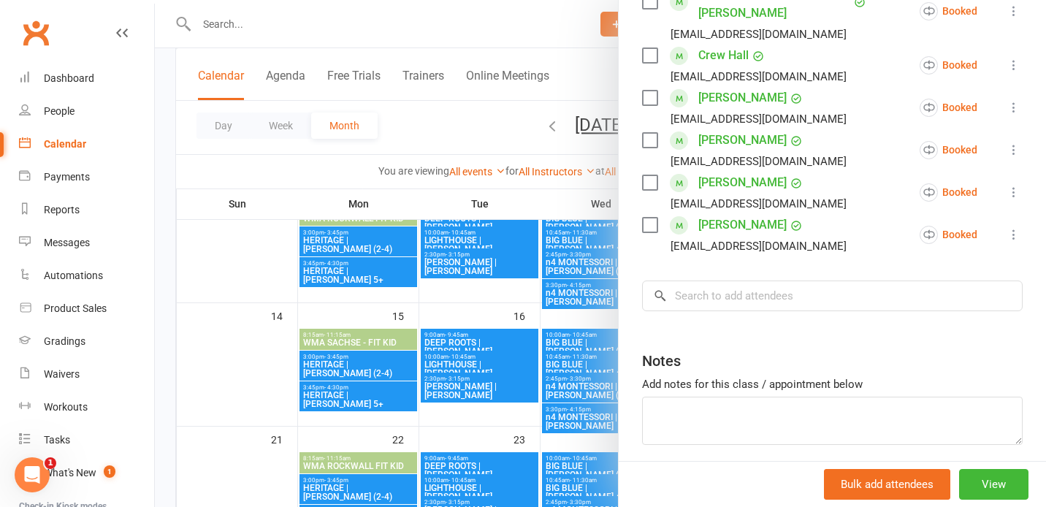
scroll to position [497, 0]
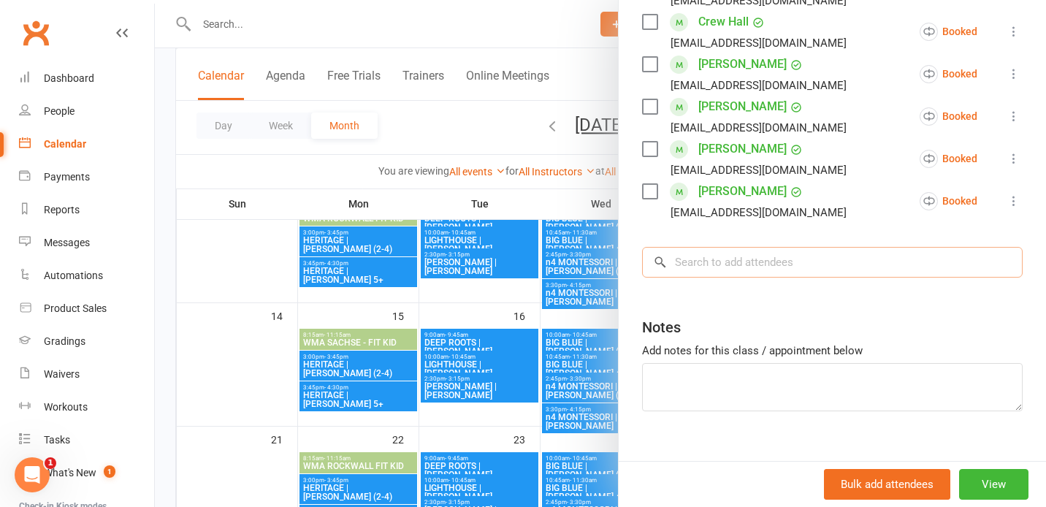
click at [732, 247] on input "search" at bounding box center [832, 262] width 381 height 31
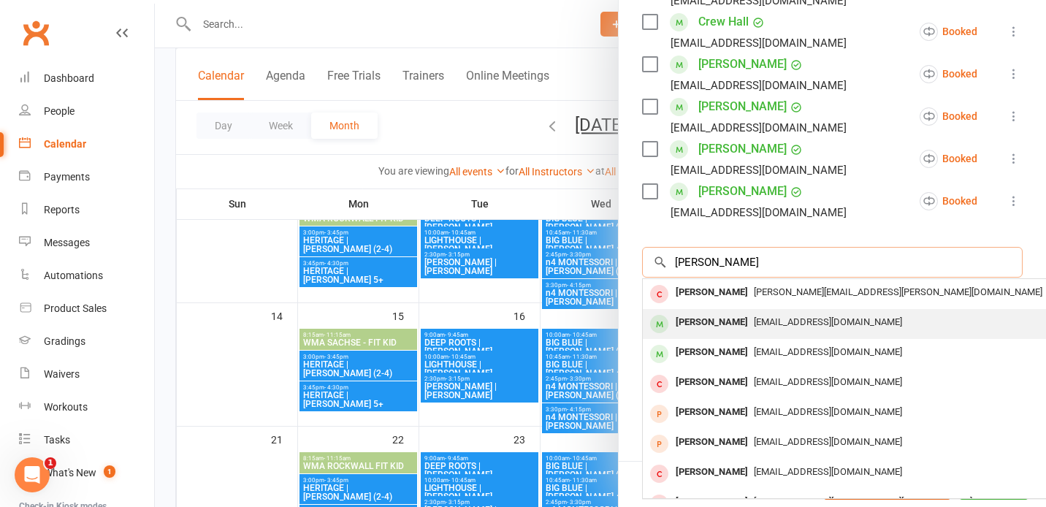
type input "michelle"
click at [723, 312] on div "Michelle Shih" at bounding box center [712, 322] width 84 height 21
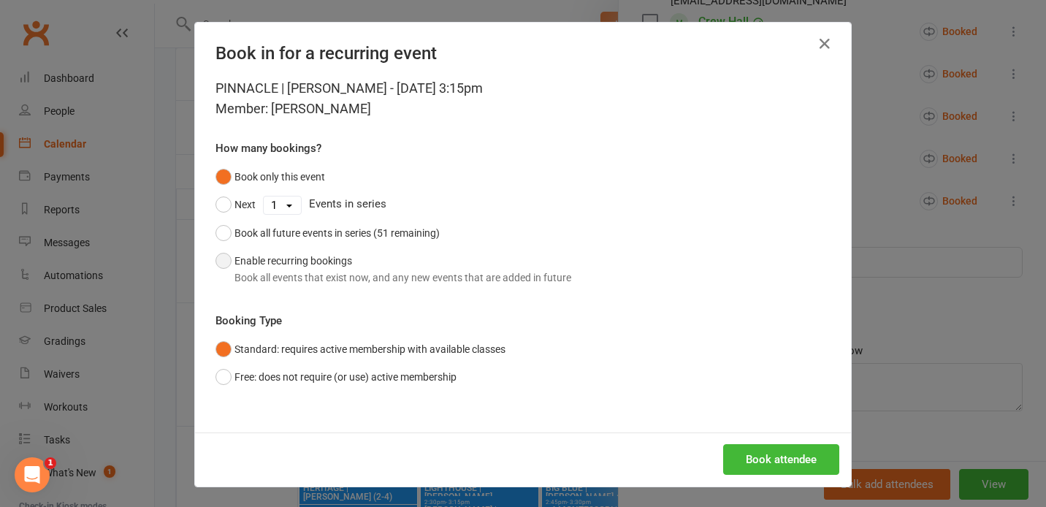
click at [489, 260] on button "Enable recurring bookings Book all events that exist now, and any new events th…" at bounding box center [394, 269] width 356 height 45
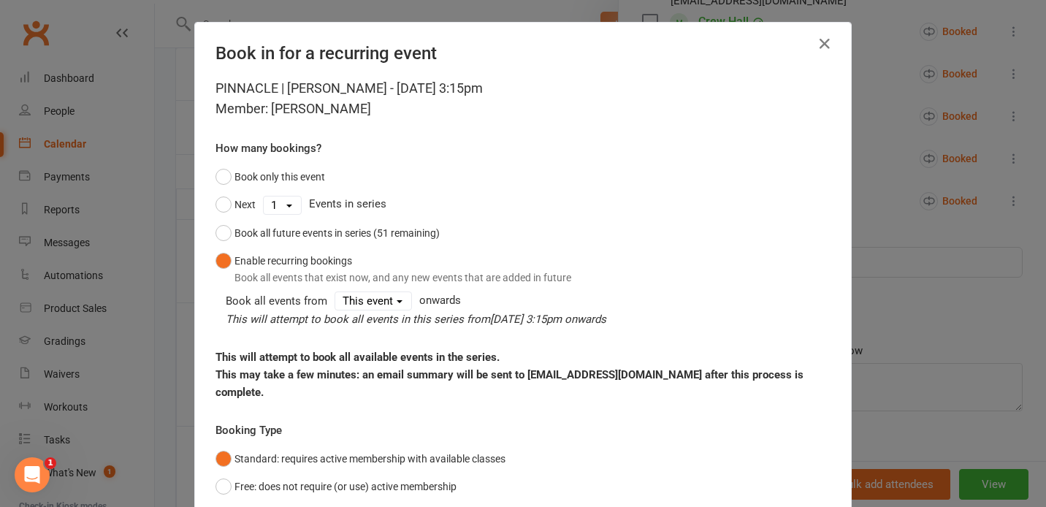
scroll to position [94, 0]
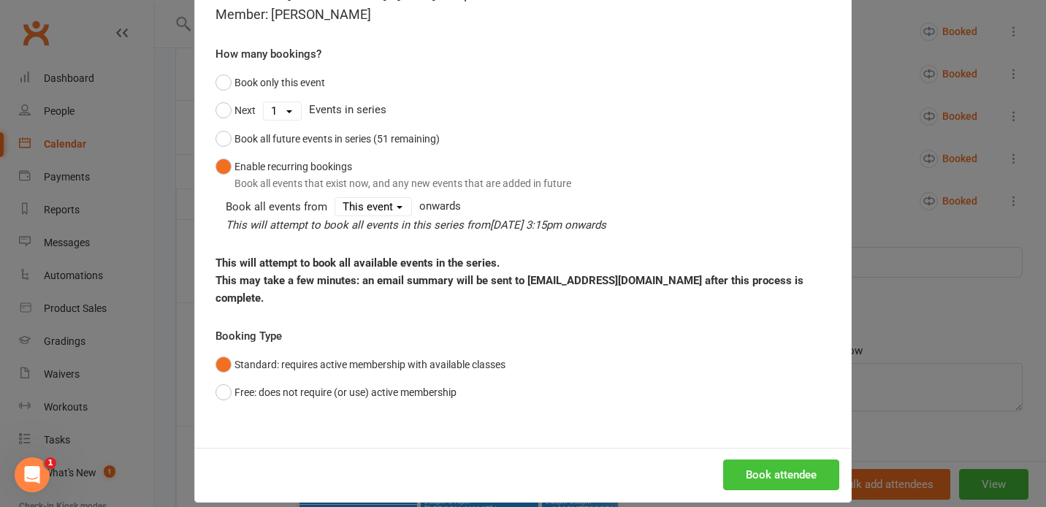
click at [772, 460] on button "Book attendee" at bounding box center [781, 475] width 116 height 31
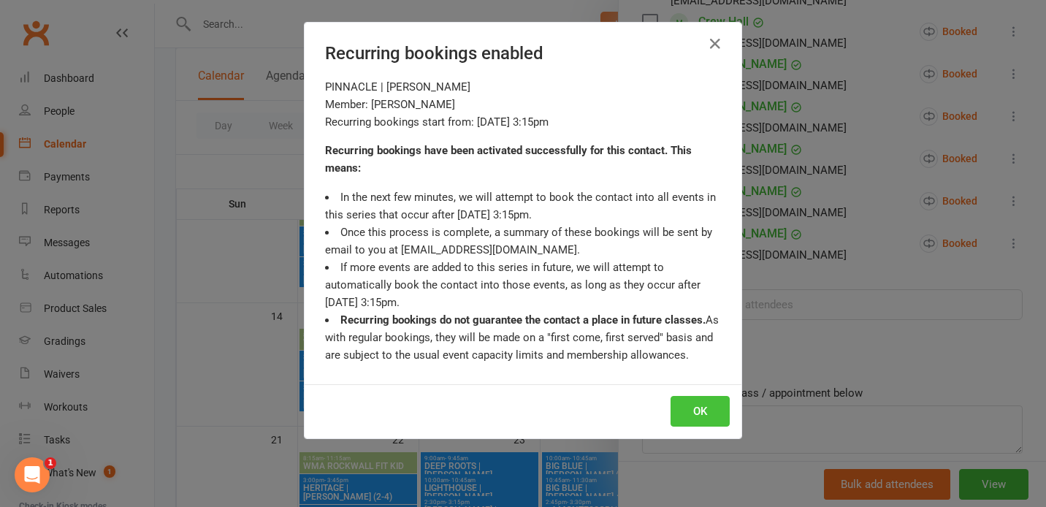
click at [706, 420] on button "OK" at bounding box center [700, 411] width 59 height 31
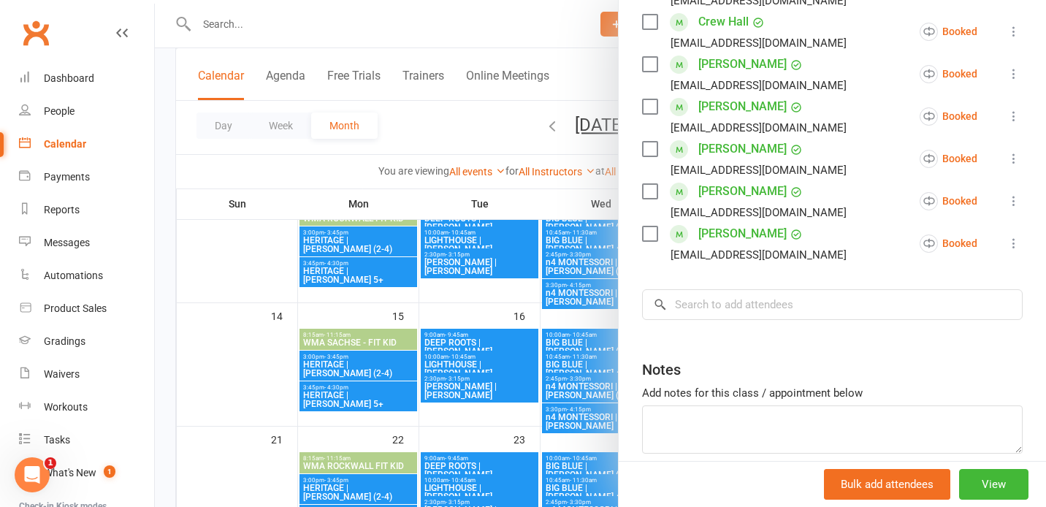
click at [466, 132] on div at bounding box center [600, 253] width 891 height 507
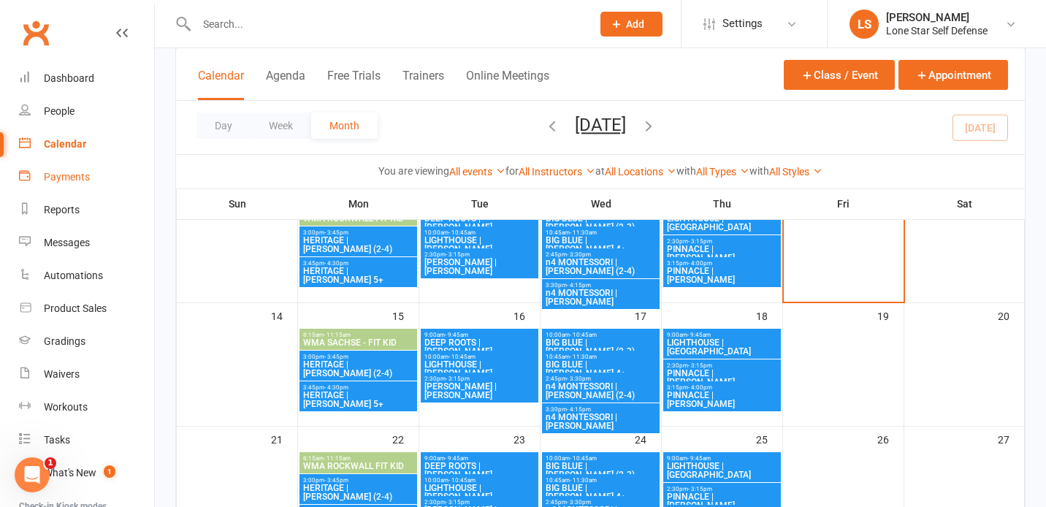
click at [74, 174] on div "Payments" at bounding box center [67, 177] width 46 height 12
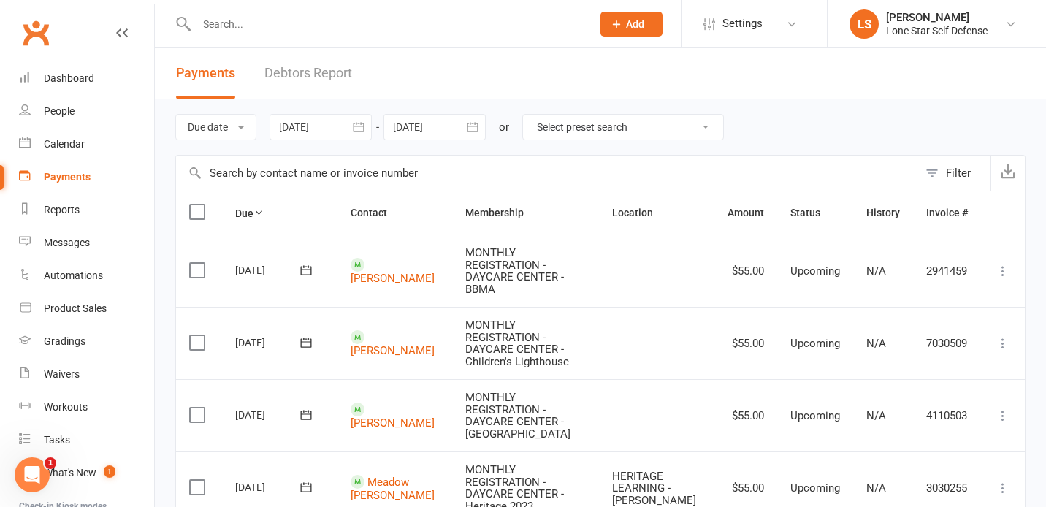
click at [554, 131] on select "Select preset search All failures All skipped payments All pending payments Suc…" at bounding box center [623, 127] width 200 height 25
click at [84, 202] on link "Reports" at bounding box center [86, 210] width 135 height 33
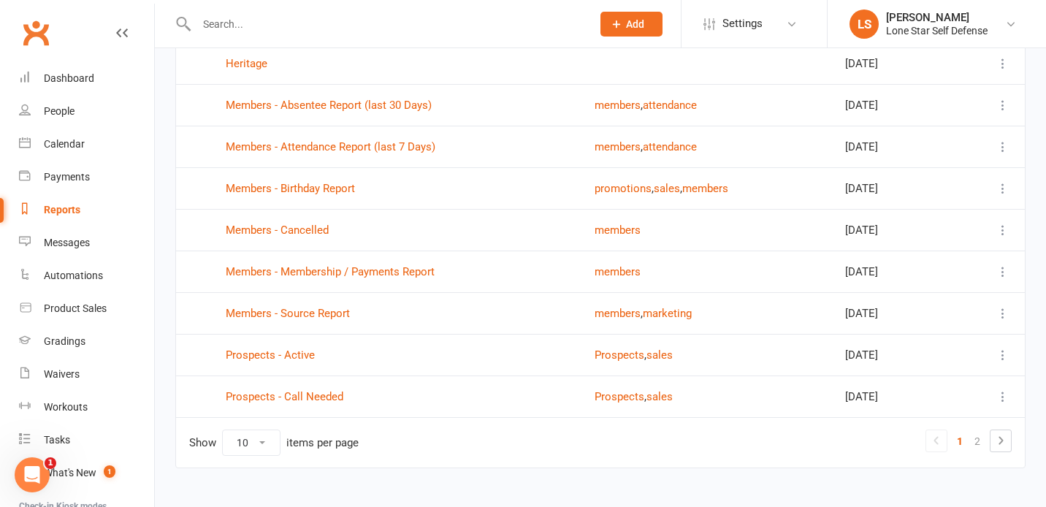
scroll to position [199, 0]
click at [979, 441] on link "2" at bounding box center [978, 440] width 18 height 20
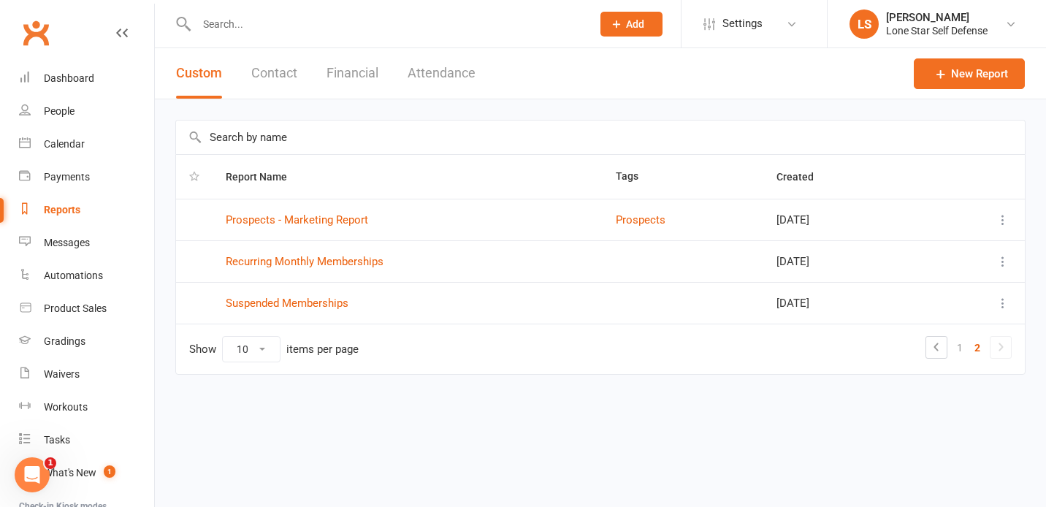
click at [973, 350] on link "2" at bounding box center [978, 348] width 18 height 20
click at [960, 348] on link "1" at bounding box center [960, 348] width 18 height 20
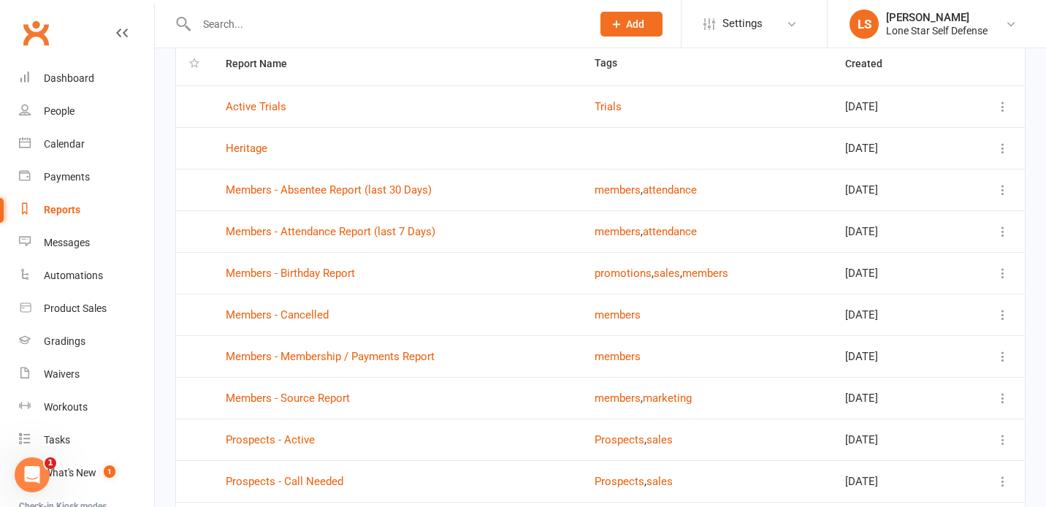
scroll to position [123, 0]
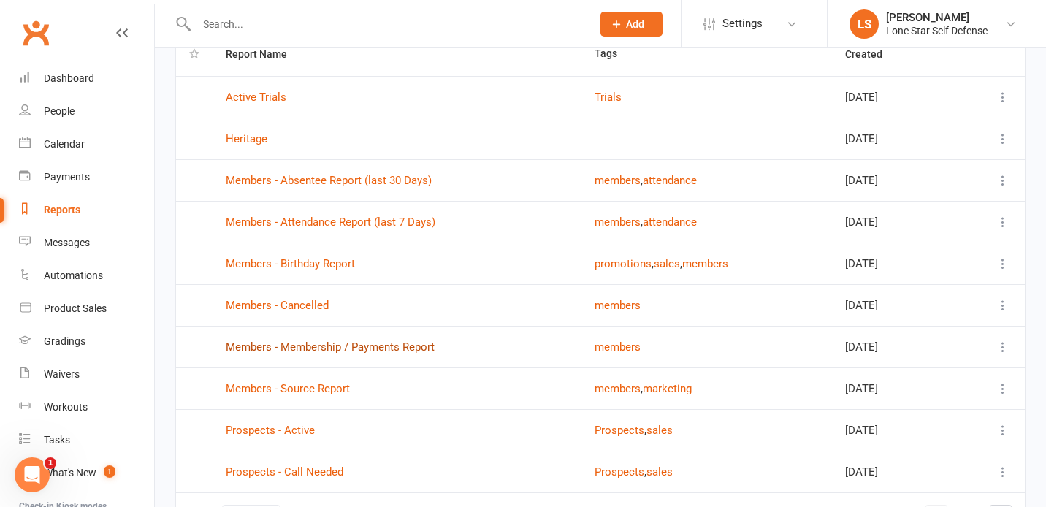
click at [403, 349] on link "Members - Membership / Payments Report" at bounding box center [330, 346] width 209 height 13
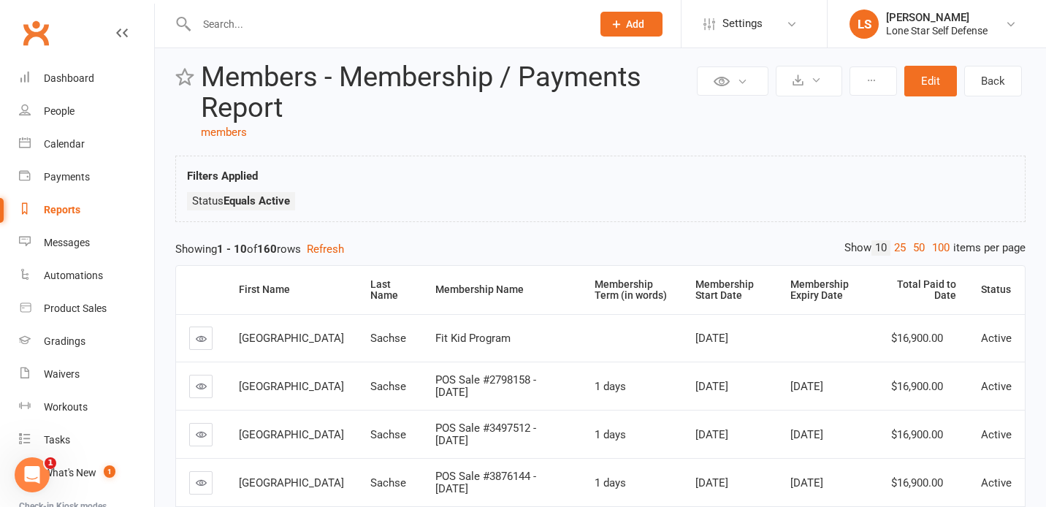
scroll to position [21, 0]
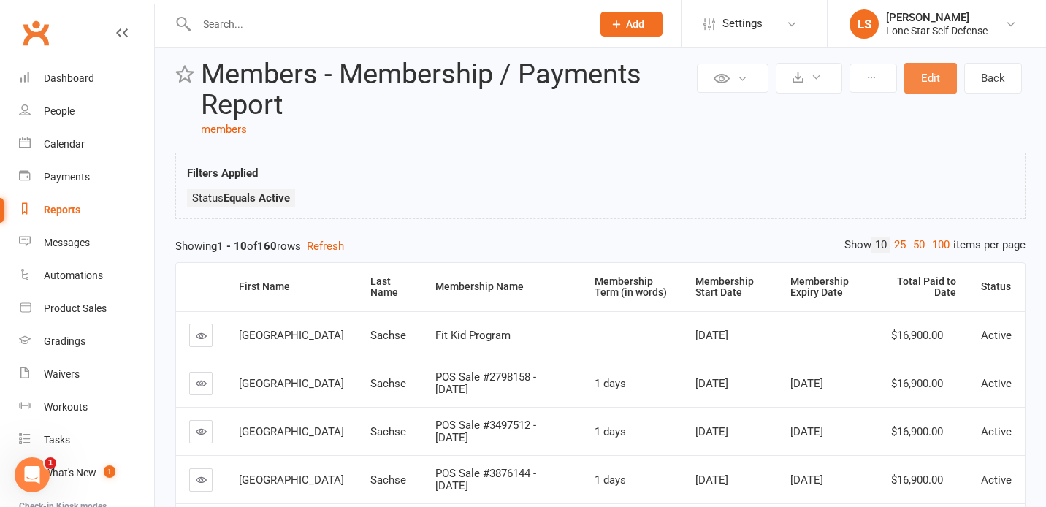
click at [925, 77] on button "Edit" at bounding box center [930, 78] width 53 height 31
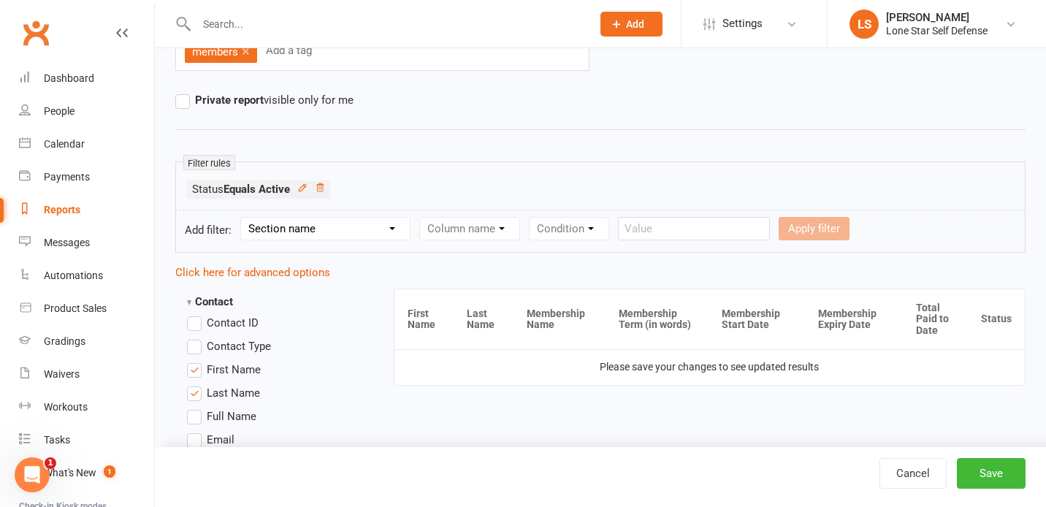
scroll to position [156, 0]
click at [400, 232] on select "Section name Contact Attendance Aggregate Payment Booking Waitlist Attendees Ca…" at bounding box center [325, 228] width 169 height 22
select select "11"
click at [243, 217] on select "Section name Contact Attendance Aggregate Payment Booking Waitlist Attendees Ca…" at bounding box center [325, 228] width 169 height 22
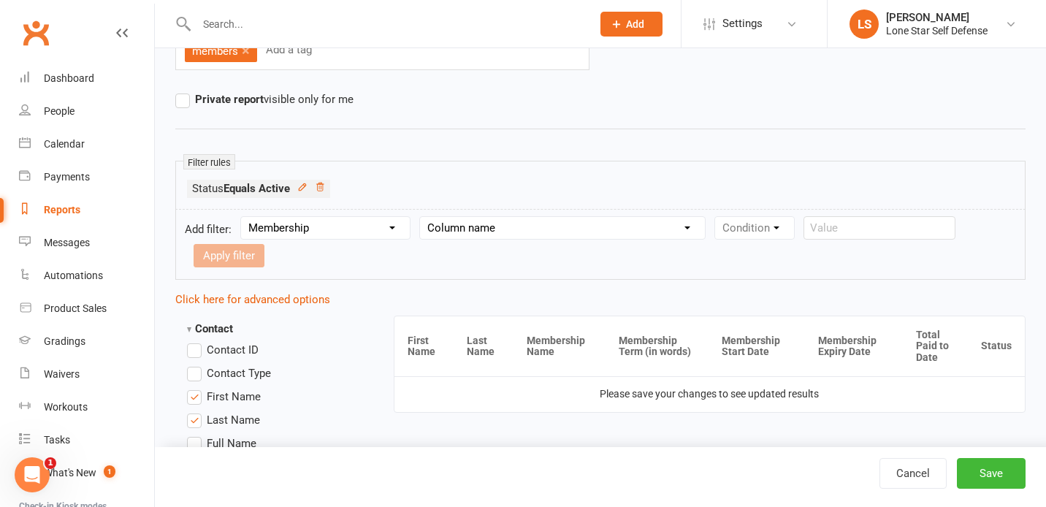
click at [482, 221] on select "Column name Membership ID Membership Name Membership Category Membership Start …" at bounding box center [562, 228] width 285 height 22
select select "3"
click at [422, 217] on select "Column name Membership ID Membership Name Membership Category Membership Start …" at bounding box center [562, 228] width 285 height 22
click at [763, 229] on select "Condition Is Is not Before After Before or on After or on Is blank Is not blank" at bounding box center [761, 228] width 92 height 22
select select "3"
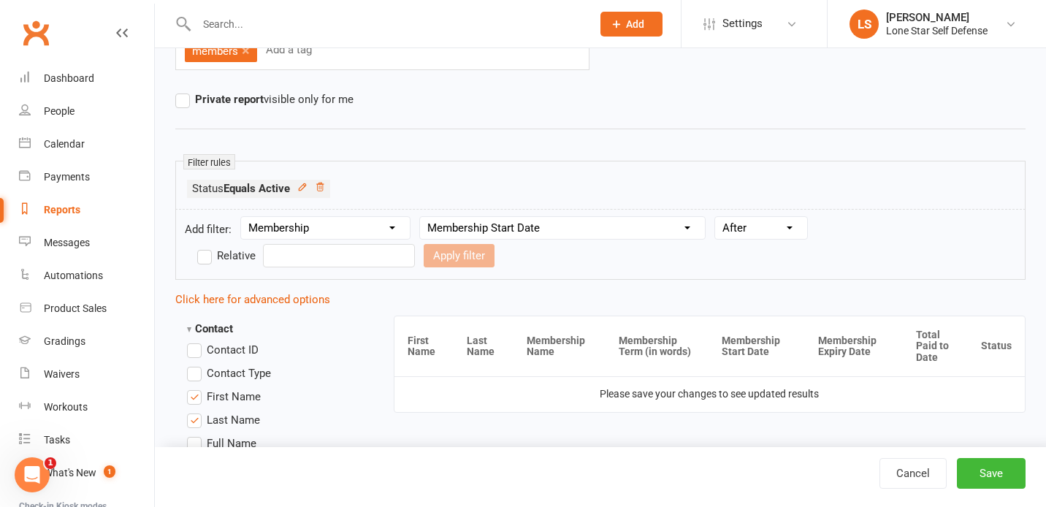
click at [718, 217] on select "Condition Is Is not Before After Before or on After or on Is blank Is not blank" at bounding box center [761, 228] width 92 height 22
click at [256, 247] on label "Relative" at bounding box center [226, 256] width 58 height 18
click at [207, 247] on input "Relative" at bounding box center [201, 247] width 9 height 0
click at [367, 261] on select "Days Weeks Months Years" at bounding box center [374, 256] width 69 height 22
click at [204, 256] on label "Relative" at bounding box center [226, 256] width 58 height 18
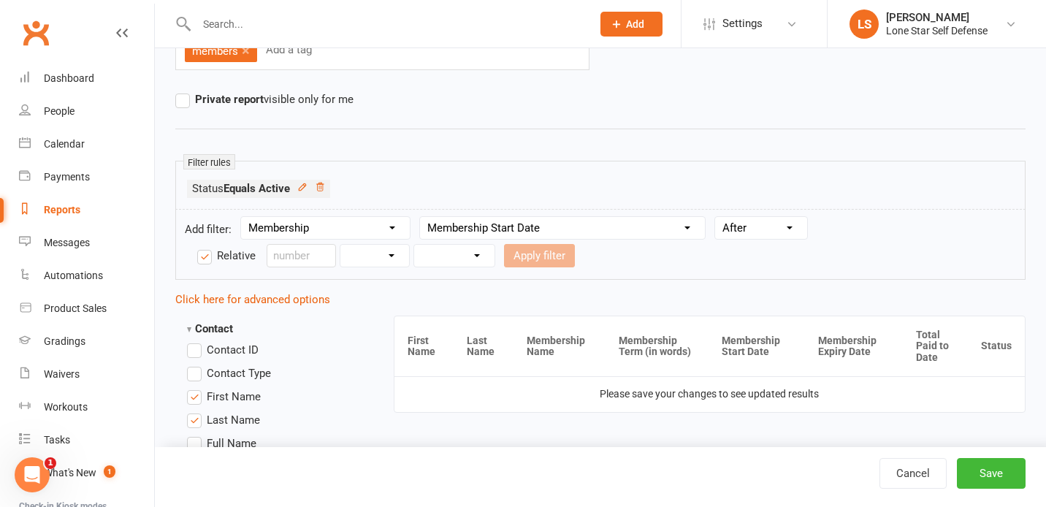
click at [204, 247] on input "Relative" at bounding box center [201, 247] width 9 height 0
click at [415, 244] on input "text" at bounding box center [339, 255] width 152 height 23
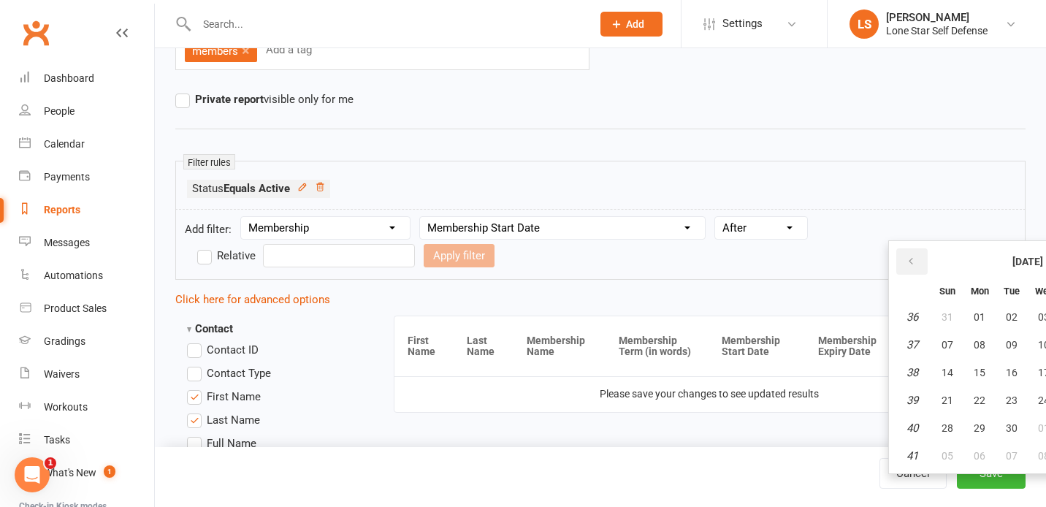
click at [916, 261] on button "button" at bounding box center [911, 261] width 31 height 26
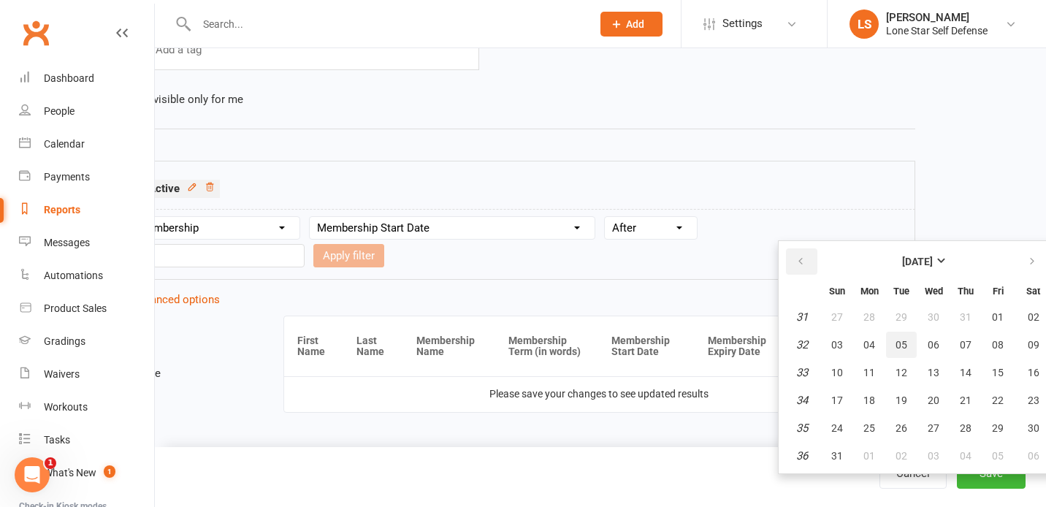
scroll to position [156, 115]
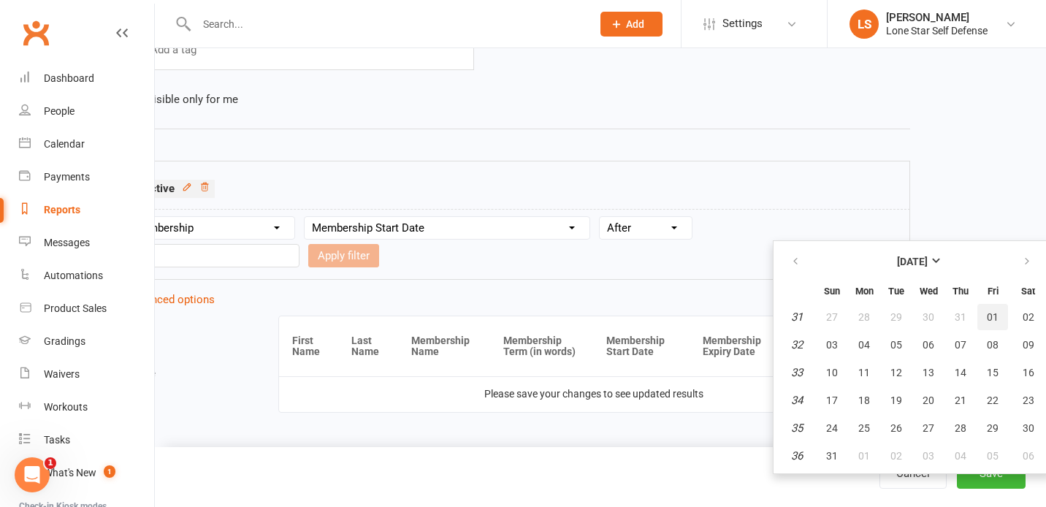
click at [993, 320] on span "01" at bounding box center [993, 317] width 12 height 12
type input "01 Aug 2025"
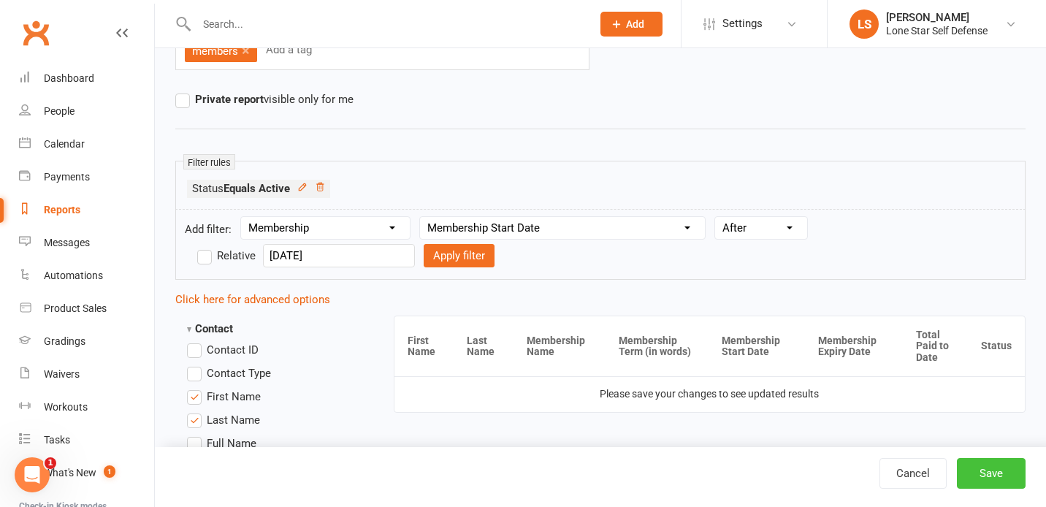
click at [975, 473] on button "Save" at bounding box center [991, 473] width 69 height 31
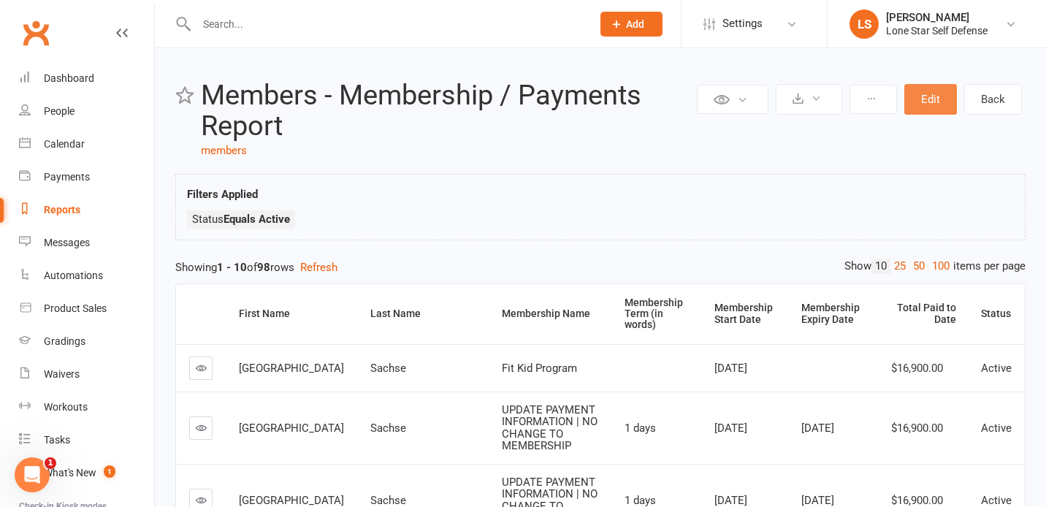
click at [937, 102] on button "Edit" at bounding box center [930, 99] width 53 height 31
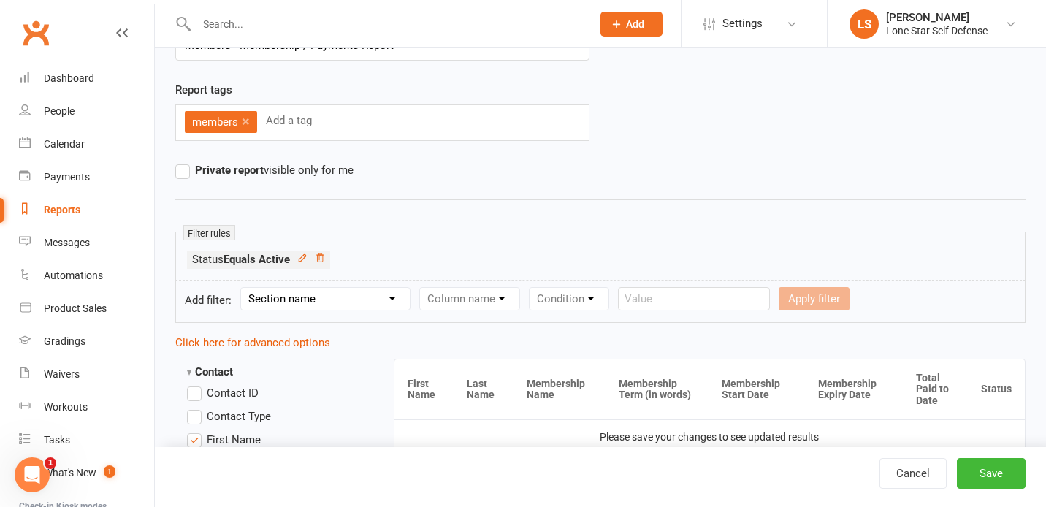
scroll to position [92, 0]
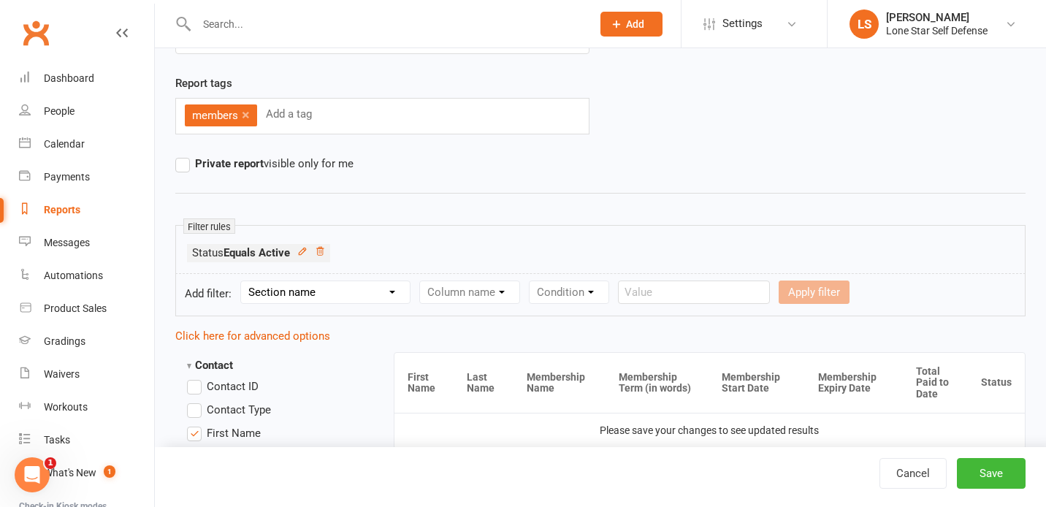
click at [397, 293] on select "Section name Contact Attendance Aggregate Payment Booking Waitlist Attendees Ca…" at bounding box center [325, 292] width 169 height 22
click at [243, 281] on select "Section name Contact Attendance Aggregate Payment Booking Waitlist Attendees Ca…" at bounding box center [325, 292] width 169 height 22
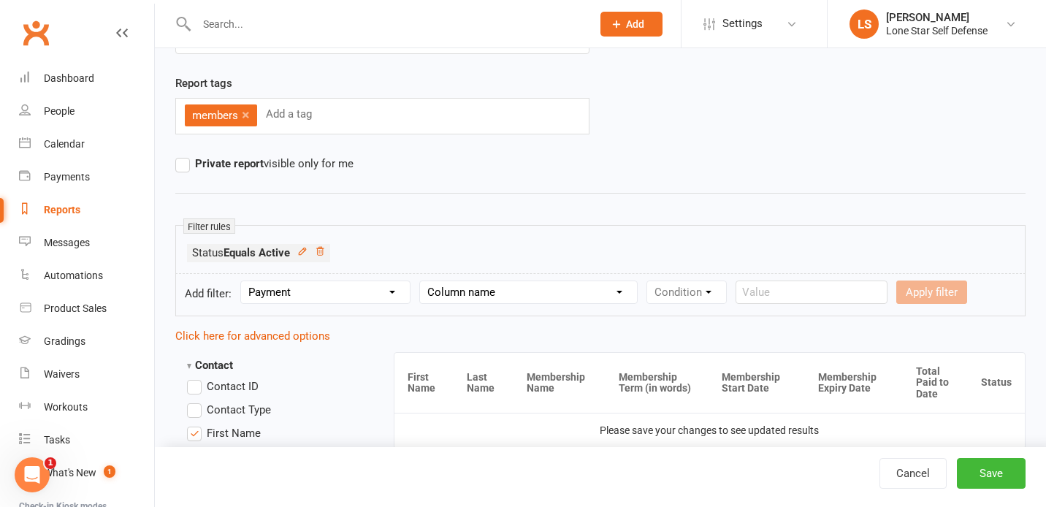
click at [354, 290] on select "Section name Contact Attendance Aggregate Payment Booking Waitlist Attendees Ca…" at bounding box center [325, 292] width 169 height 22
select select "11"
click at [243, 281] on select "Section name Contact Attendance Aggregate Payment Booking Waitlist Attendees Ca…" at bounding box center [325, 292] width 169 height 22
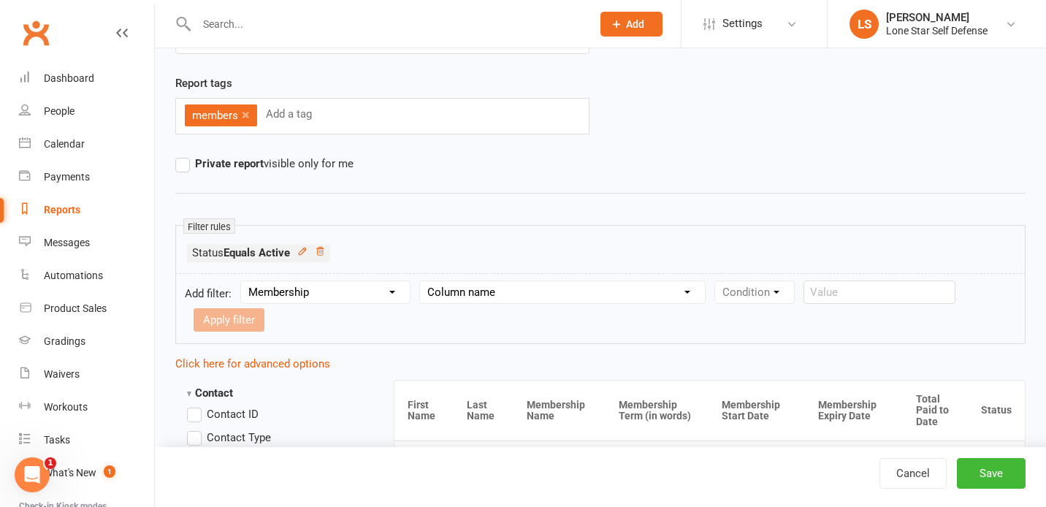
click at [499, 291] on select "Column name Membership ID Membership Name Membership Category Membership Start …" at bounding box center [562, 292] width 285 height 22
select select "3"
click at [422, 281] on select "Column name Membership ID Membership Name Membership Category Membership Start …" at bounding box center [562, 292] width 285 height 22
click at [749, 289] on select "Condition Is Is not Before After Before or on After or on Is blank Is not blank" at bounding box center [761, 292] width 92 height 22
select select "3"
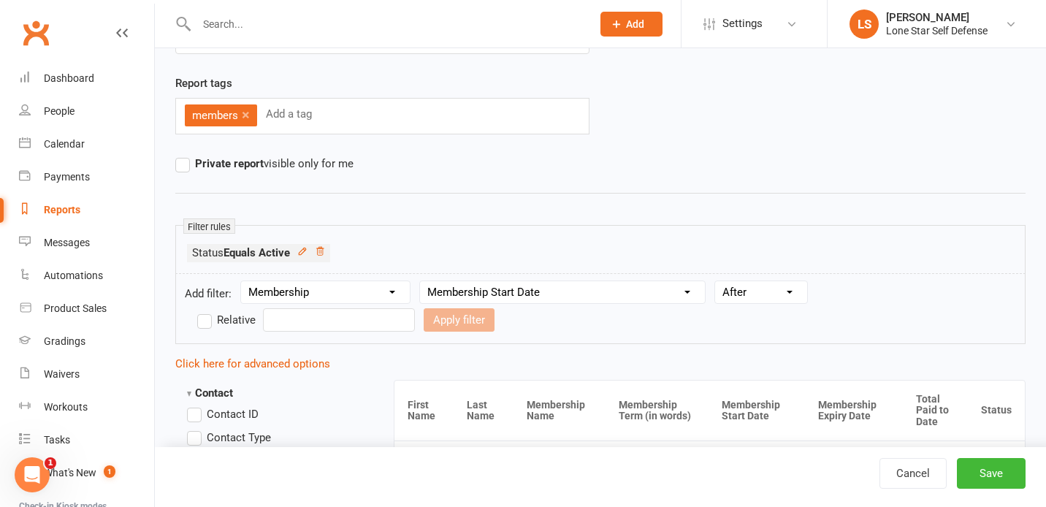
click at [718, 281] on select "Condition Is Is not Before After Before or on After or on Is blank Is not blank" at bounding box center [761, 292] width 92 height 22
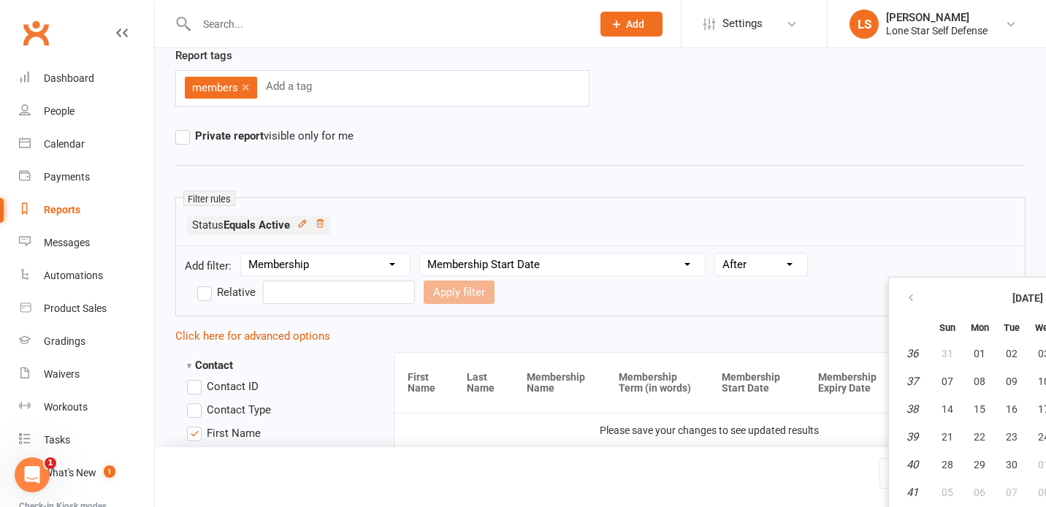
click at [415, 281] on input "text" at bounding box center [339, 292] width 152 height 23
click at [901, 289] on button "button" at bounding box center [911, 298] width 31 height 26
click at [948, 380] on span "03" at bounding box center [948, 382] width 12 height 12
type input "03 Aug 2025"
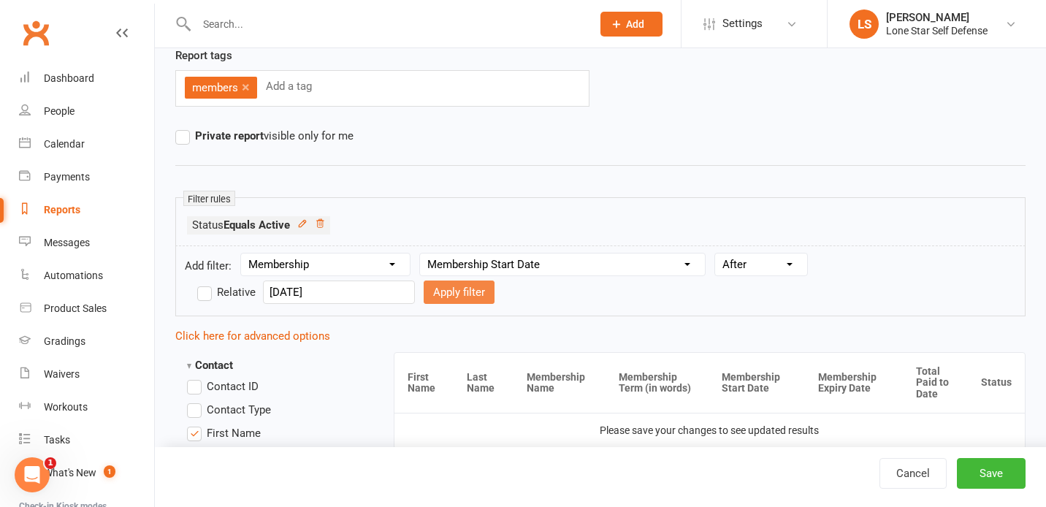
click at [424, 293] on button "Apply filter" at bounding box center [459, 292] width 71 height 23
select select
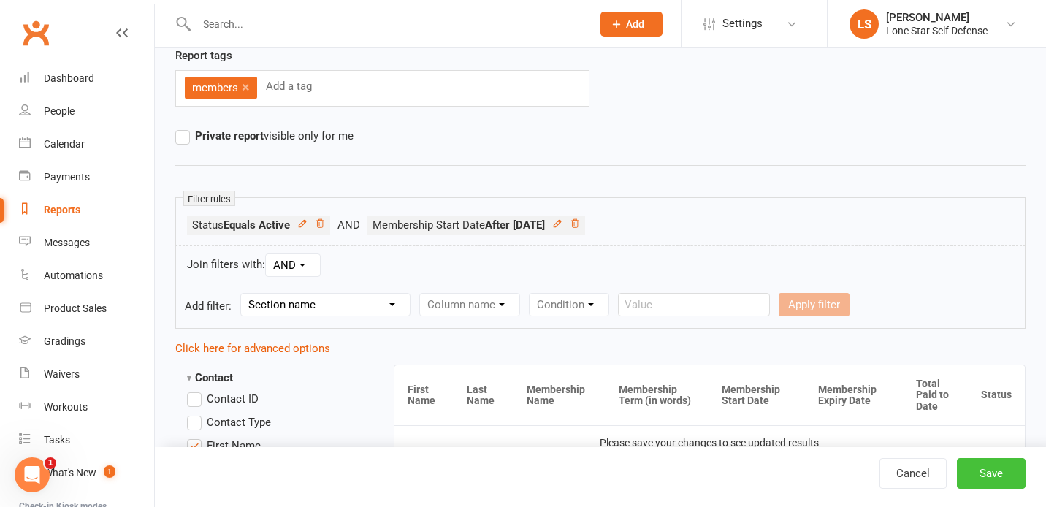
click at [1002, 475] on button "Save" at bounding box center [991, 473] width 69 height 31
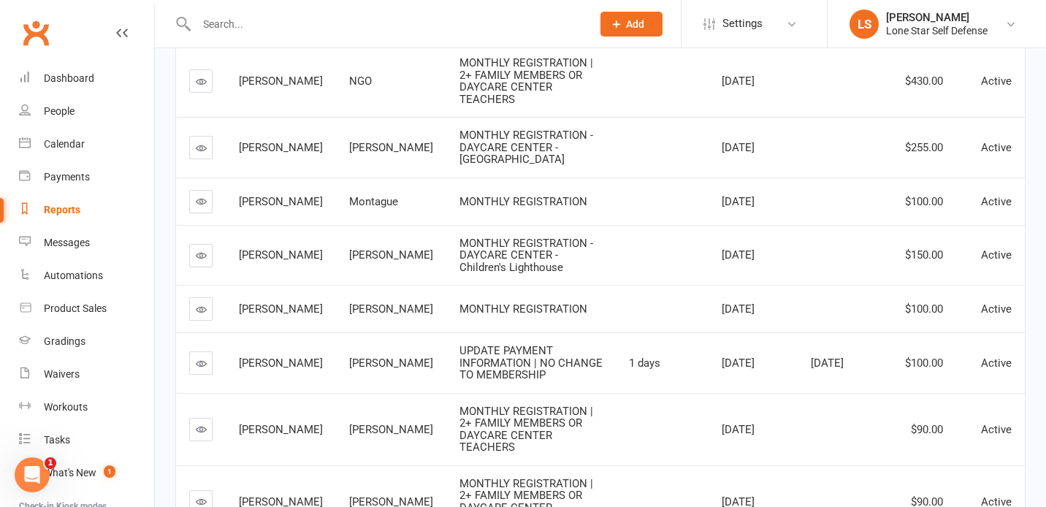
scroll to position [483, 0]
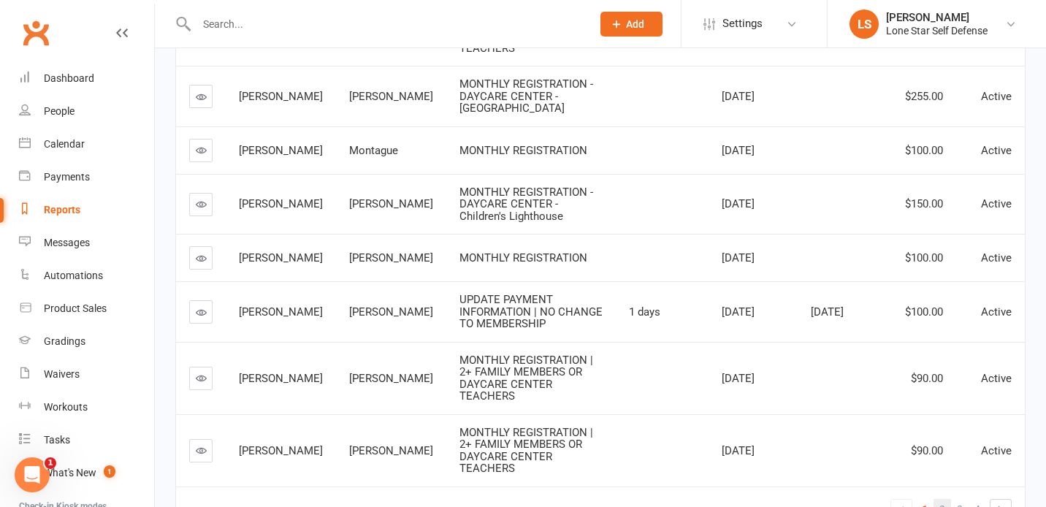
click at [944, 499] on span "2" at bounding box center [942, 509] width 6 height 20
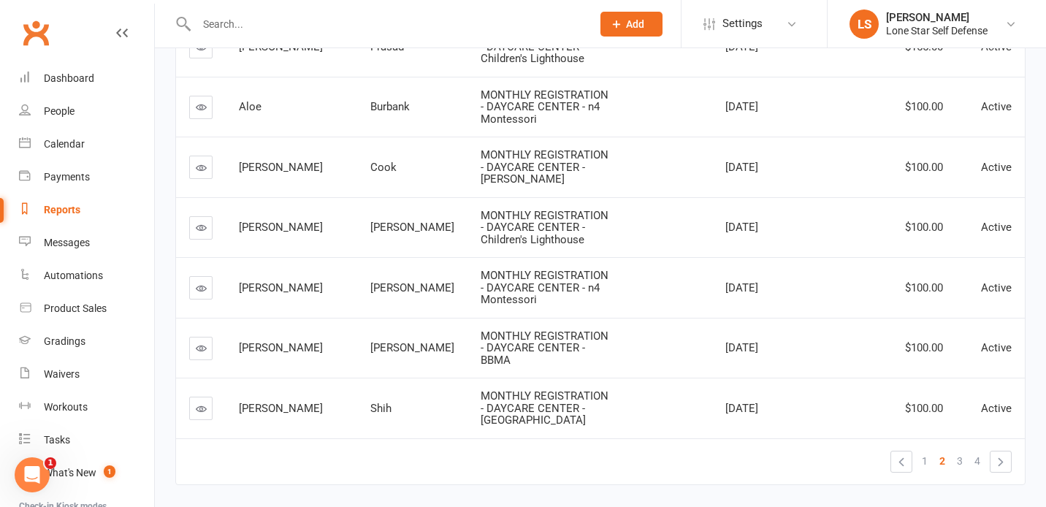
scroll to position [471, 0]
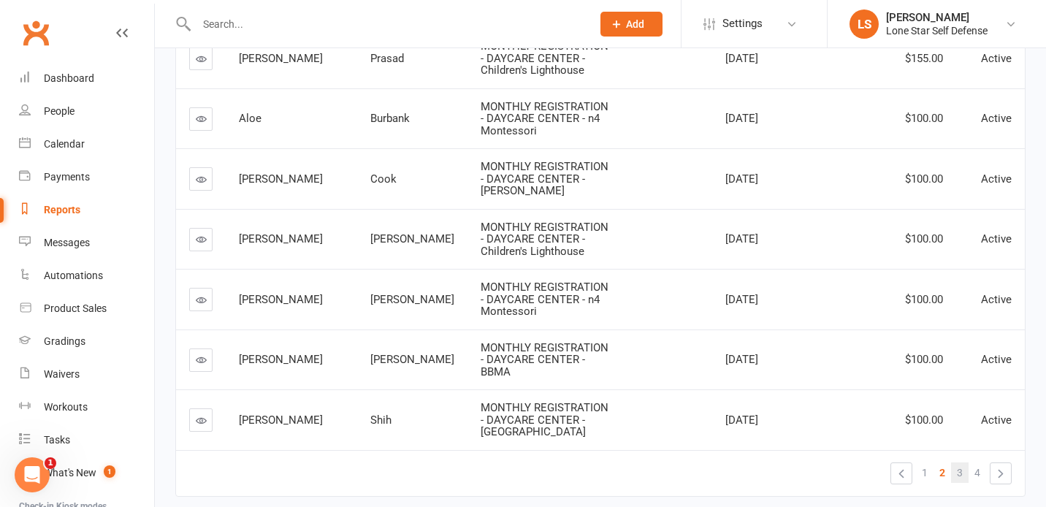
click at [955, 462] on link "3" at bounding box center [960, 472] width 18 height 20
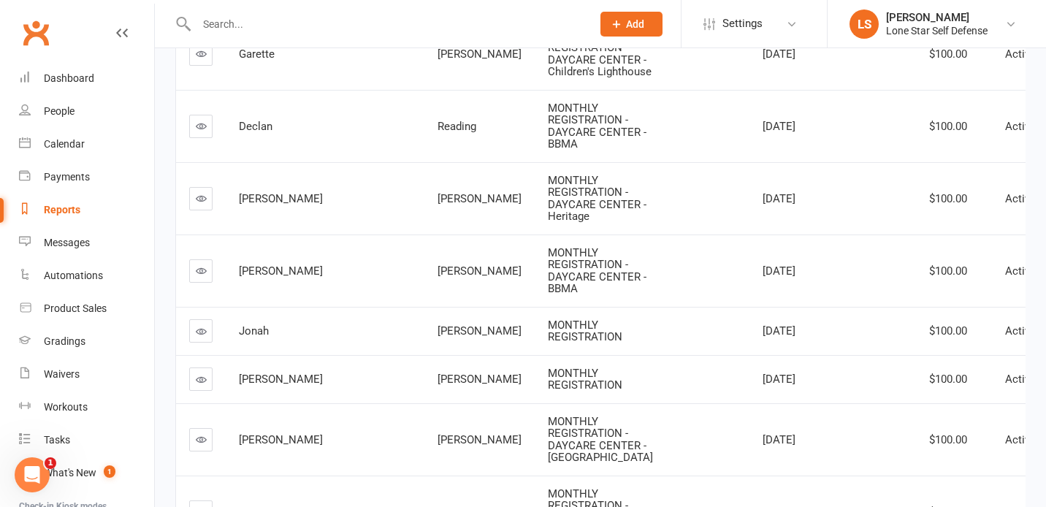
scroll to position [446, 0]
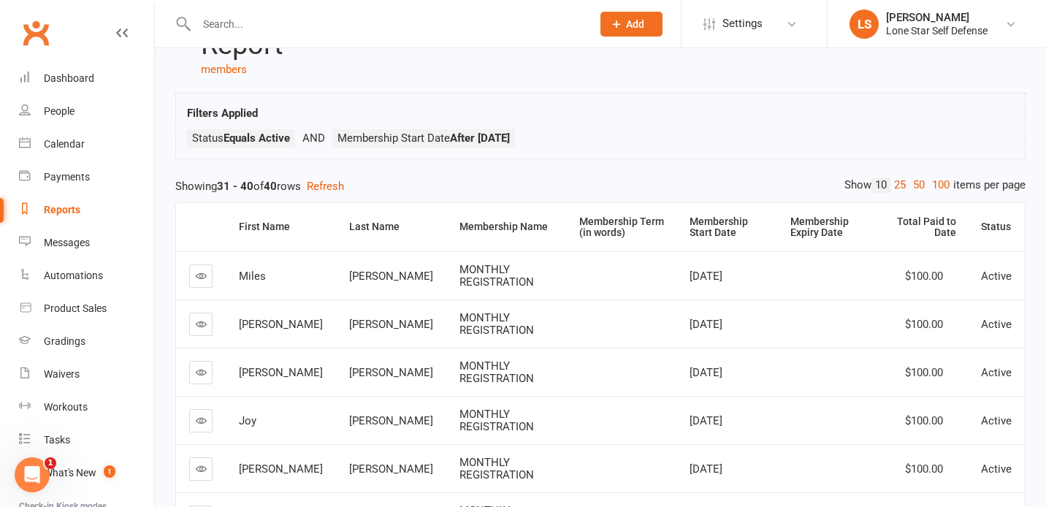
scroll to position [0, 0]
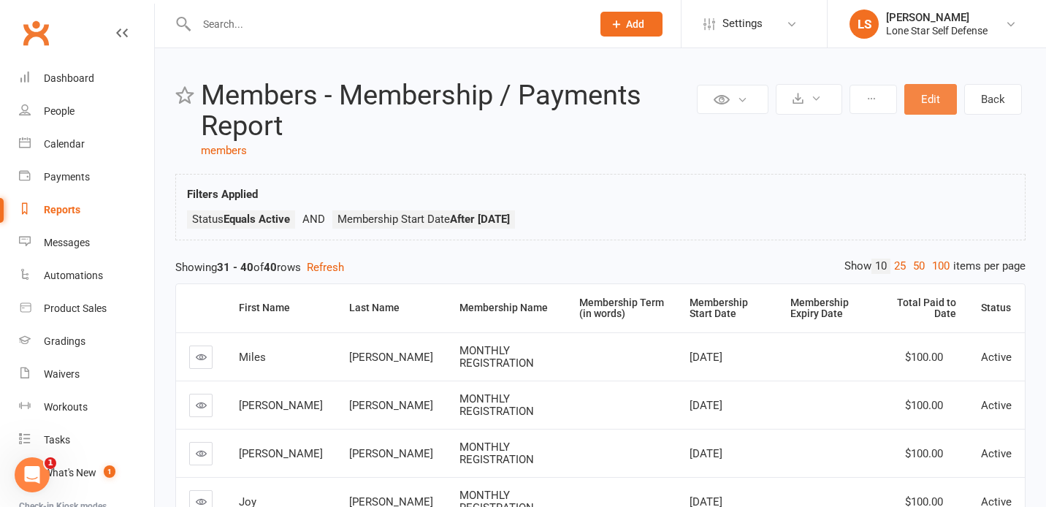
click at [926, 103] on button "Edit" at bounding box center [930, 99] width 53 height 31
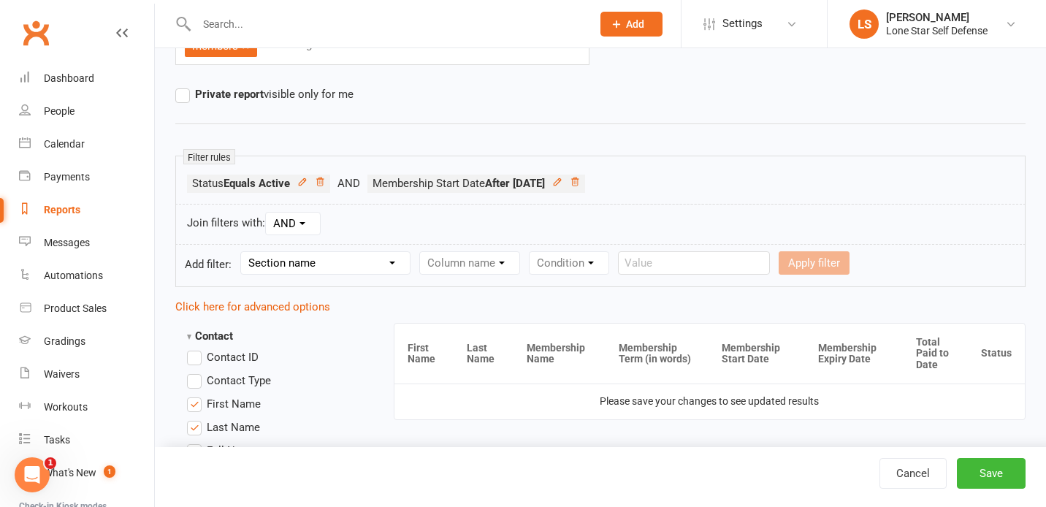
scroll to position [169, 0]
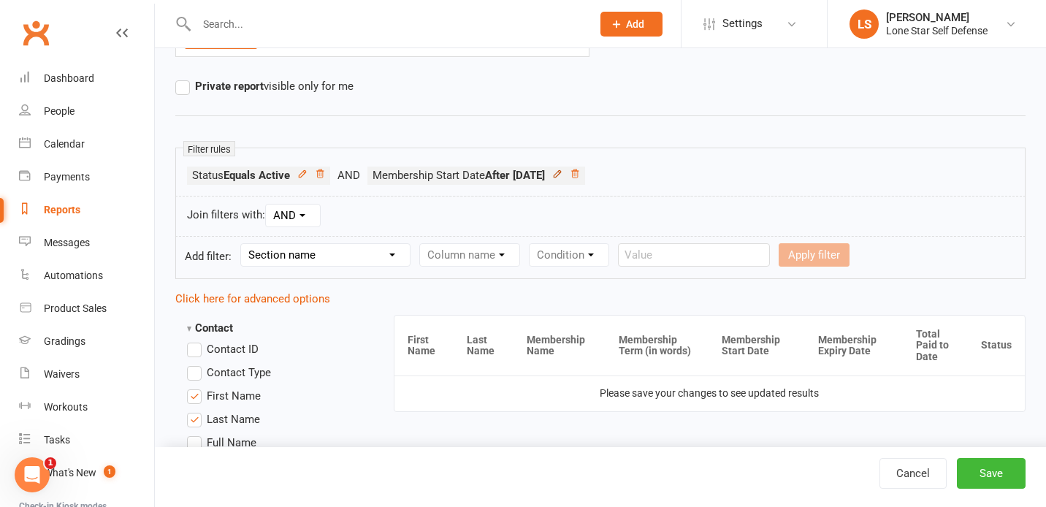
click at [563, 172] on icon at bounding box center [557, 174] width 10 height 10
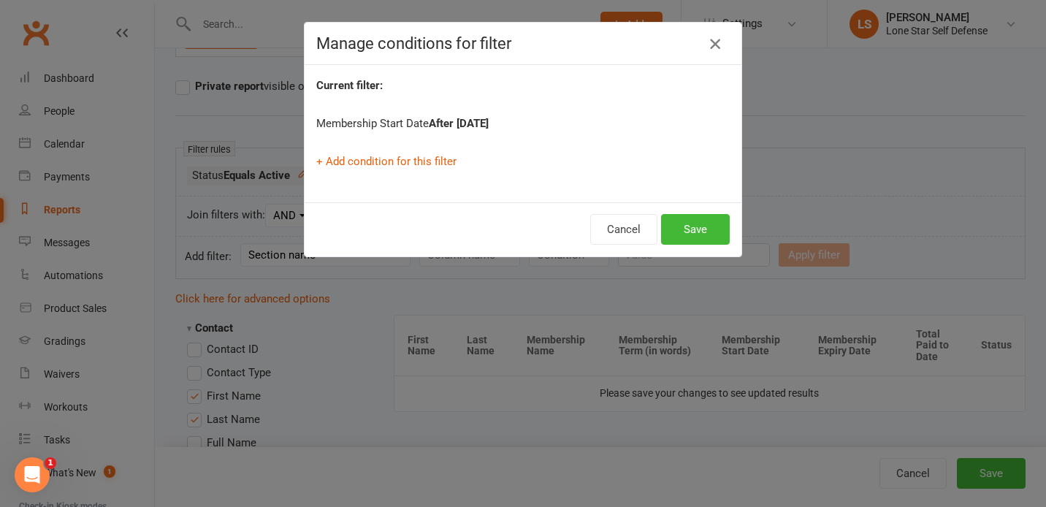
click at [712, 40] on icon "button" at bounding box center [715, 44] width 18 height 18
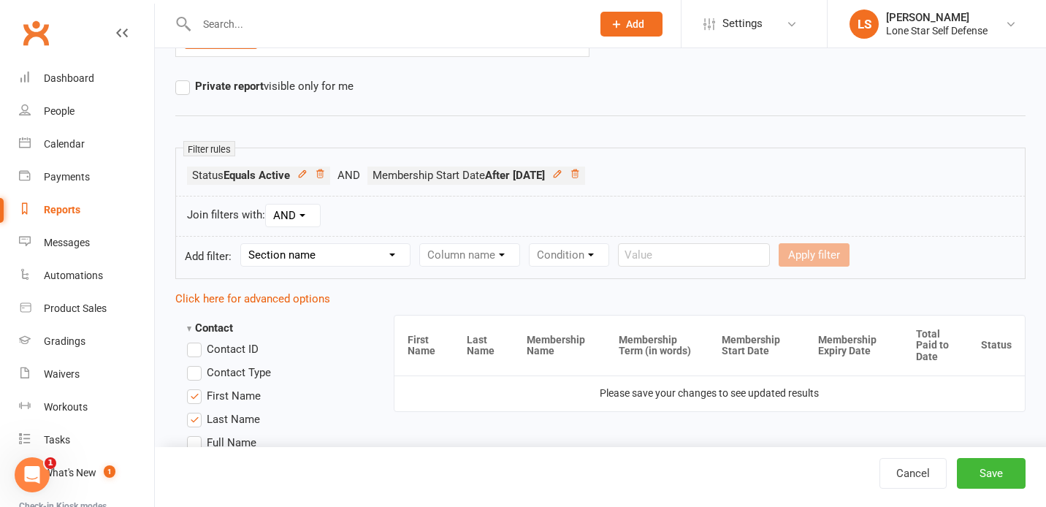
click at [585, 172] on li "Membership Start Date After 2025-08-03" at bounding box center [476, 176] width 218 height 18
click at [579, 172] on icon at bounding box center [574, 173] width 7 height 8
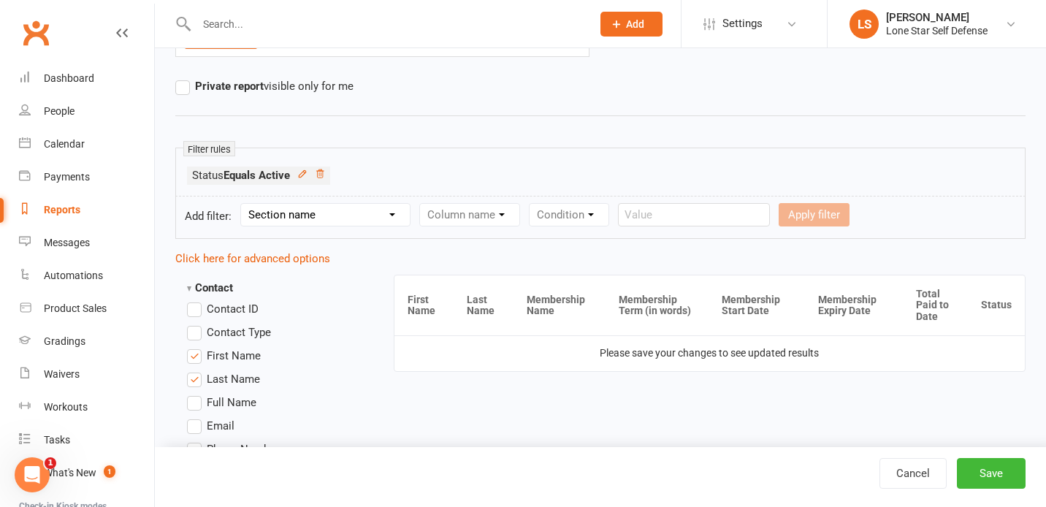
click at [410, 216] on select "Section name Contact Attendance Aggregate Payment Booking Waitlist Attendees Ca…" at bounding box center [325, 215] width 169 height 22
select select "11"
click at [243, 204] on select "Section name Contact Attendance Aggregate Payment Booking Waitlist Attendees Ca…" at bounding box center [325, 215] width 169 height 22
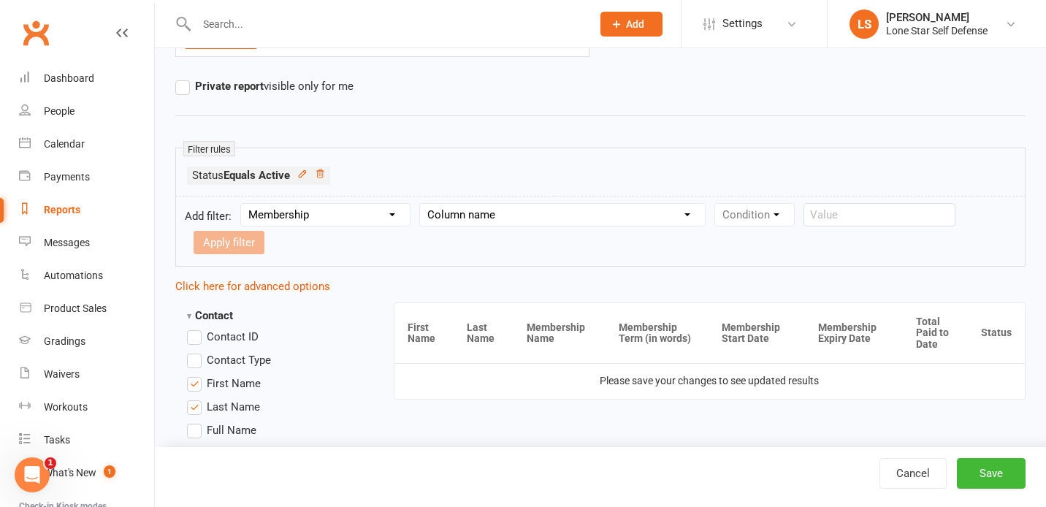
click at [473, 214] on select "Column name Membership ID Membership Name Membership Category Membership Start …" at bounding box center [562, 215] width 285 height 22
select select "3"
click at [422, 204] on select "Column name Membership ID Membership Name Membership Category Membership Start …" at bounding box center [562, 215] width 285 height 22
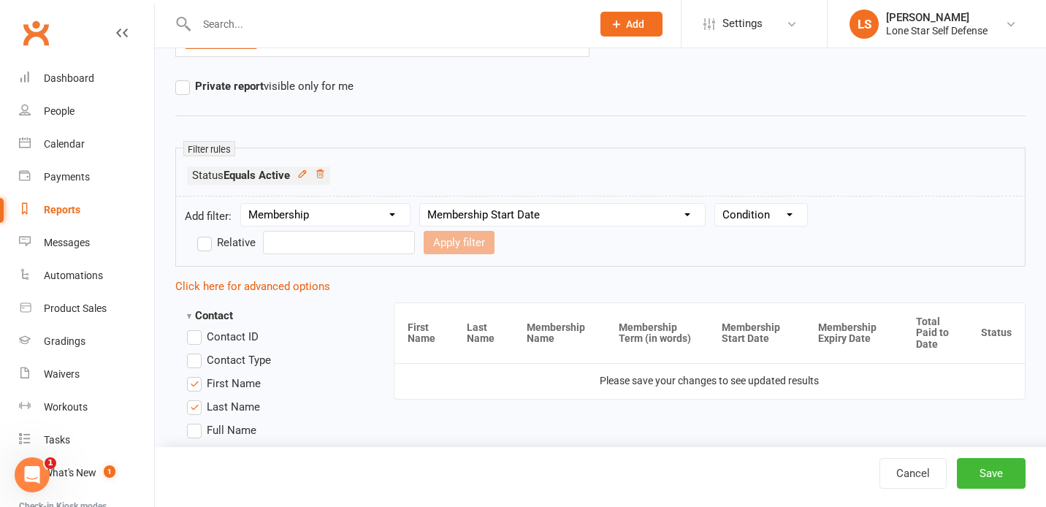
click at [730, 215] on select "Condition Is Is not Before After Before or on After or on Is blank Is not blank" at bounding box center [761, 215] width 92 height 22
select select "3"
click at [718, 204] on select "Condition Is Is not Before After Before or on After or on Is blank Is not blank" at bounding box center [761, 215] width 92 height 22
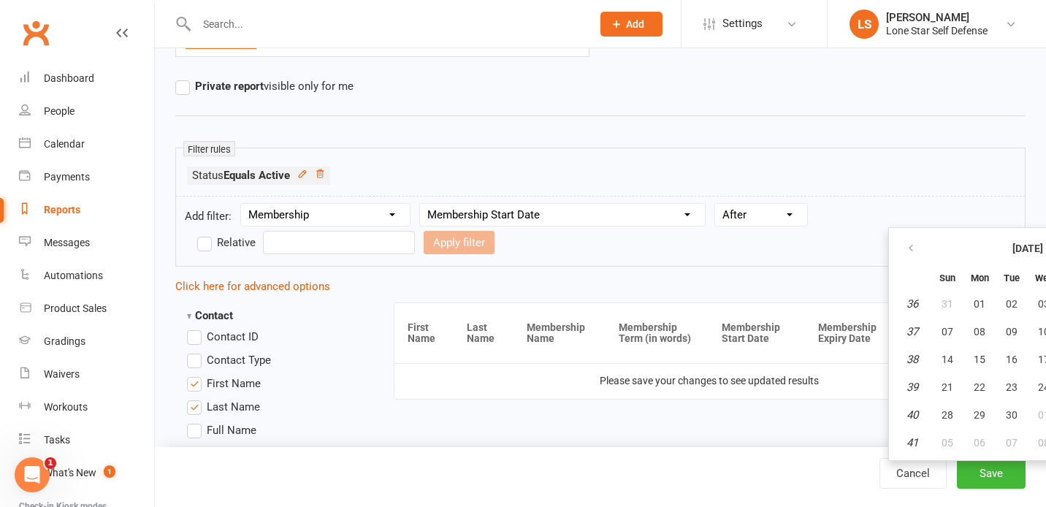
click at [415, 231] on input "text" at bounding box center [339, 242] width 152 height 23
click at [915, 245] on icon "button" at bounding box center [911, 249] width 10 height 12
click at [951, 363] on span "10" at bounding box center [948, 360] width 12 height 12
type input "10 Aug 2025"
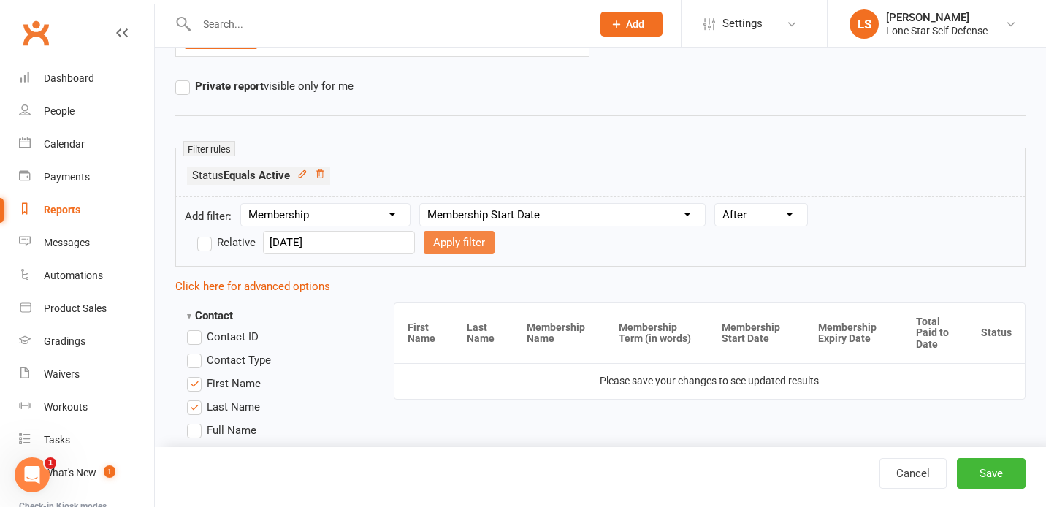
click at [424, 246] on button "Apply filter" at bounding box center [459, 242] width 71 height 23
select select
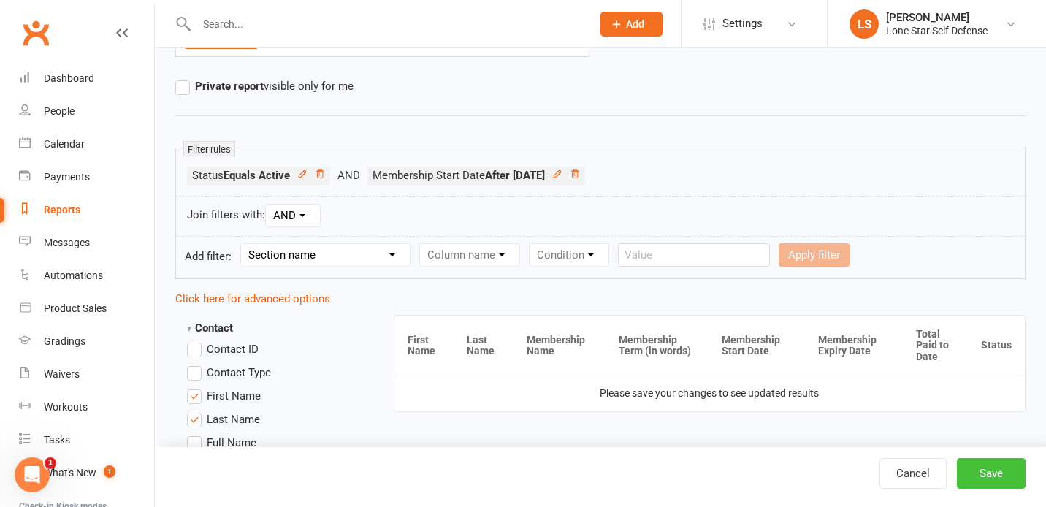
click at [1003, 477] on button "Save" at bounding box center [991, 473] width 69 height 31
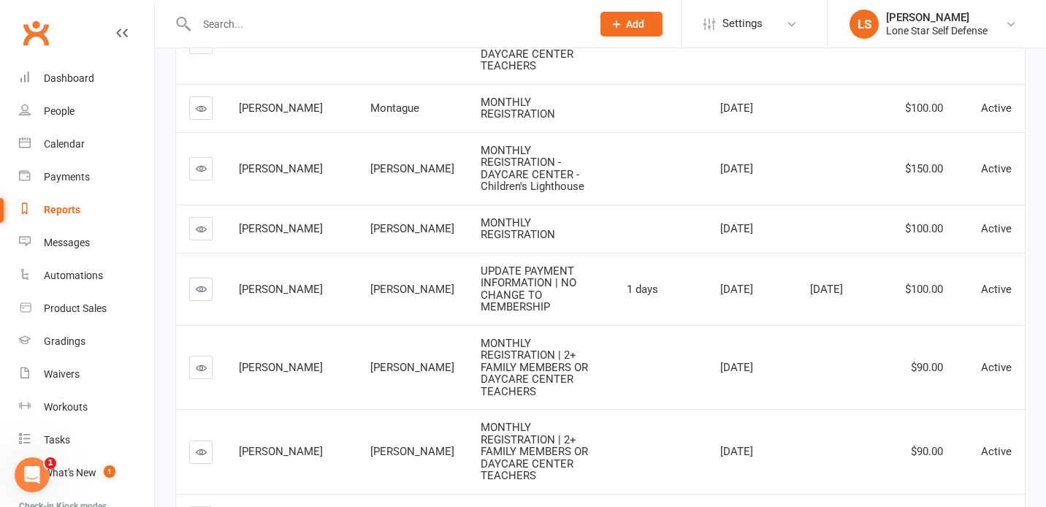
scroll to position [432, 0]
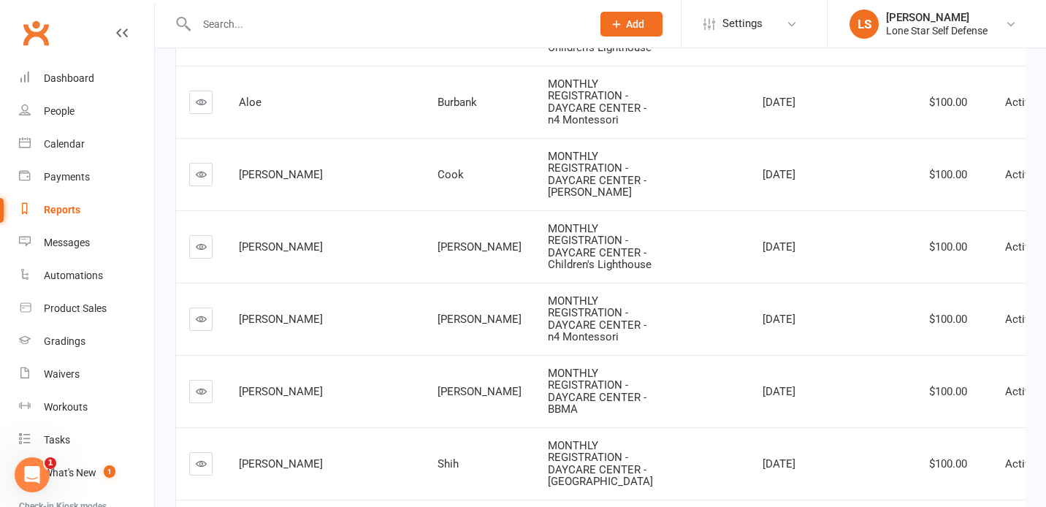
scroll to position [427, 0]
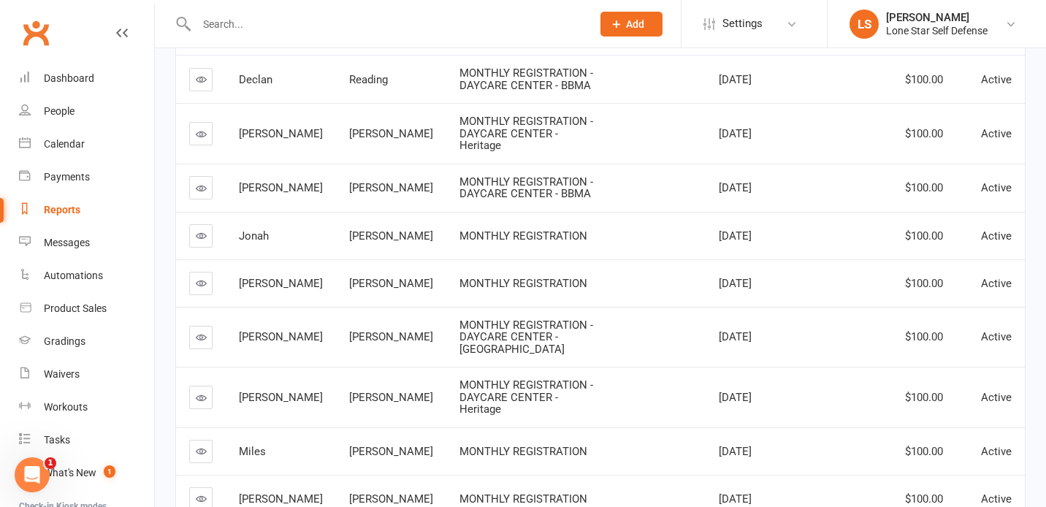
scroll to position [433, 0]
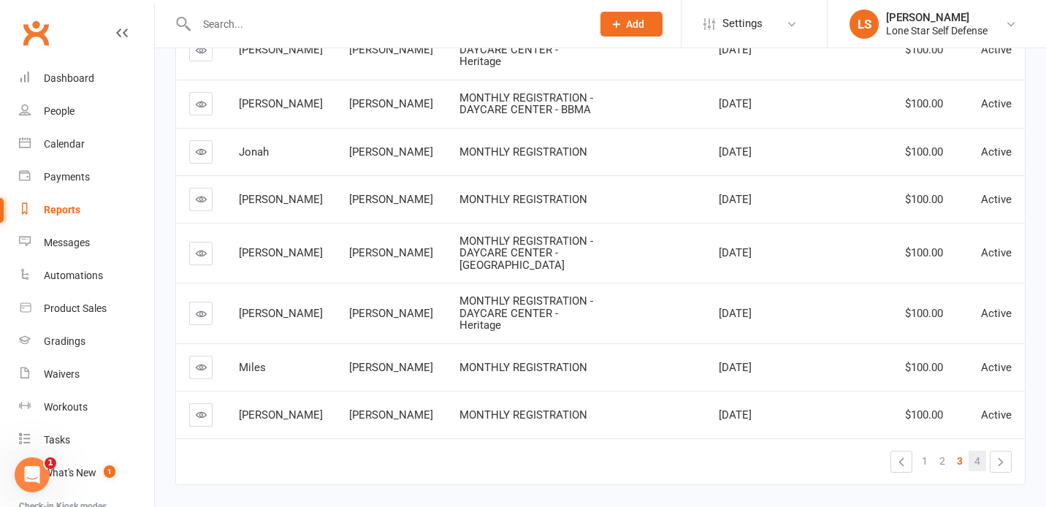
click at [974, 451] on link "4" at bounding box center [978, 461] width 18 height 20
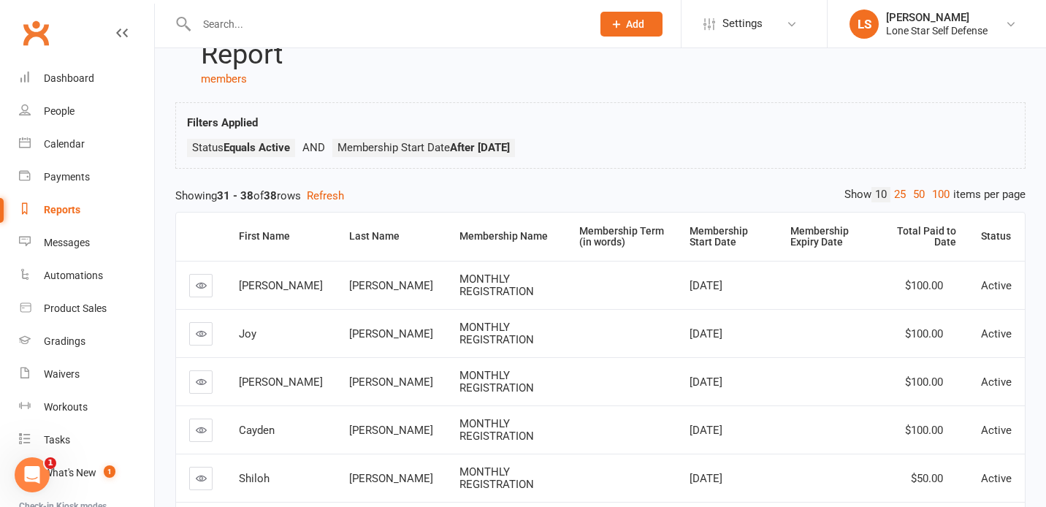
scroll to position [69, 0]
